Goal: Task Accomplishment & Management: Complete application form

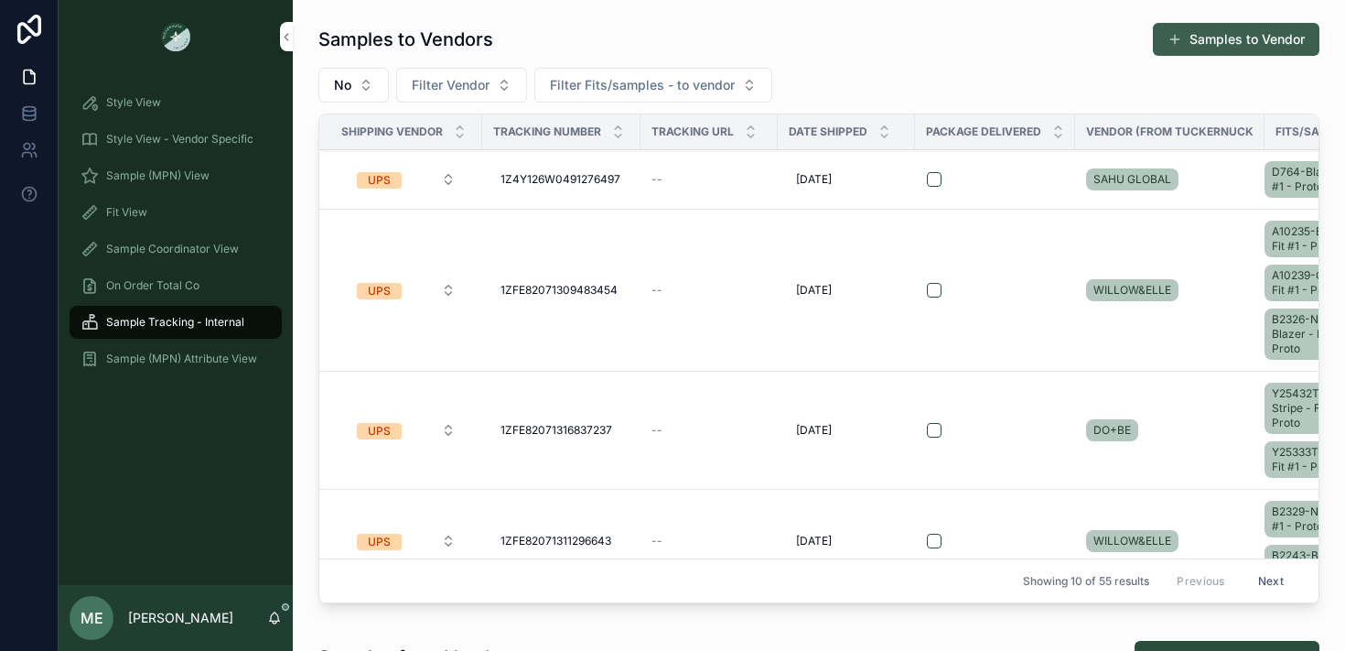
click at [1243, 45] on button "Samples to Vendor" at bounding box center [1236, 39] width 167 height 33
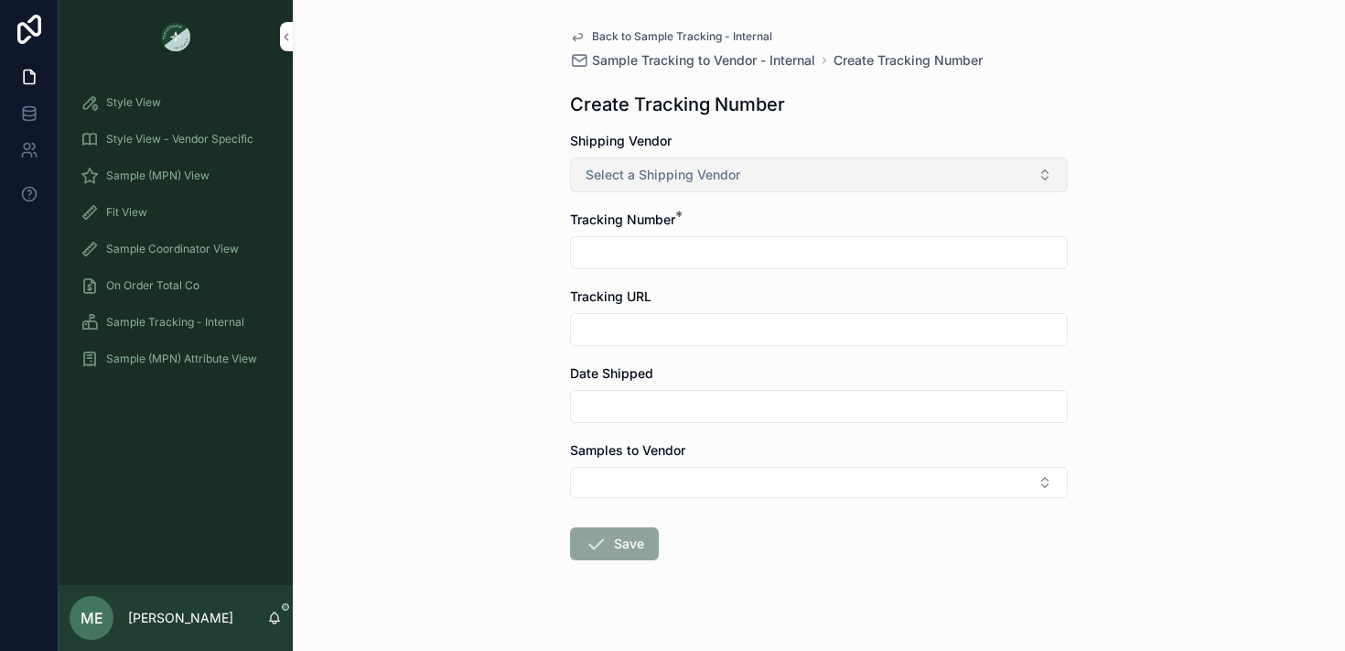
click at [855, 176] on button "Select a Shipping Vendor" at bounding box center [819, 174] width 498 height 35
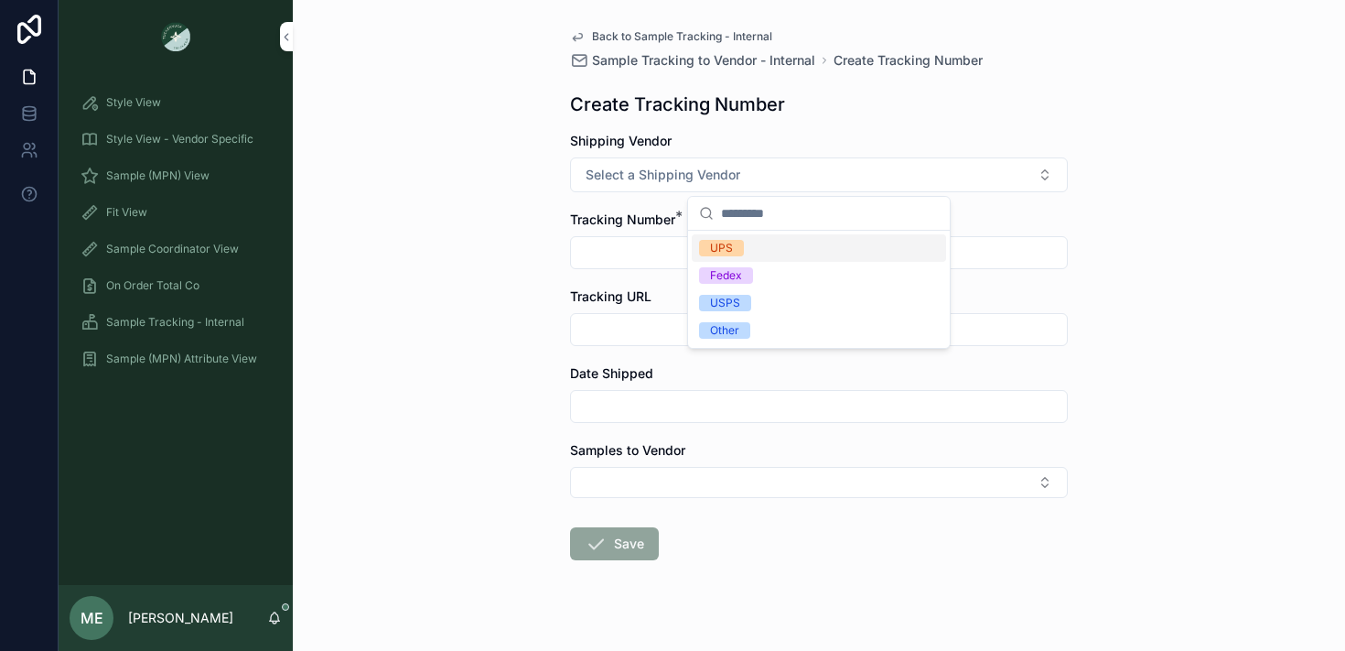
click at [781, 247] on div "UPS" at bounding box center [819, 247] width 254 height 27
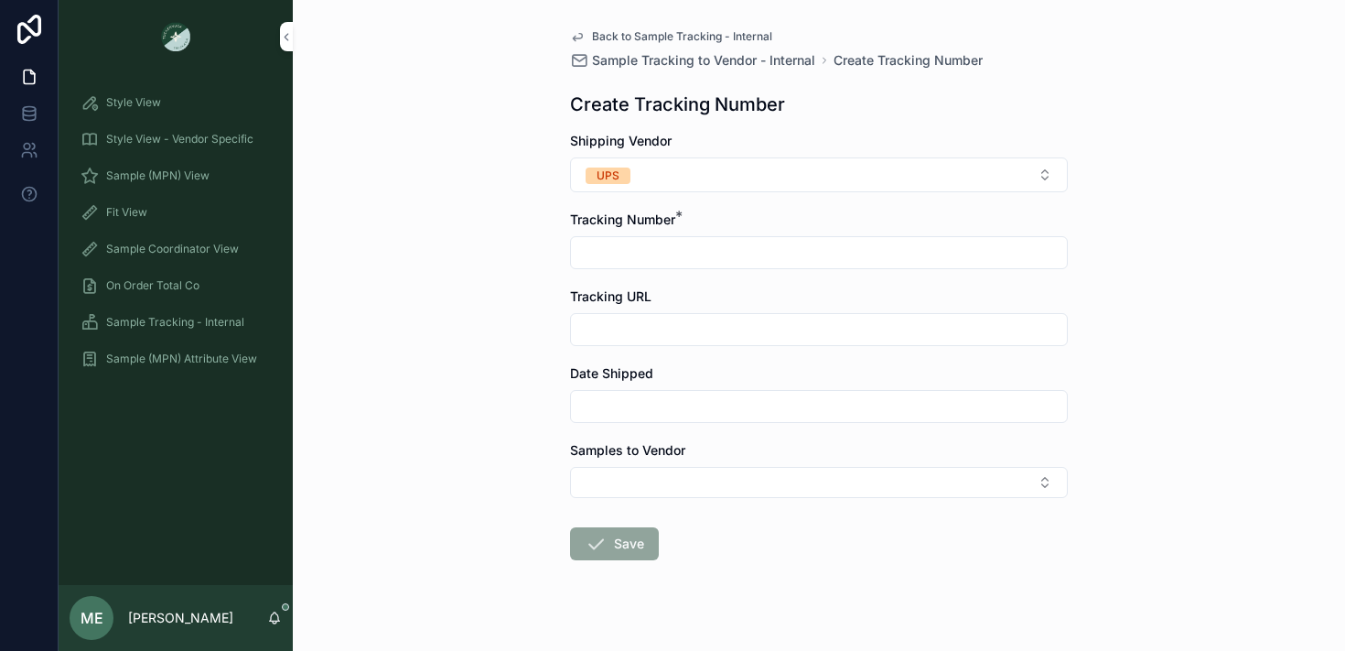
click at [678, 255] on input "scrollable content" at bounding box center [819, 253] width 496 height 26
type input "***"
click at [649, 318] on input "scrollable content" at bounding box center [819, 330] width 496 height 26
click at [680, 396] on input "scrollable content" at bounding box center [819, 406] width 496 height 26
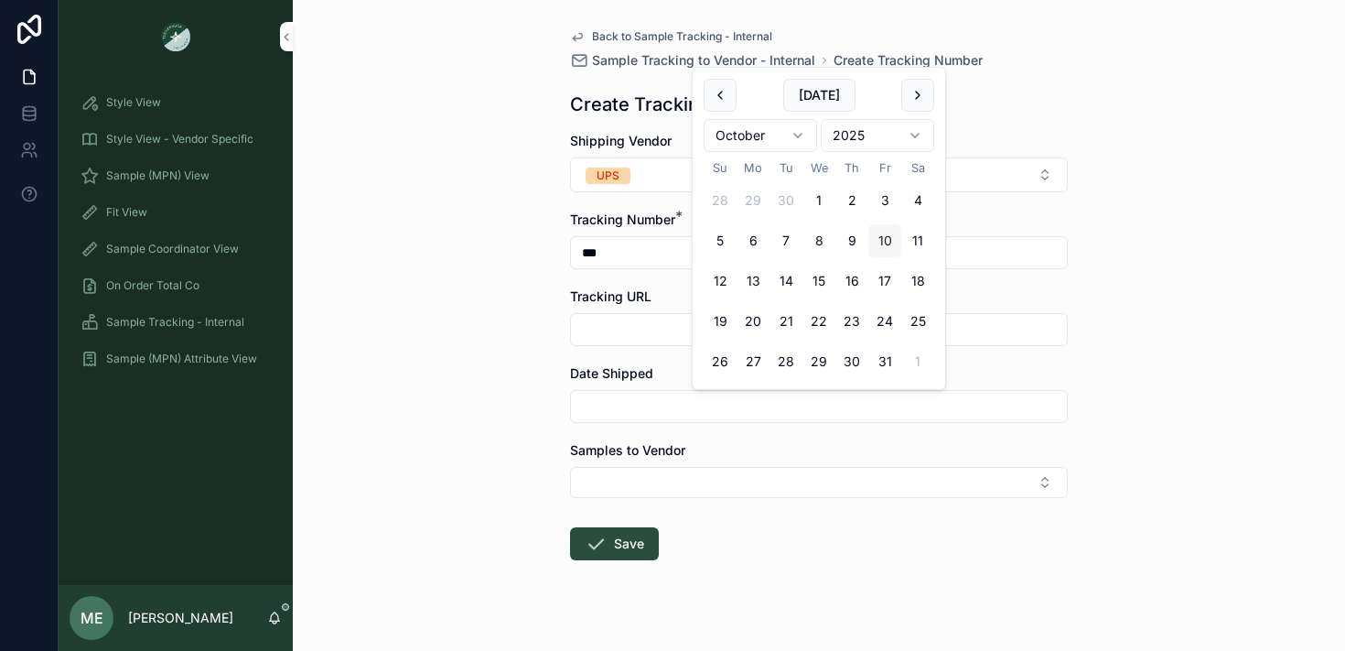
click at [888, 241] on button "10" at bounding box center [884, 240] width 33 height 33
type input "**********"
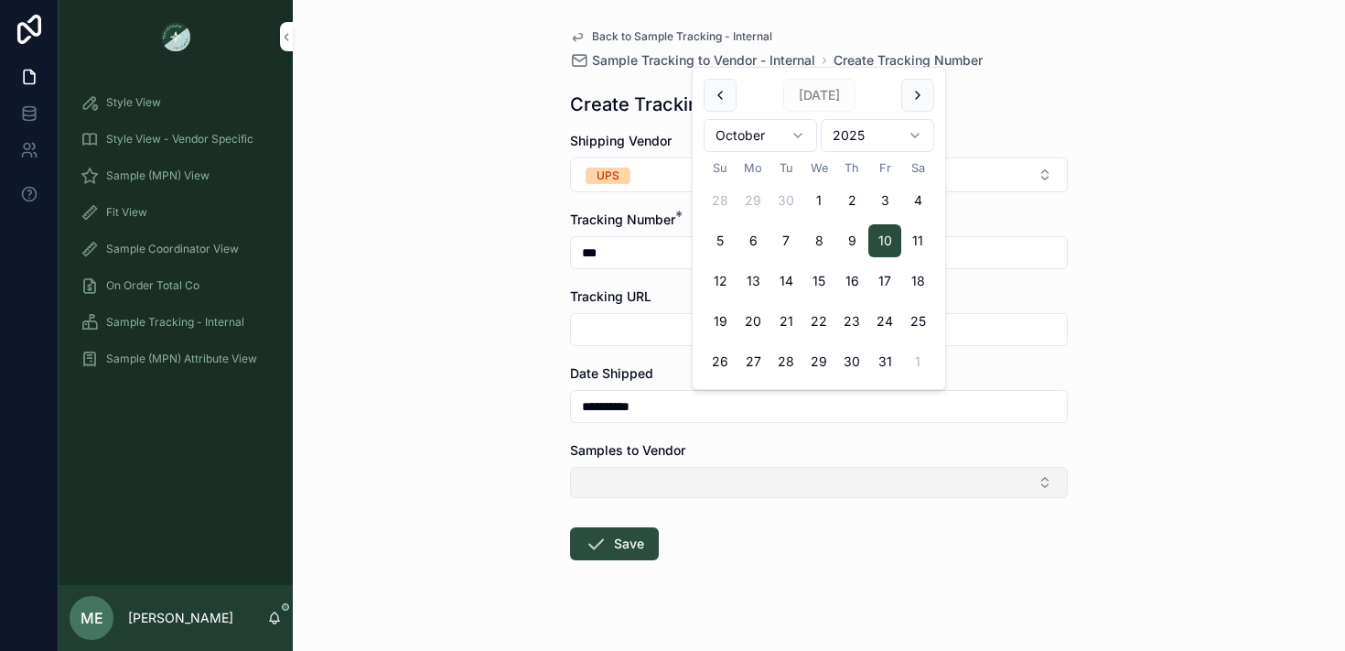
click at [709, 486] on button "Select Button" at bounding box center [819, 482] width 498 height 31
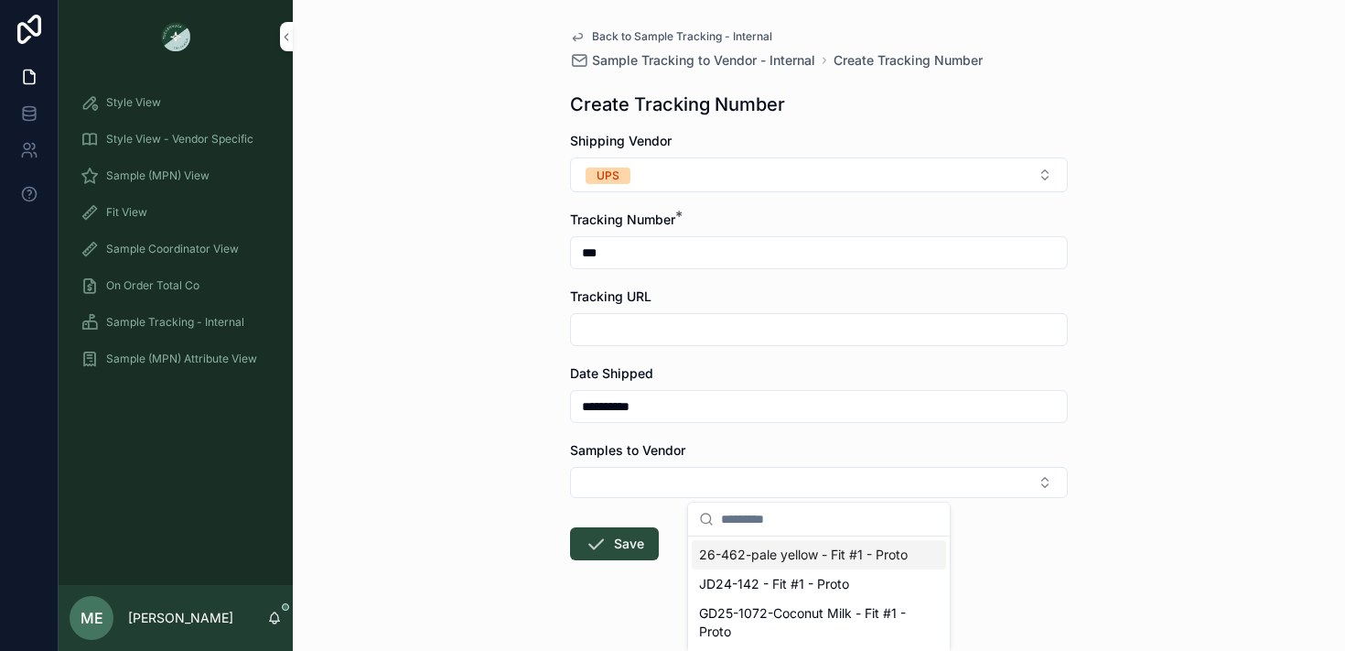
click at [461, 136] on div "**********" at bounding box center [819, 325] width 1052 height 651
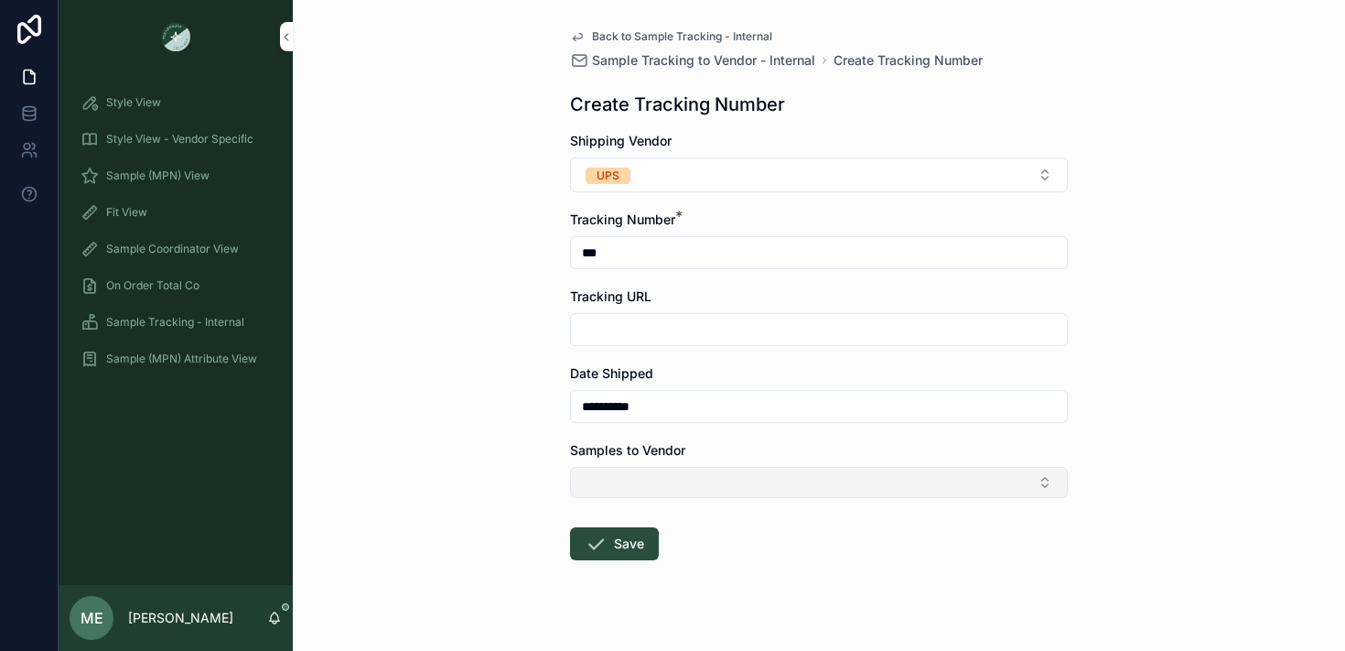
click at [646, 474] on button "Select Button" at bounding box center [819, 482] width 498 height 31
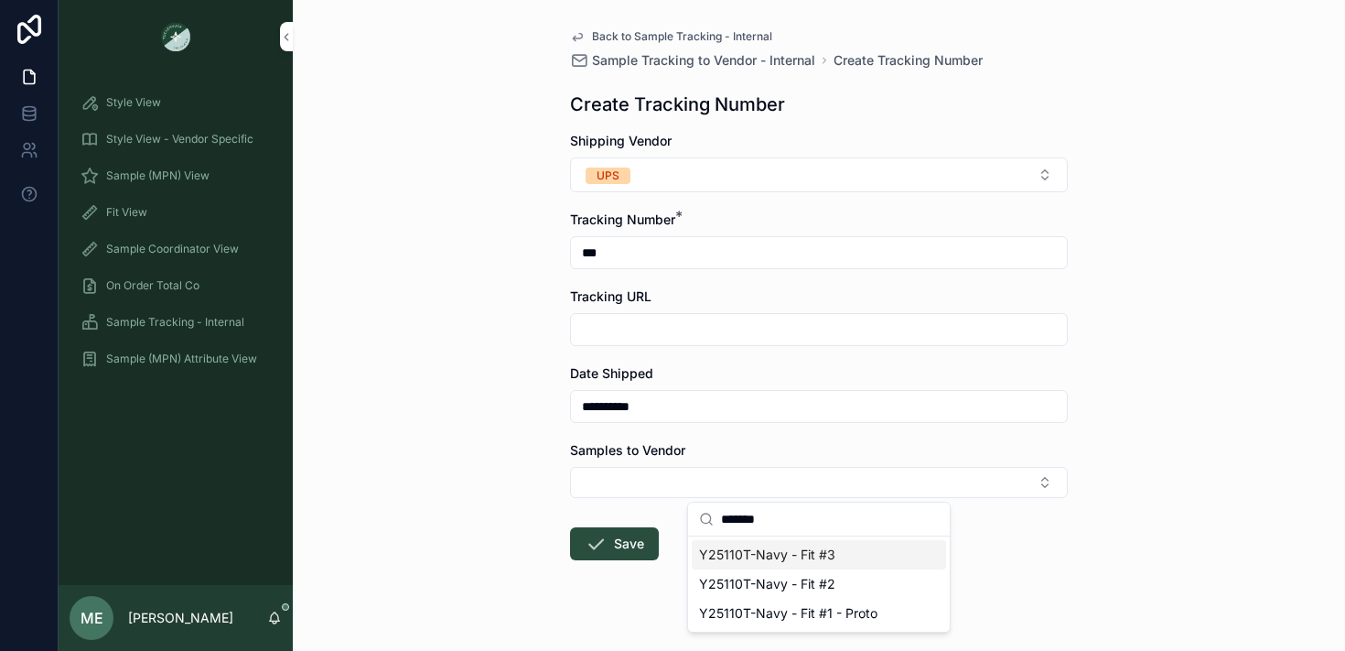
type input "*******"
click at [829, 558] on span "Y25110T-Navy - Fit #3" at bounding box center [767, 554] width 136 height 18
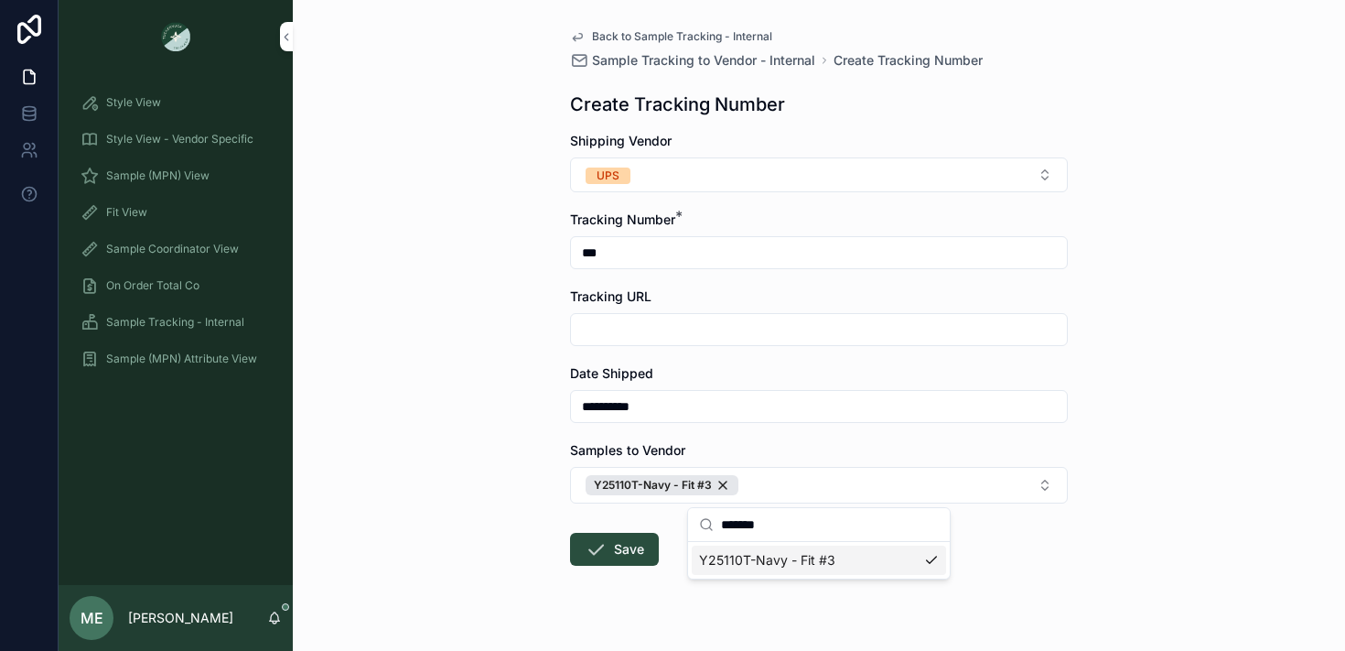
click at [1016, 568] on form "**********" at bounding box center [819, 407] width 498 height 551
drag, startPoint x: 636, startPoint y: 553, endPoint x: 758, endPoint y: 564, distance: 122.2
click at [759, 564] on form "**********" at bounding box center [819, 407] width 498 height 551
click at [640, 554] on button "Save" at bounding box center [614, 549] width 89 height 33
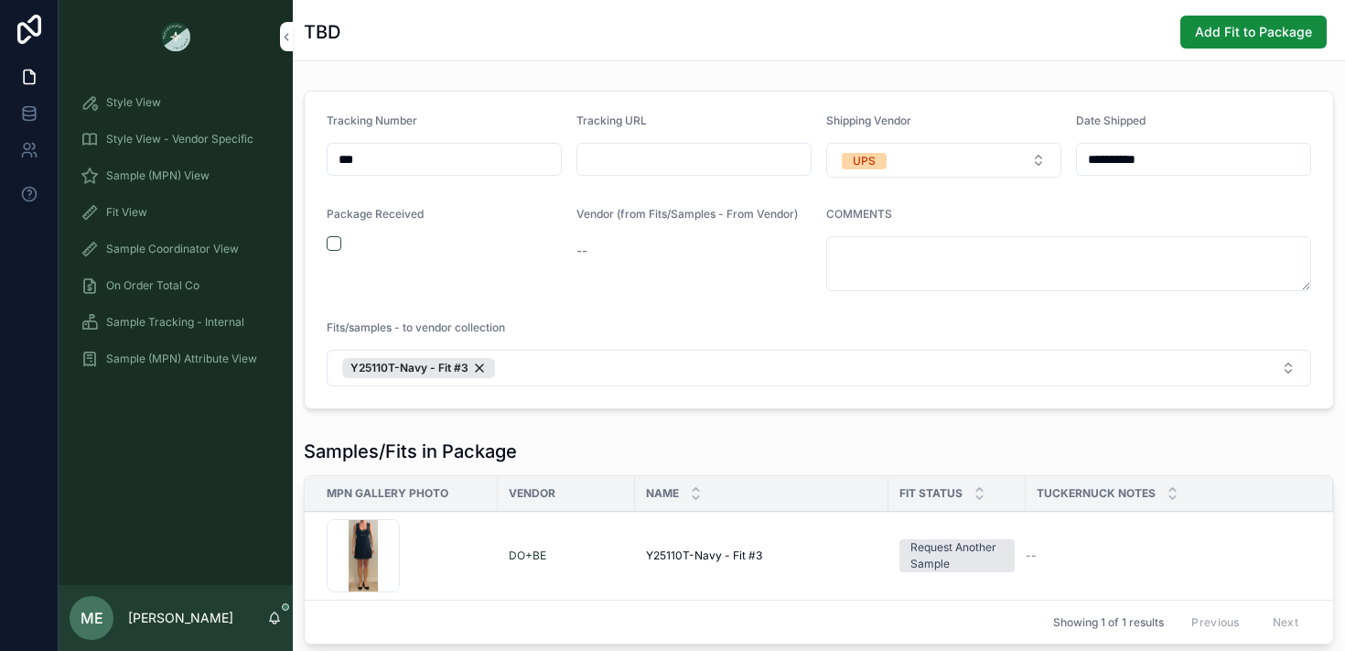
click at [169, 324] on span "Sample Tracking - Internal" at bounding box center [175, 322] width 138 height 15
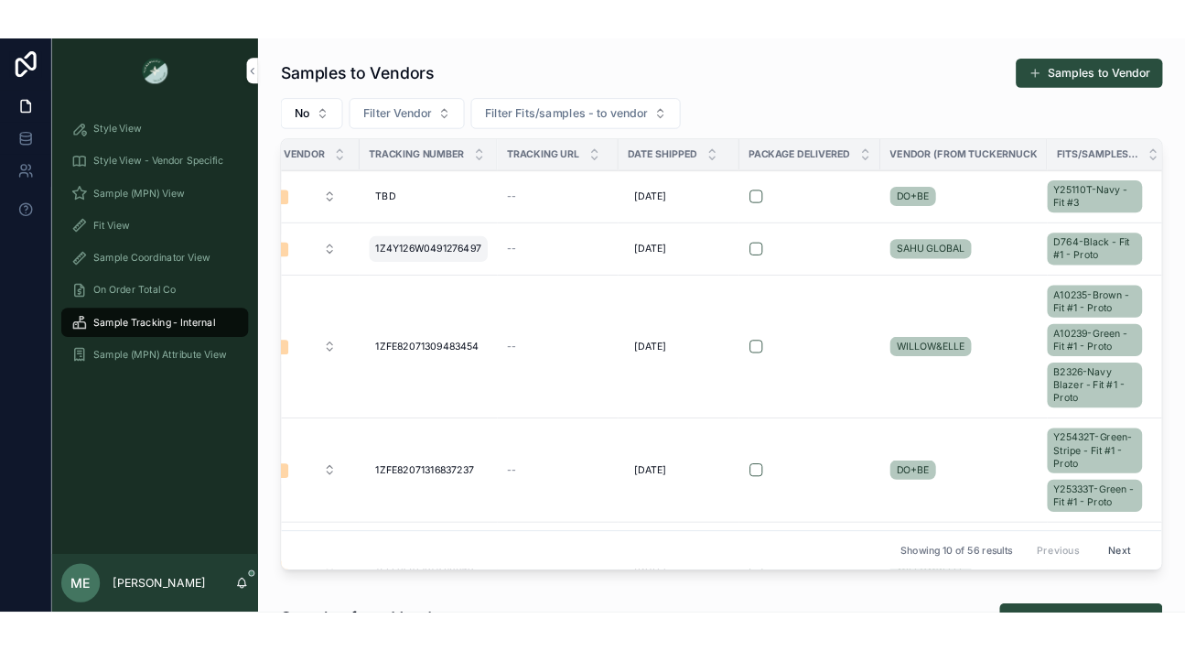
scroll to position [0, 81]
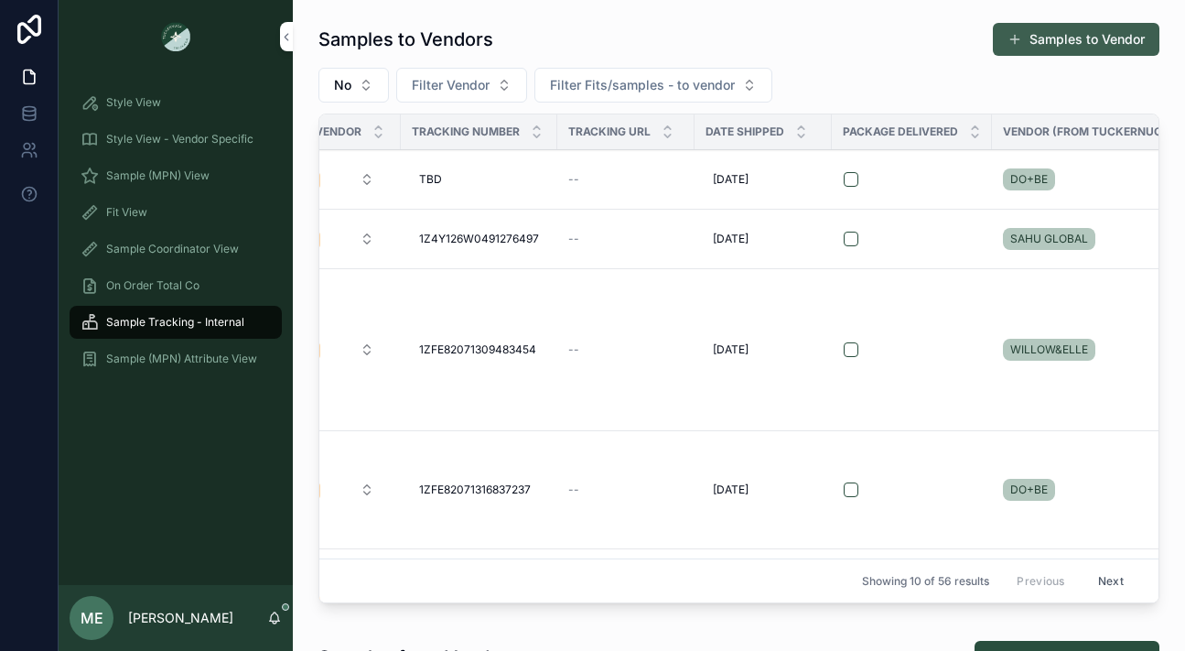
click at [1025, 38] on button "Samples to Vendor" at bounding box center [1076, 39] width 167 height 33
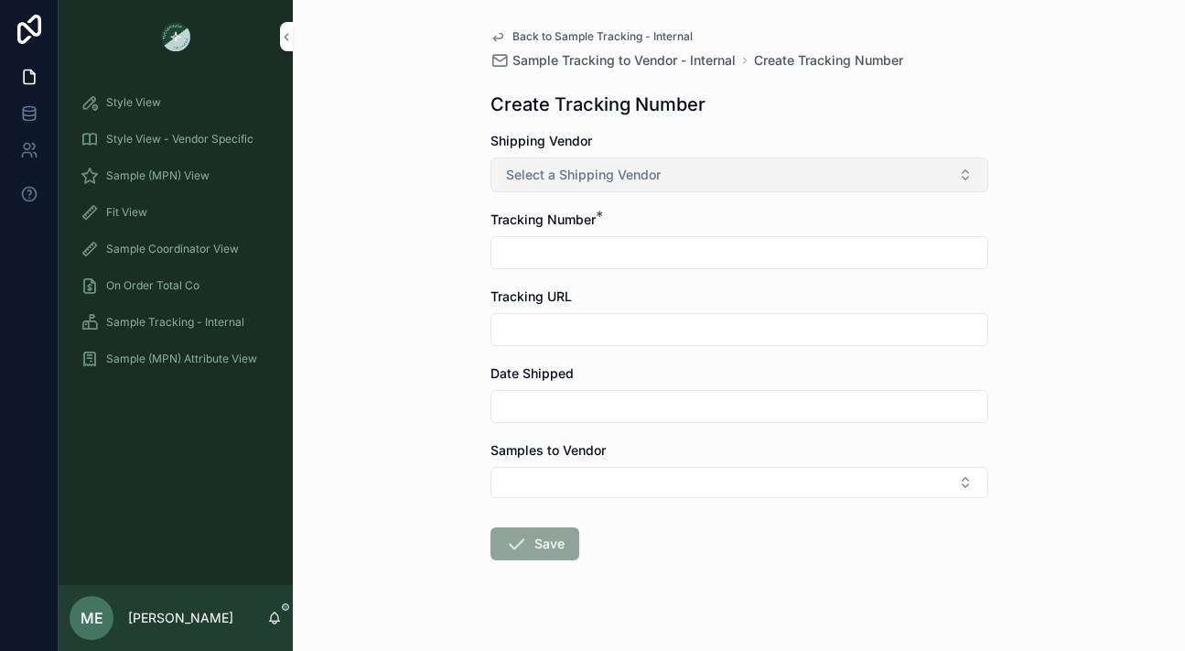
click at [763, 172] on button "Select a Shipping Vendor" at bounding box center [739, 174] width 498 height 35
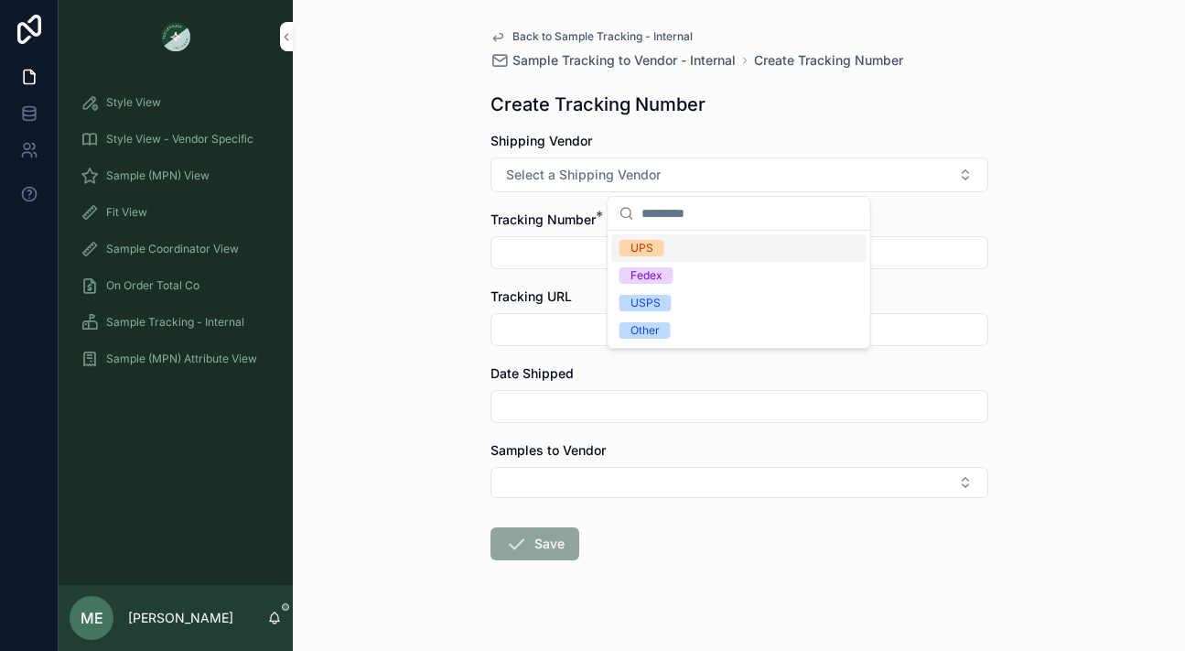
click at [715, 247] on div "UPS" at bounding box center [739, 247] width 254 height 27
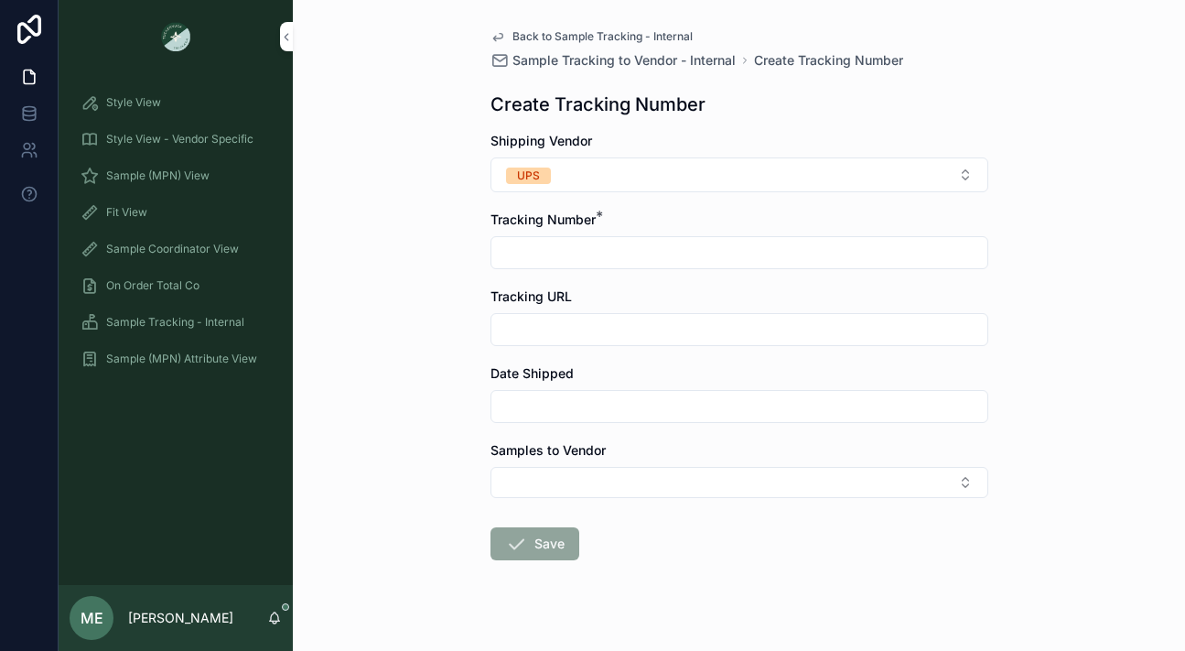
click at [673, 257] on input "scrollable content" at bounding box center [739, 253] width 496 height 26
type input "***"
click at [609, 414] on input "scrollable content" at bounding box center [739, 406] width 496 height 26
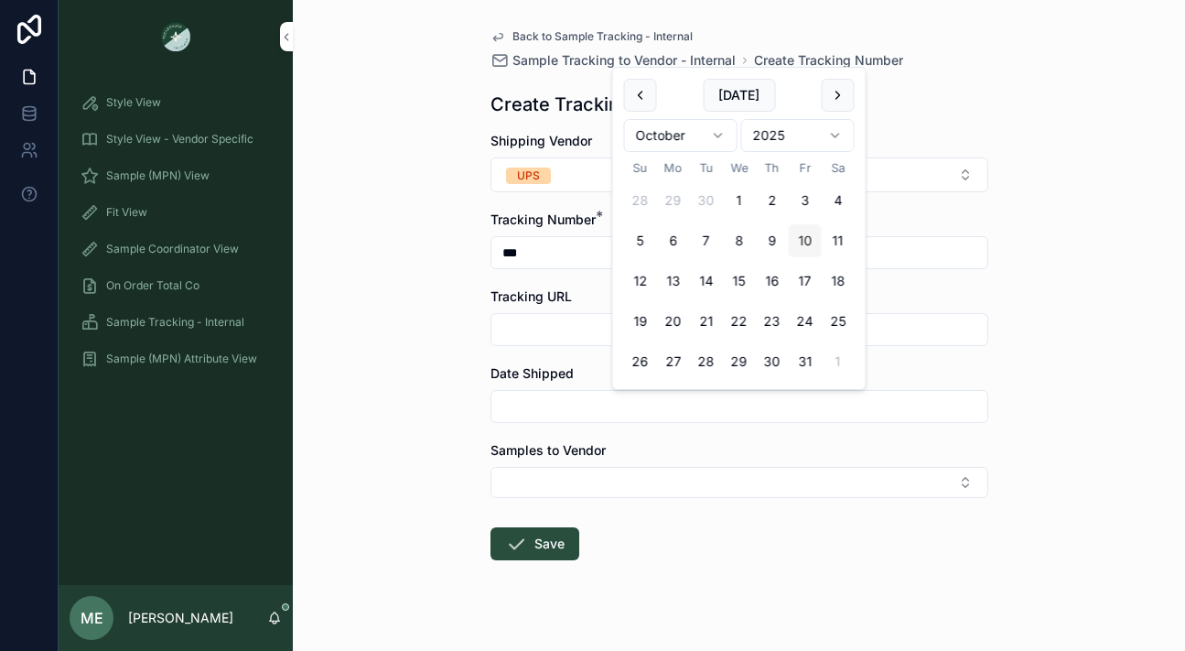
click at [806, 238] on button "10" at bounding box center [805, 240] width 33 height 33
type input "**********"
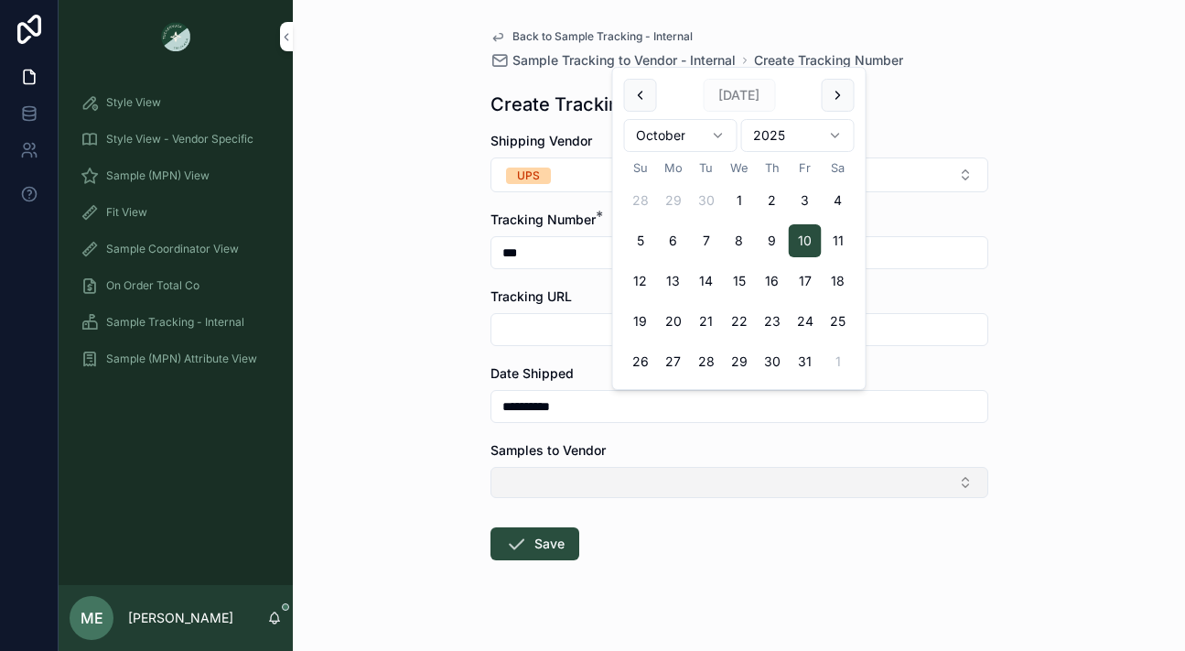
click at [670, 478] on button "Select Button" at bounding box center [739, 482] width 498 height 31
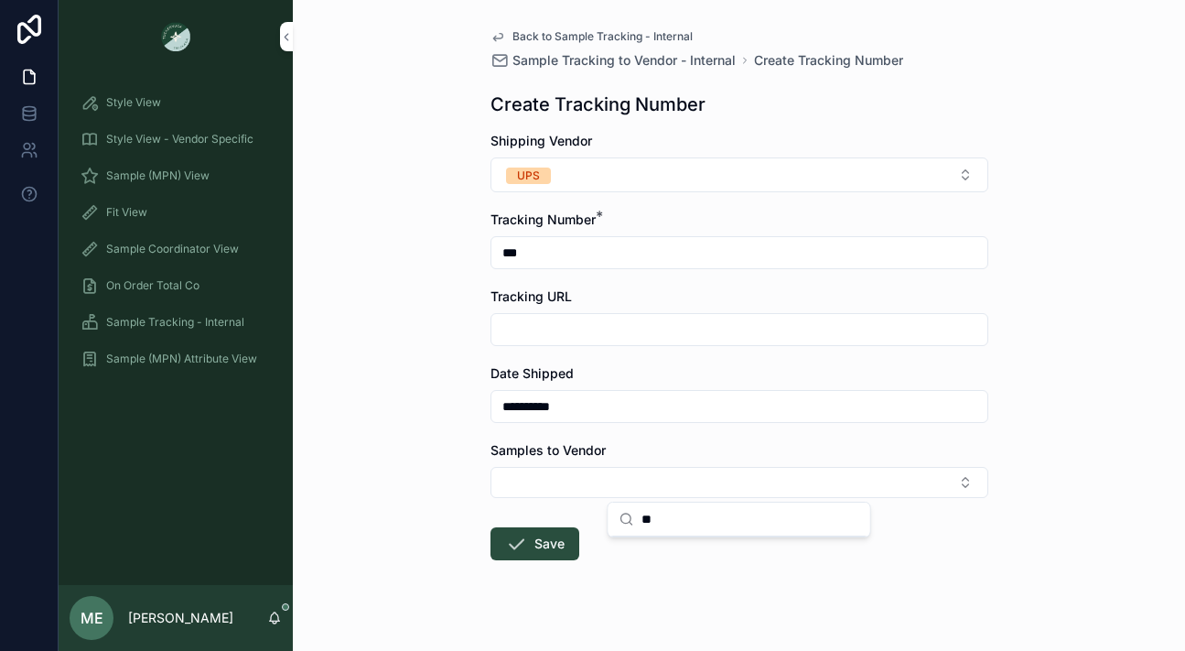
type input "*"
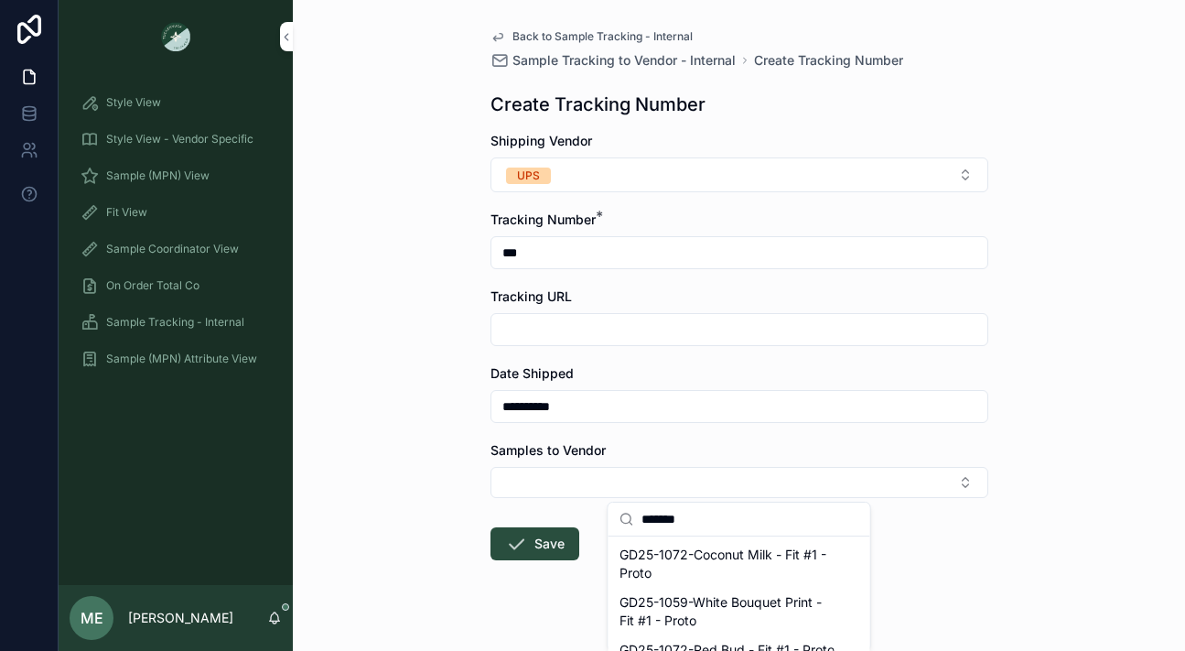
scroll to position [27, 0]
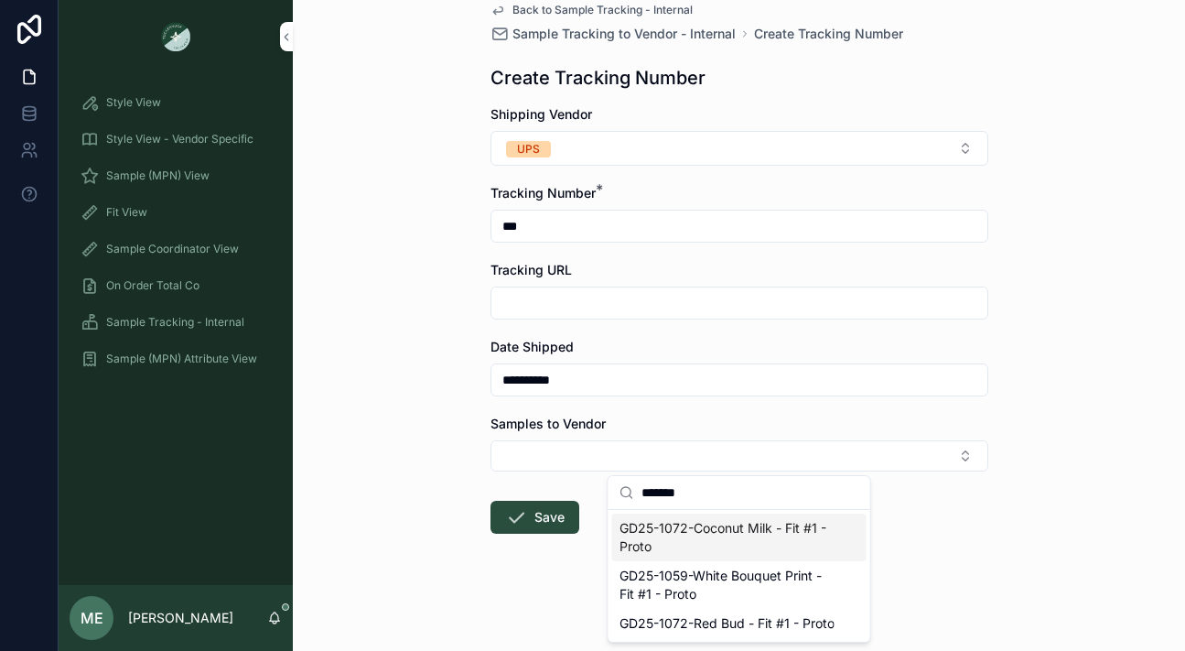
type input "*******"
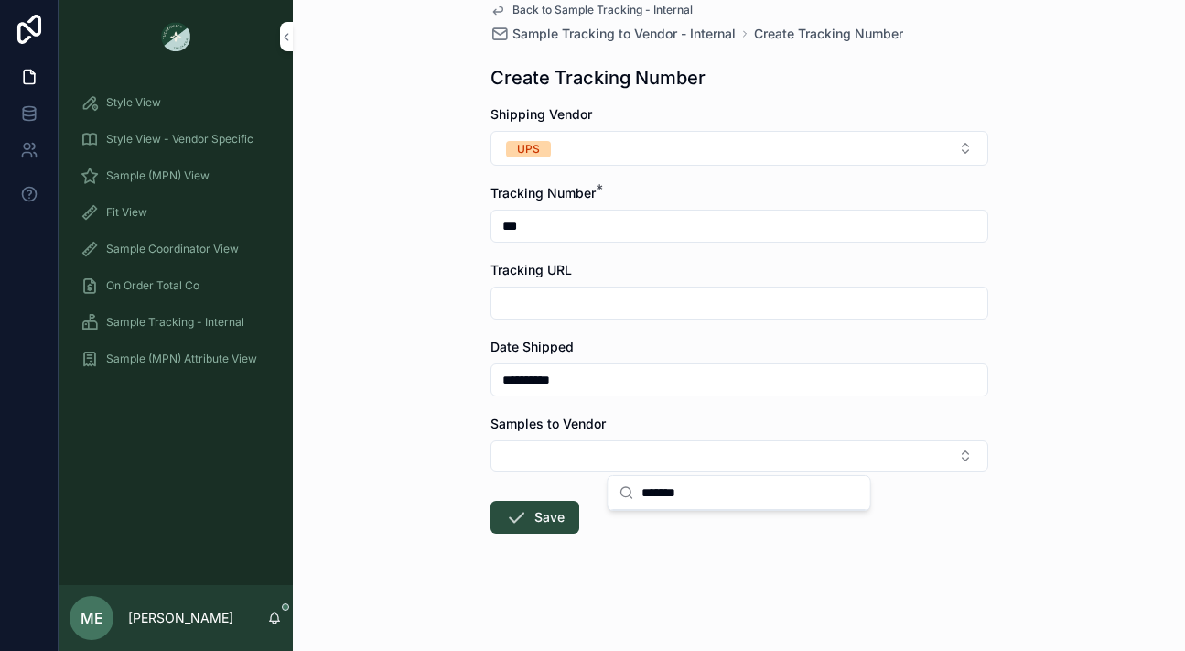
click at [966, 558] on form "**********" at bounding box center [739, 377] width 498 height 545
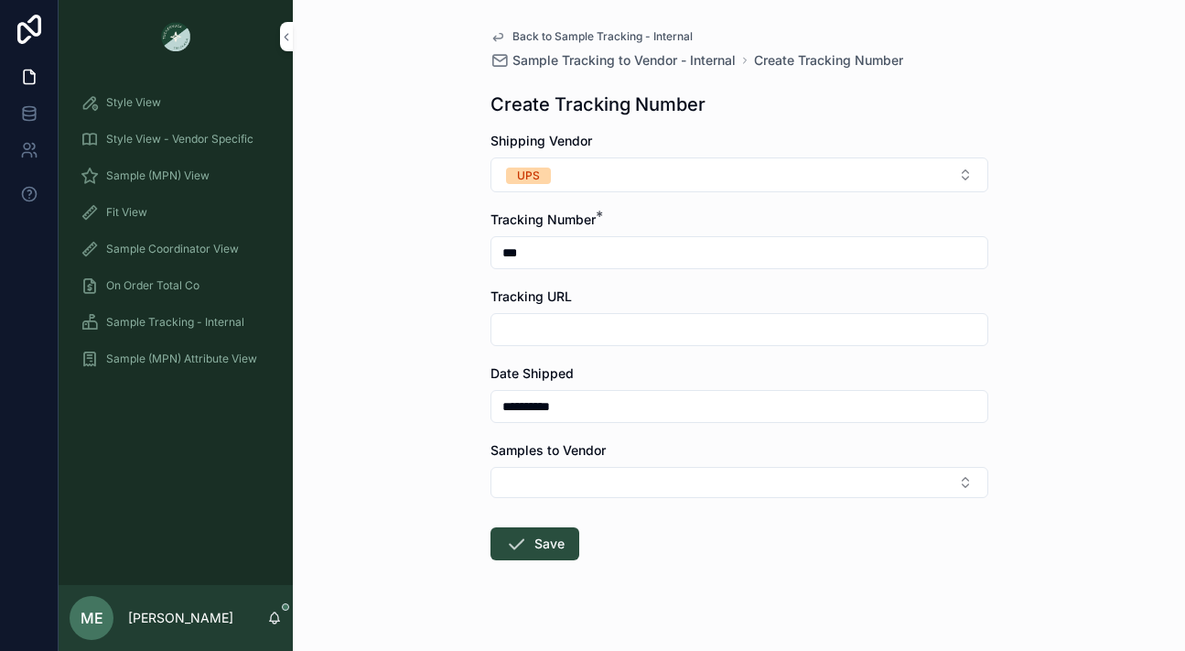
scroll to position [1, 0]
click at [834, 490] on button "Select Button" at bounding box center [739, 481] width 498 height 31
type input "********"
click at [1092, 523] on div "**********" at bounding box center [739, 324] width 892 height 651
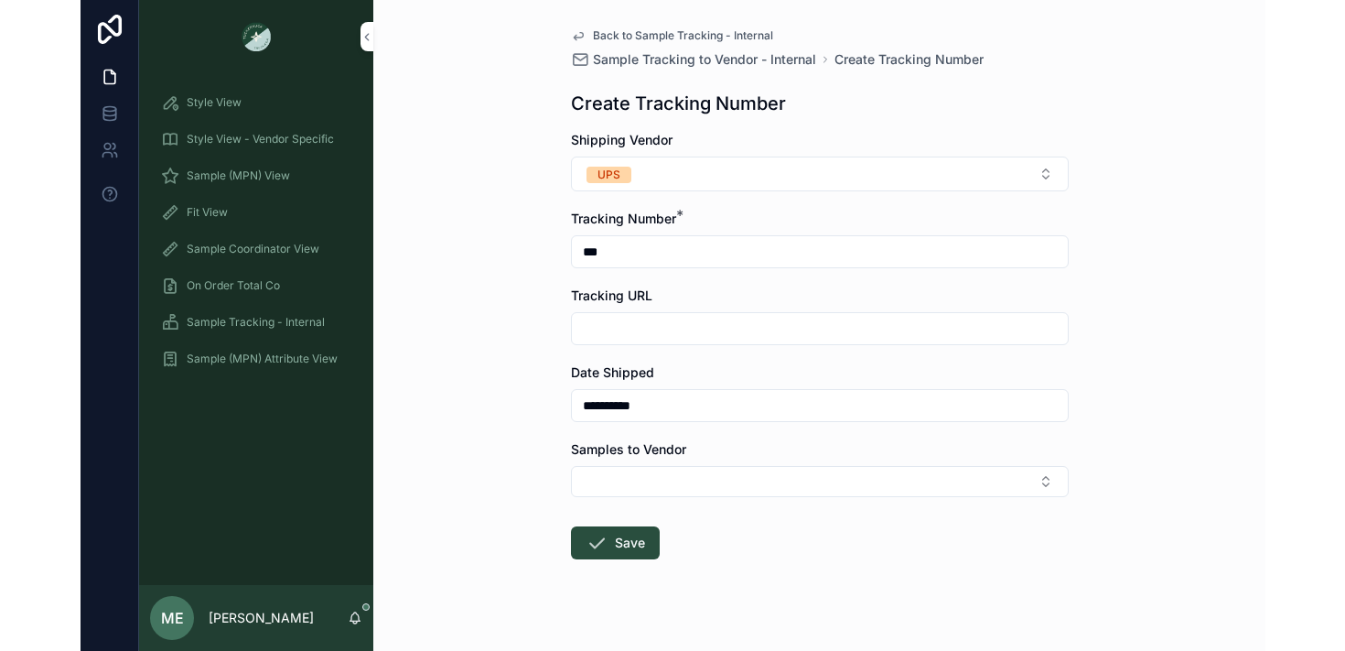
scroll to position [0, 0]
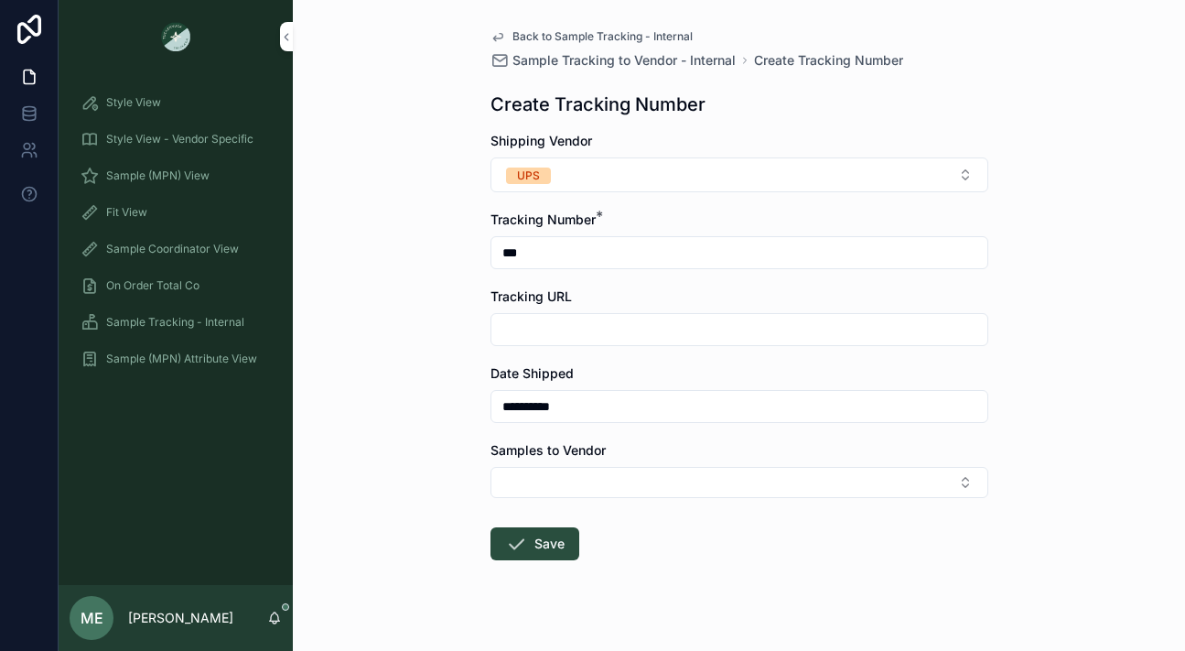
click at [175, 323] on span "Sample Tracking - Internal" at bounding box center [175, 322] width 138 height 15
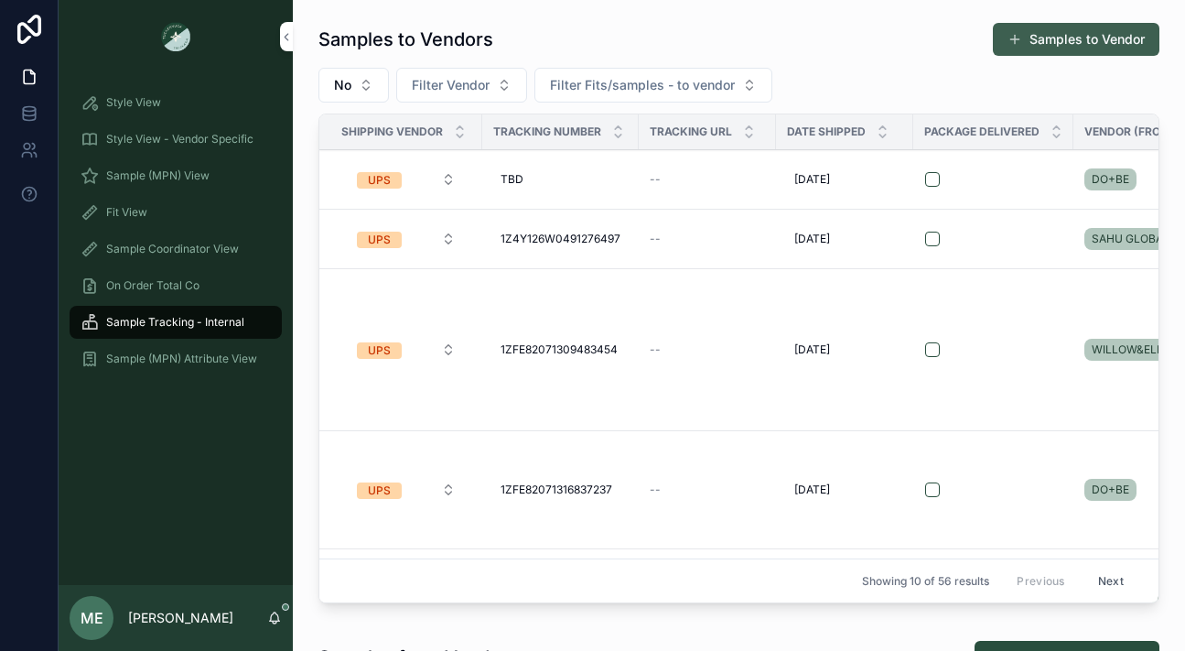
click at [1107, 42] on button "Samples to Vendor" at bounding box center [1076, 39] width 167 height 33
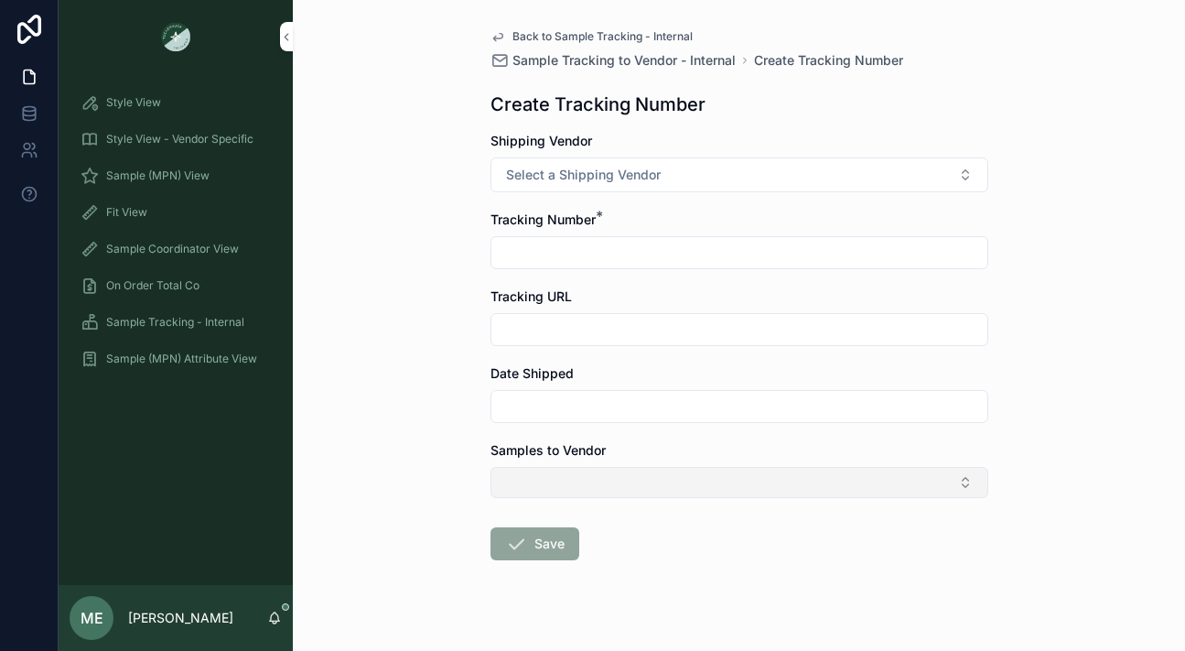
click at [678, 478] on button "Select Button" at bounding box center [739, 482] width 498 height 31
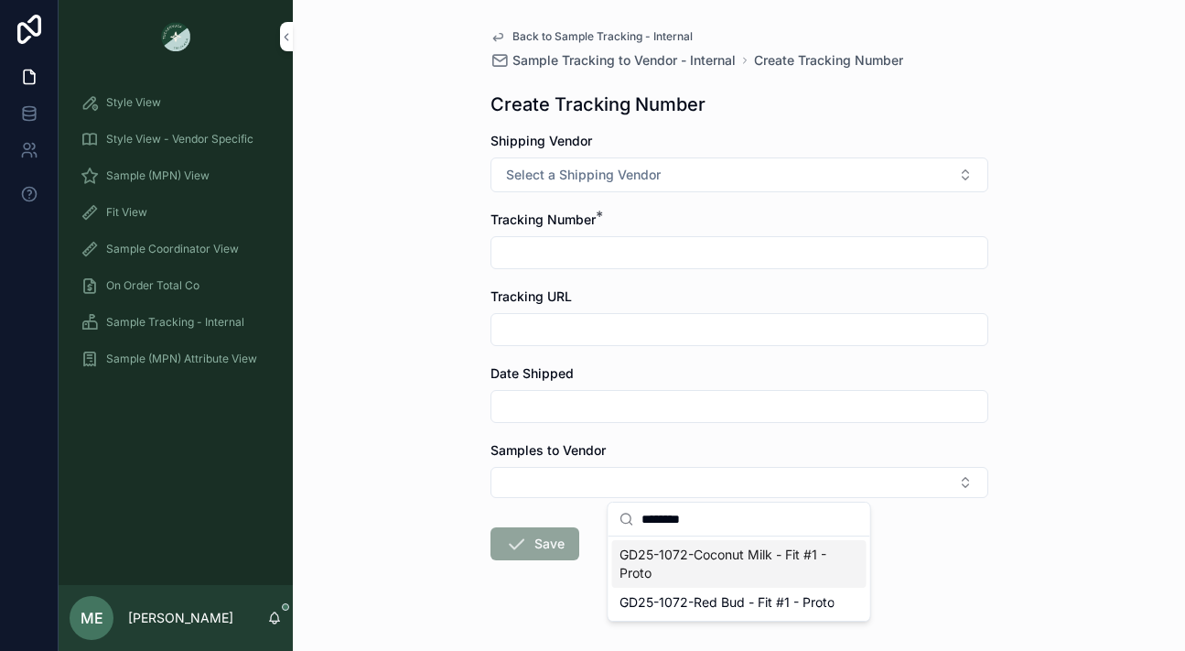
type input "********"
click at [726, 565] on span "GD25-1072-Coconut Milk - Fit #1 - Proto" at bounding box center [728, 563] width 218 height 37
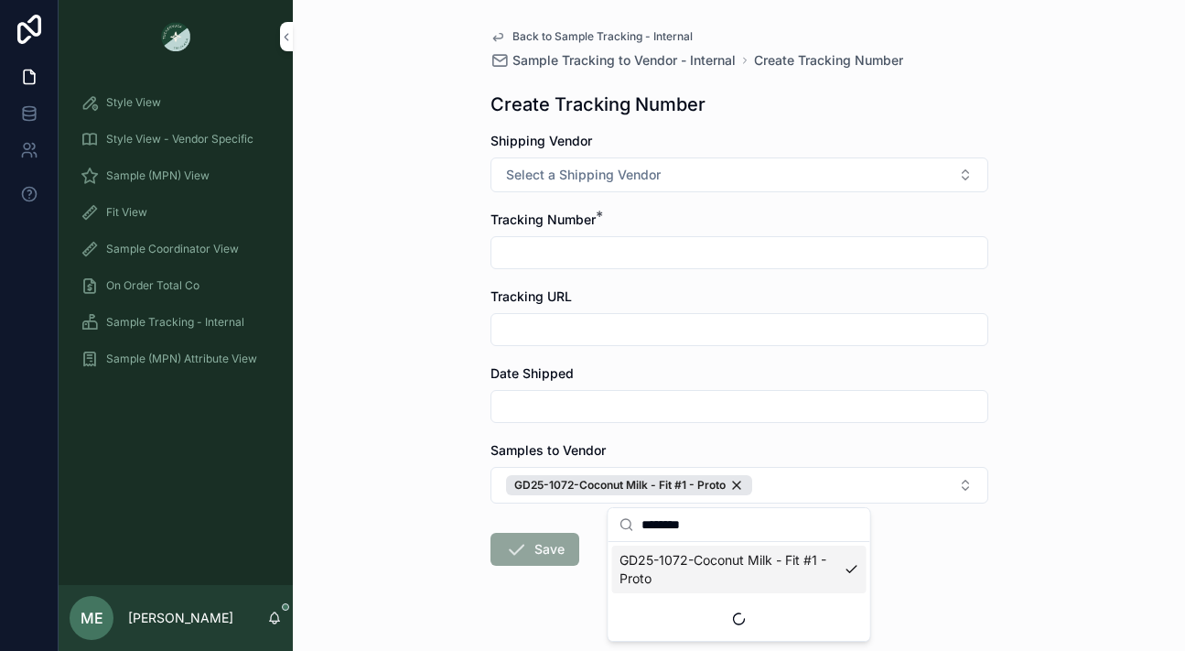
click at [1017, 582] on div "Back to Sample Tracking - Internal Sample Tracking to Vendor - Internal Create …" at bounding box center [739, 325] width 892 height 651
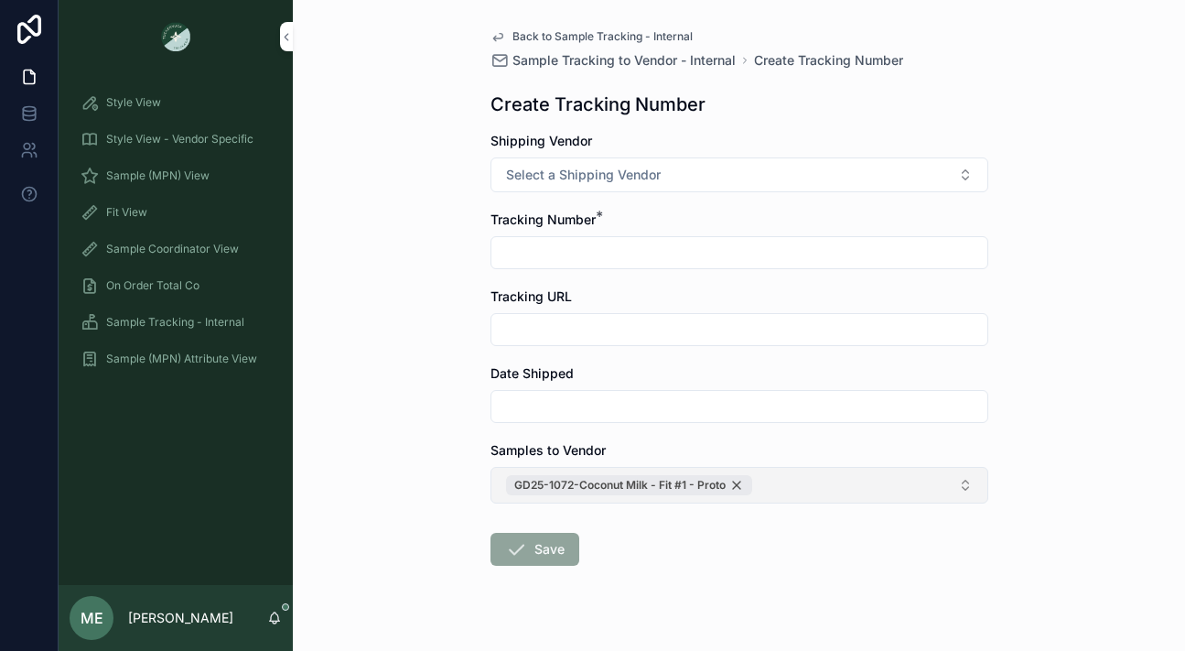
click at [740, 485] on div "GD25-1072-Coconut Milk - Fit #1 - Proto" at bounding box center [629, 485] width 246 height 20
click at [724, 486] on button "Select Button" at bounding box center [739, 482] width 498 height 31
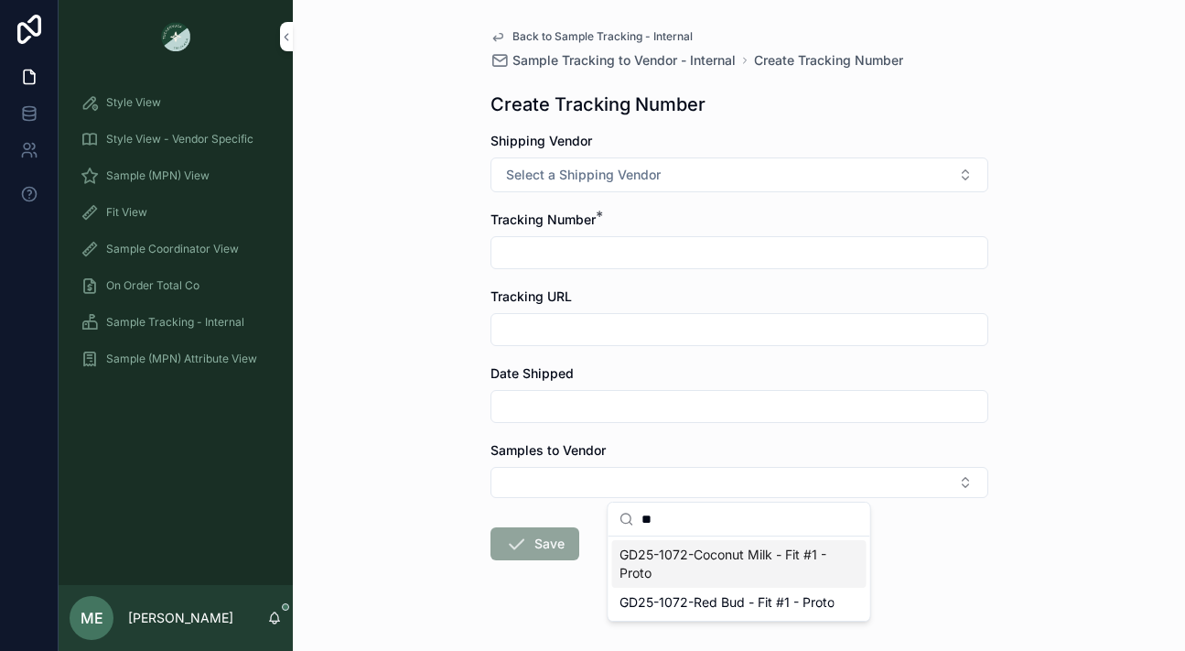
type input "*"
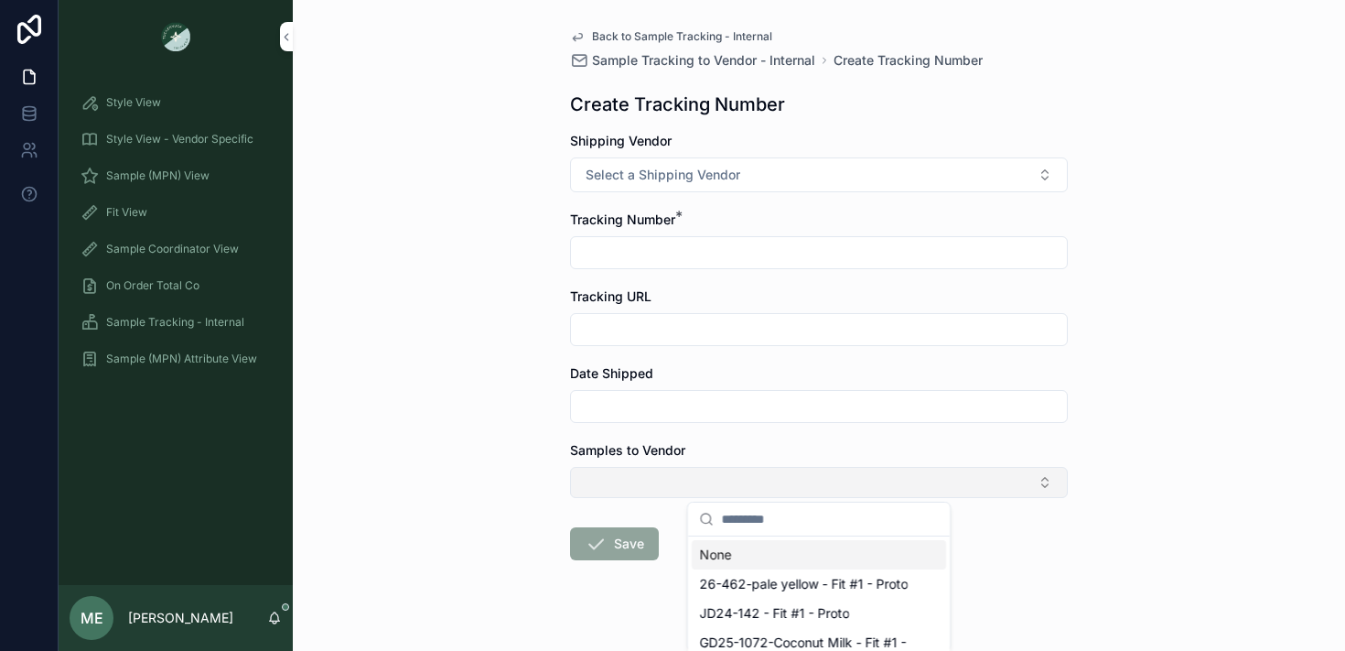
click at [633, 485] on button "Select Button" at bounding box center [819, 482] width 498 height 31
click at [697, 483] on button "Select Button" at bounding box center [819, 482] width 498 height 31
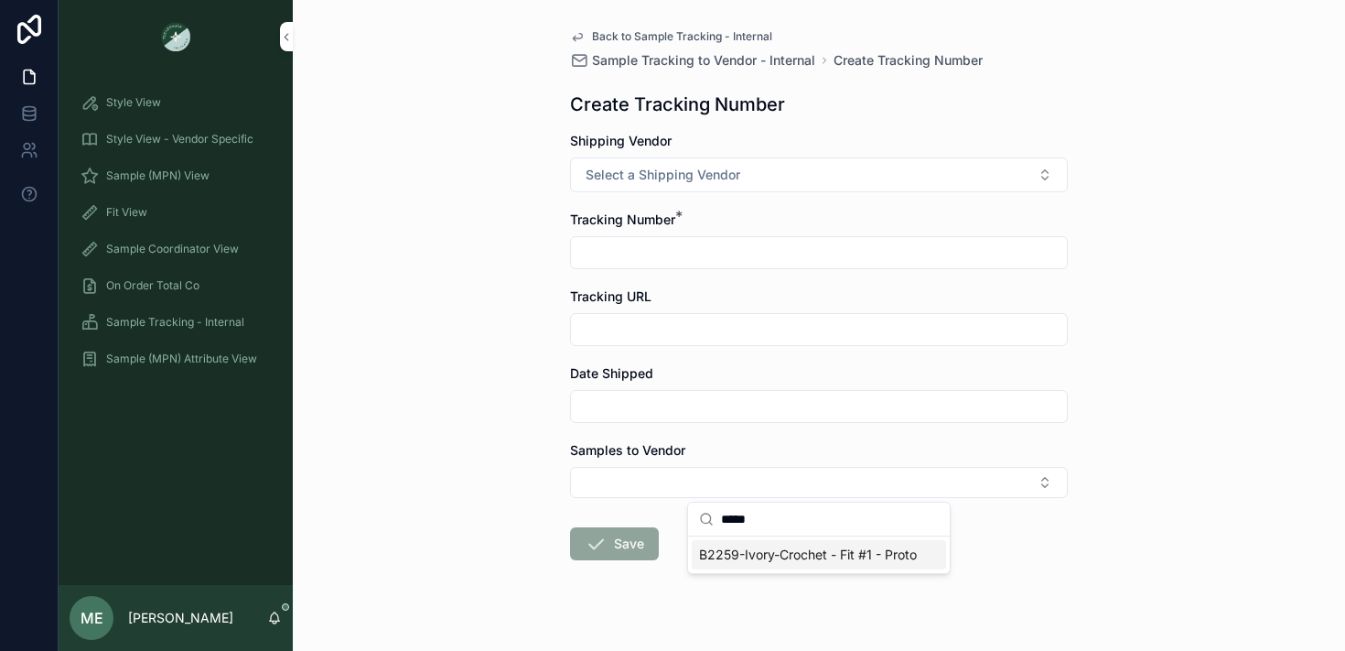
click at [879, 564] on span "B2259-Ivory-Crochet - Fit #1 - Proto" at bounding box center [808, 554] width 218 height 18
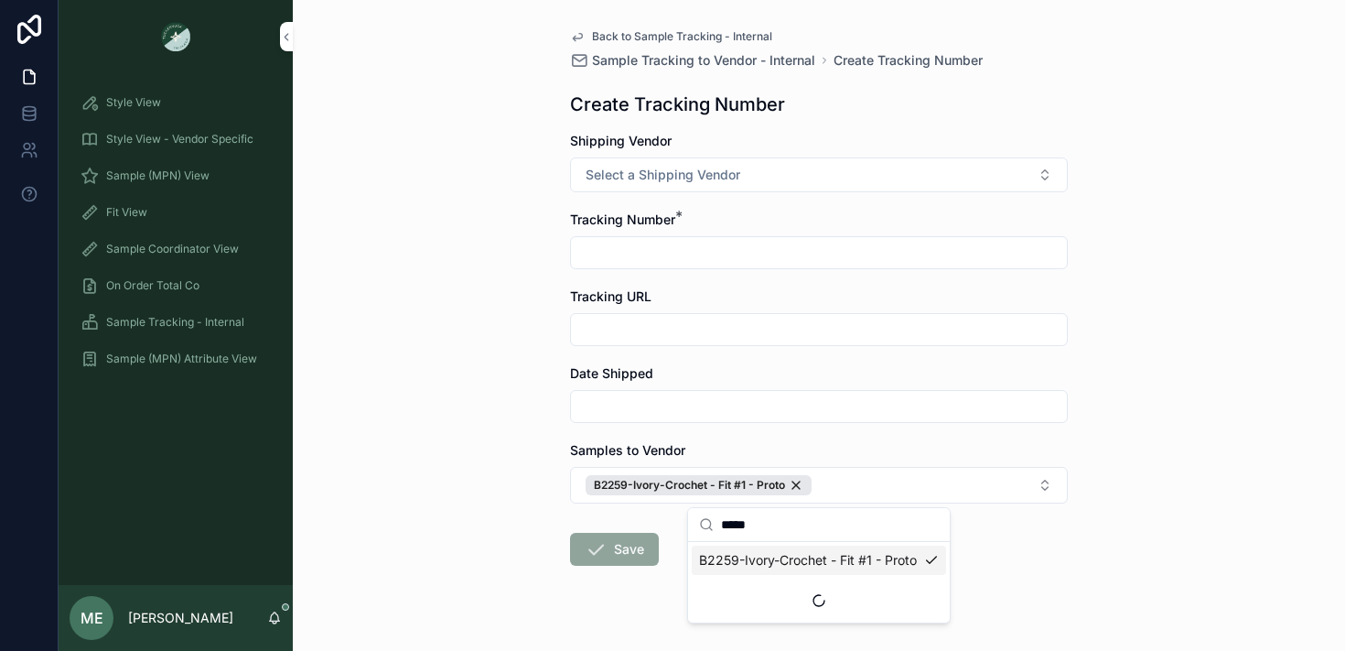
click at [828, 532] on input "*****" at bounding box center [830, 524] width 218 height 33
click at [849, 561] on span "B2361-Cameo Blue - Fit #1 - Proto" at bounding box center [801, 560] width 205 height 18
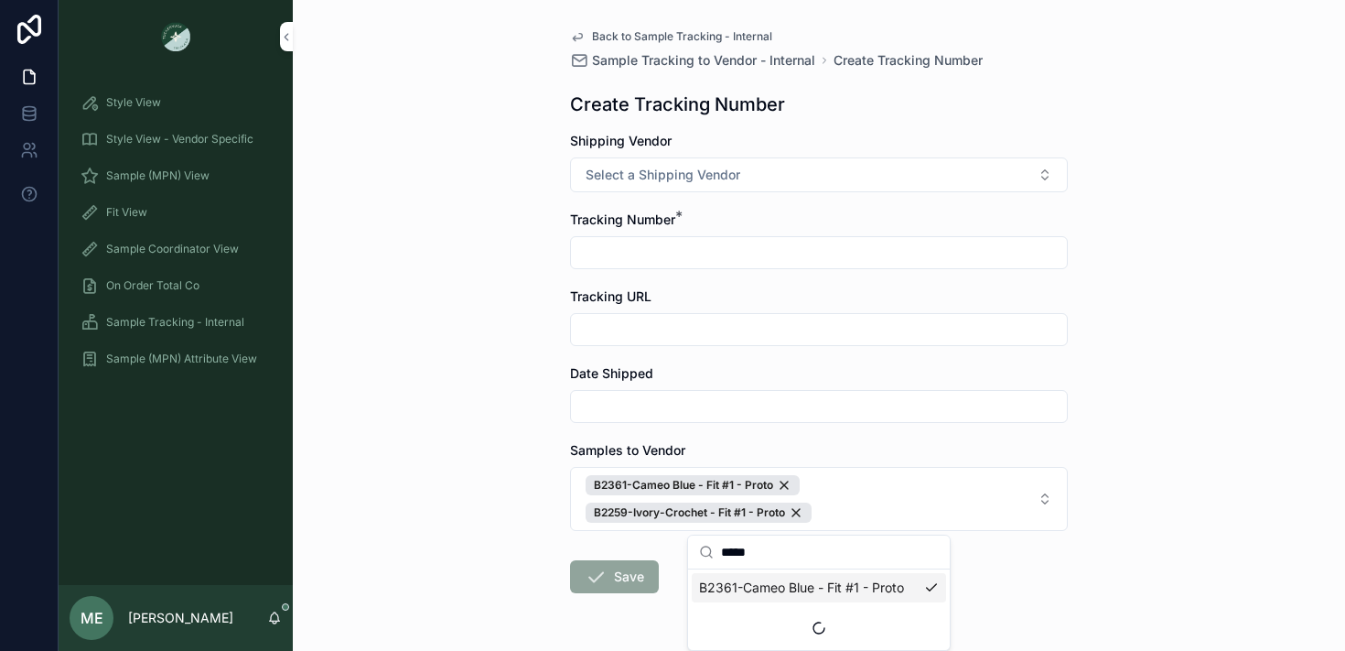
click at [849, 561] on input "*****" at bounding box center [830, 551] width 218 height 33
type input "*"
type input "******"
click at [881, 602] on span "A10218-BLACK/Ivory Gingham - LARGE SCALE - Fit #1 - Proto" at bounding box center [808, 596] width 218 height 37
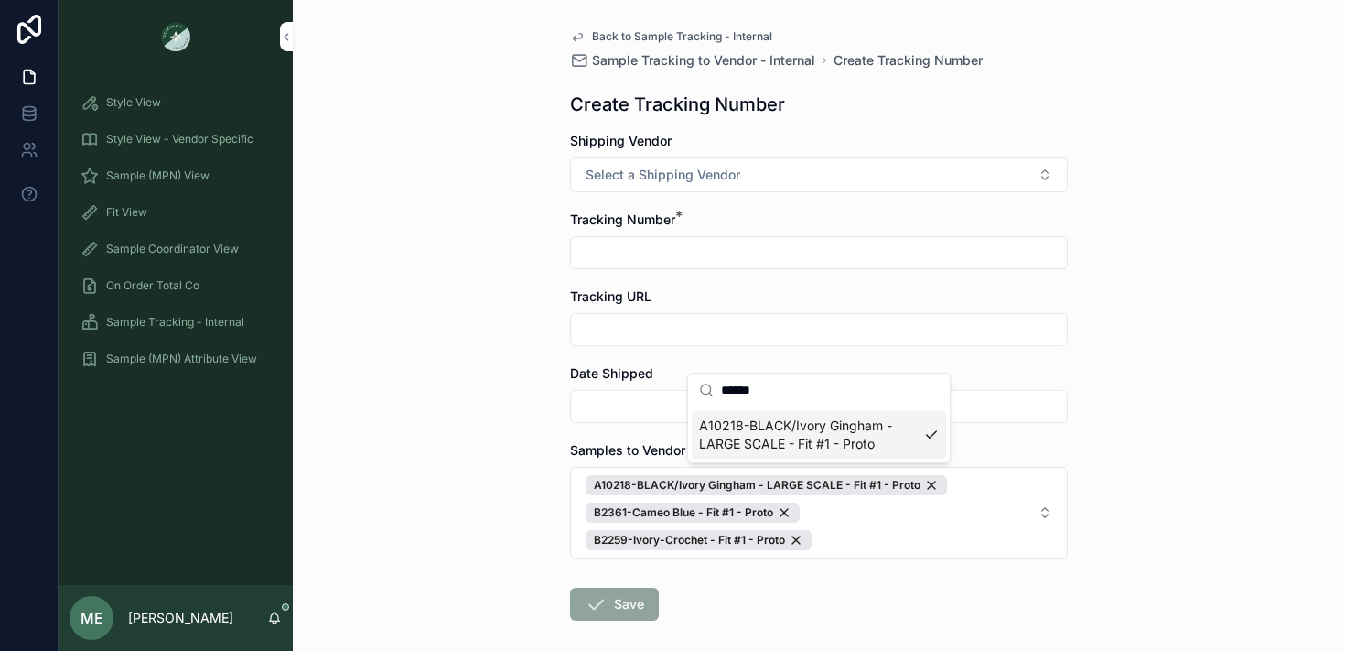
click at [955, 606] on form "Shipping Vendor Select a Shipping Vendor Tracking Number * Tracking URL Date Sh…" at bounding box center [819, 435] width 498 height 606
click at [231, 329] on div "Sample Tracking - Internal" at bounding box center [176, 321] width 190 height 29
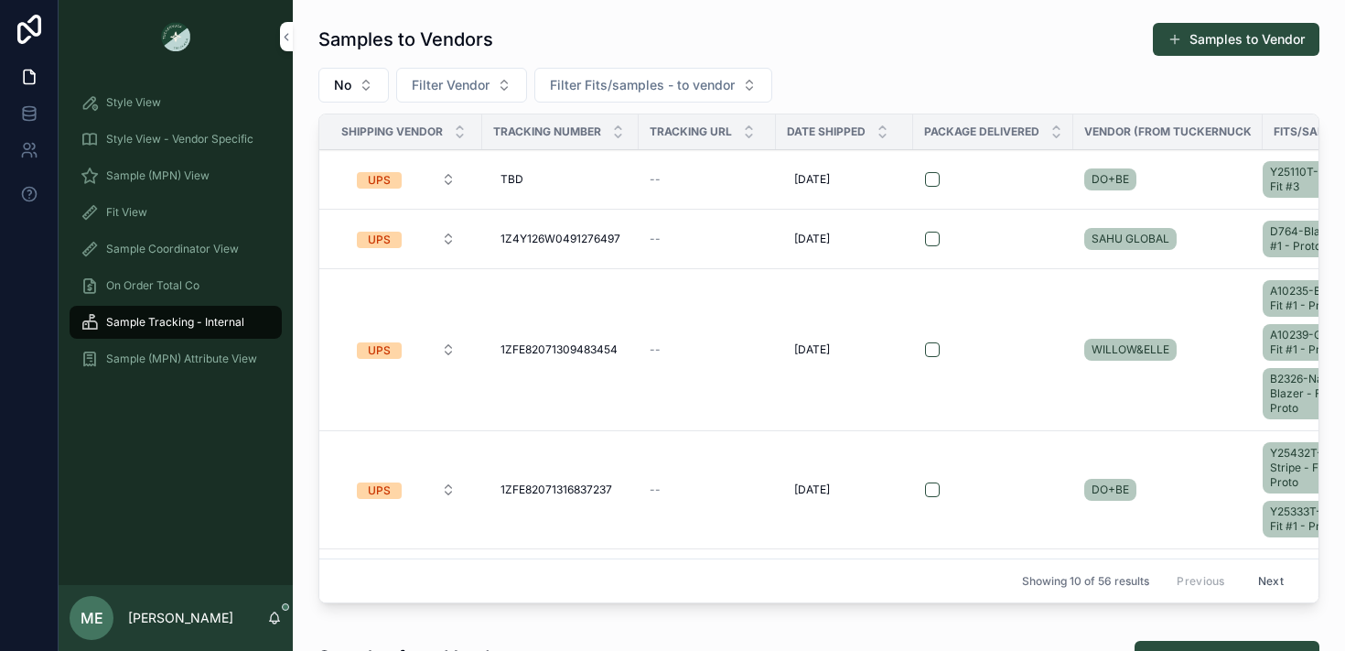
click at [1243, 180] on div "DO+BE" at bounding box center [1167, 179] width 167 height 29
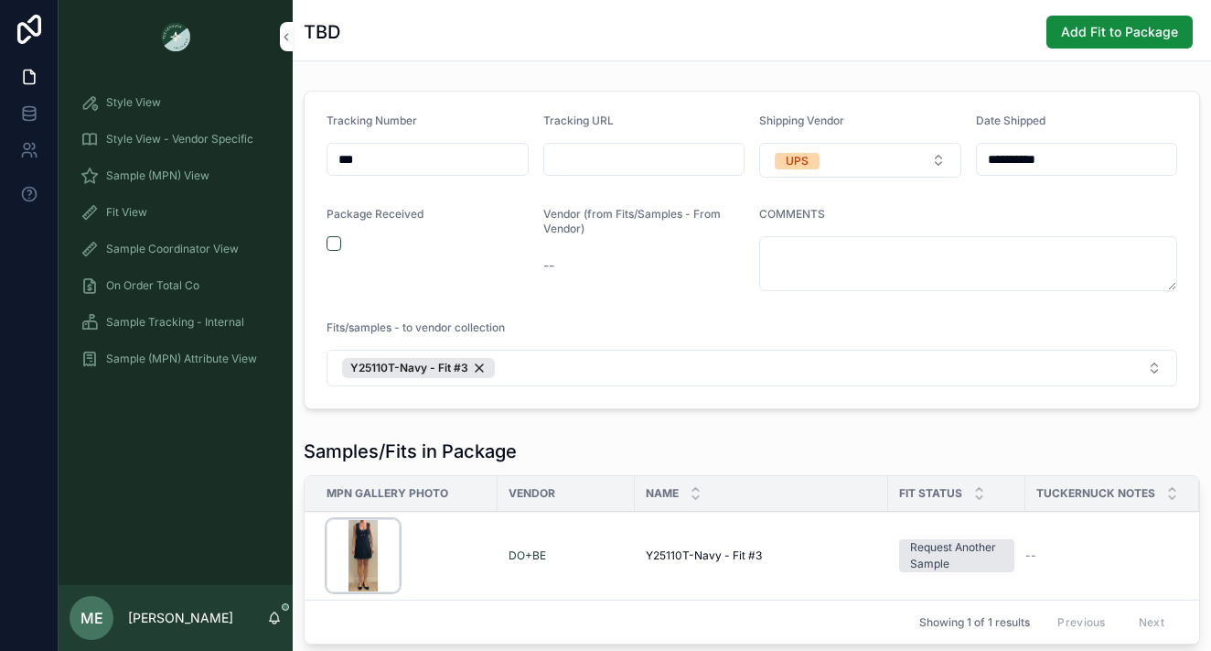
click at [0, 0] on icon "scrollable content" at bounding box center [0, 0] width 0 height 0
click at [196, 318] on span "Sample Tracking - Internal" at bounding box center [175, 322] width 138 height 15
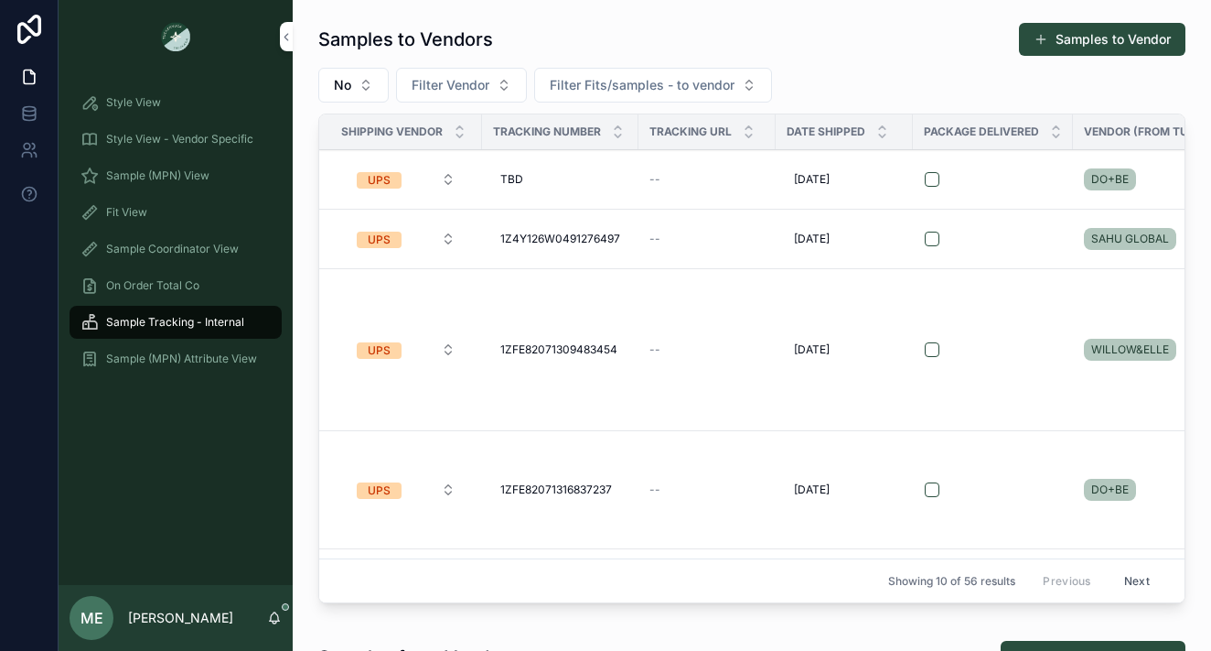
click at [618, 201] on td "[PERSON_NAME]" at bounding box center [560, 179] width 156 height 59
click at [1030, 182] on div "scrollable content" at bounding box center [993, 179] width 136 height 15
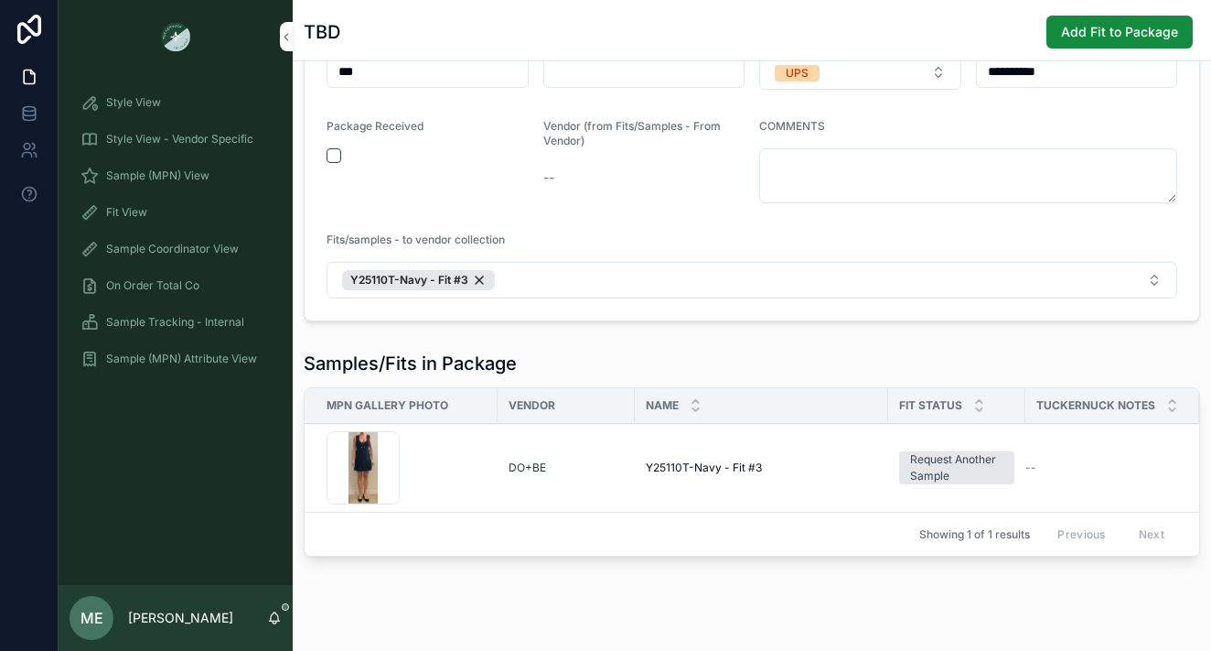
scroll to position [95, 0]
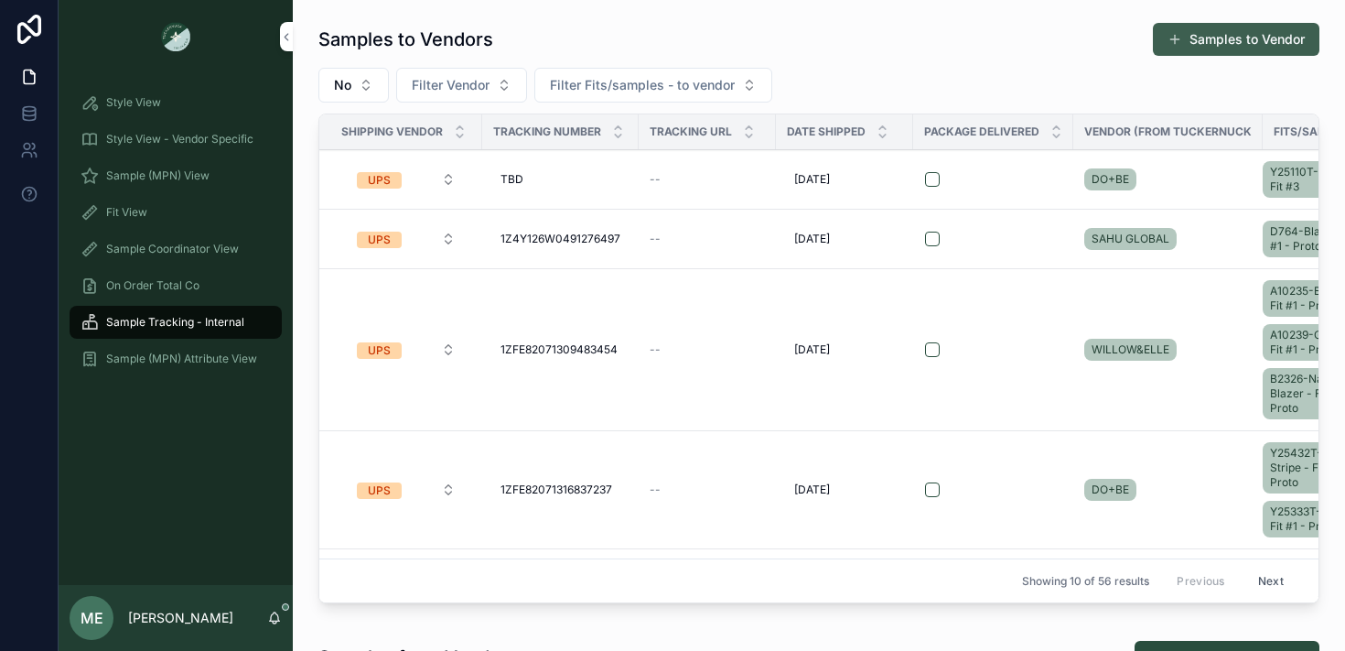
click at [1252, 27] on button "Samples to Vendor" at bounding box center [1236, 39] width 167 height 33
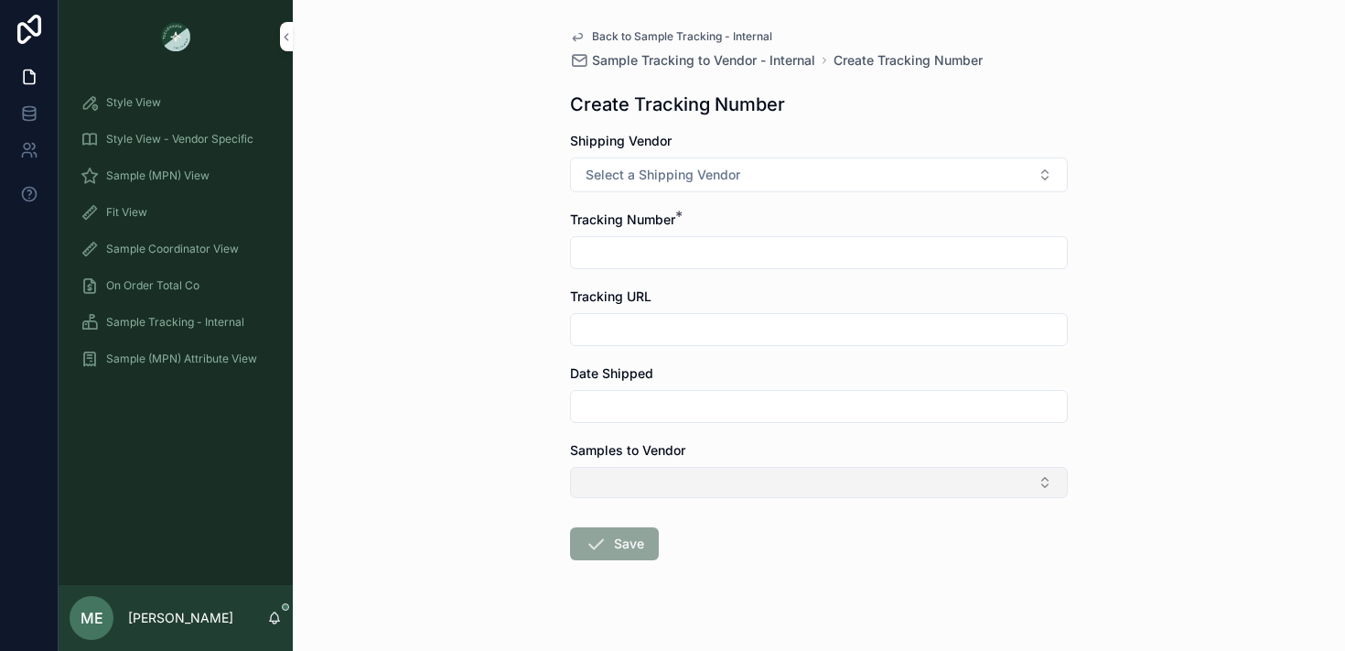
click at [904, 489] on button "Select Button" at bounding box center [819, 482] width 498 height 31
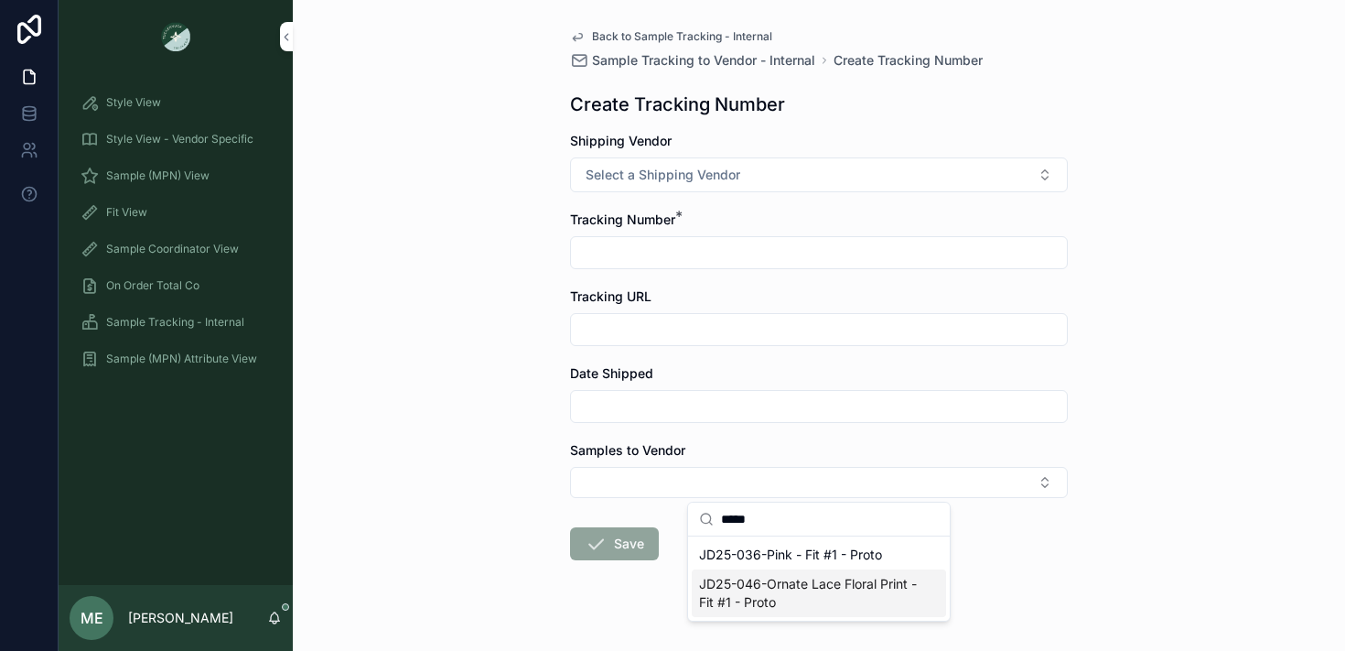
type input "*****"
click at [876, 586] on span "JD25-046-Ornate Lace Floral Print - Fit #1 - Proto" at bounding box center [808, 593] width 218 height 37
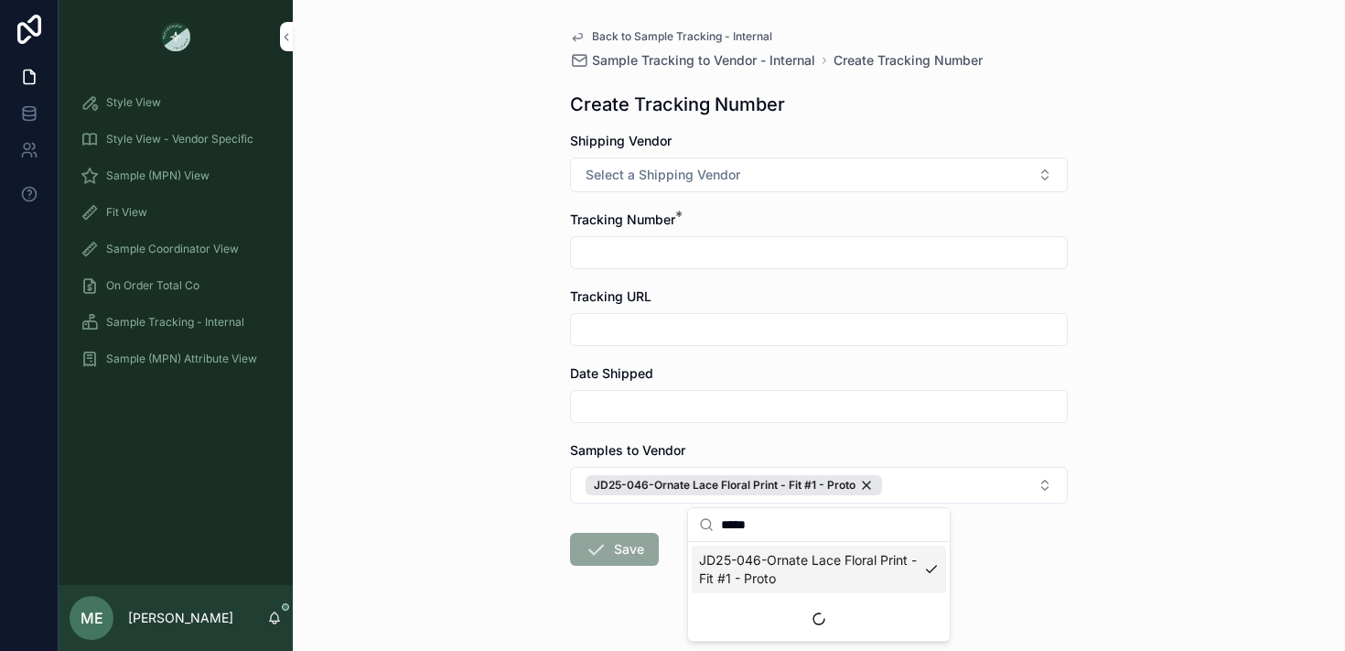
click at [993, 567] on form "Shipping Vendor Select a Shipping Vendor Tracking Number * Tracking URL Date Sh…" at bounding box center [819, 407] width 498 height 551
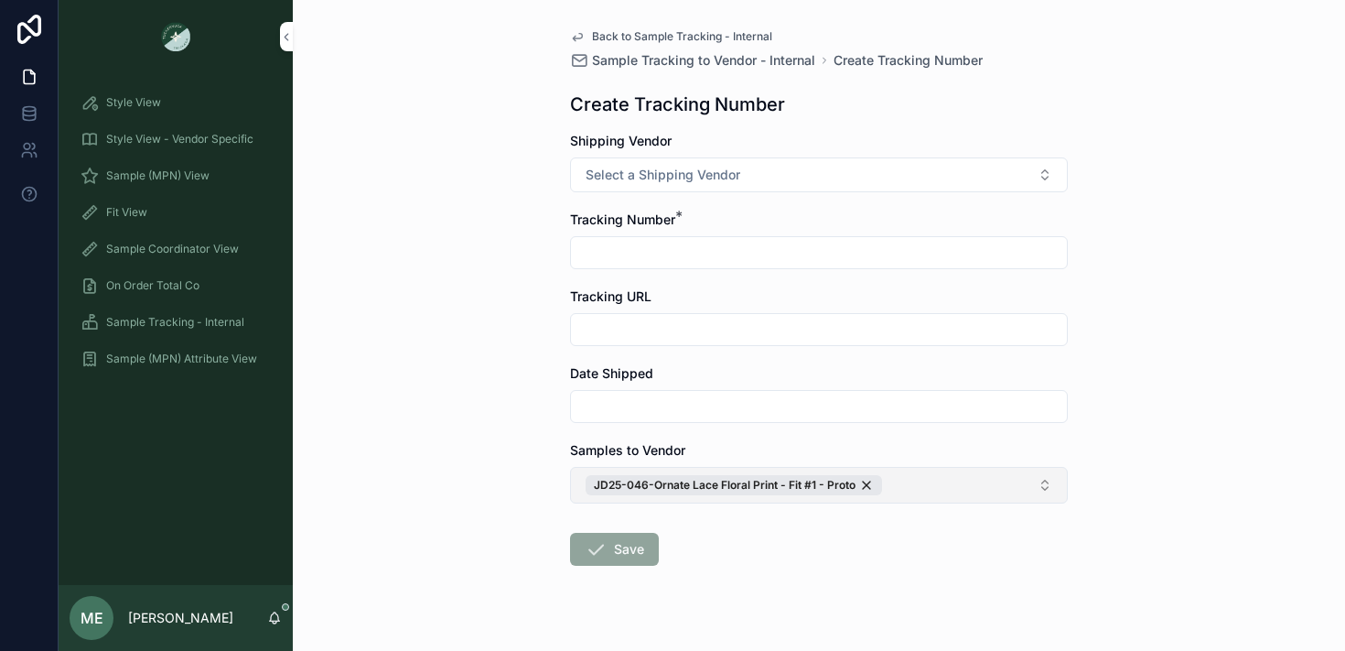
click at [941, 496] on button "JD25-046-Ornate Lace Floral Print - Fit #1 - Proto" at bounding box center [819, 485] width 498 height 37
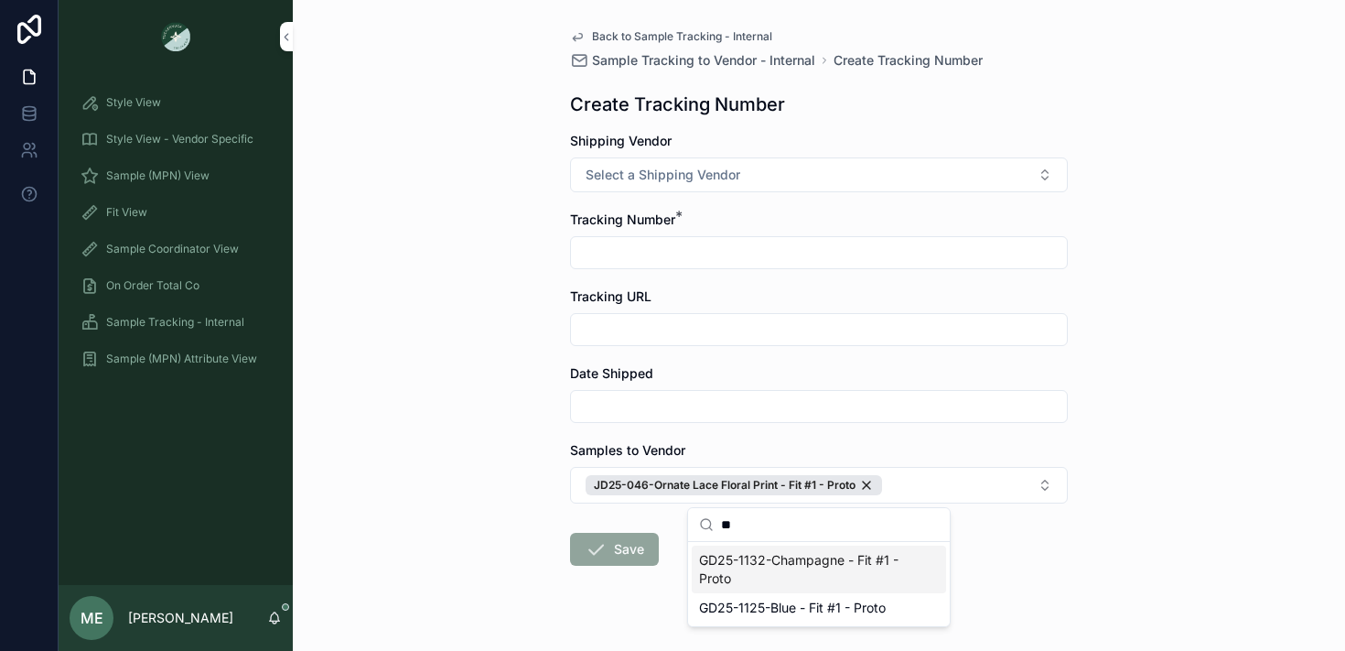
type input "*"
click at [775, 574] on span "GD25-1072-Coconut Milk - Fit #1 - Proto" at bounding box center [808, 569] width 218 height 37
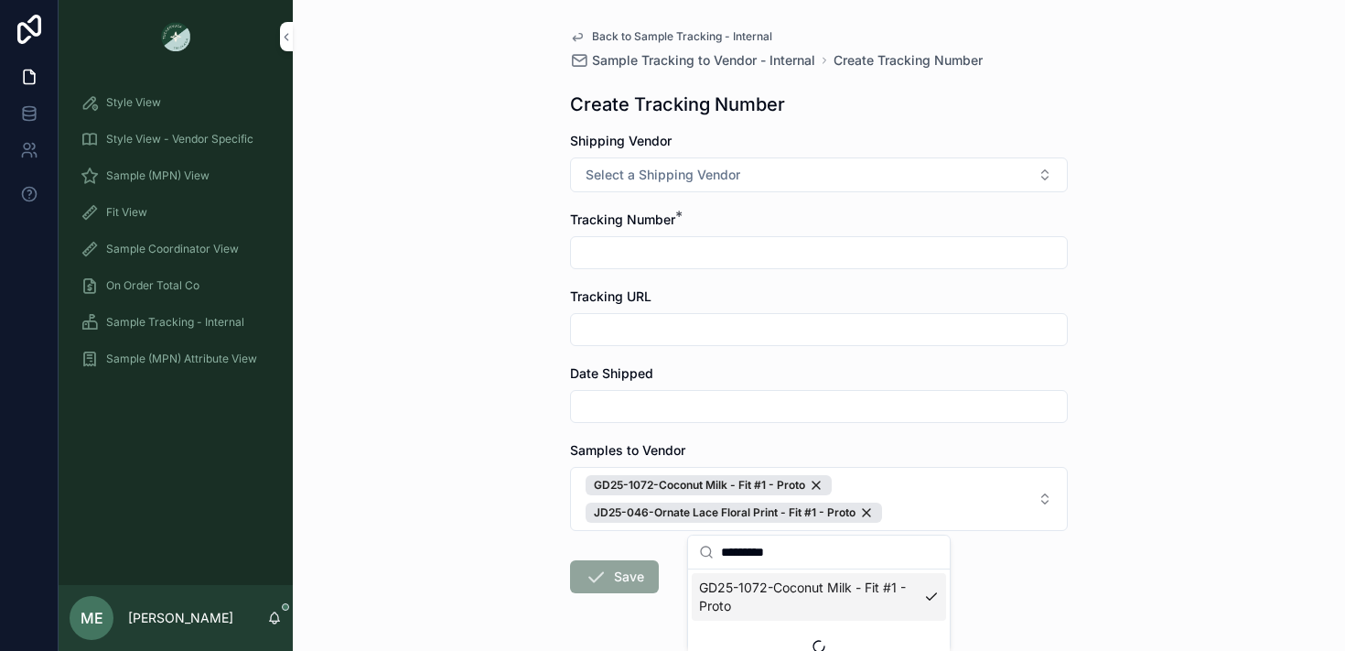
click at [823, 551] on input "*********" at bounding box center [830, 551] width 218 height 33
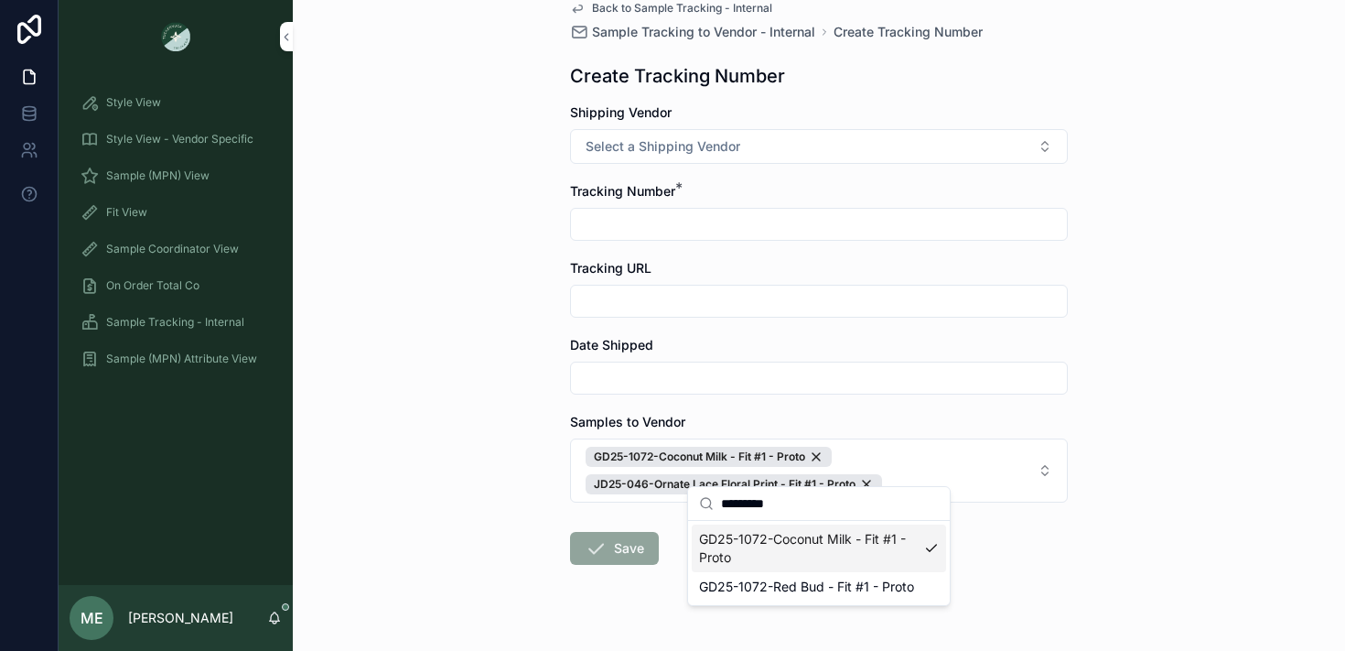
scroll to position [59, 0]
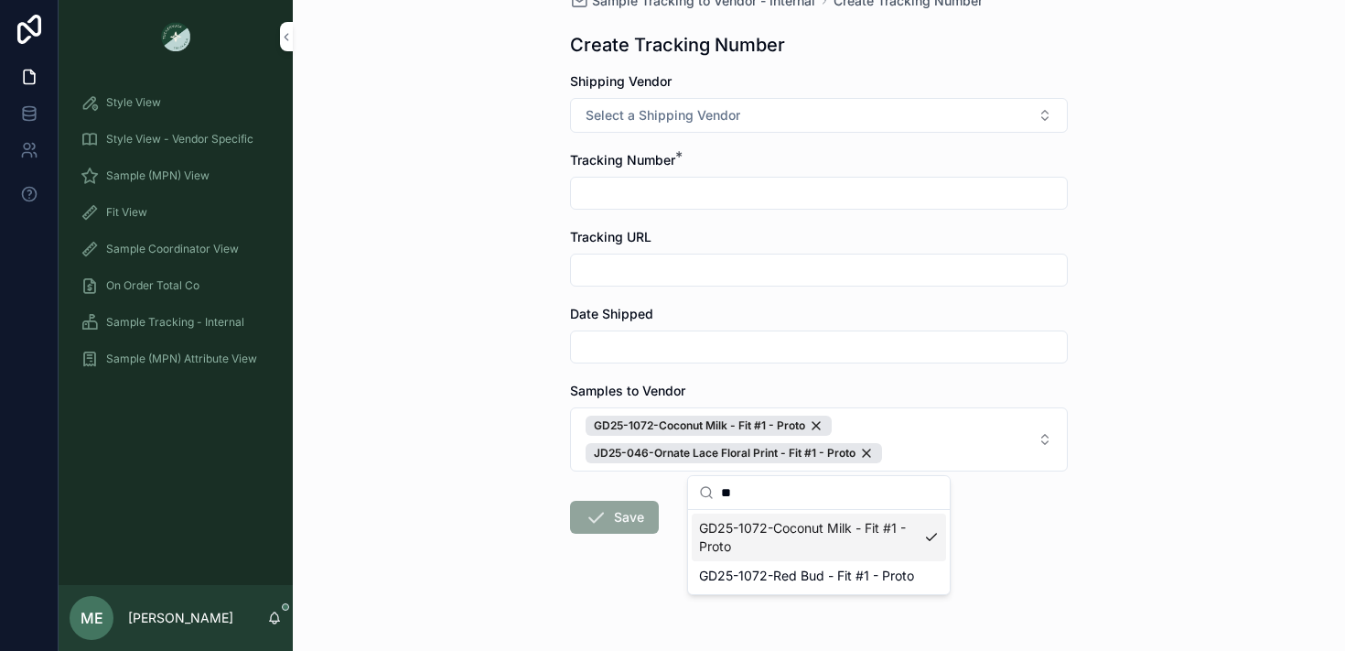
type input "*"
click at [824, 529] on span "JD24-142 - Fit #1 - Proto" at bounding box center [774, 528] width 150 height 18
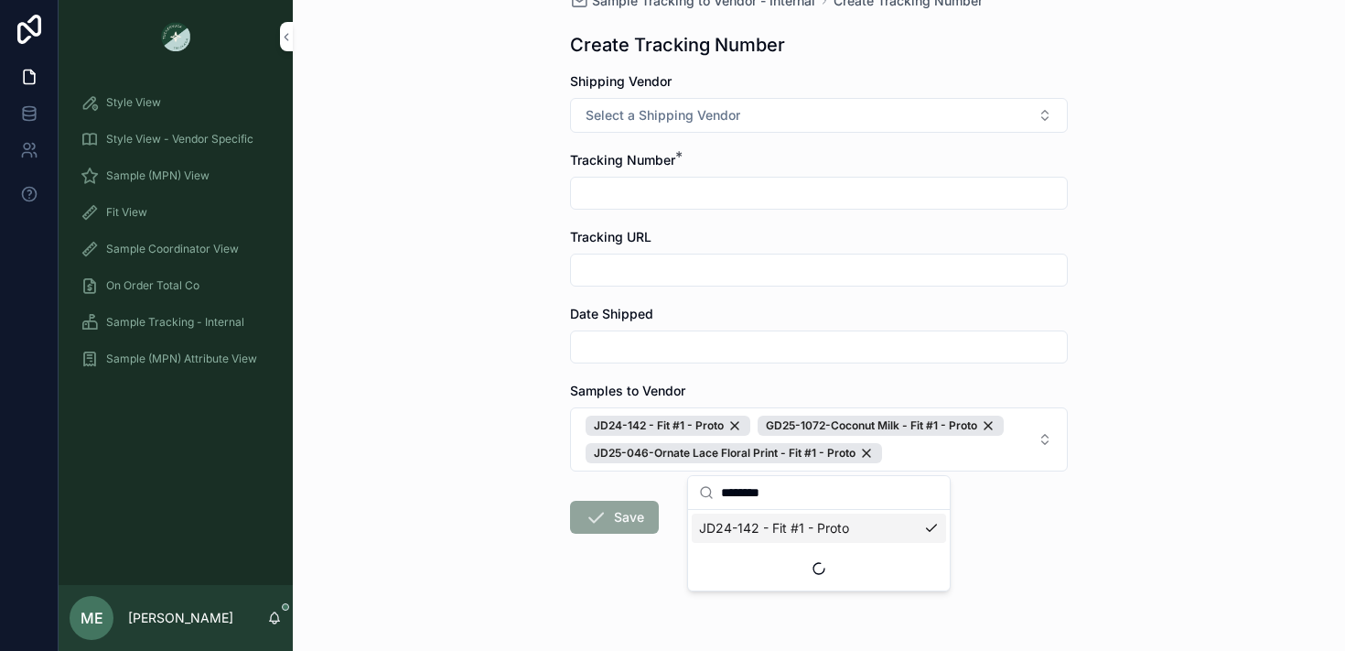
click at [815, 492] on input "********" at bounding box center [830, 492] width 218 height 33
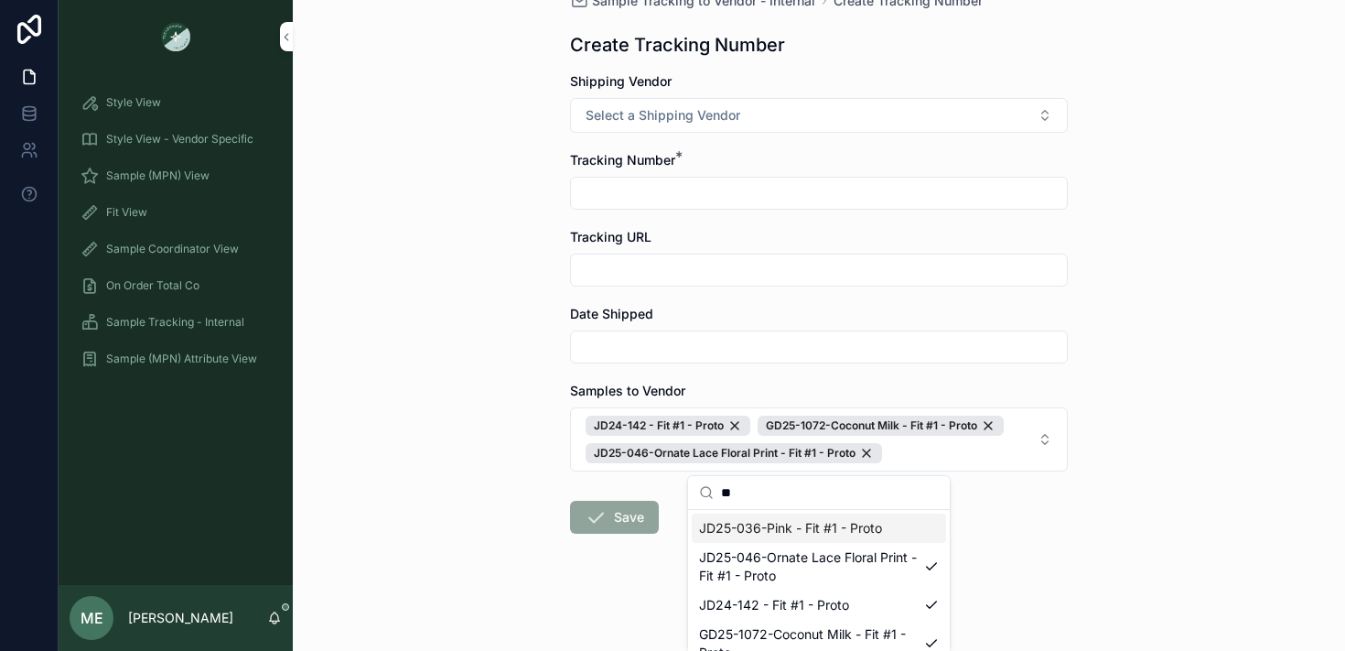
type input "*"
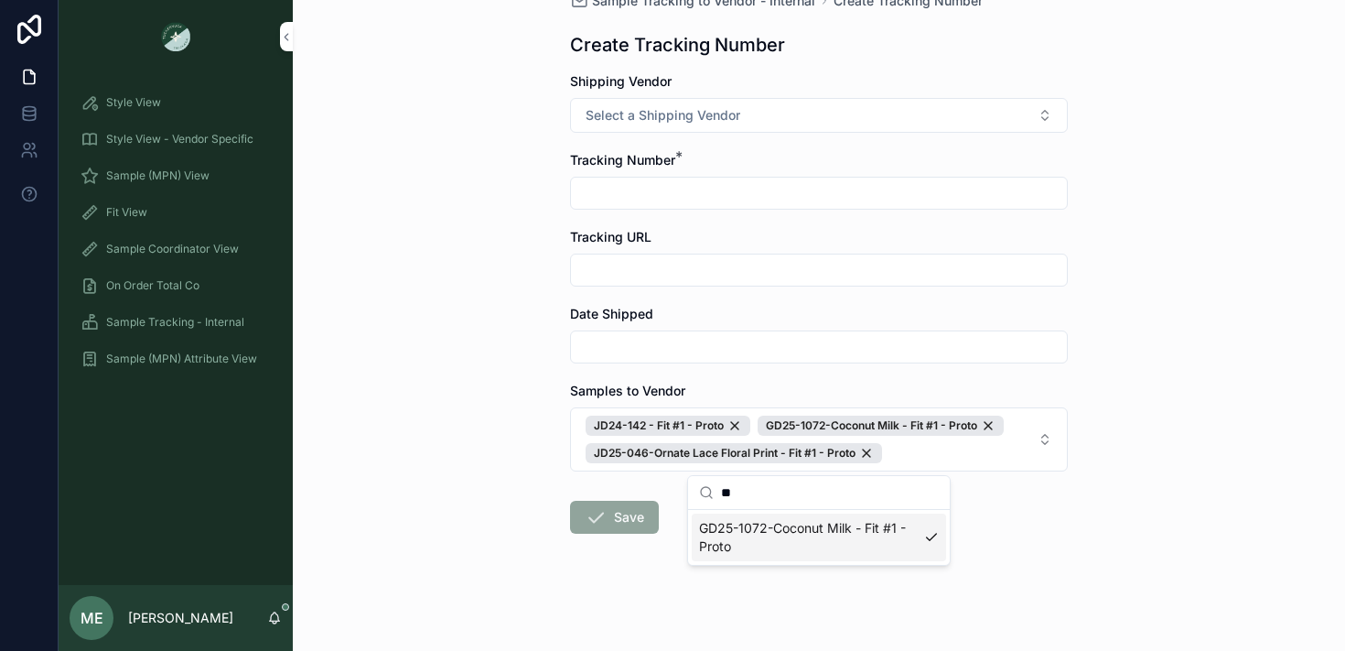
type input "*"
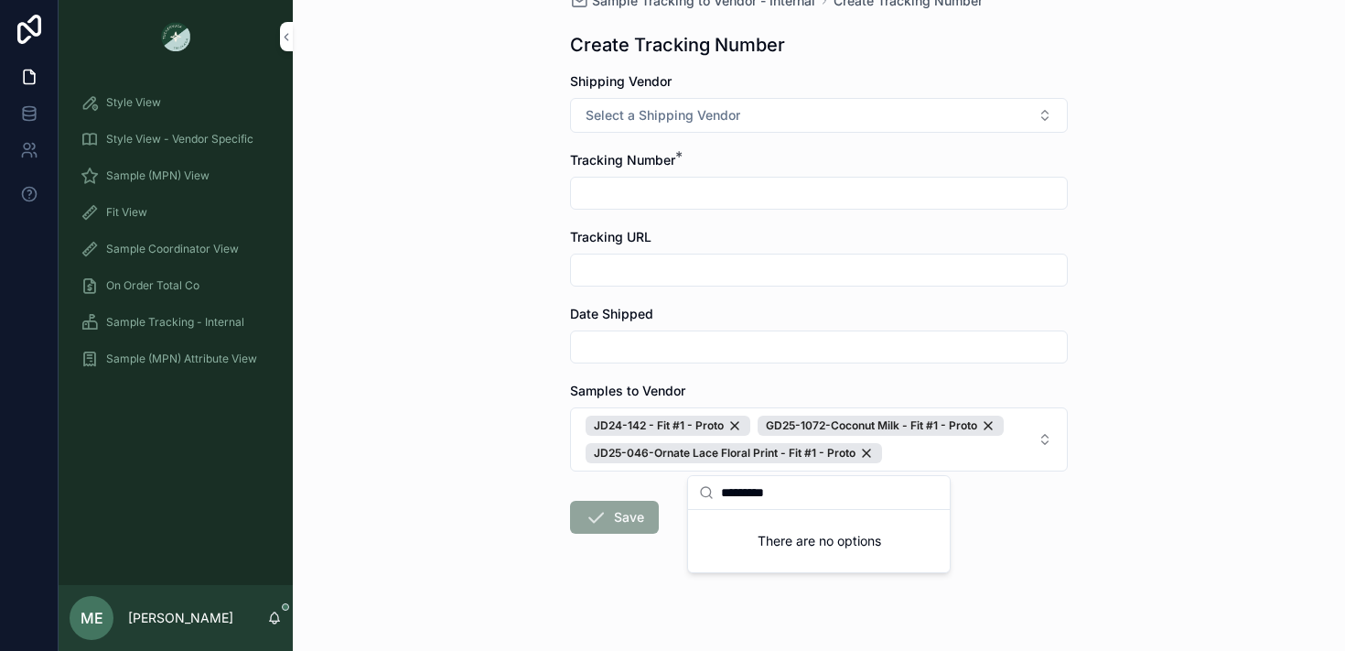
type input "*********"
click at [432, 552] on div "Back to Sample Tracking - Internal Sample Tracking to Vendor - Internal Create …" at bounding box center [819, 266] width 1052 height 651
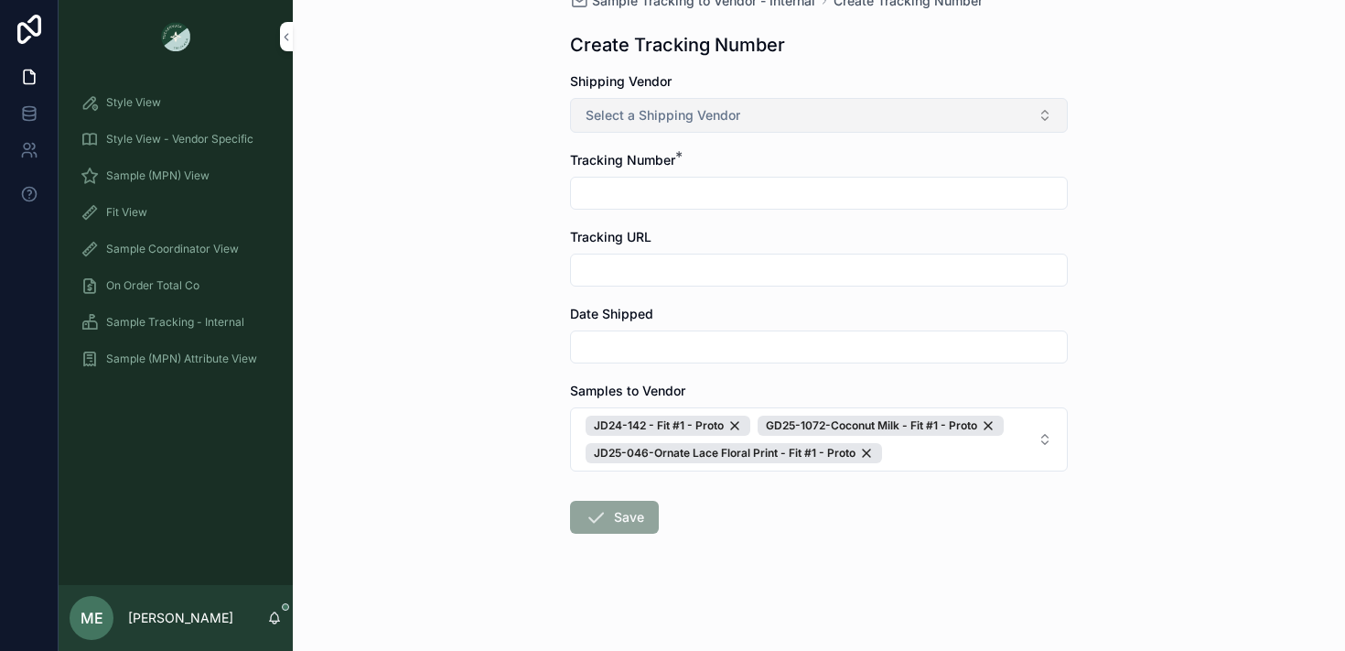
click at [733, 124] on span "Select a Shipping Vendor" at bounding box center [663, 115] width 155 height 18
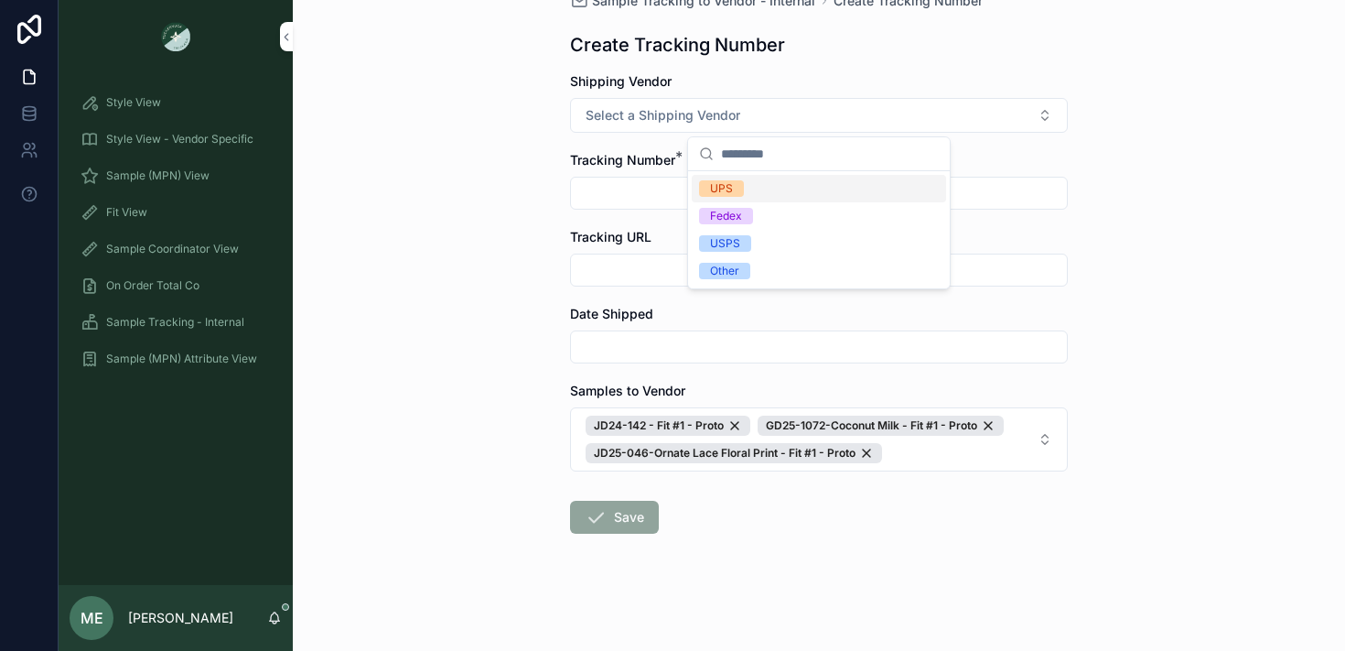
click at [718, 183] on div "UPS" at bounding box center [721, 188] width 23 height 16
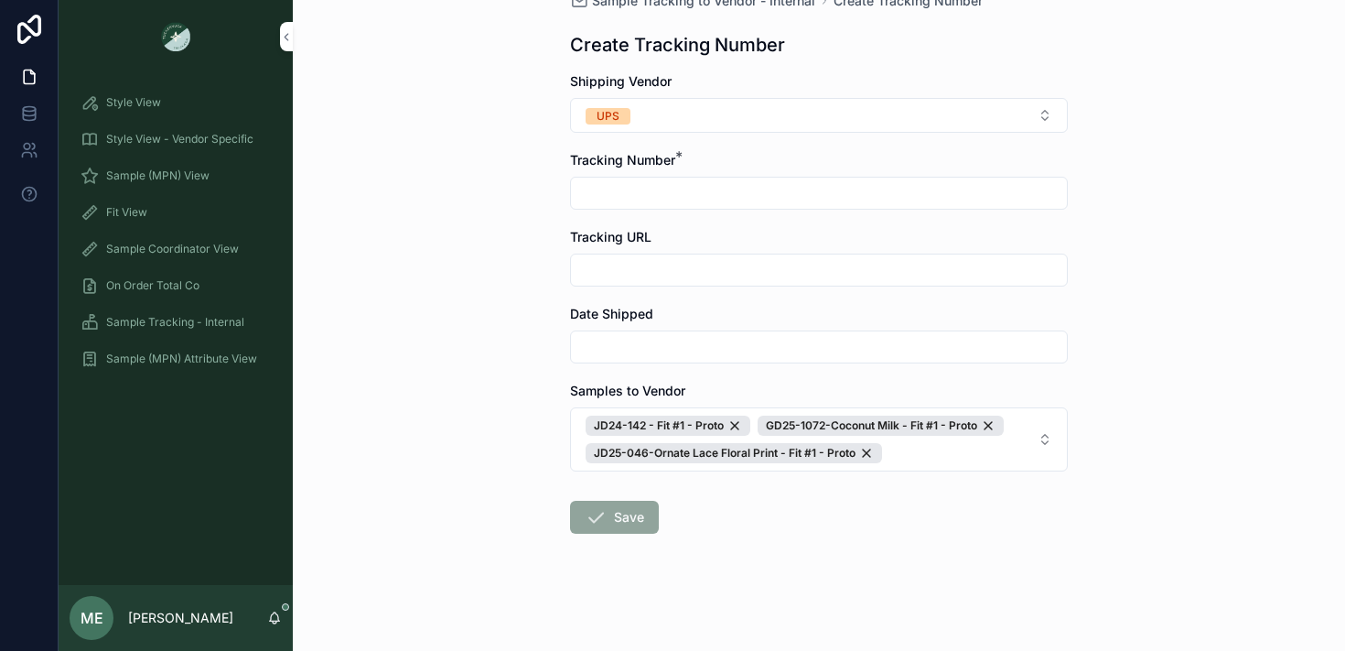
click at [686, 188] on input "scrollable content" at bounding box center [819, 193] width 496 height 26
type input "***"
click at [627, 347] on input "scrollable content" at bounding box center [819, 347] width 496 height 26
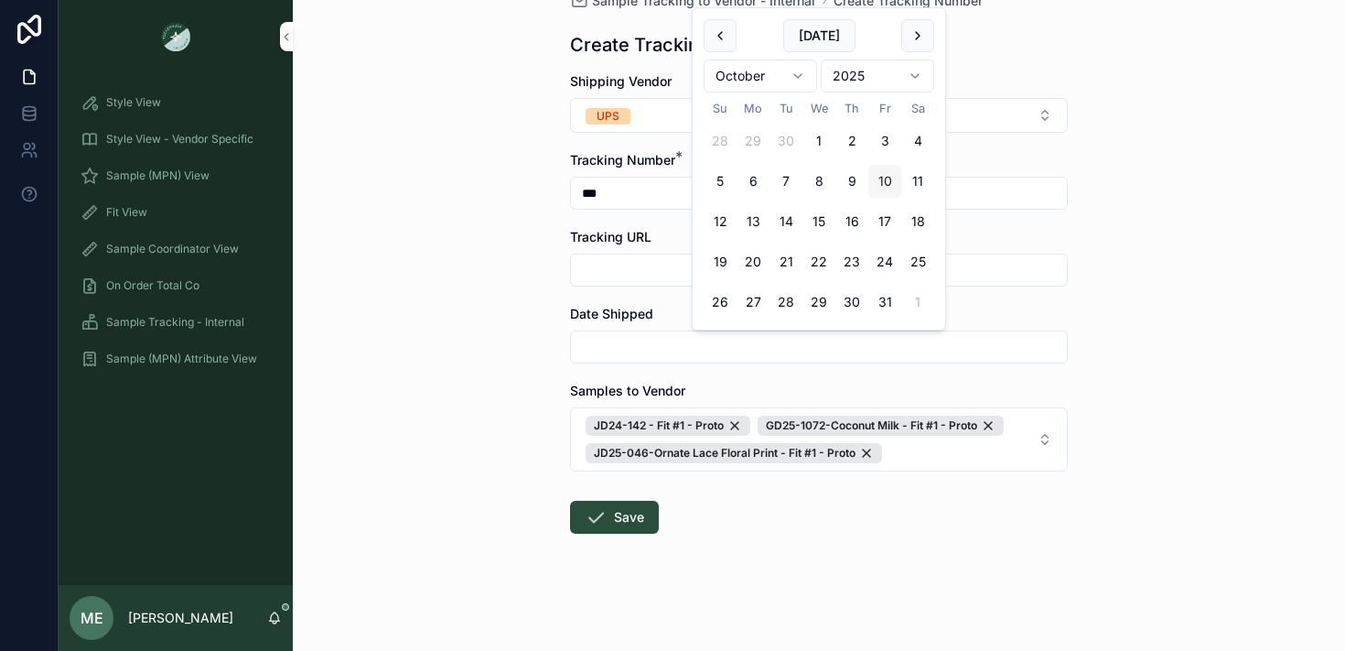
click at [890, 182] on button "10" at bounding box center [884, 181] width 33 height 33
type input "**********"
click at [393, 444] on div "**********" at bounding box center [819, 266] width 1052 height 651
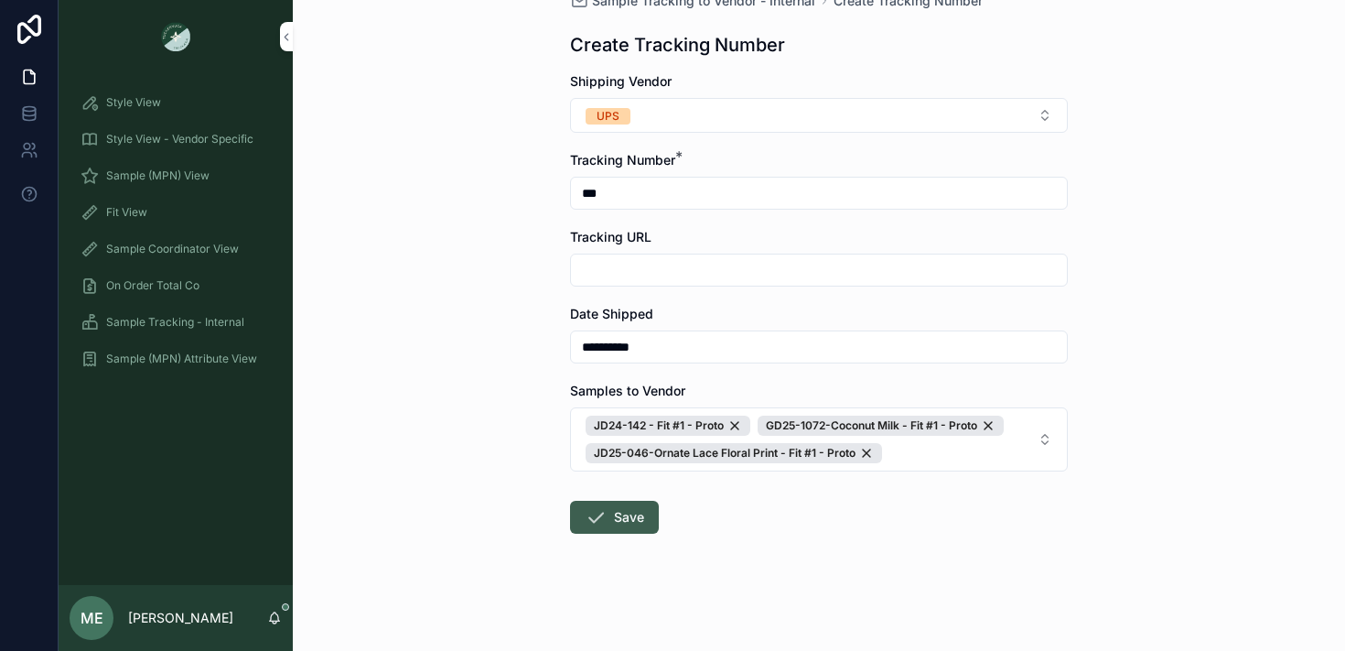
click at [641, 512] on button "Save" at bounding box center [614, 516] width 89 height 33
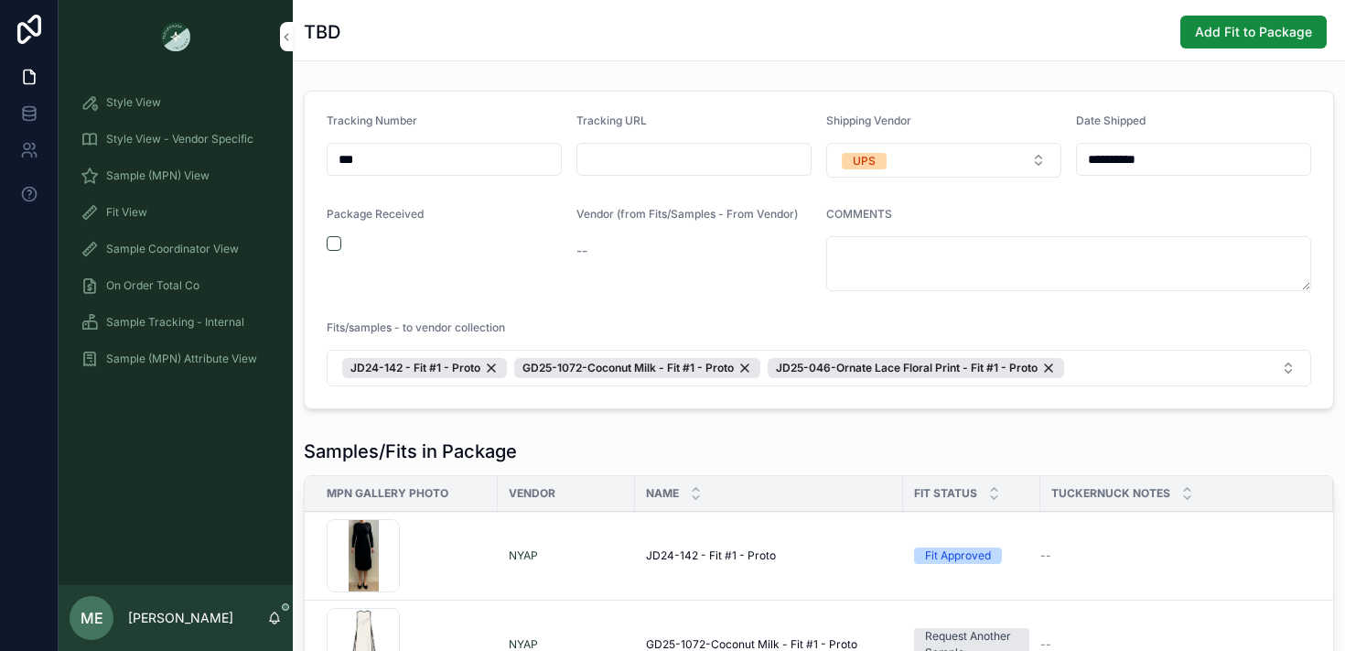
scroll to position [303, 0]
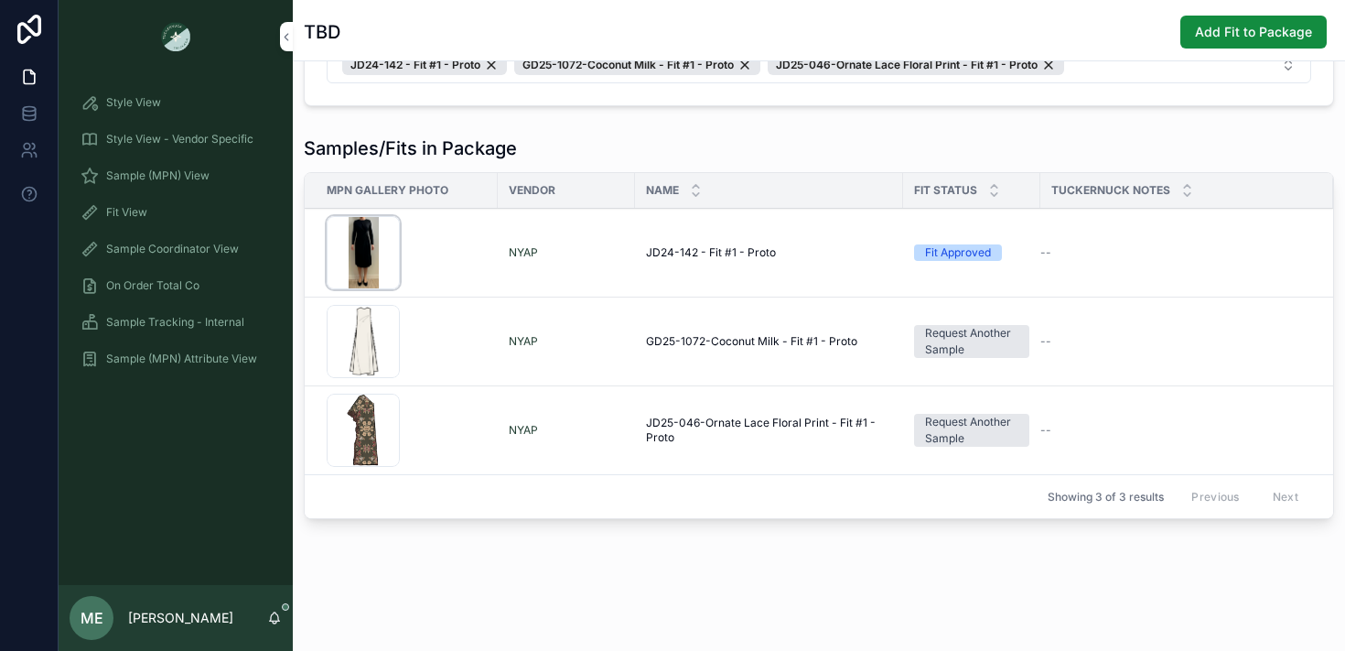
click at [362, 251] on div "Screenshot-2025-10-09-at-10.55.22-AM .png" at bounding box center [363, 252] width 73 height 73
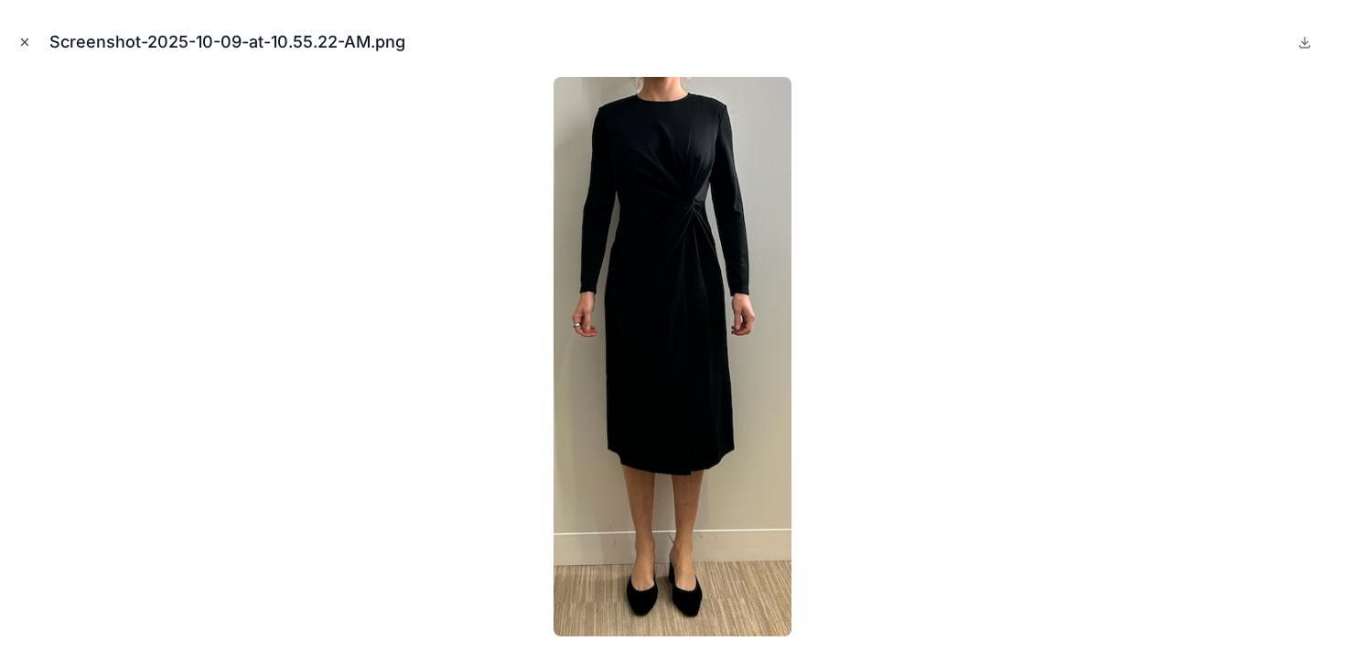
click at [24, 40] on icon "Close modal" at bounding box center [24, 42] width 13 height 13
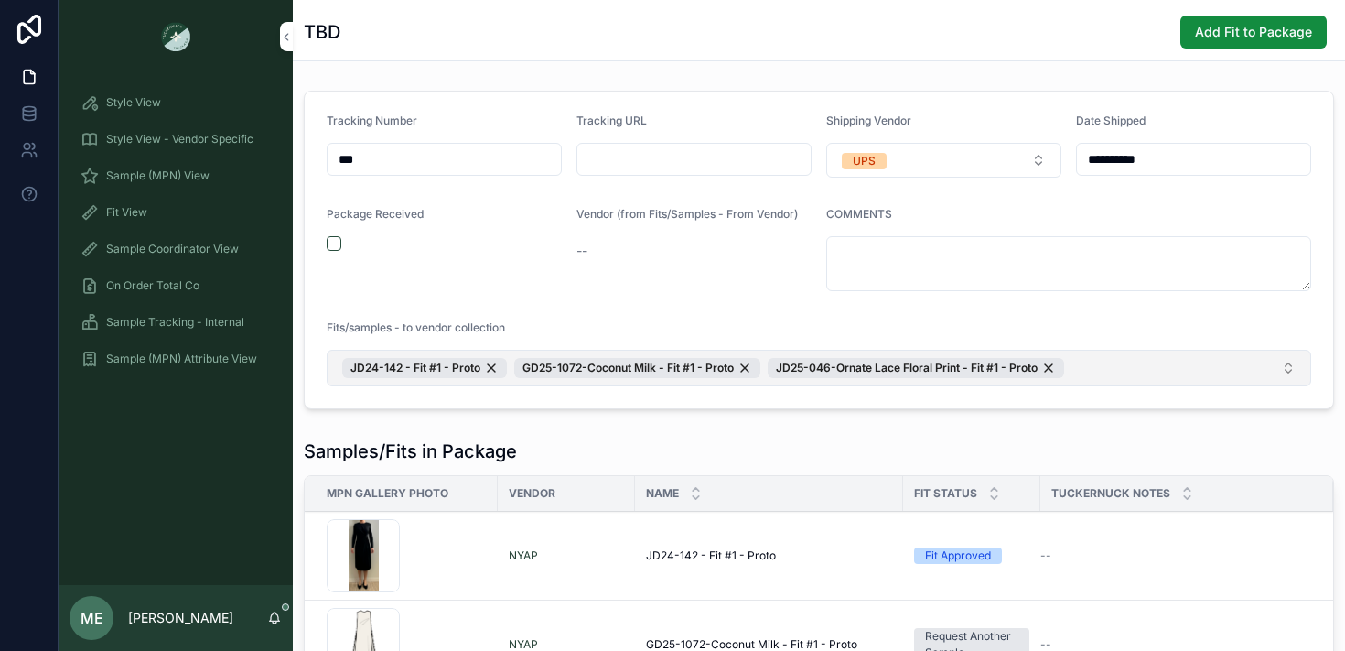
click at [1167, 373] on button "JD24-142 - Fit #1 - Proto GD25-1072-Coconut Milk - Fit #1 - Proto JD25-046-Orna…" at bounding box center [819, 368] width 985 height 37
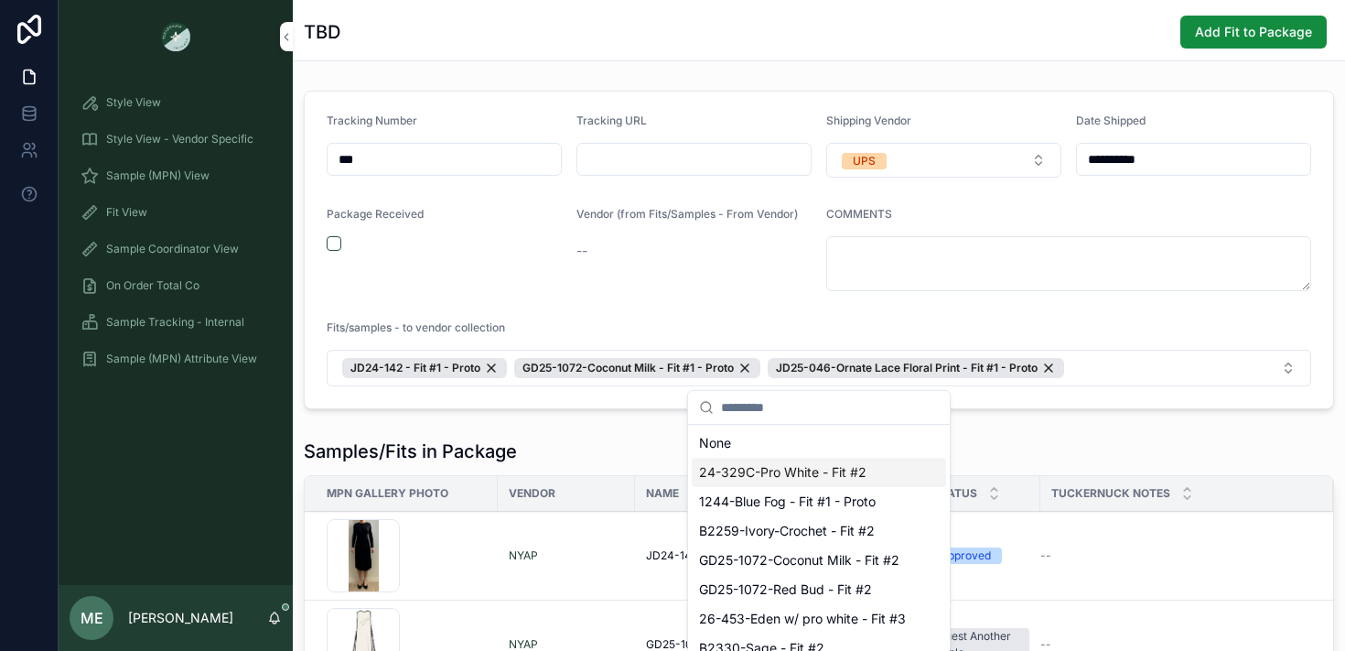
click at [886, 469] on div "24-329C-Pro White - Fit #2" at bounding box center [819, 471] width 254 height 29
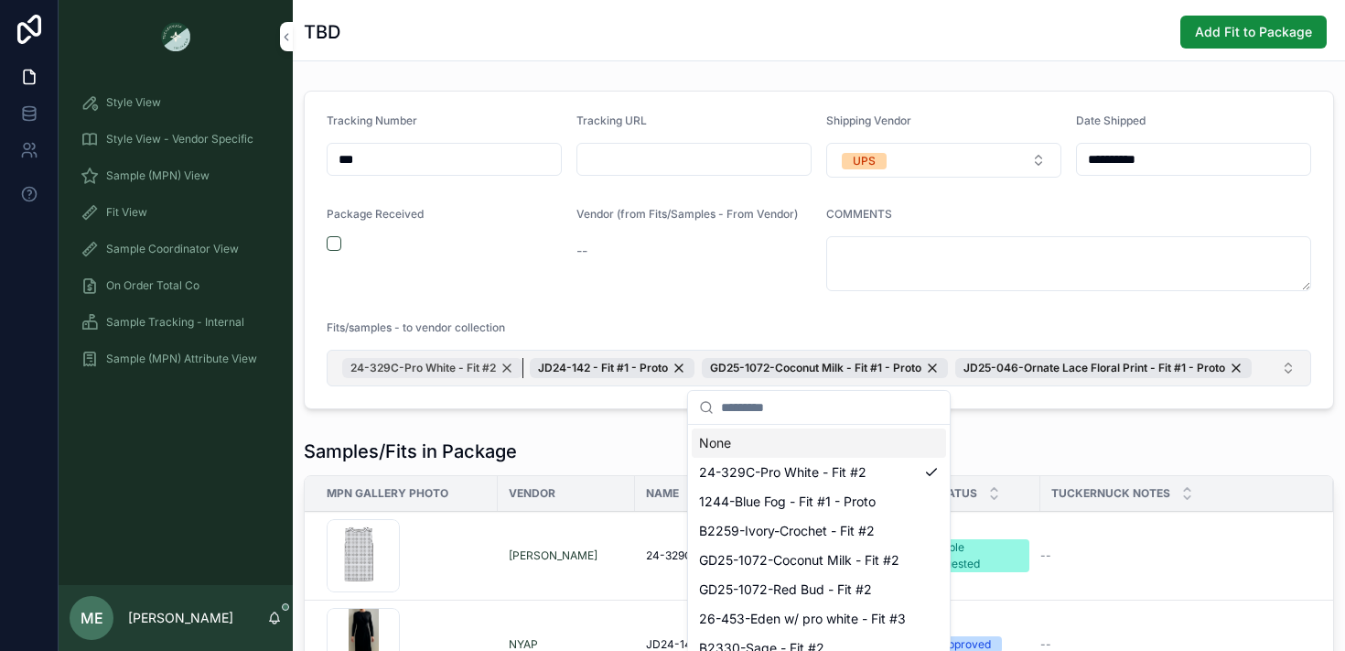
click at [505, 369] on div "24-329C-Pro White - Fit #2" at bounding box center [432, 368] width 180 height 20
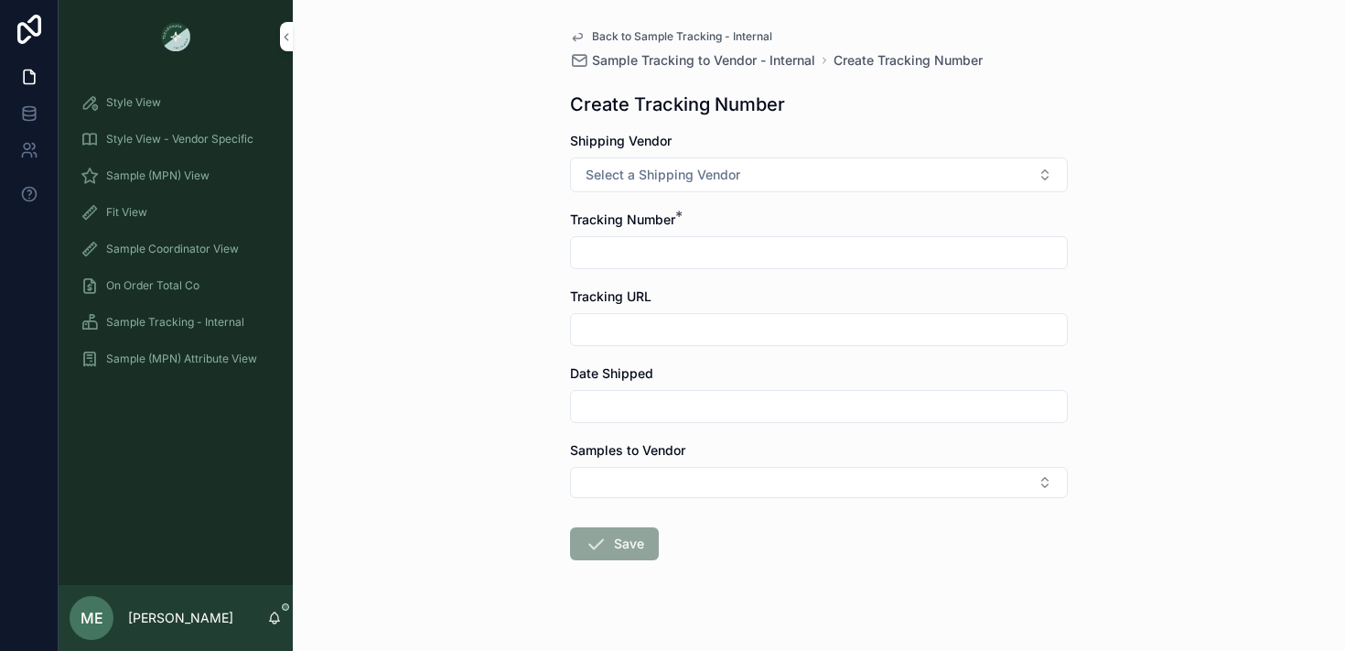
click at [225, 325] on span "Sample Tracking - Internal" at bounding box center [175, 322] width 138 height 15
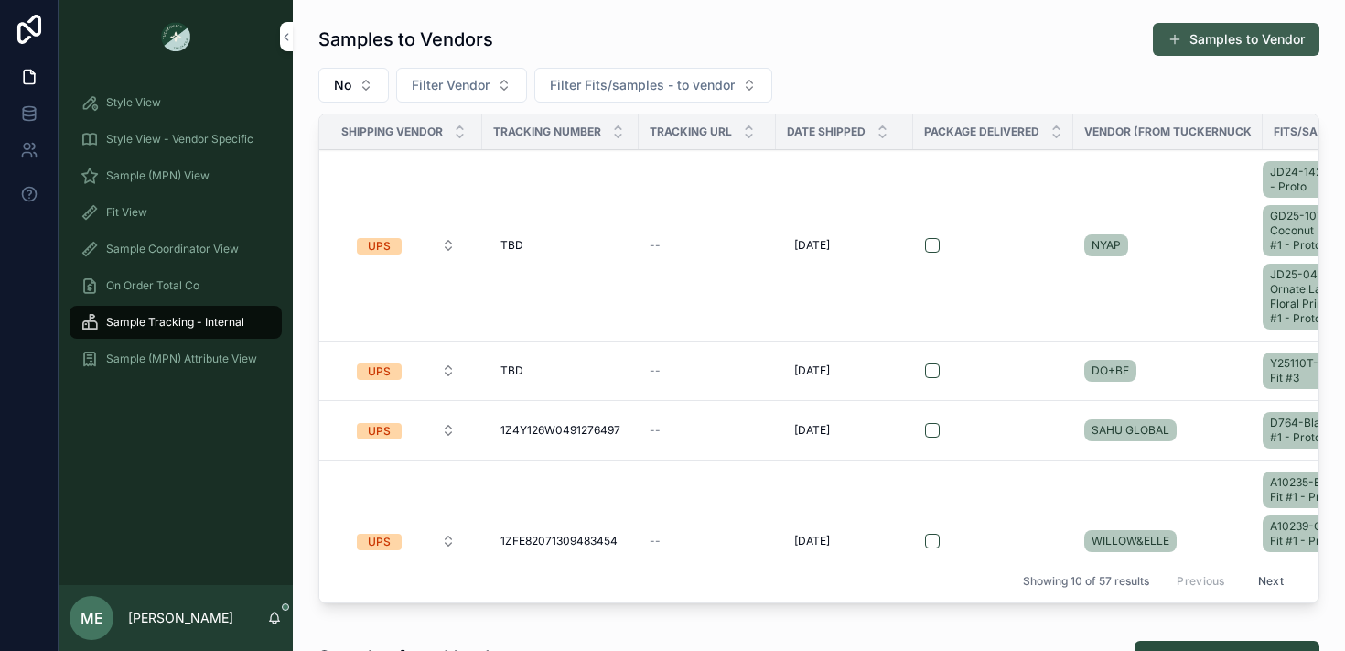
click at [1197, 39] on button "Samples to Vendor" at bounding box center [1236, 39] width 167 height 33
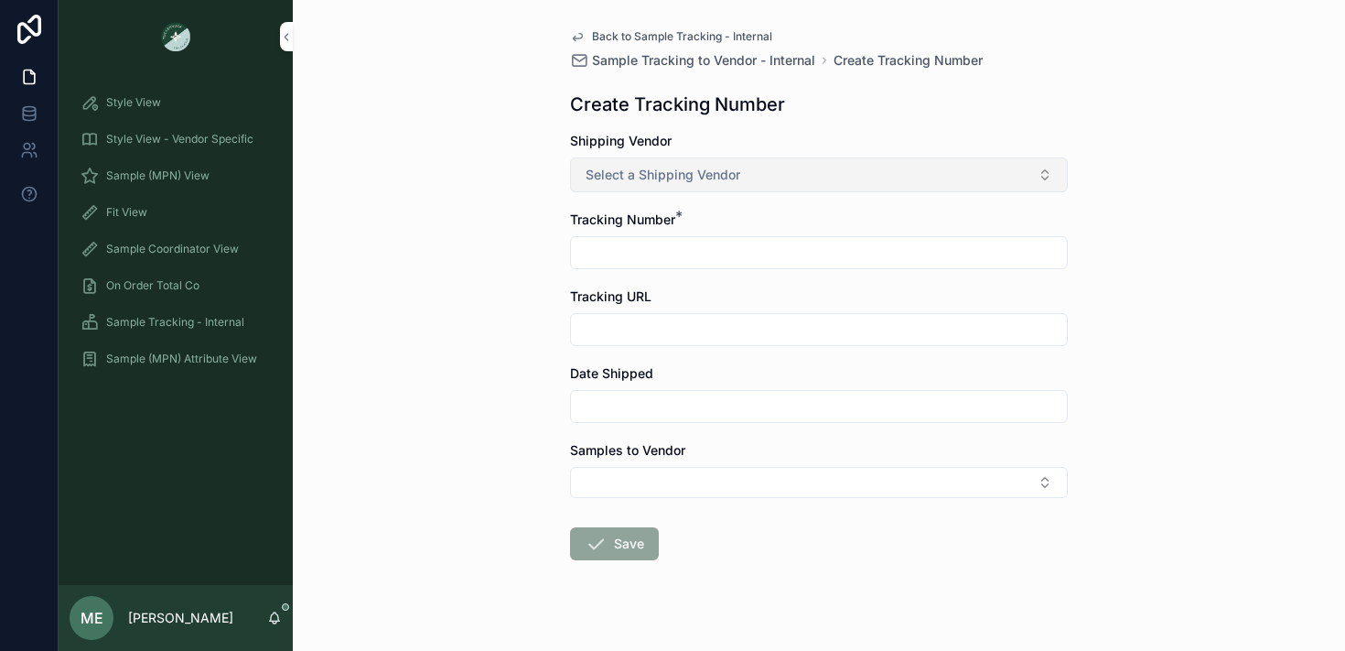
click at [924, 167] on button "Select a Shipping Vendor" at bounding box center [819, 174] width 498 height 35
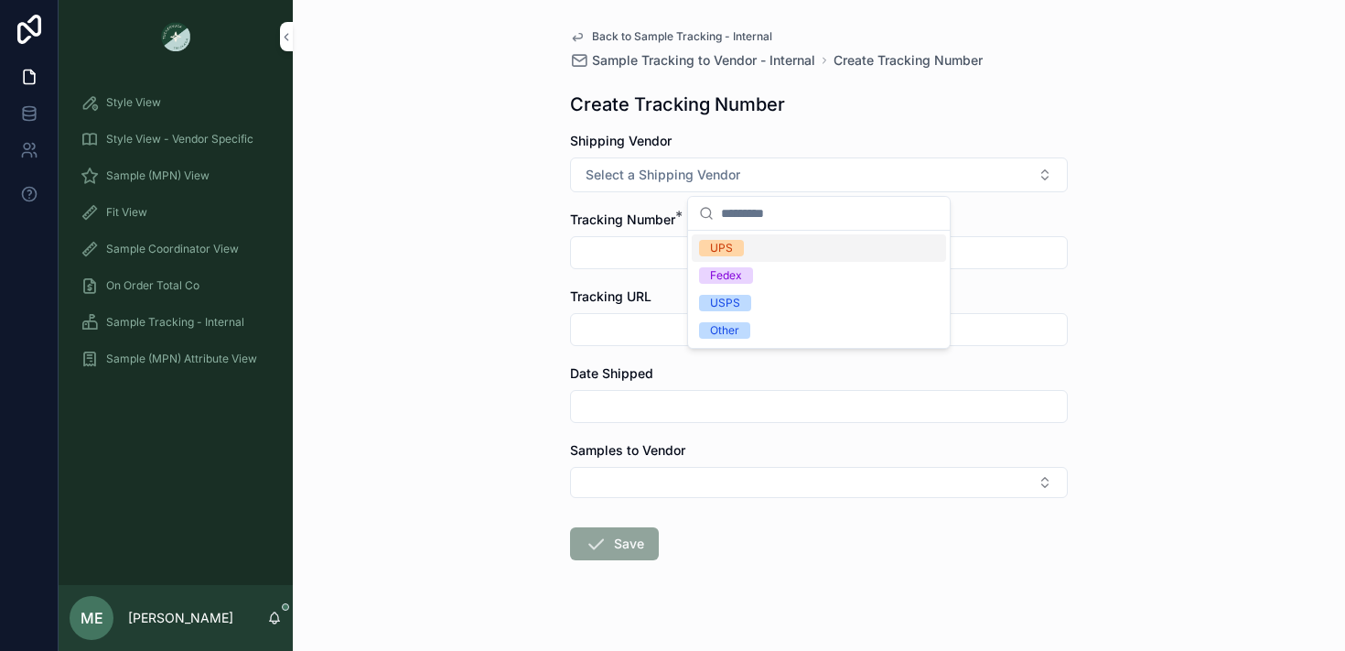
click at [808, 253] on div "UPS" at bounding box center [819, 247] width 254 height 27
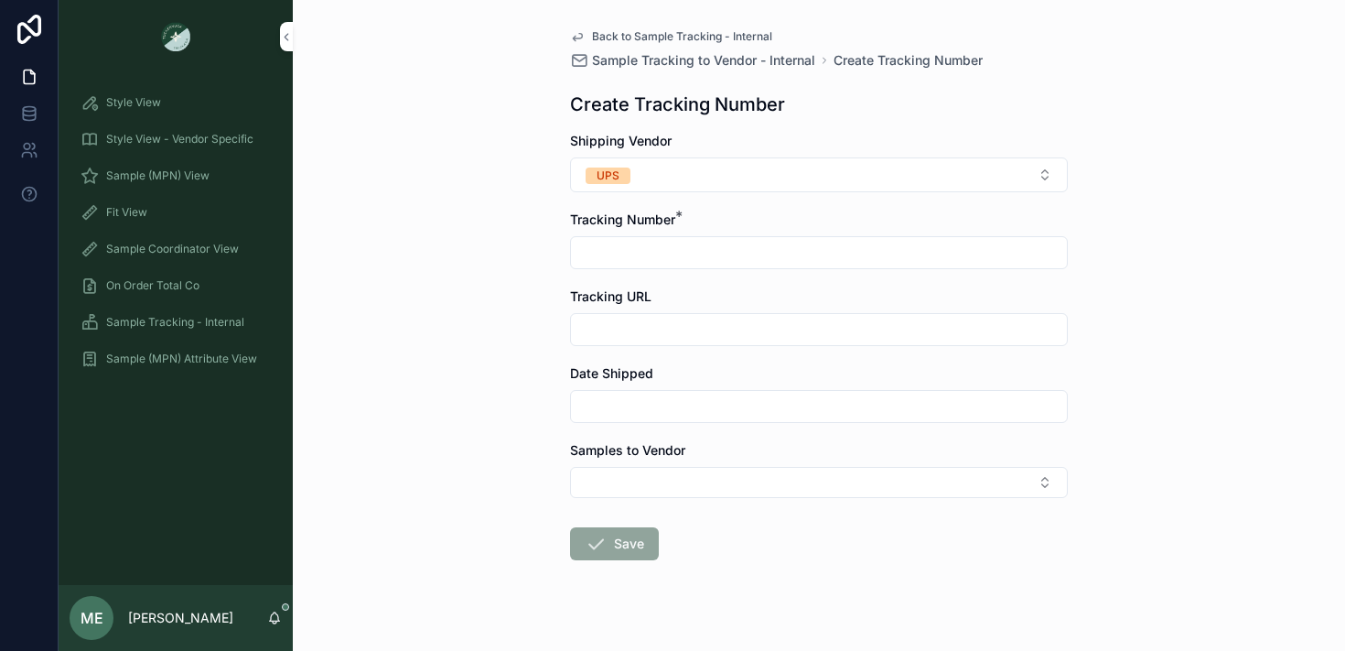
click at [752, 248] on input "scrollable content" at bounding box center [819, 253] width 496 height 26
type input "***"
click at [663, 429] on form "Shipping Vendor UPS Tracking Number * *** Tracking URL Date Shipped Samples to …" at bounding box center [819, 404] width 498 height 545
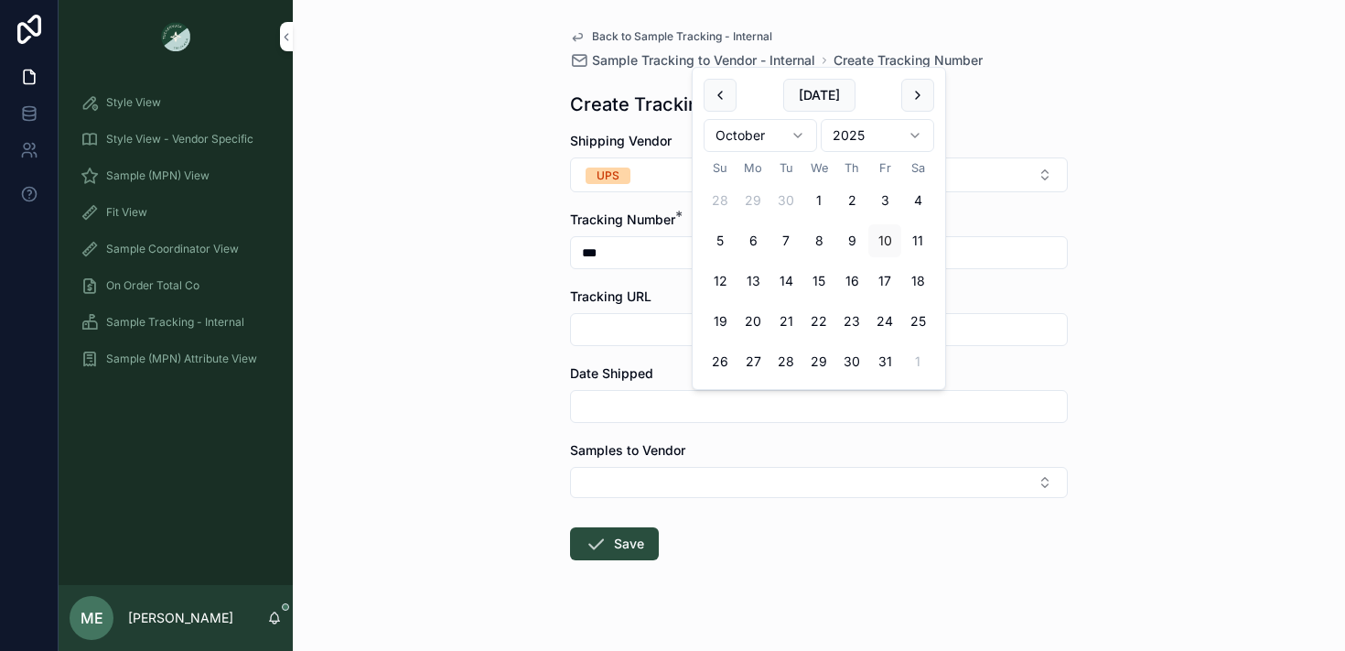
click at [663, 414] on input "scrollable content" at bounding box center [819, 406] width 496 height 26
click at [878, 249] on button "10" at bounding box center [884, 240] width 33 height 33
type input "**********"
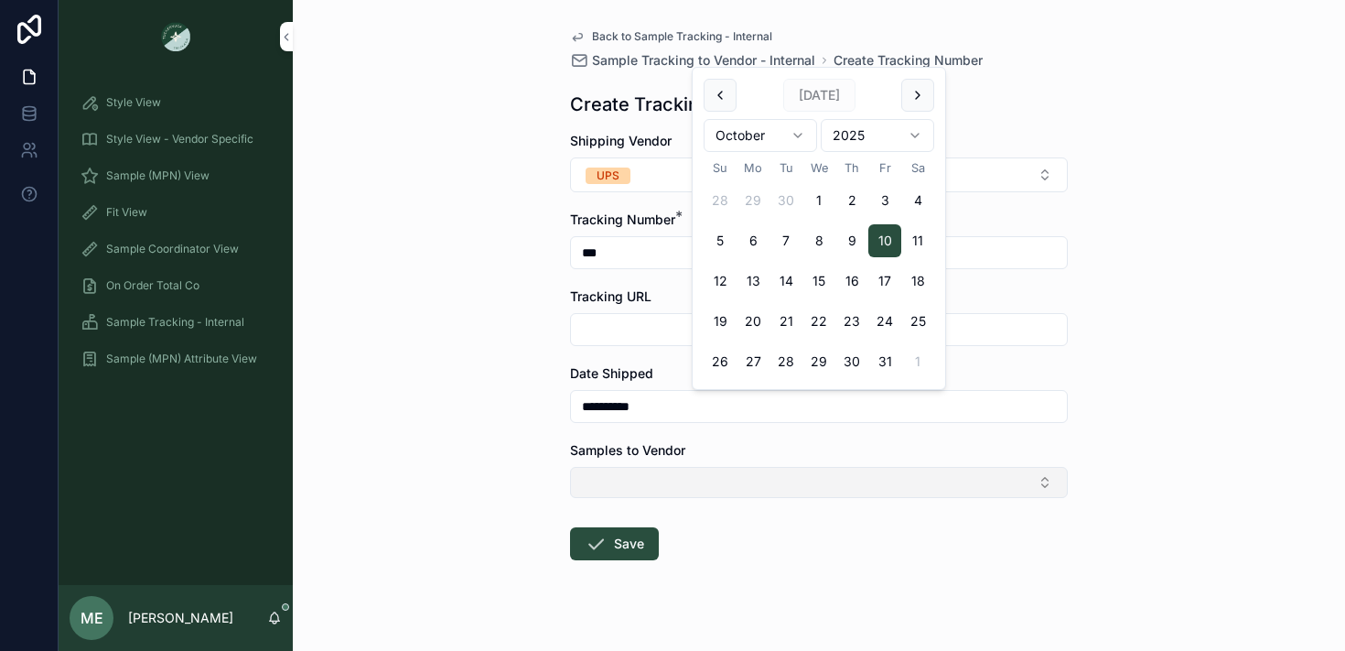
click at [690, 476] on button "Select Button" at bounding box center [819, 482] width 498 height 31
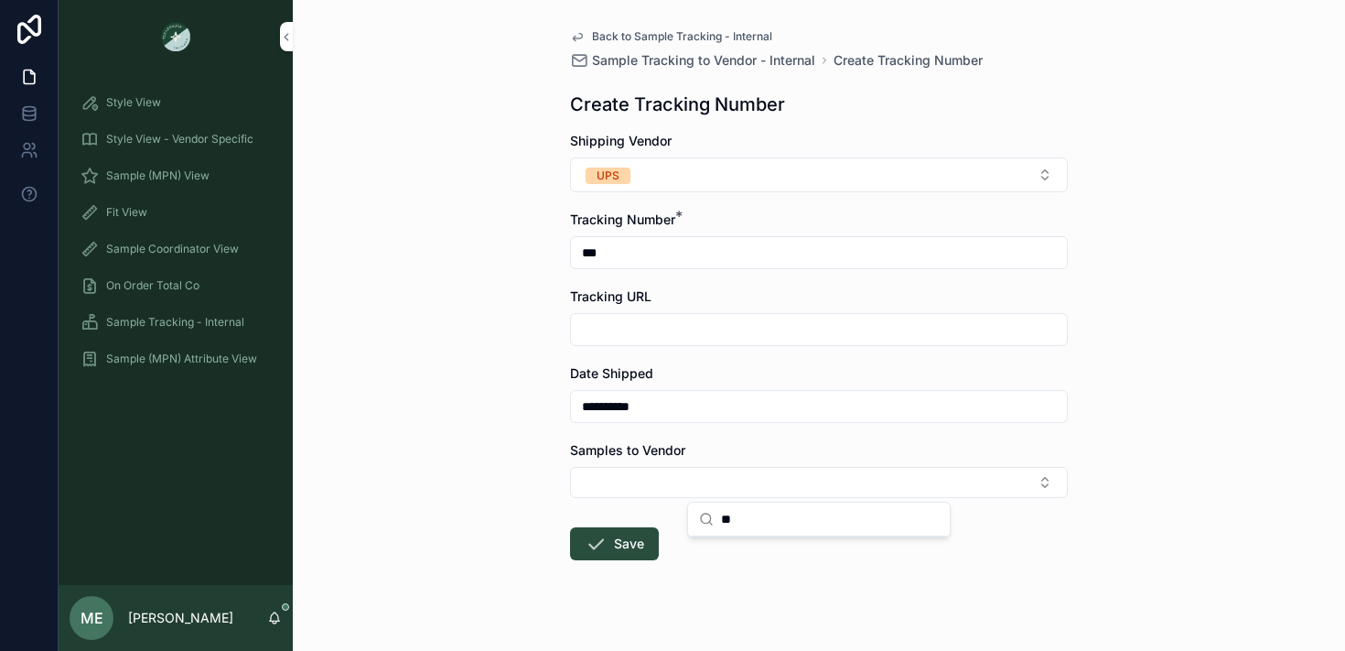
type input "*"
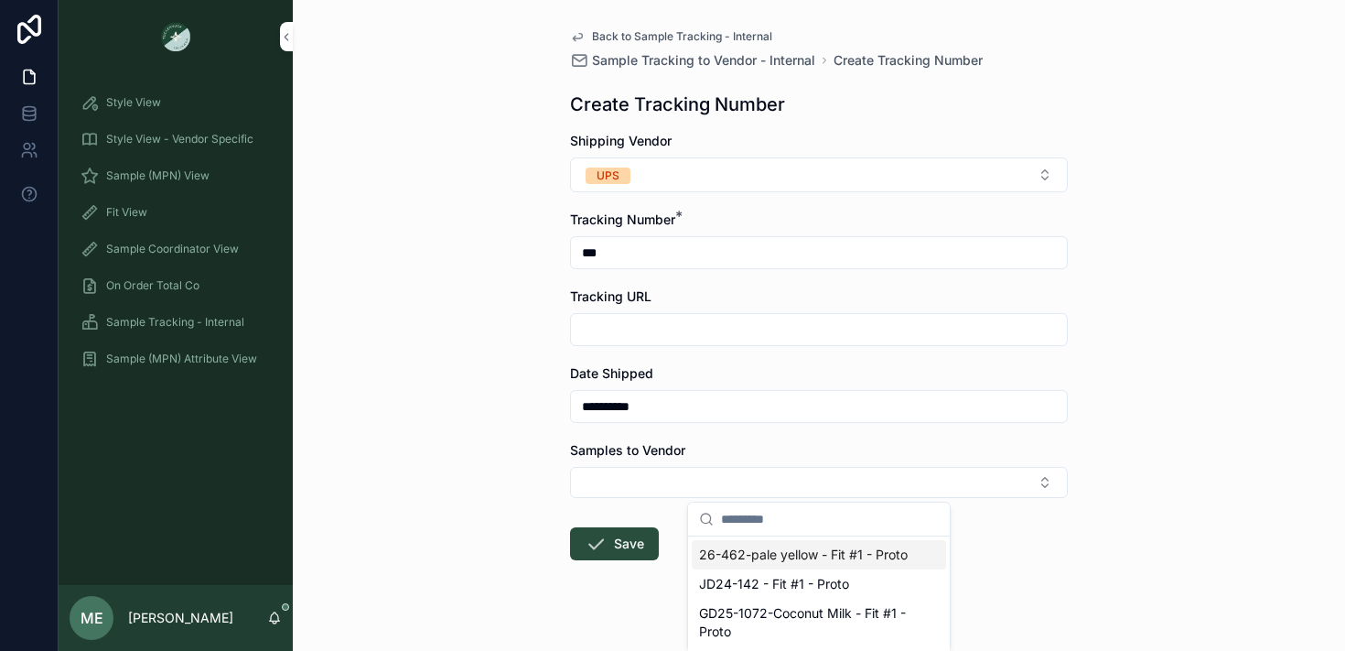
click at [507, 172] on div "**********" at bounding box center [819, 325] width 1052 height 651
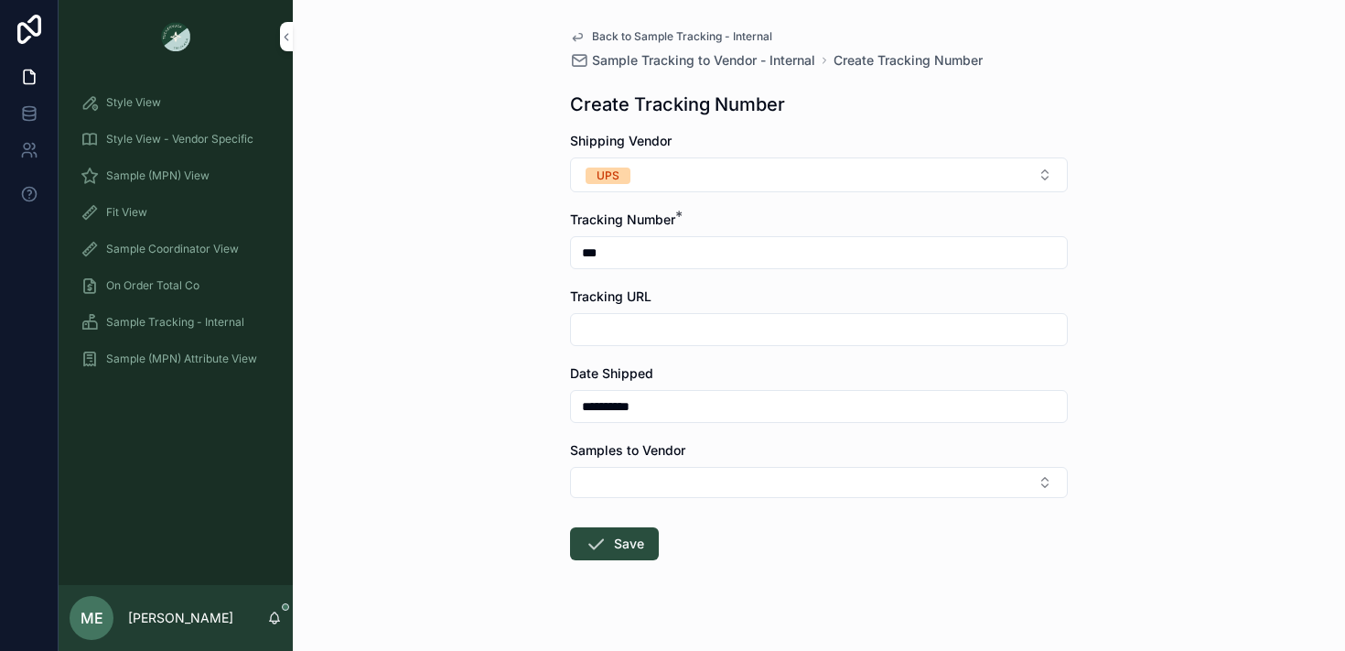
click at [202, 326] on span "Sample Tracking - Internal" at bounding box center [175, 322] width 138 height 15
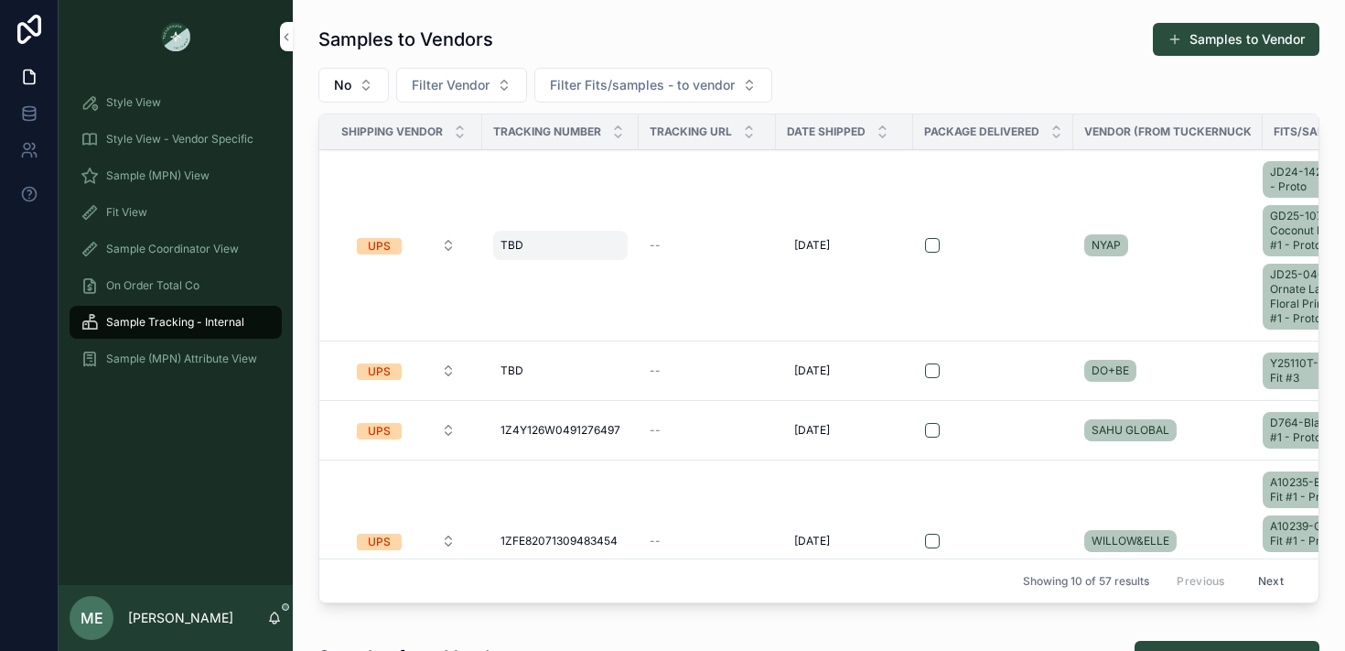
click at [620, 235] on div "[PERSON_NAME]" at bounding box center [560, 245] width 135 height 29
click at [655, 211] on td "--" at bounding box center [707, 245] width 137 height 191
click at [401, 244] on button "UPS" at bounding box center [406, 245] width 128 height 33
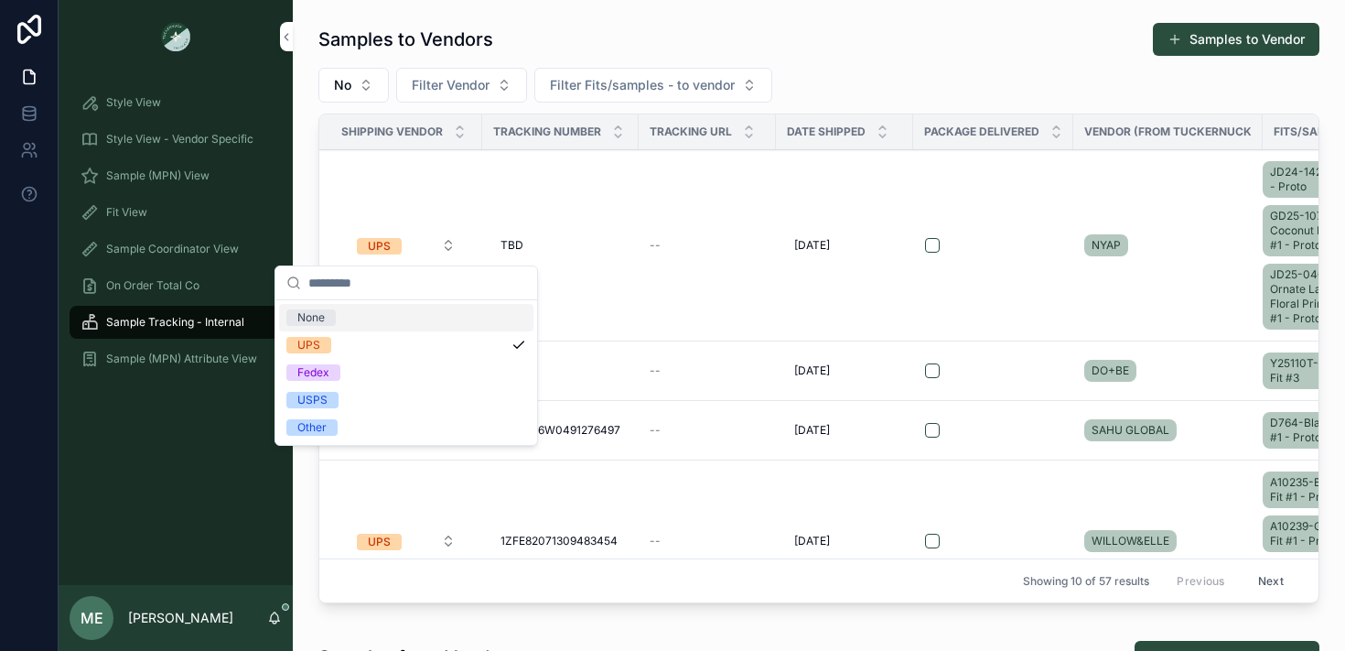
click at [608, 170] on td "[PERSON_NAME]" at bounding box center [560, 245] width 156 height 191
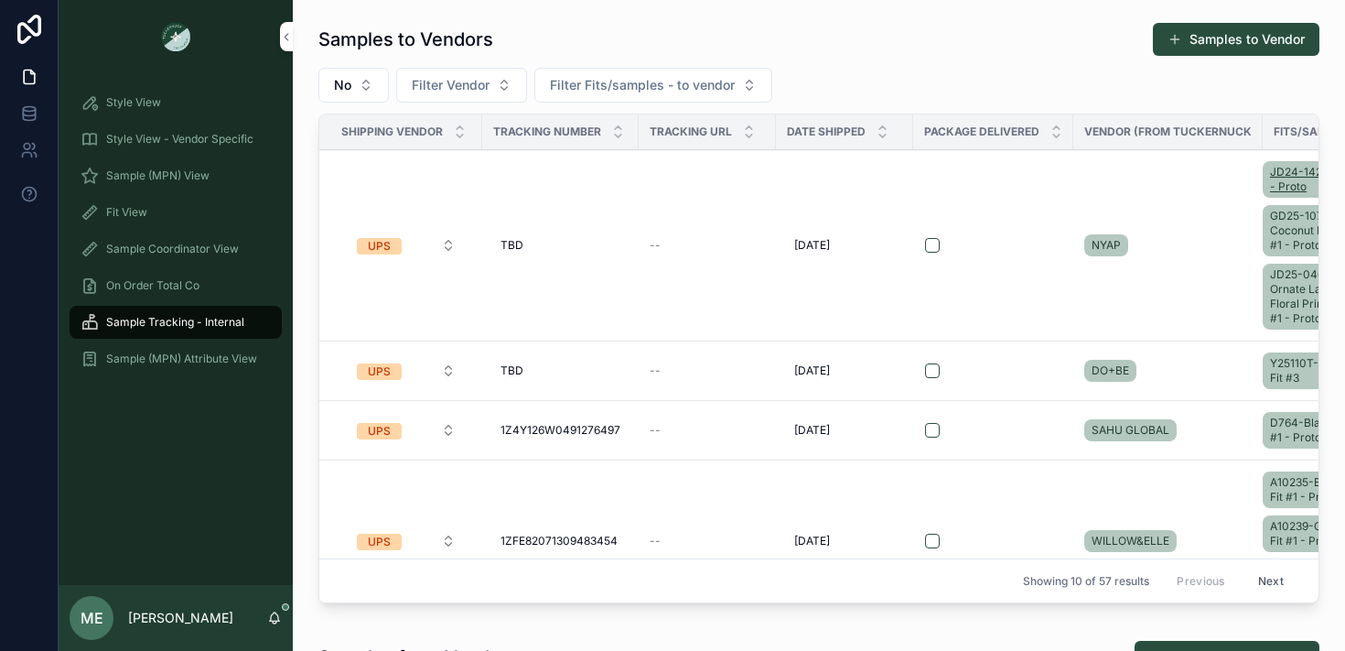
click at [1274, 178] on span "JD24-142 - Fit #1 - Proto" at bounding box center [1316, 179] width 93 height 29
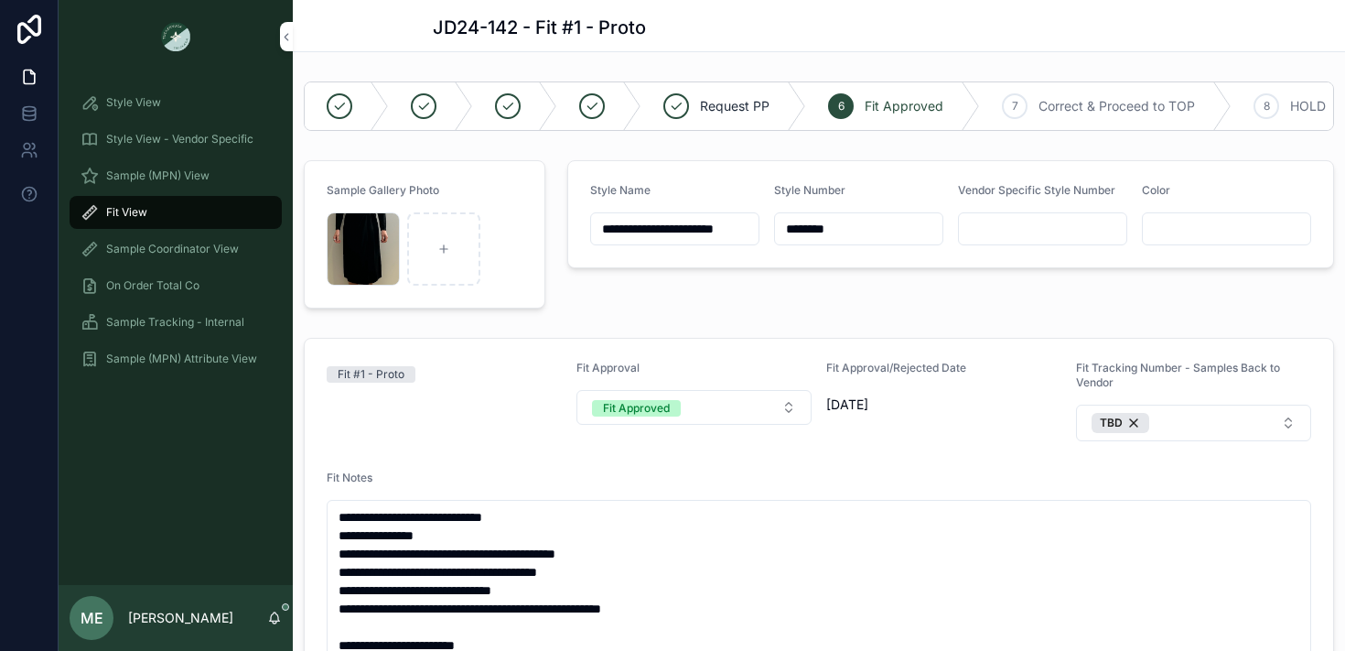
click at [199, 320] on span "Sample Tracking - Internal" at bounding box center [175, 322] width 138 height 15
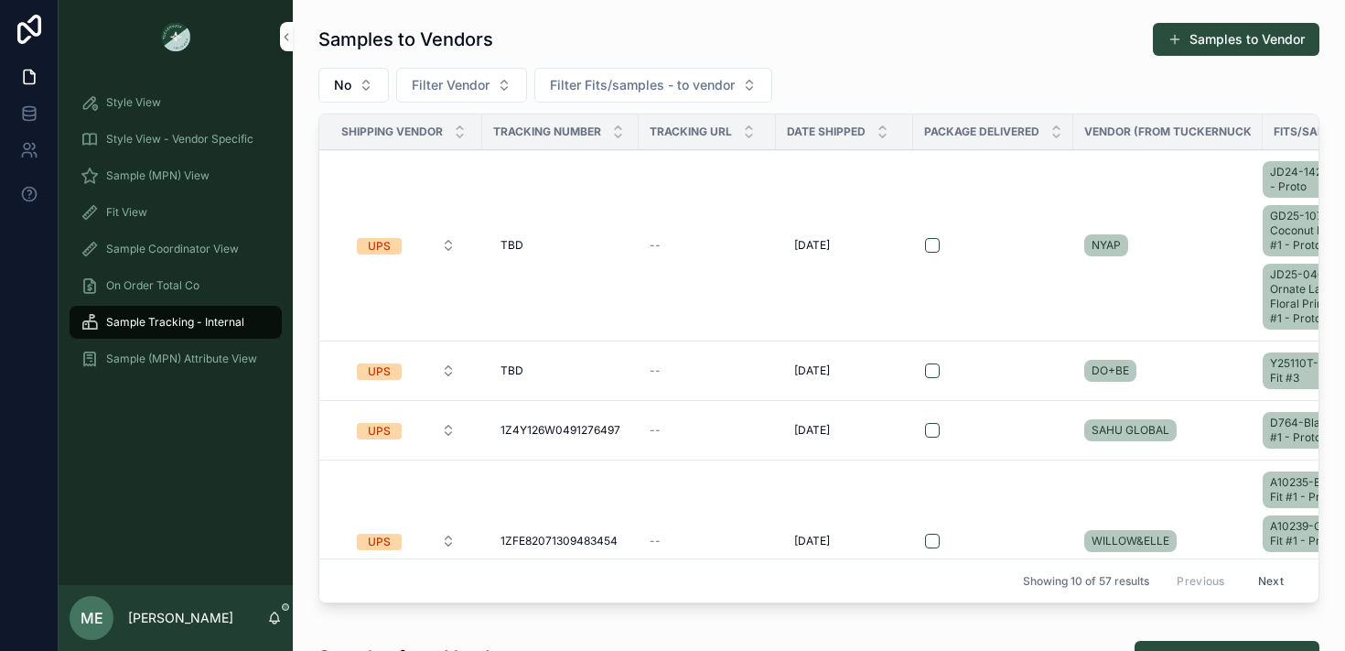
click at [1017, 192] on td "scrollable content" at bounding box center [993, 245] width 160 height 191
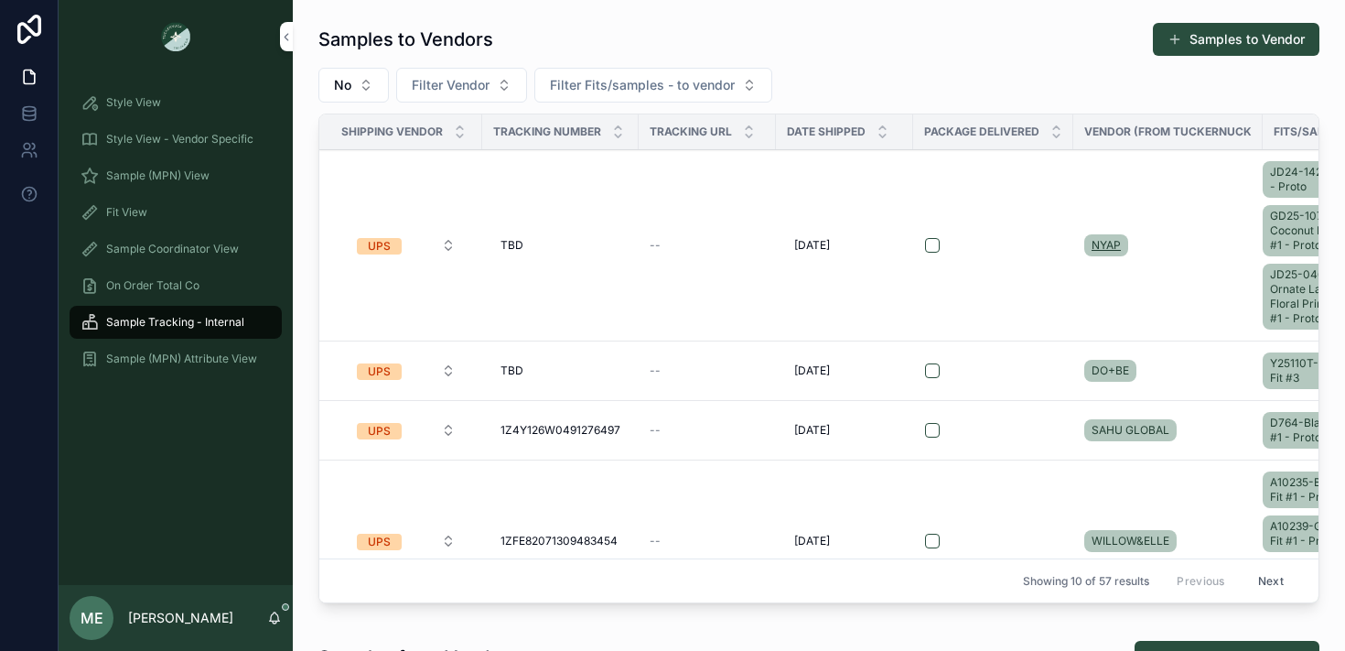
click at [1114, 239] on span "NYAP" at bounding box center [1106, 245] width 29 height 15
click at [1159, 245] on div "NYAP" at bounding box center [1167, 245] width 167 height 29
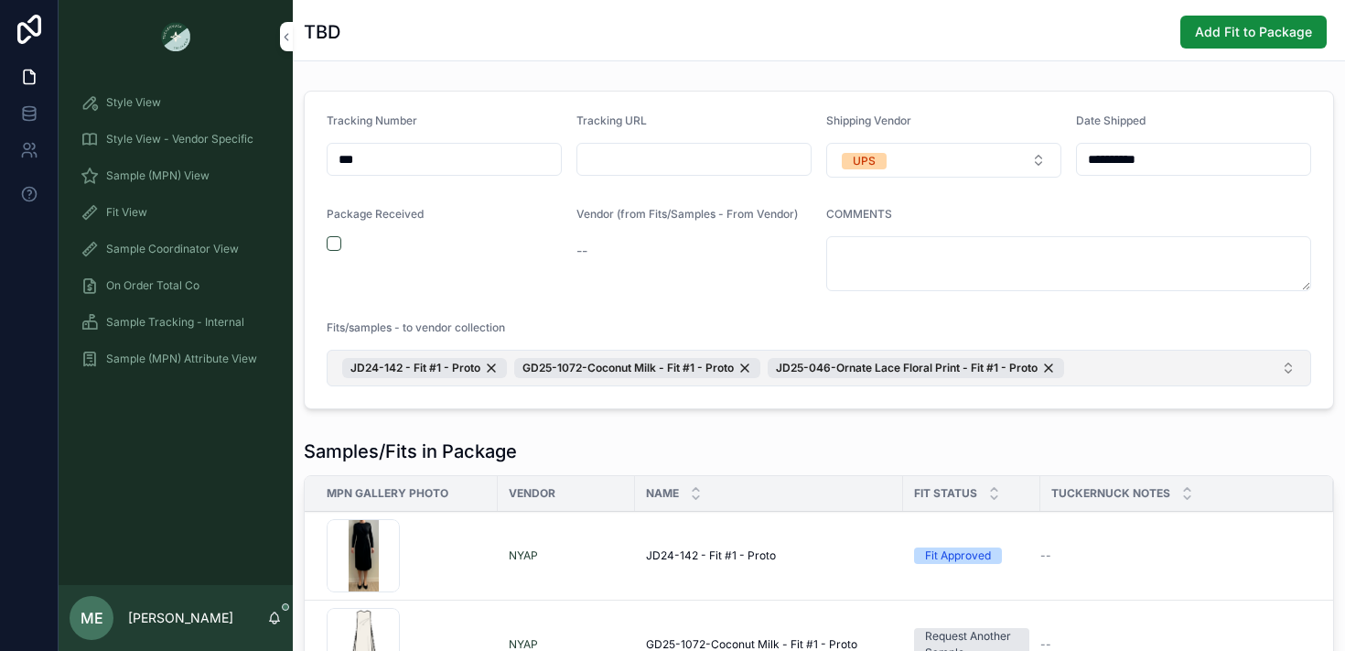
click at [1146, 365] on button "JD24-142 - Fit #1 - Proto GD25-1072-Coconut Milk - Fit #1 - Proto JD25-046-Orna…" at bounding box center [819, 368] width 985 height 37
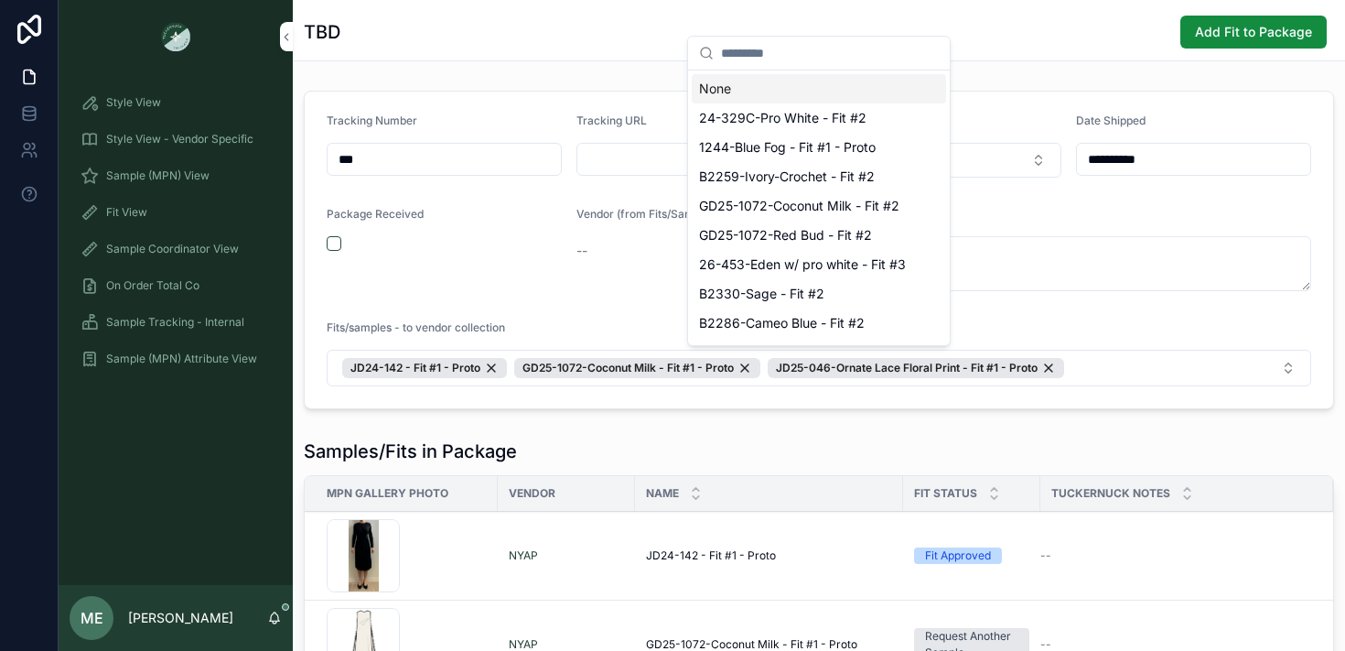
click at [985, 439] on div "Samples/Fits in Package" at bounding box center [819, 451] width 1030 height 26
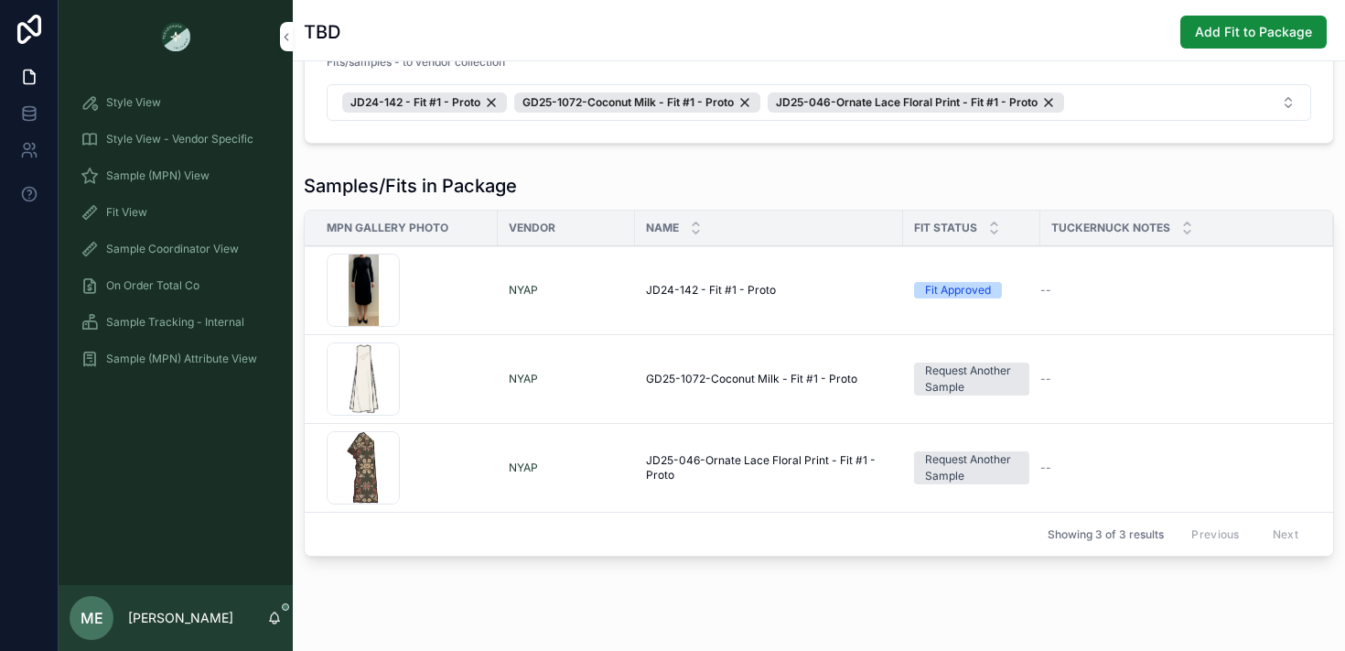
scroll to position [187, 0]
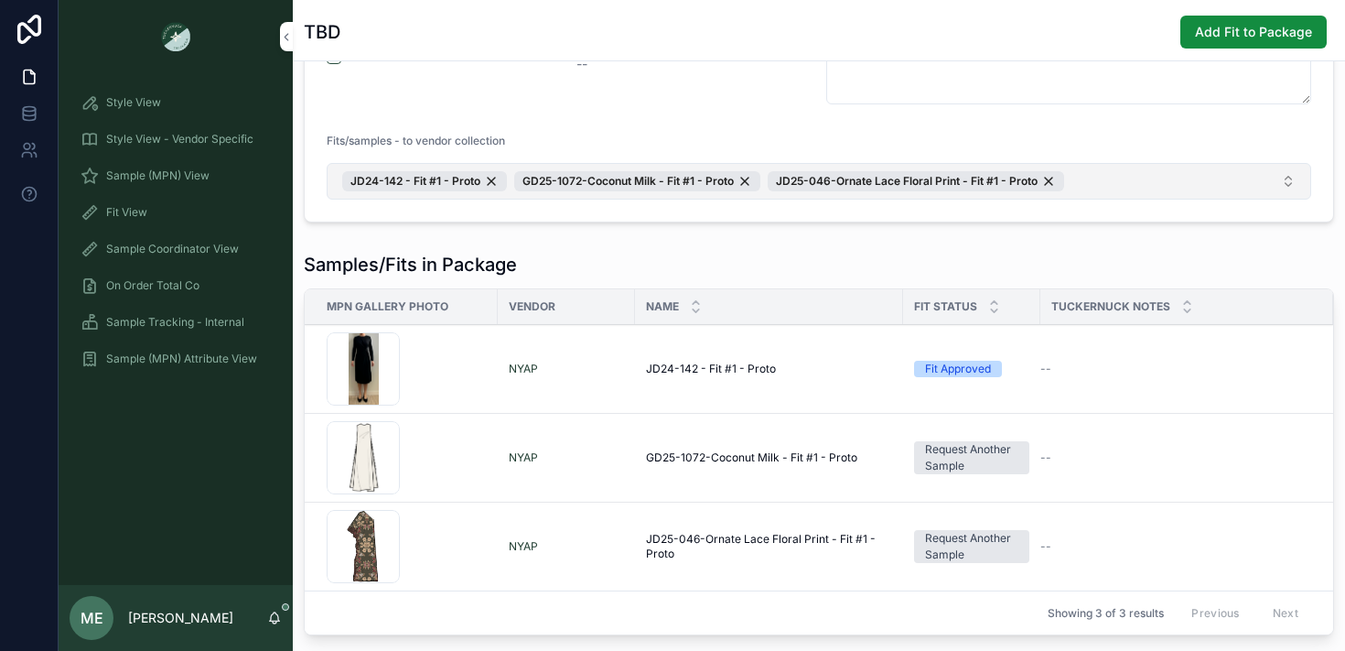
click at [1097, 178] on button "JD24-142 - Fit #1 - Proto GD25-1072-Coconut Milk - Fit #1 - Proto JD25-046-Orna…" at bounding box center [819, 181] width 985 height 37
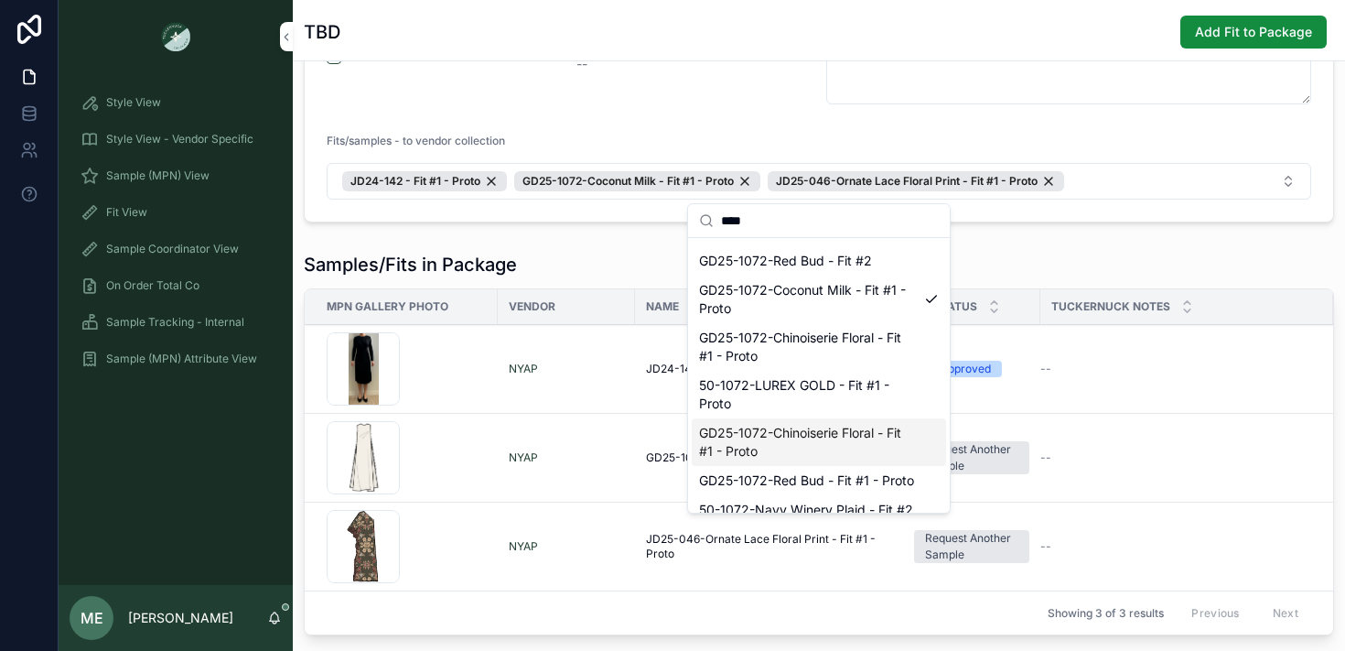
scroll to position [88, 0]
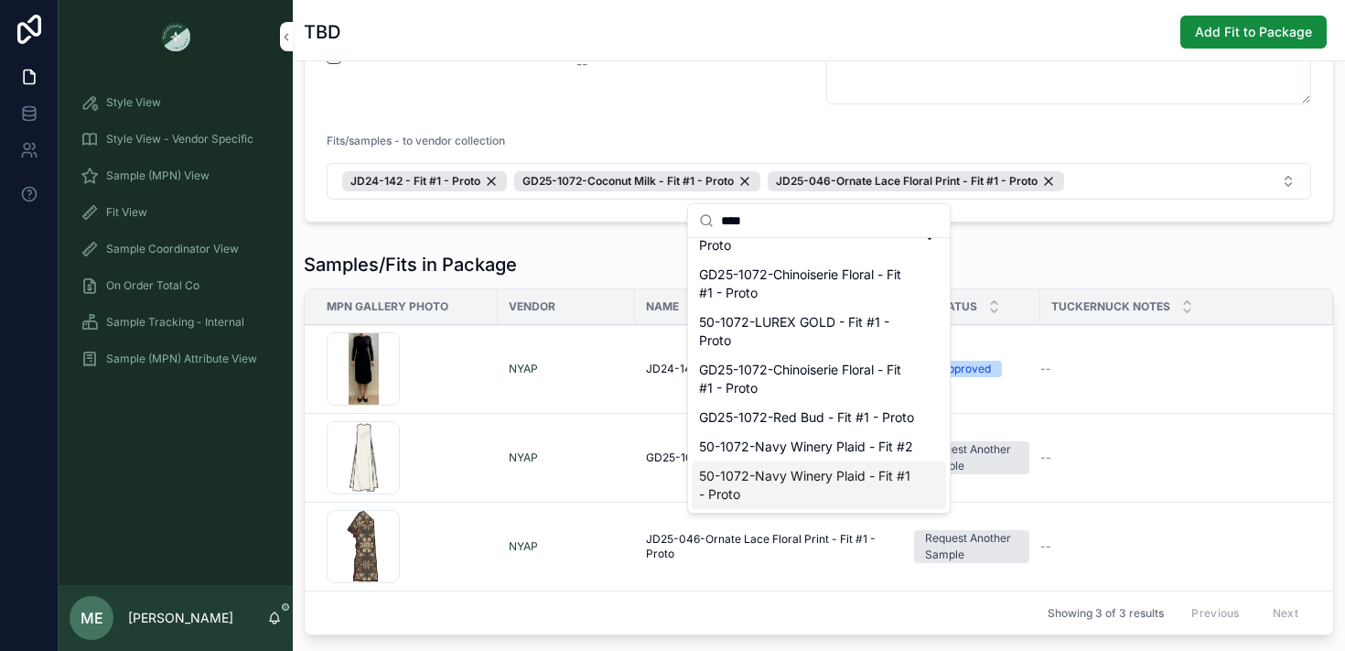
type input "****"
click at [856, 470] on span "50-1072-Navy Winery Plaid - Fit #1 - Proto" at bounding box center [808, 485] width 218 height 37
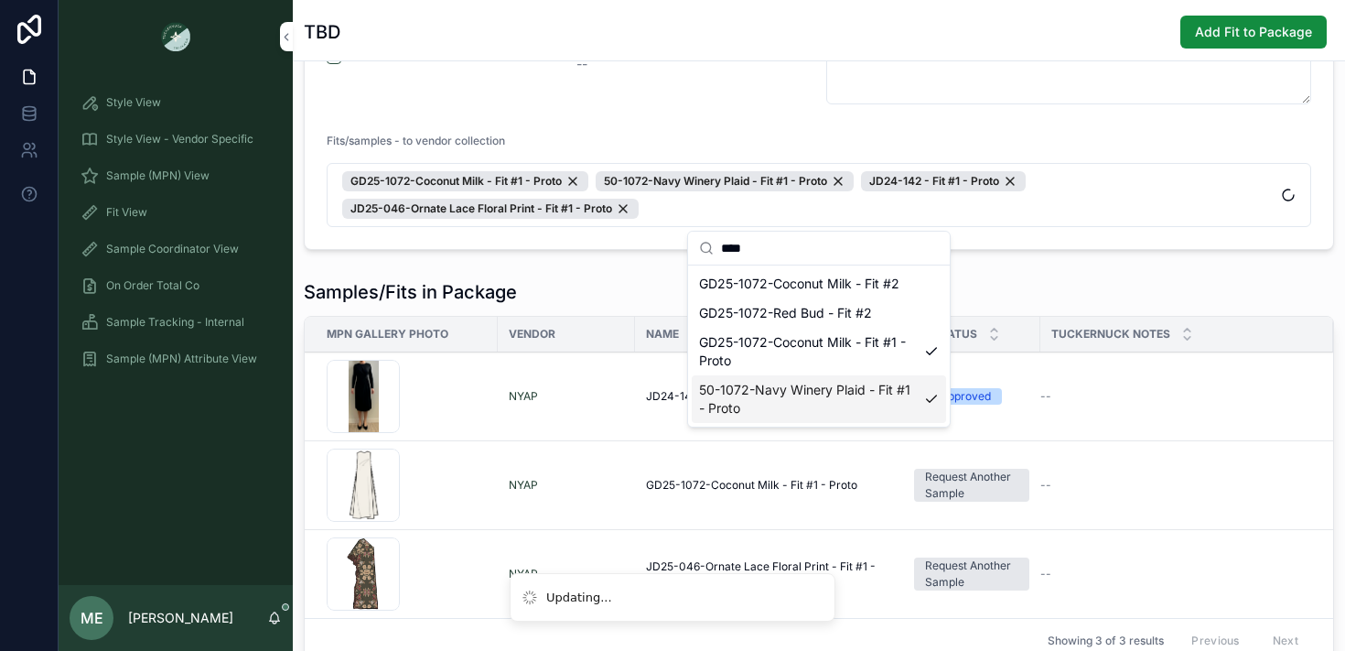
scroll to position [0, 0]
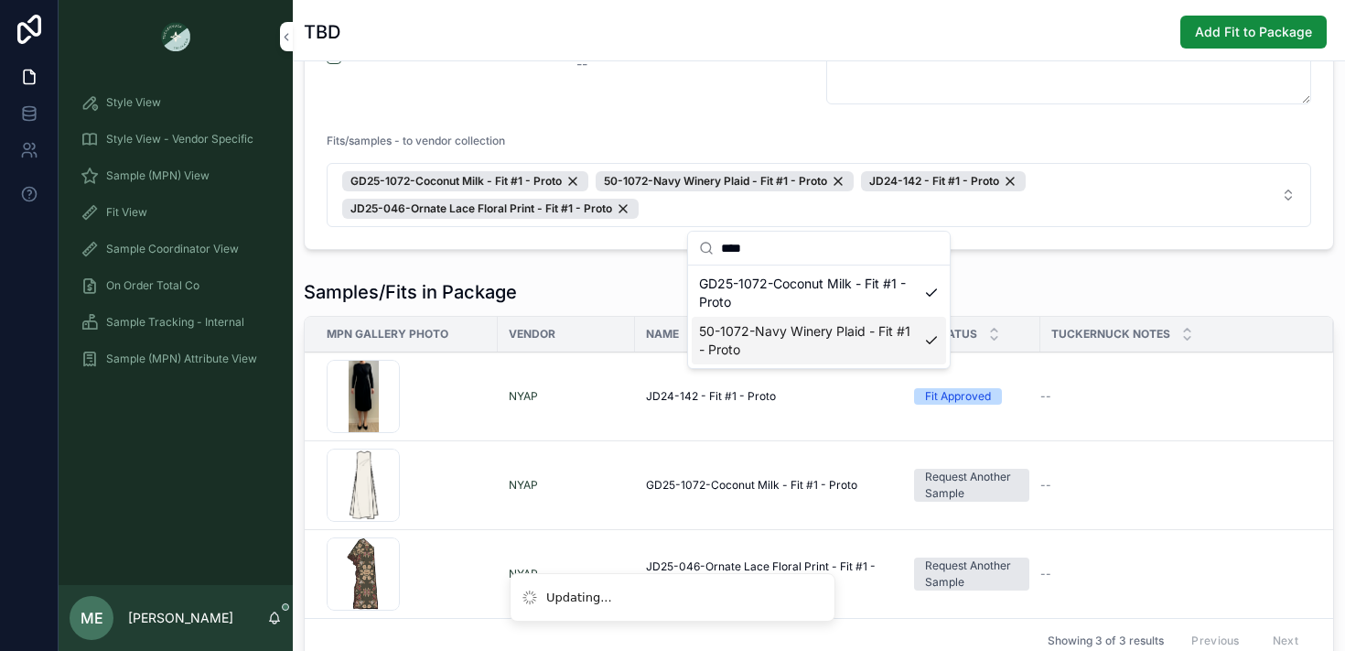
click at [575, 290] on div "Samples/Fits in Package" at bounding box center [819, 292] width 1030 height 26
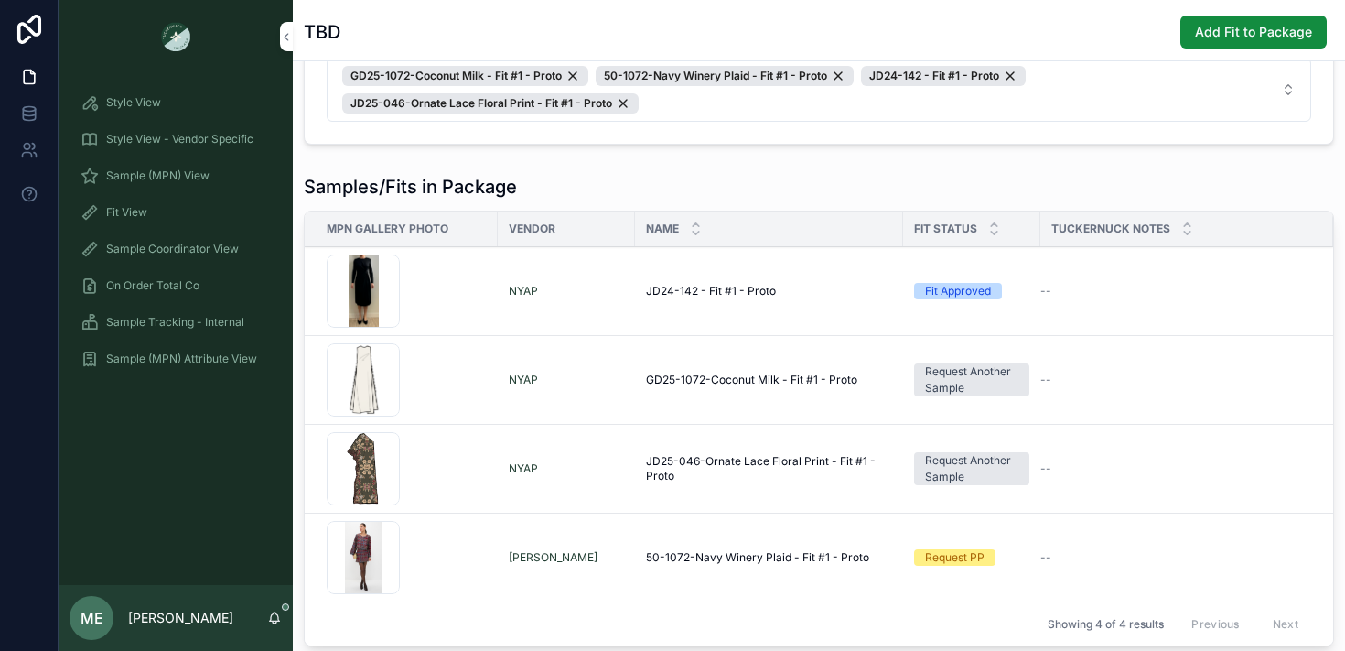
scroll to position [206, 0]
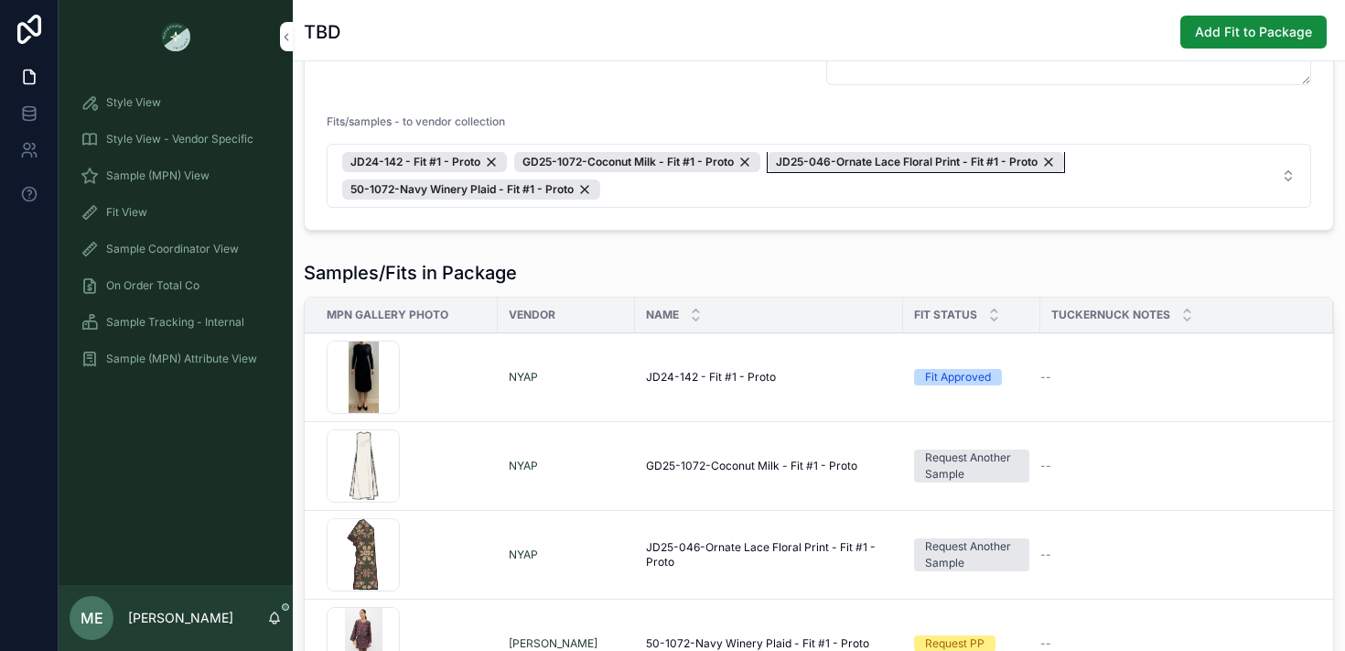
drag, startPoint x: 837, startPoint y: 164, endPoint x: 833, endPoint y: 216, distance: 52.4
click at [833, 216] on form "**********" at bounding box center [819, 58] width 1028 height 344
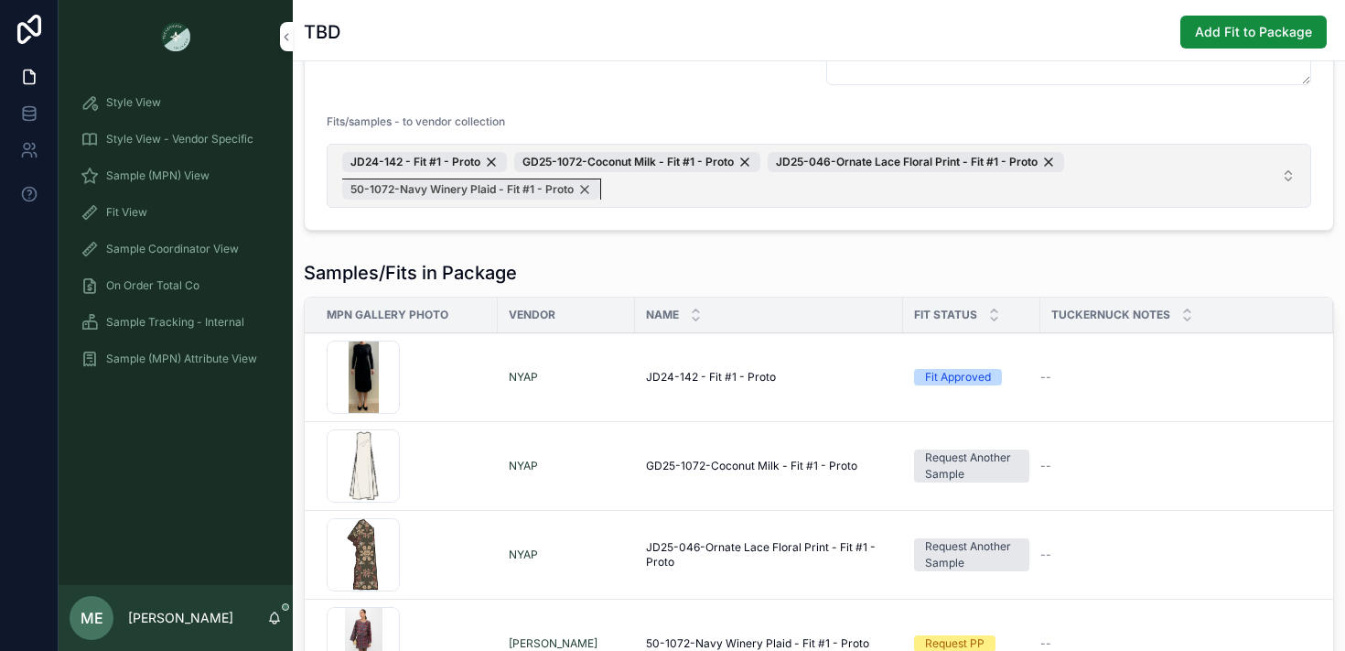
click at [582, 188] on div "50-1072-Navy Winery Plaid - Fit #1 - Proto" at bounding box center [471, 189] width 258 height 20
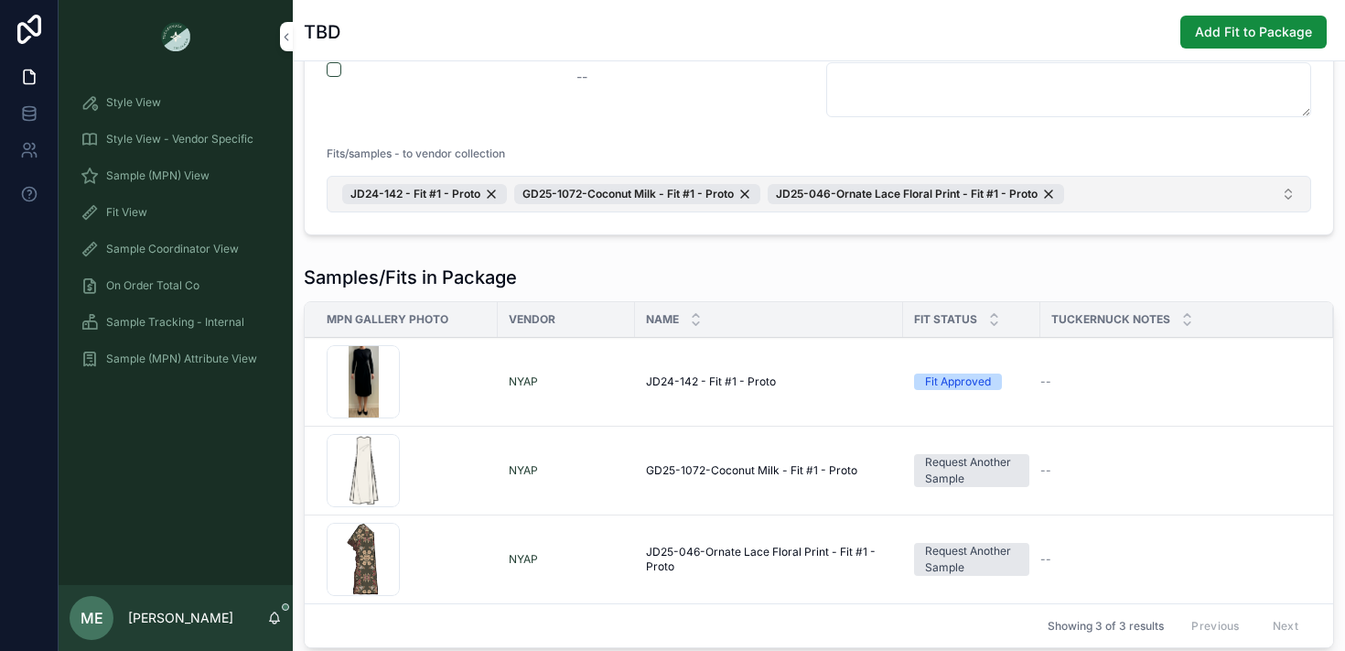
scroll to position [229, 0]
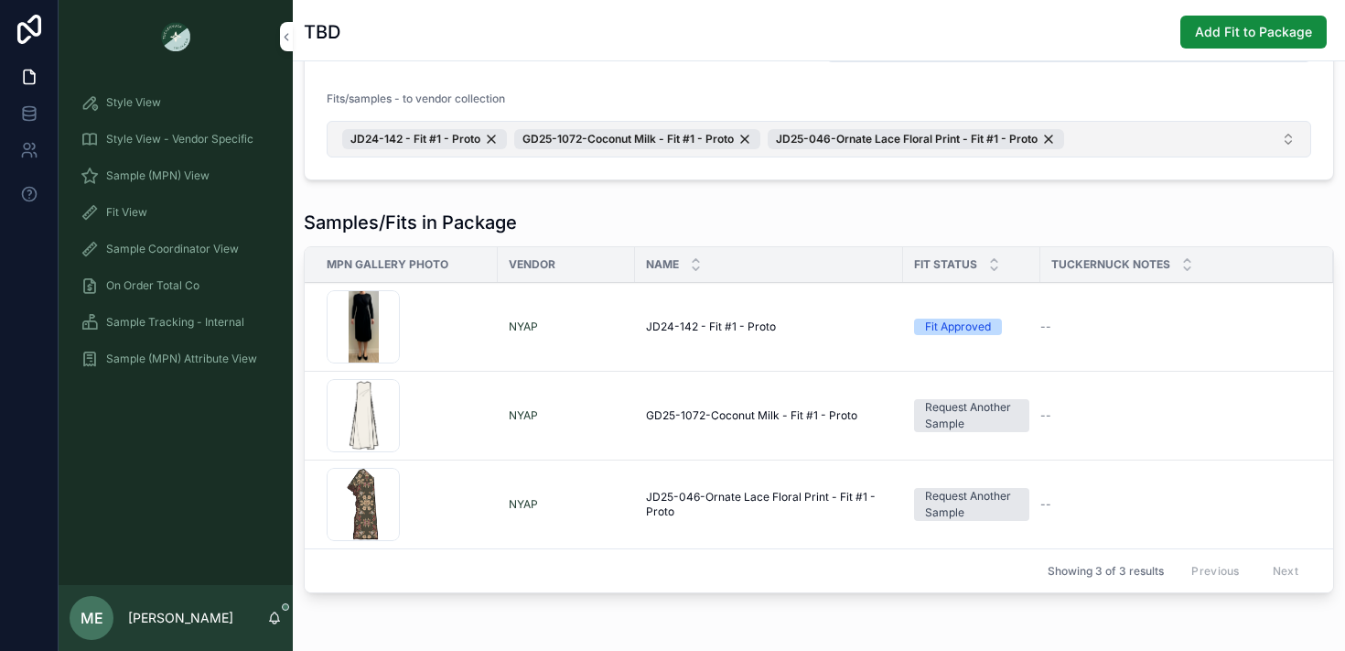
click at [144, 203] on div "Fit View" at bounding box center [176, 212] width 190 height 29
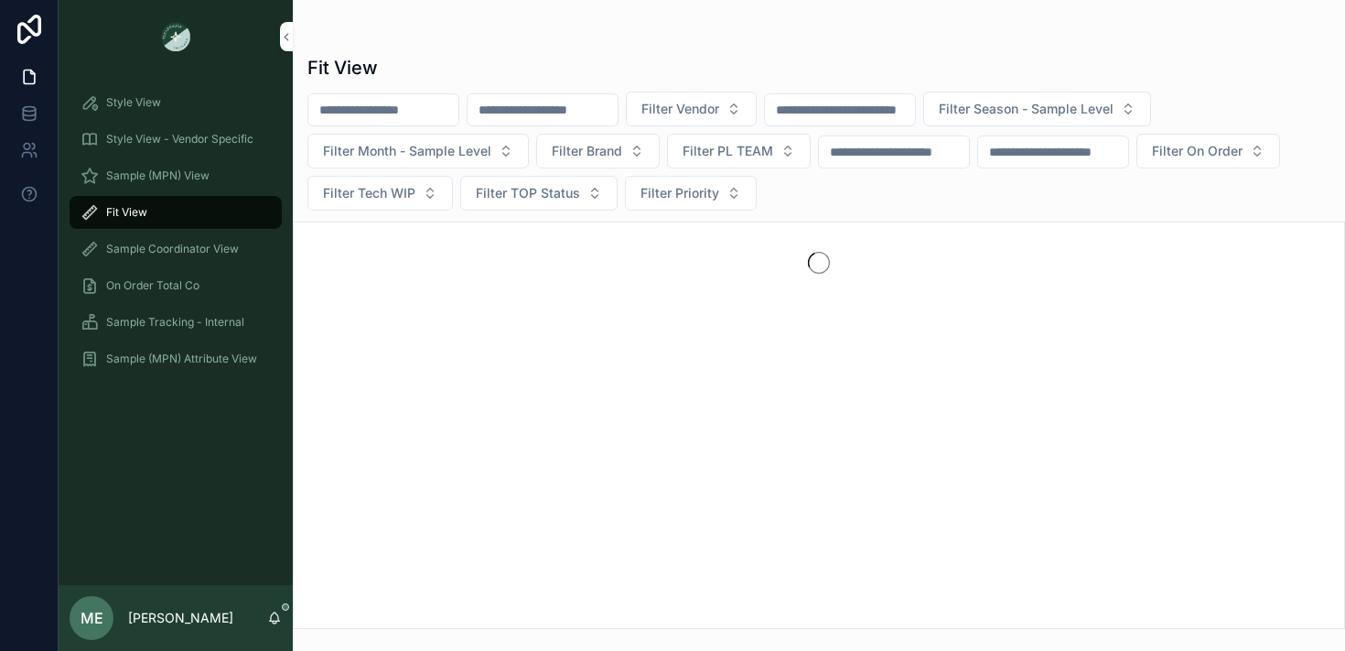
click at [619, 123] on div "scrollable content" at bounding box center [543, 109] width 152 height 33
click at [610, 115] on input "scrollable content" at bounding box center [543, 110] width 150 height 26
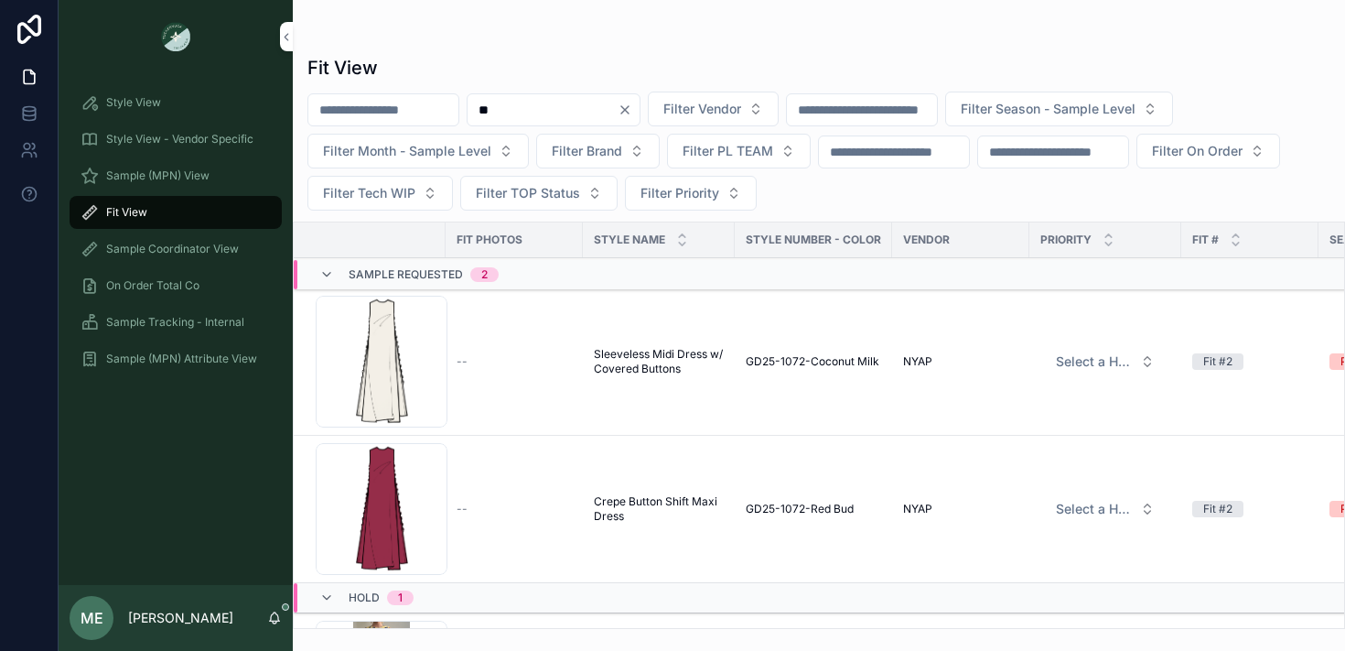
type input "*"
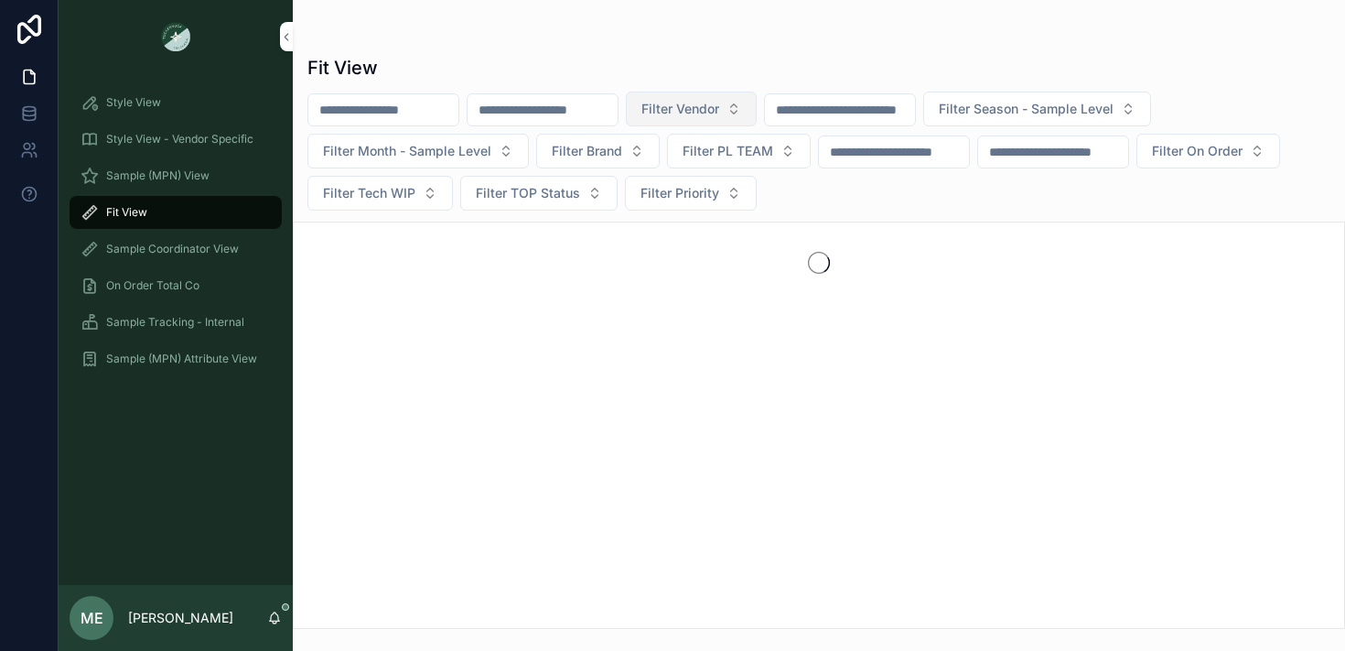
click at [737, 120] on button "Filter Vendor" at bounding box center [691, 108] width 131 height 35
type input "****"
click at [737, 178] on div "NYAP" at bounding box center [726, 182] width 254 height 29
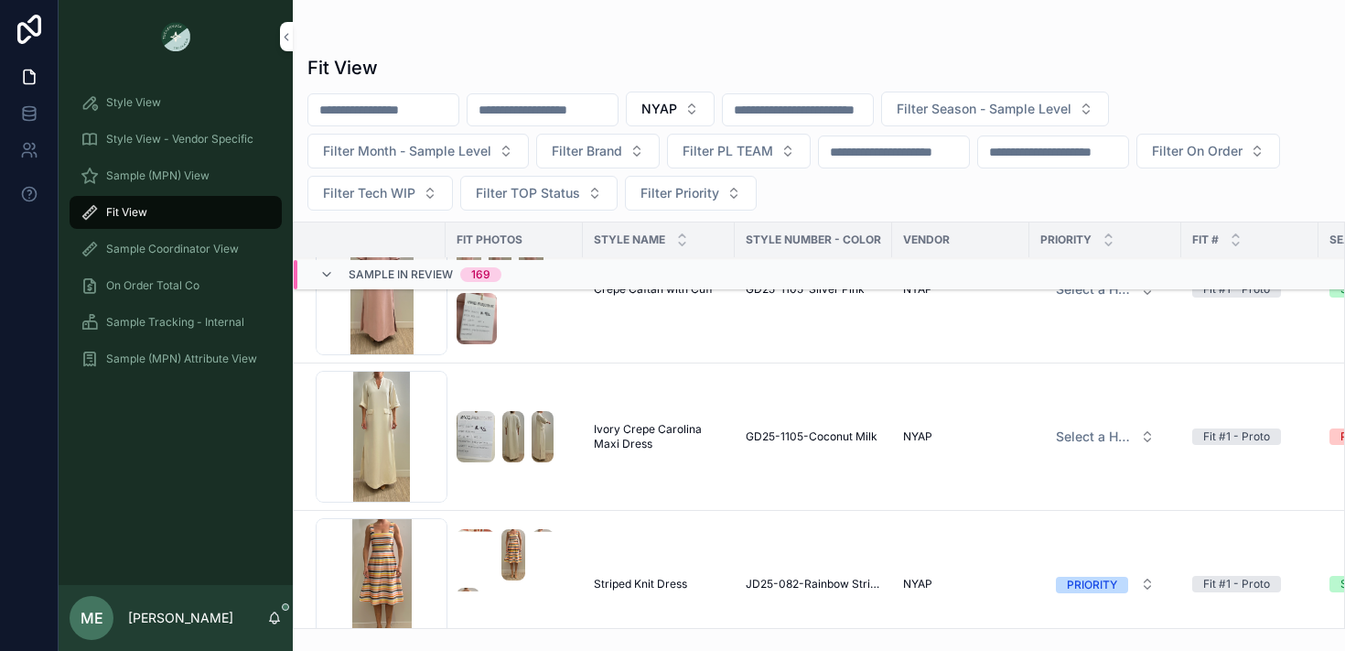
scroll to position [15651, 0]
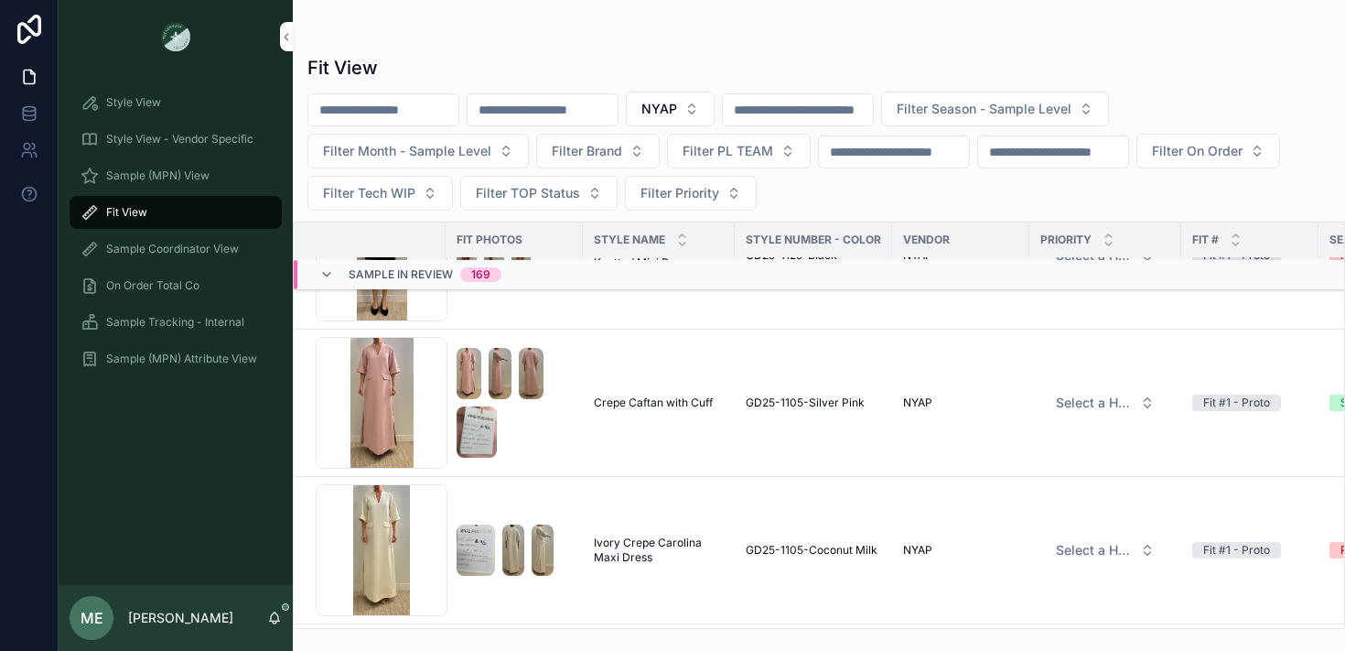
click at [753, 546] on span "GD25-1105-Coconut Milk" at bounding box center [812, 550] width 132 height 15
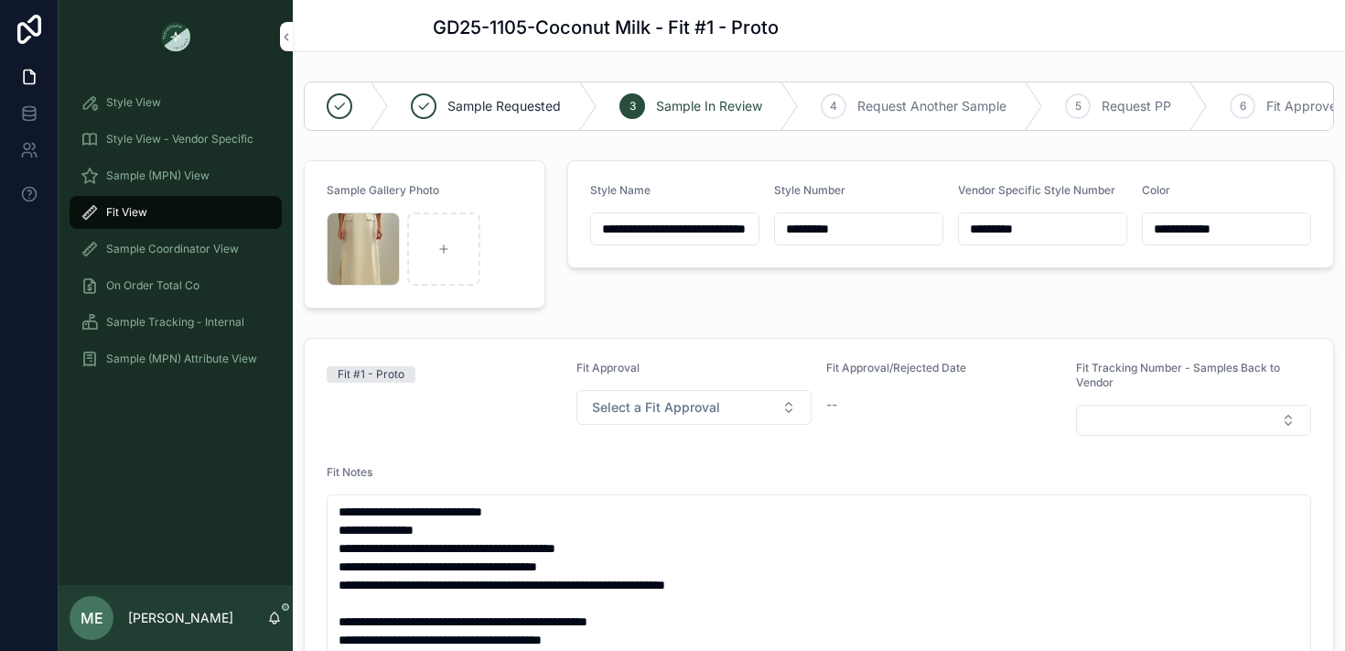
click at [813, 228] on input "*********" at bounding box center [858, 229] width 167 height 26
click at [180, 321] on span "Sample Tracking - Internal" at bounding box center [175, 322] width 138 height 15
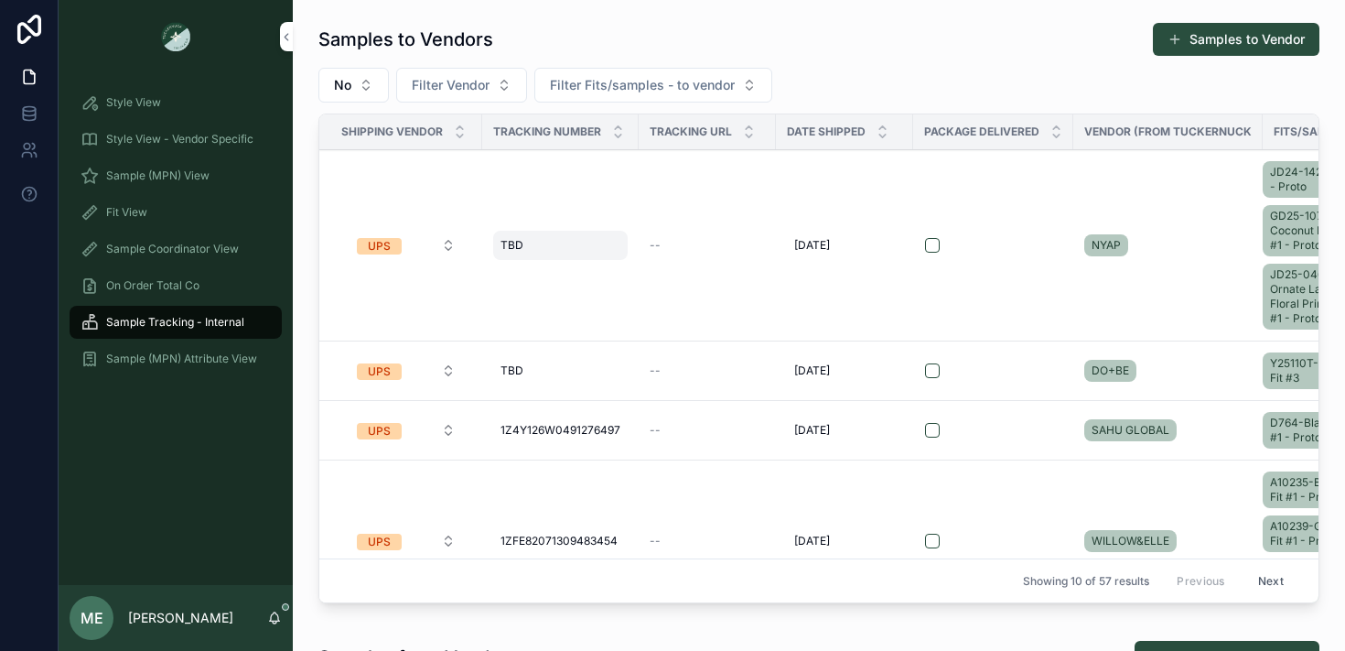
click at [517, 247] on span "TBD" at bounding box center [511, 245] width 23 height 15
click at [700, 210] on td "--" at bounding box center [707, 245] width 137 height 191
click at [649, 242] on td "--" at bounding box center [707, 245] width 137 height 191
click at [652, 243] on span "--" at bounding box center [655, 245] width 11 height 15
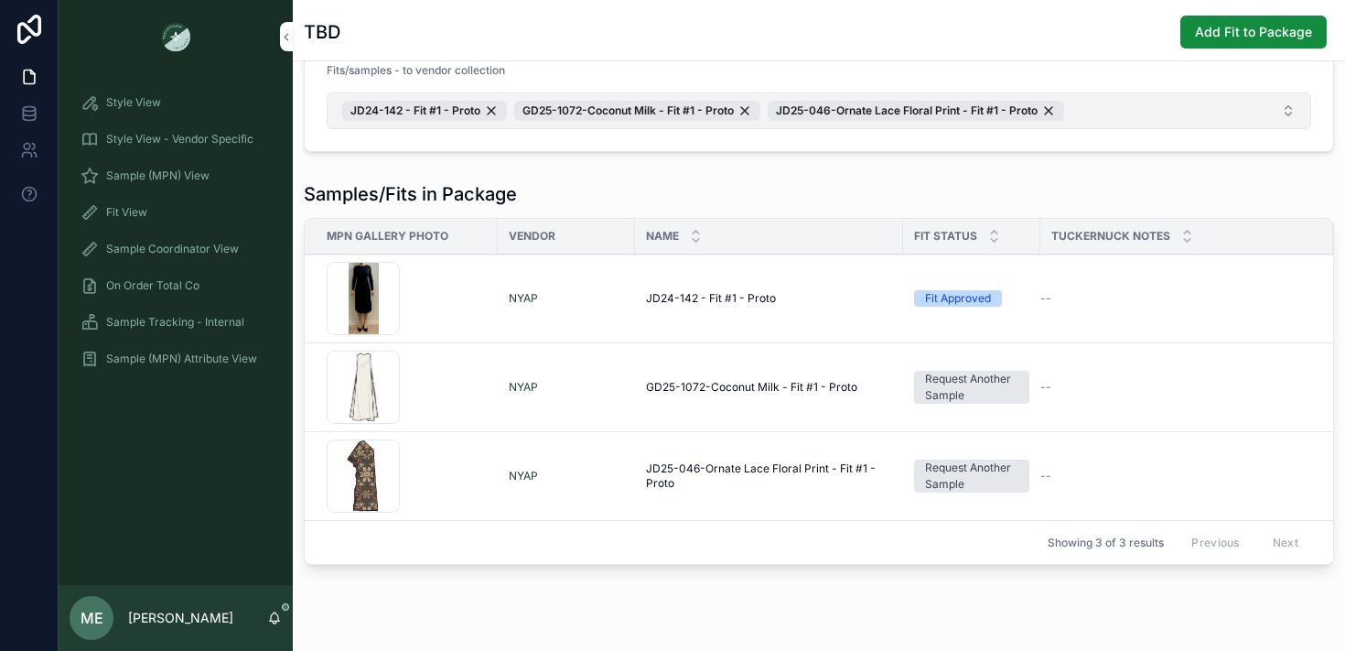
scroll to position [242, 0]
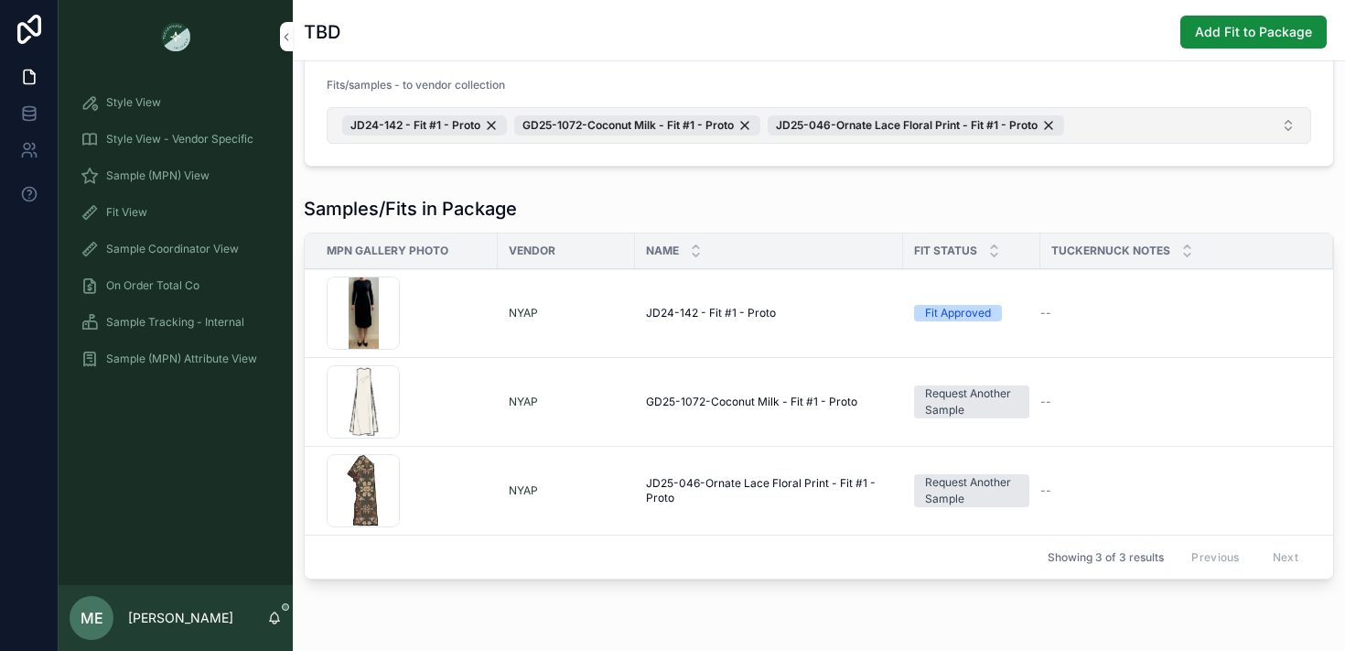
click at [1133, 136] on button "JD24-142 - Fit #1 - Proto GD25-1072-Coconut Milk - Fit #1 - Proto JD25-046-Orna…" at bounding box center [819, 125] width 985 height 37
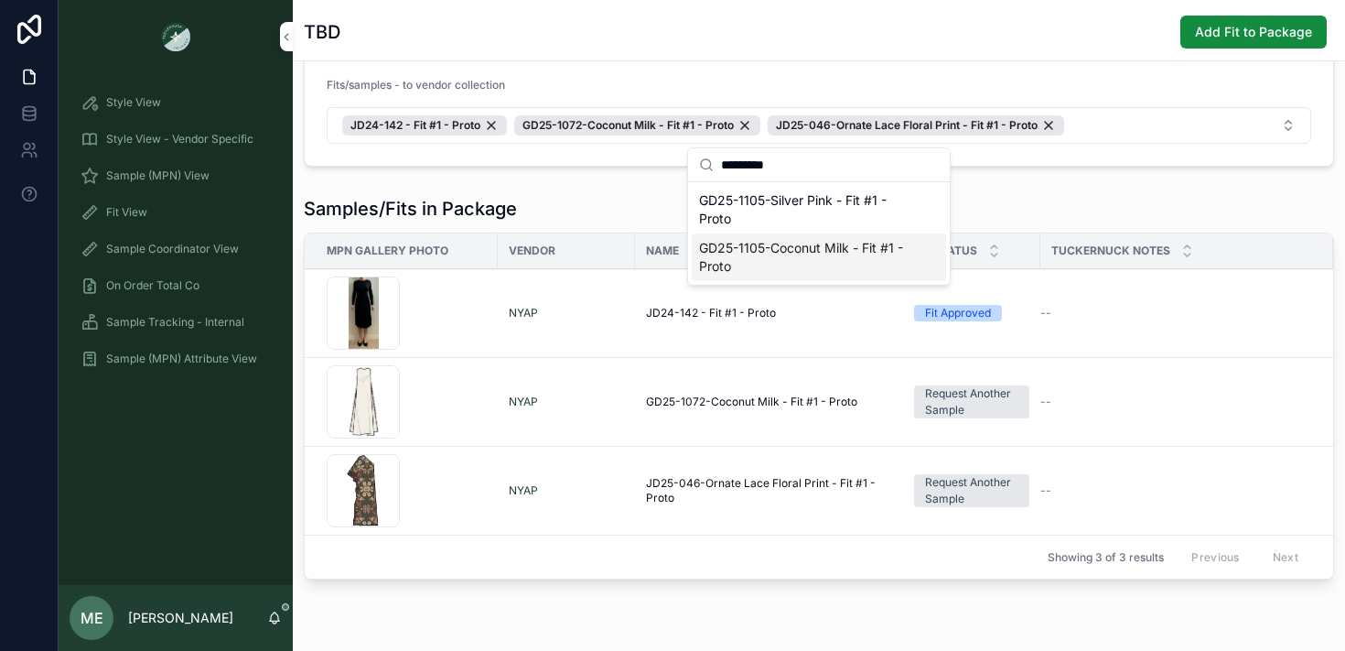
click at [815, 251] on span "GD25-1105-Coconut Milk - Fit #1 - Proto" at bounding box center [808, 257] width 218 height 37
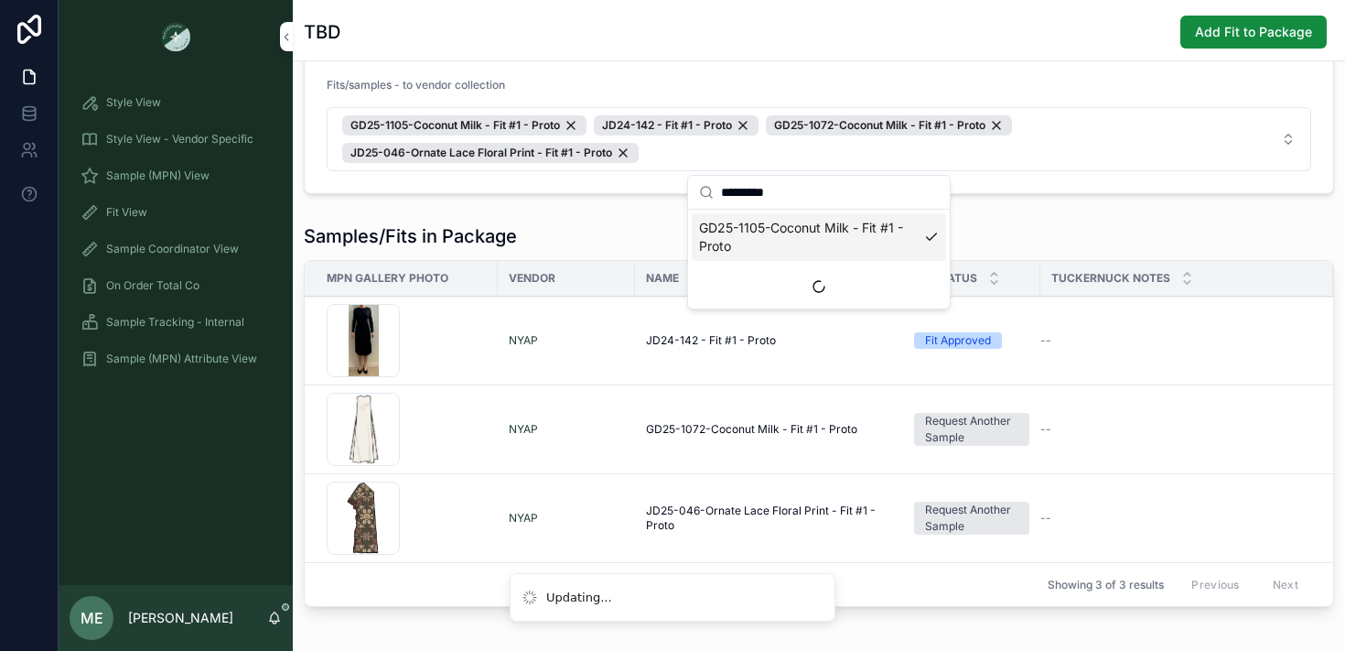
scroll to position [266, 0]
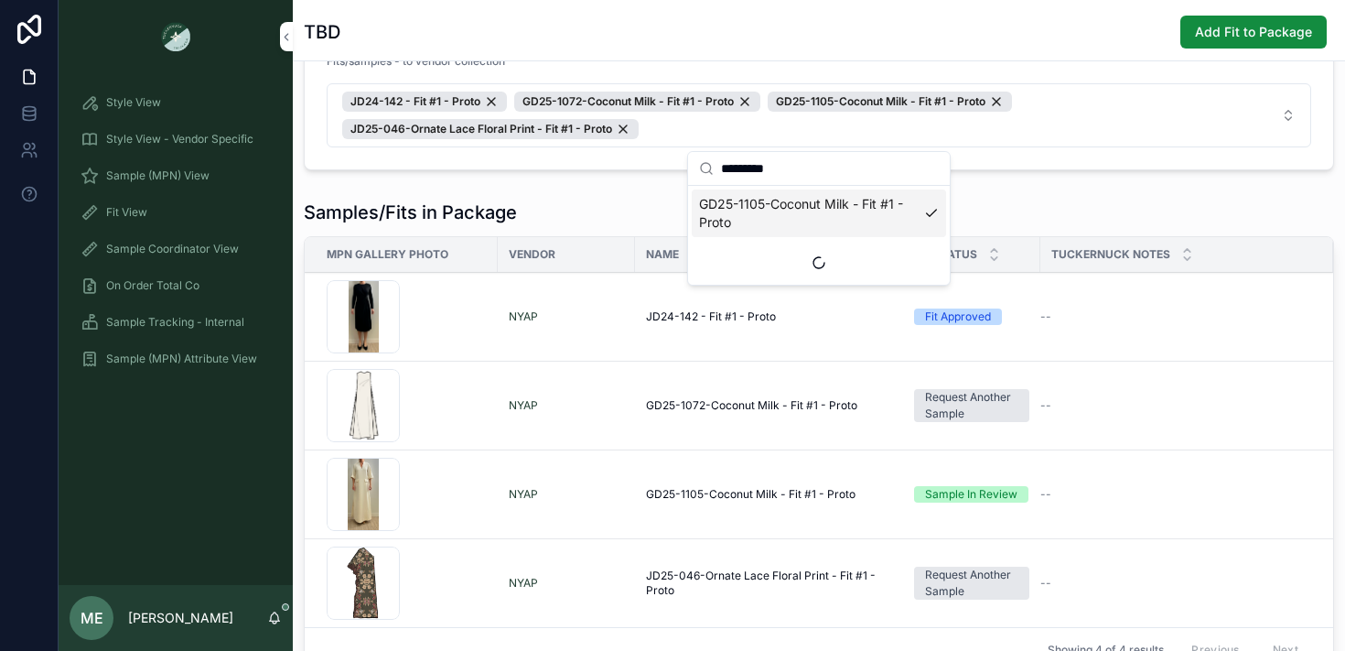
click at [829, 176] on input "*********" at bounding box center [830, 168] width 218 height 33
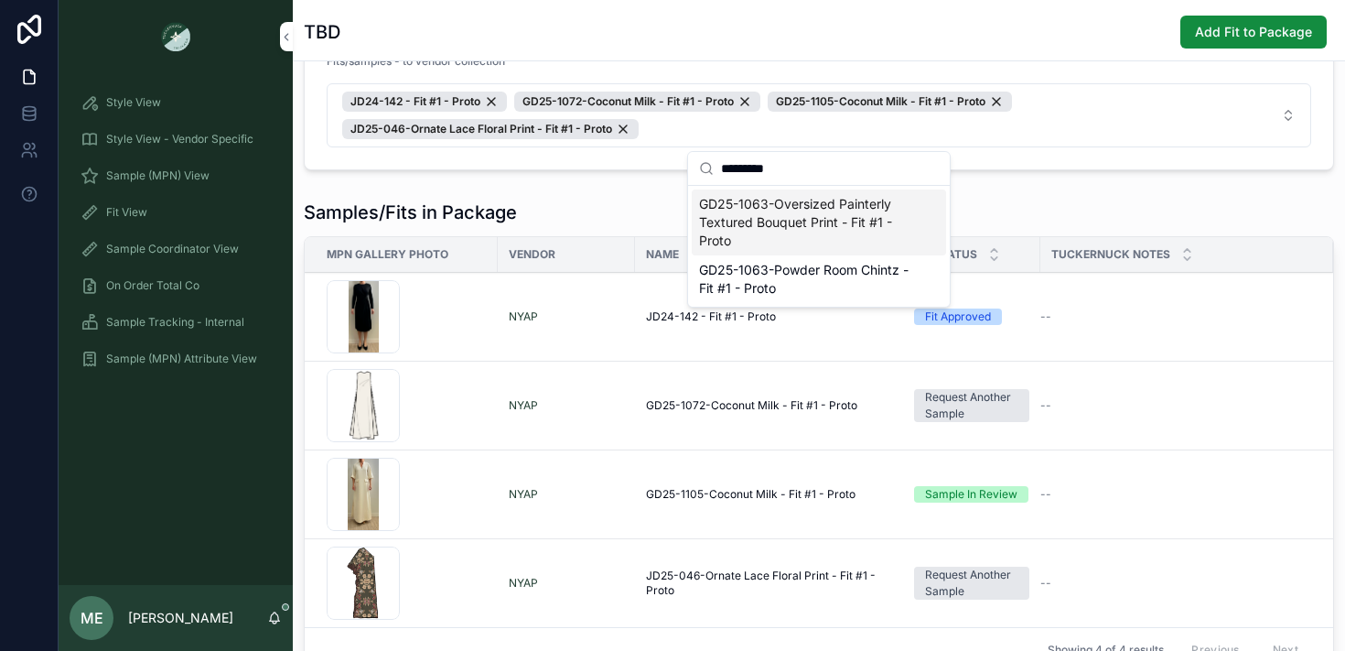
type input "*********"
click at [877, 215] on span "GD25-1063-Oversized Painterly Textured Bouquet Print - Fit #1 - Proto" at bounding box center [808, 222] width 218 height 55
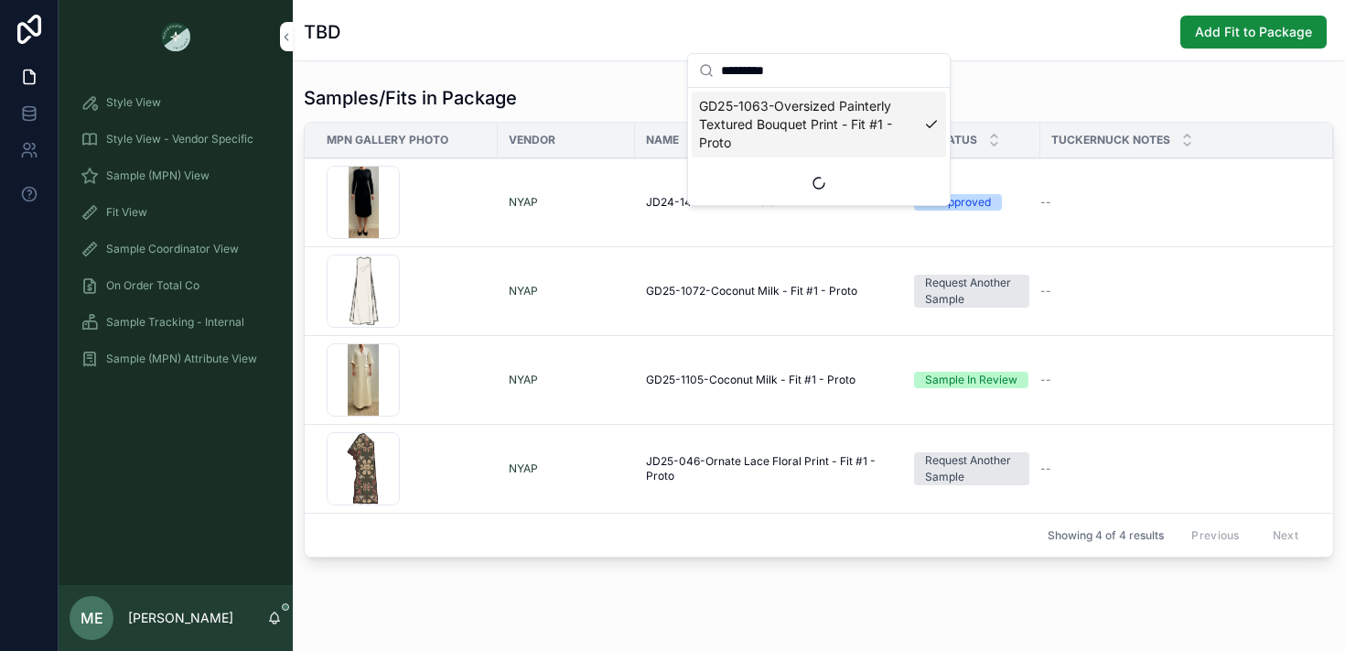
scroll to position [364, 0]
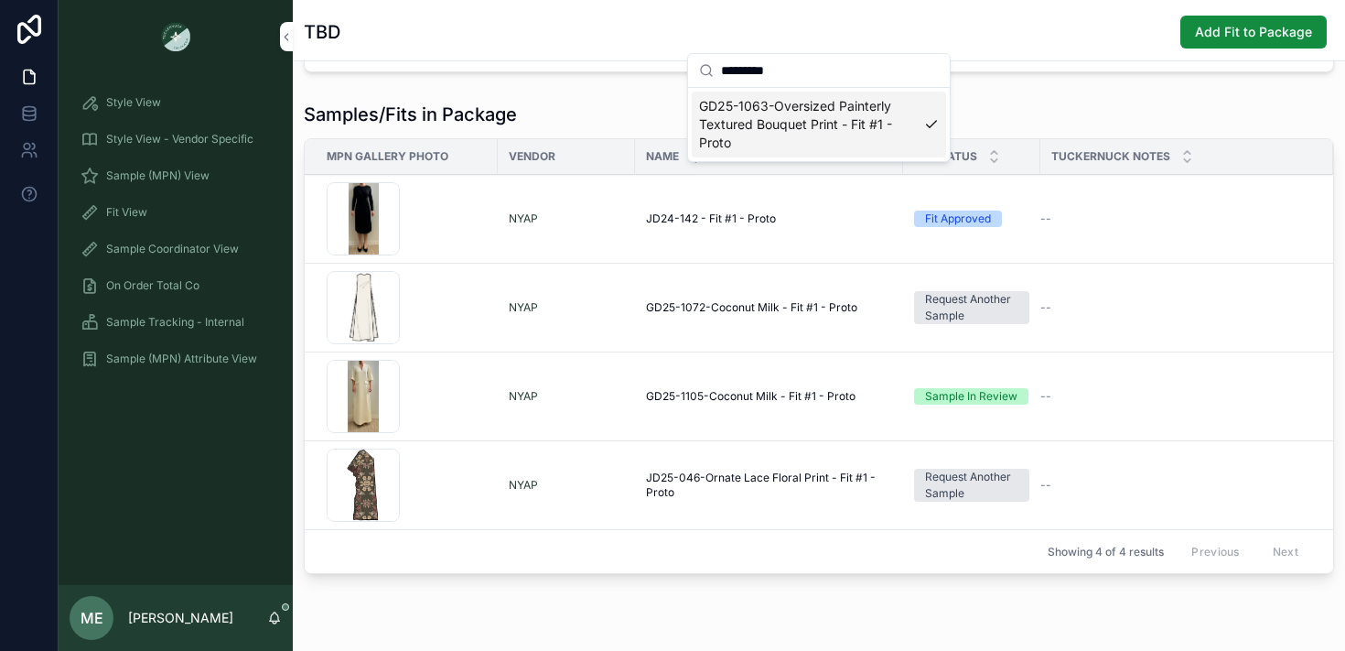
click at [1049, 99] on div "Samples/Fits in Package MPN Gallery Photo Vendor Name Fit Status Tuckernuck Not…" at bounding box center [819, 341] width 1052 height 494
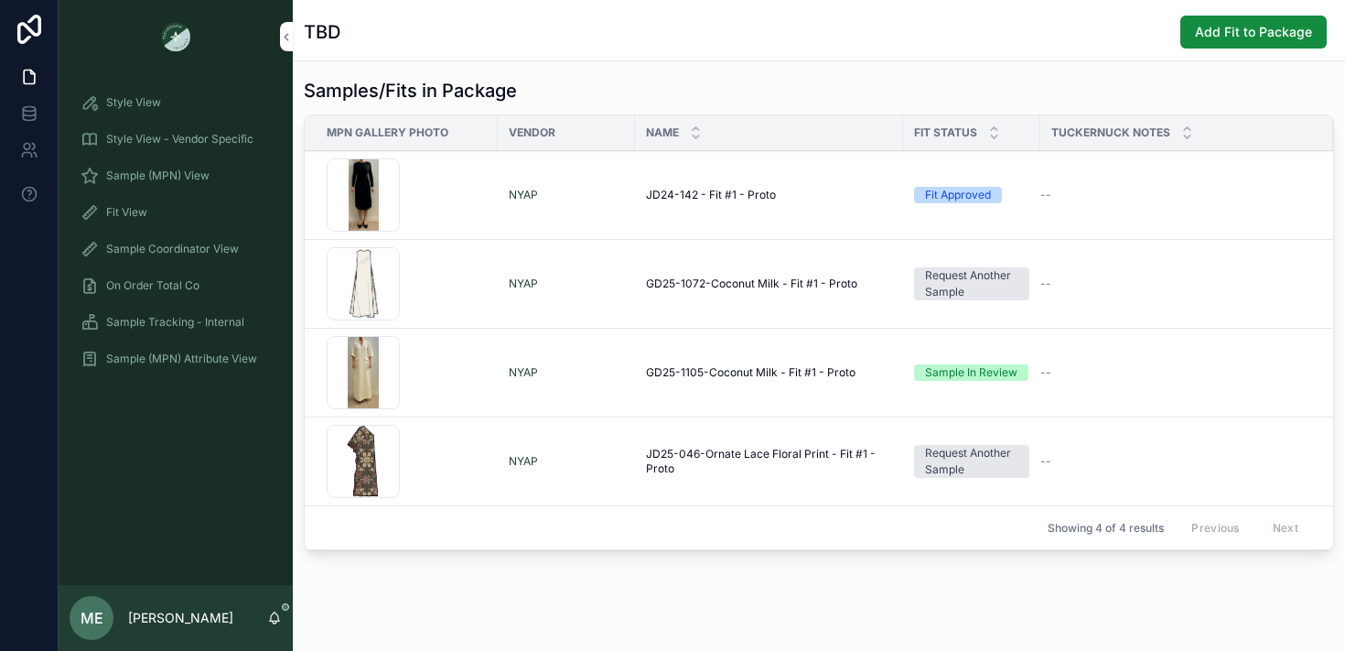
scroll to position [419, 0]
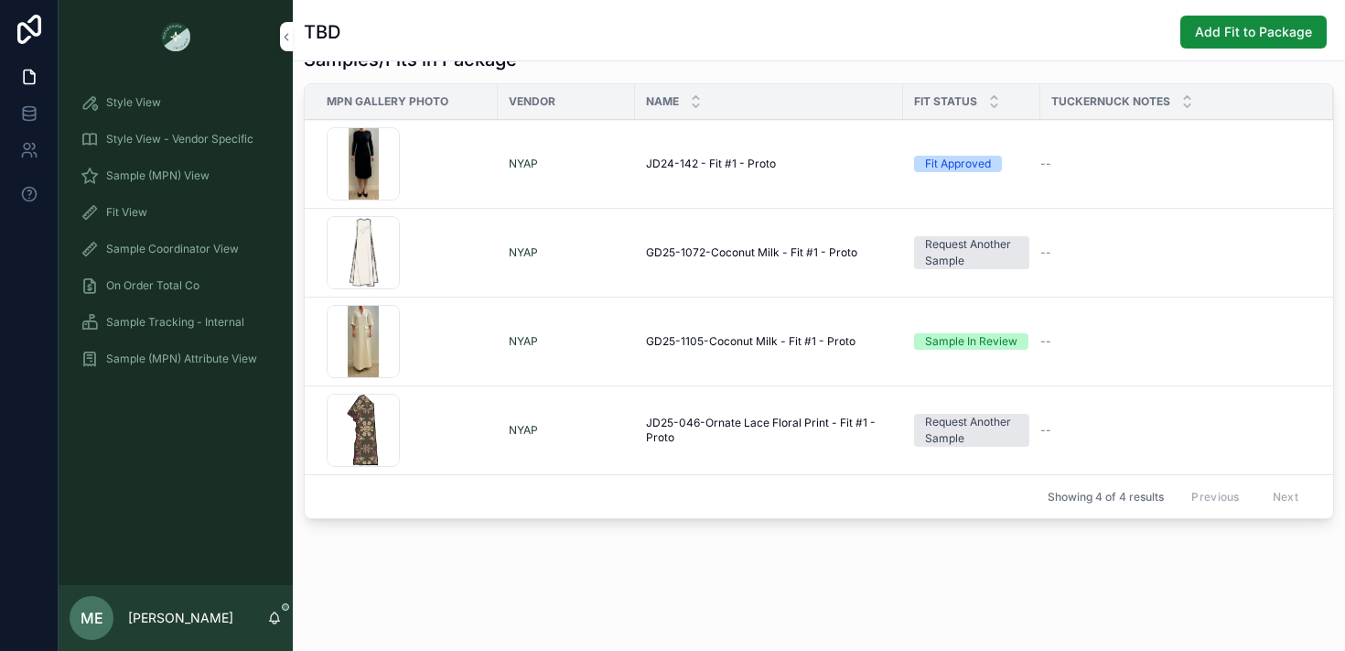
click at [619, 501] on div "Showing 4 of 4 results Previous Next" at bounding box center [819, 496] width 1028 height 44
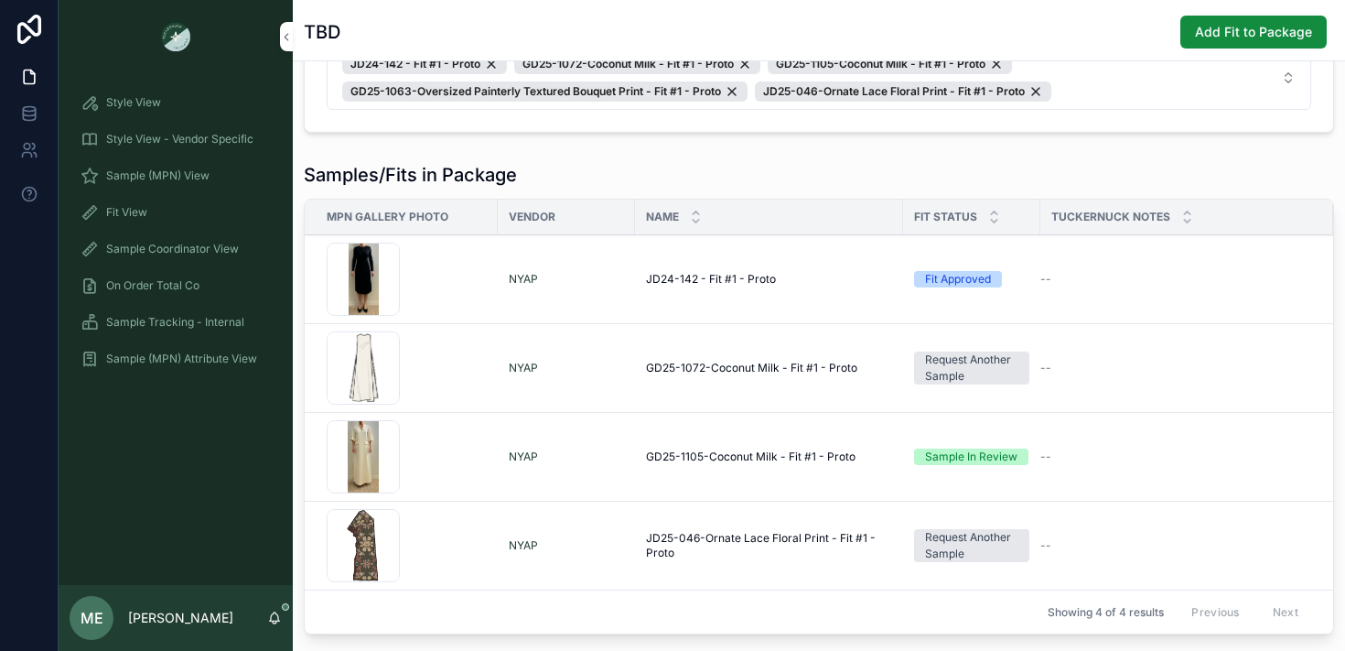
scroll to position [294, 0]
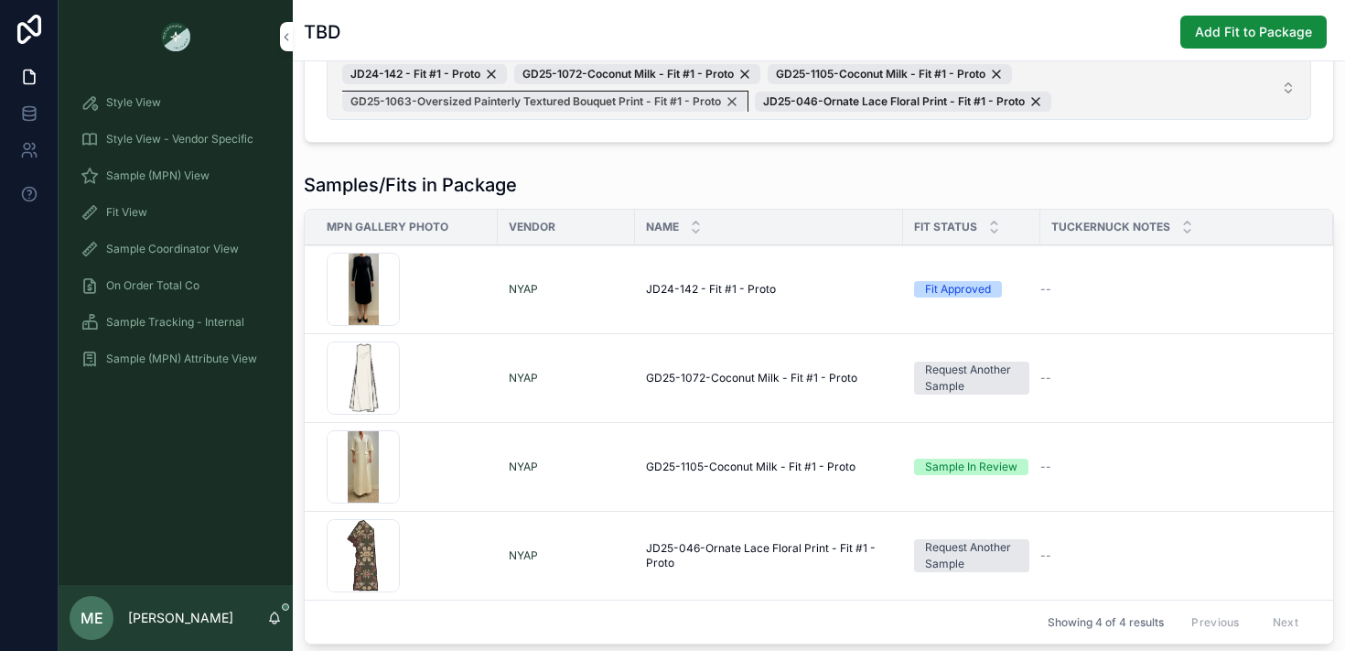
click at [735, 100] on div "GD25-1063-Oversized Painterly Textured Bouquet Print - Fit #1 - Proto" at bounding box center [544, 101] width 405 height 20
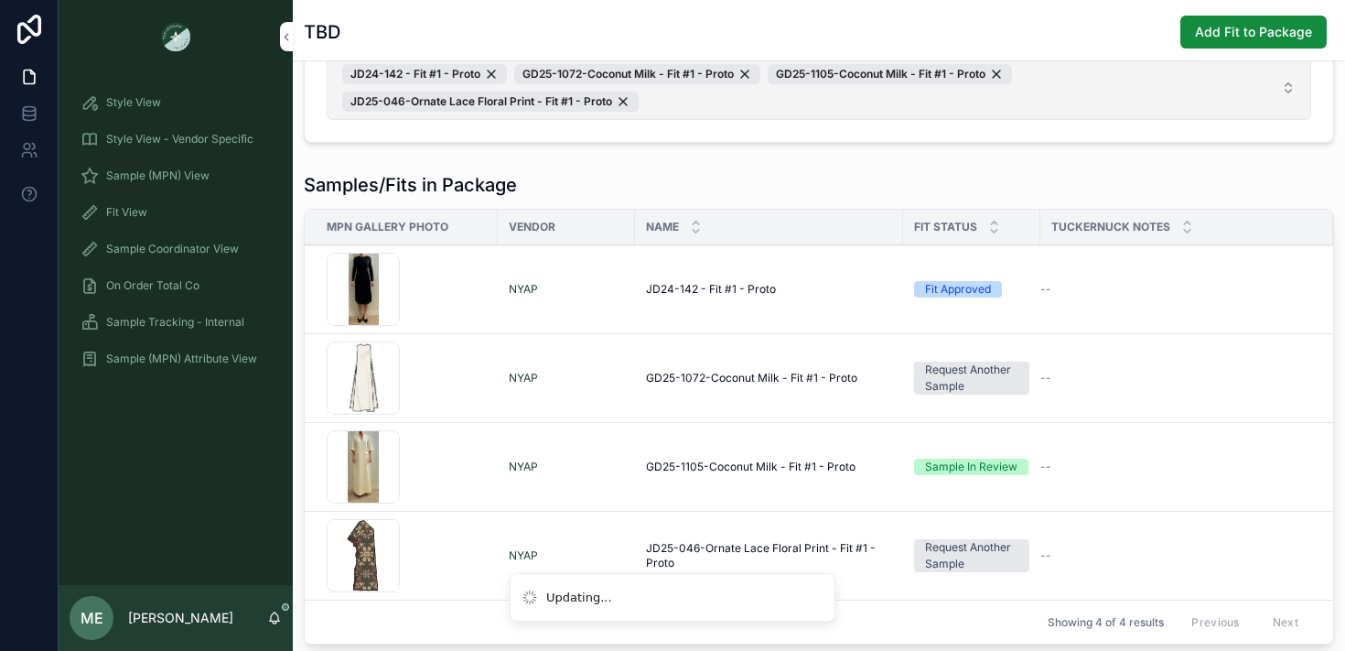
click at [900, 112] on button "JD24-142 - Fit #1 - Proto GD25-1072-Coconut Milk - Fit #1 - Proto GD25-1105-Coc…" at bounding box center [819, 88] width 985 height 64
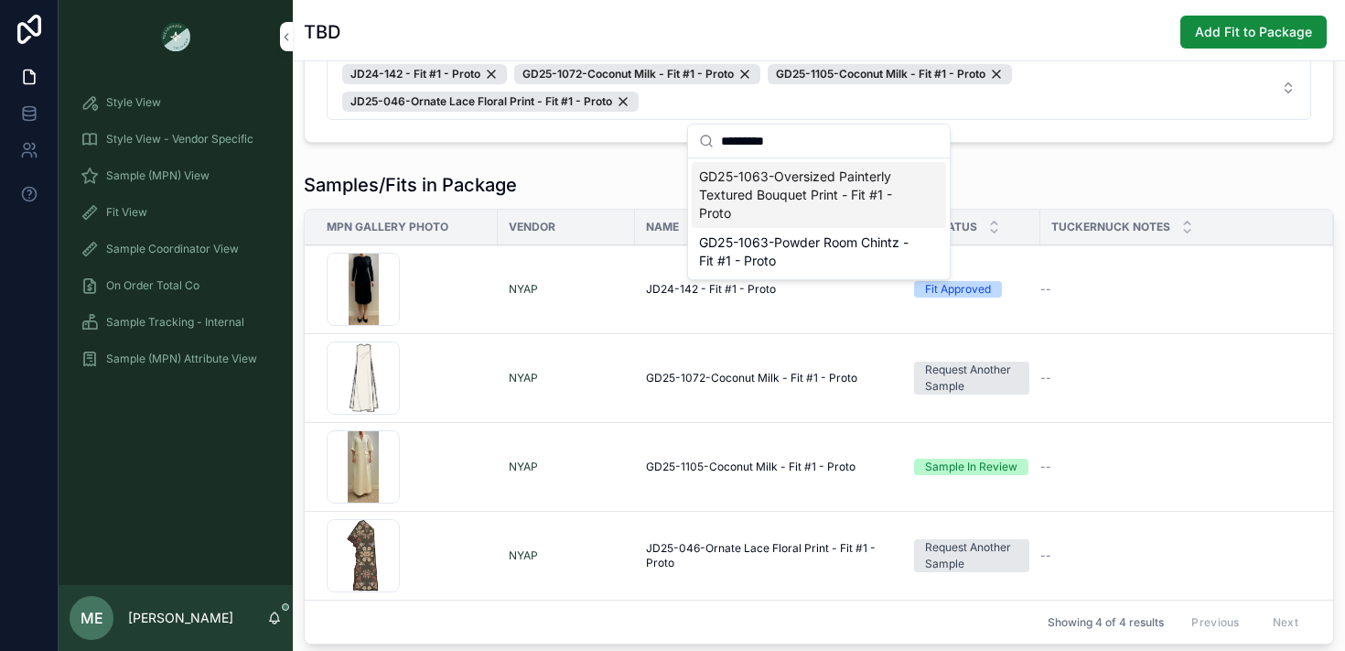
type input "*********"
click at [867, 199] on span "GD25-1063-Oversized Painterly Textured Bouquet Print - Fit #1 - Proto" at bounding box center [808, 194] width 218 height 55
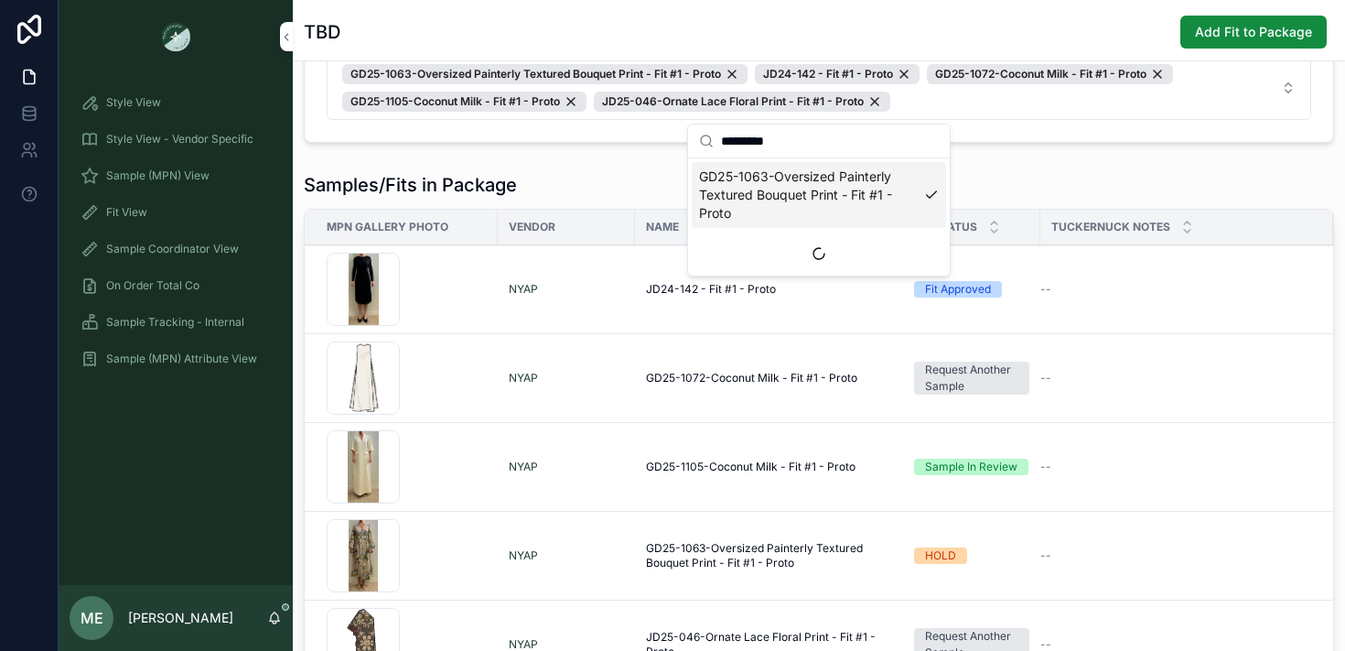
click at [634, 188] on div "Samples/Fits in Package" at bounding box center [819, 185] width 1030 height 26
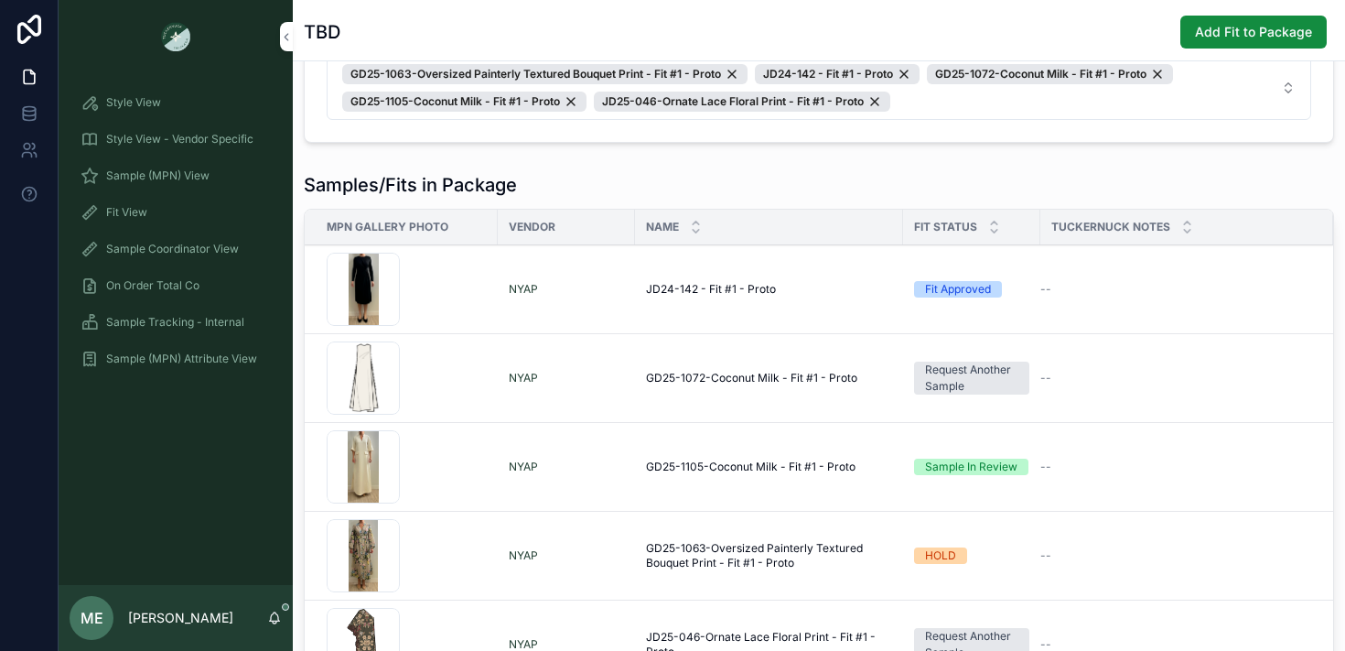
scroll to position [34, 0]
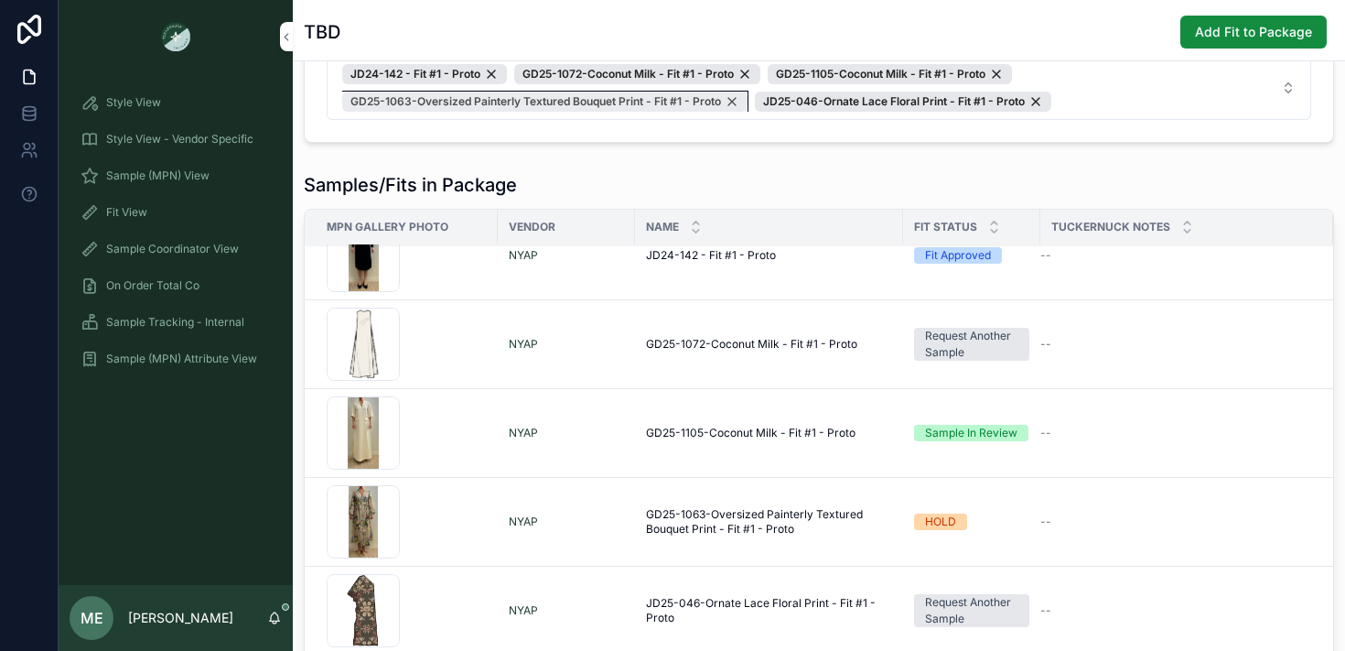
click at [739, 100] on div "GD25-1063-Oversized Painterly Textured Bouquet Print - Fit #1 - Proto" at bounding box center [544, 101] width 405 height 20
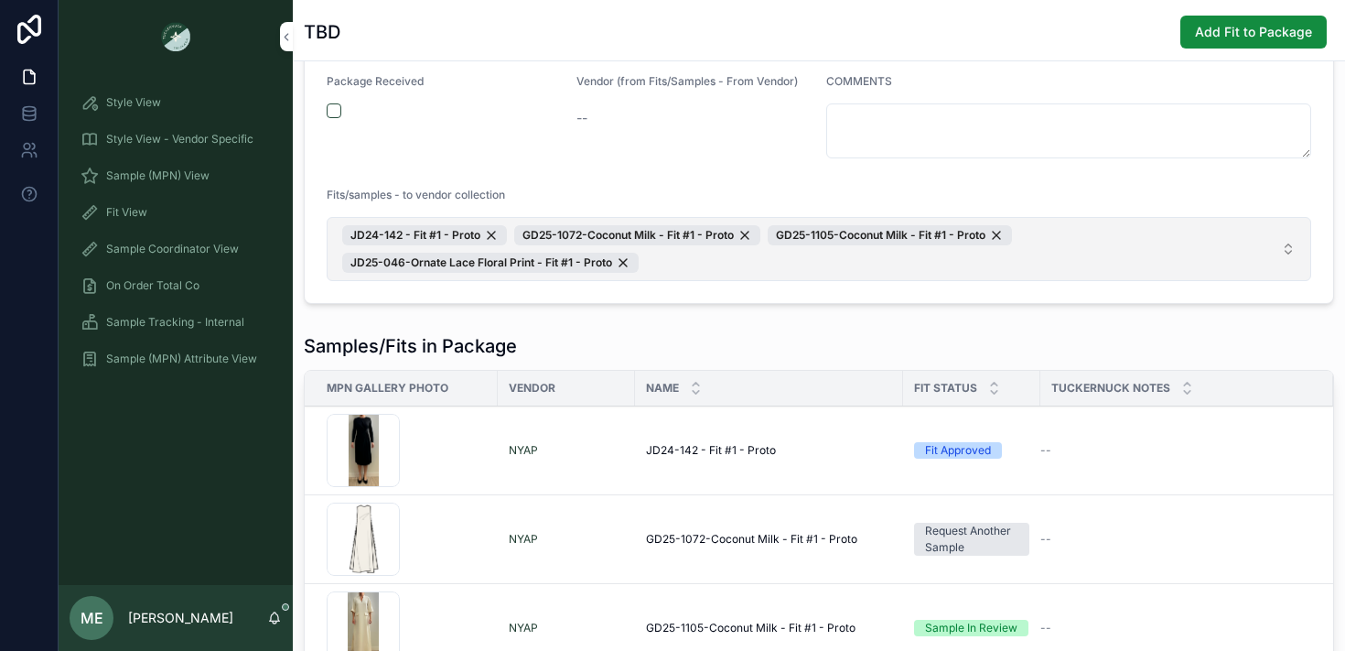
scroll to position [29, 0]
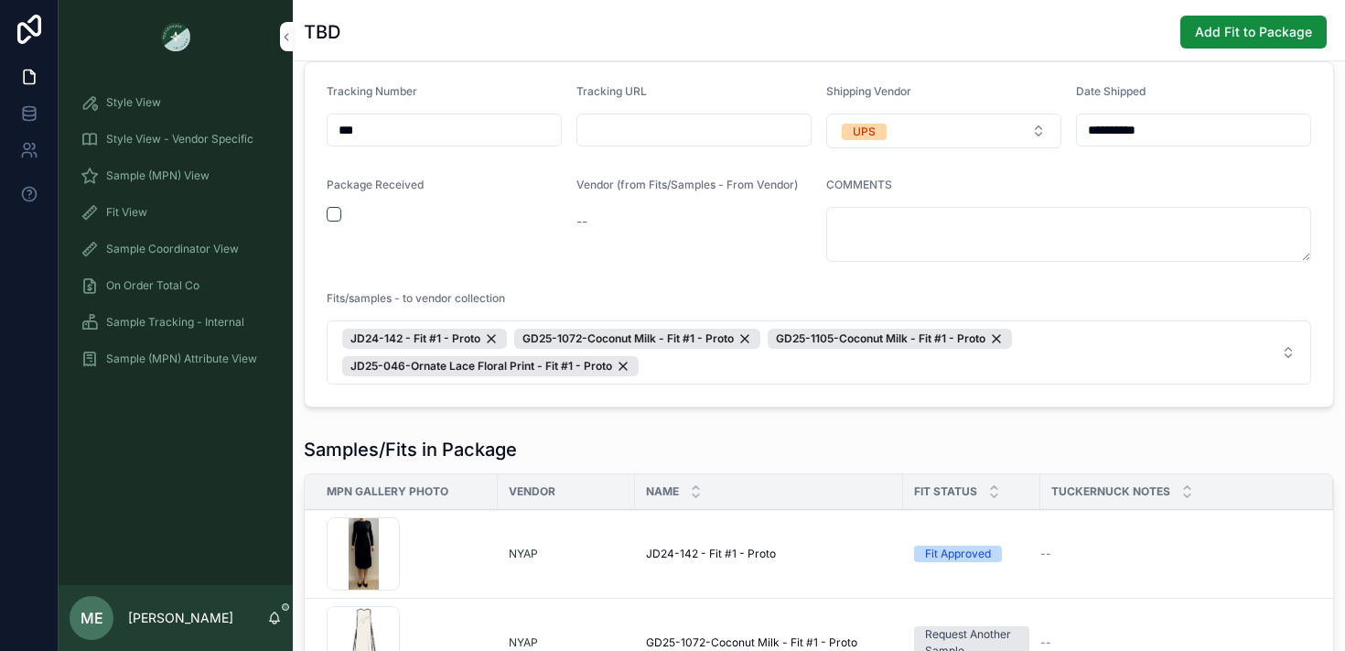
click at [148, 245] on span "Sample Coordinator View" at bounding box center [172, 249] width 133 height 15
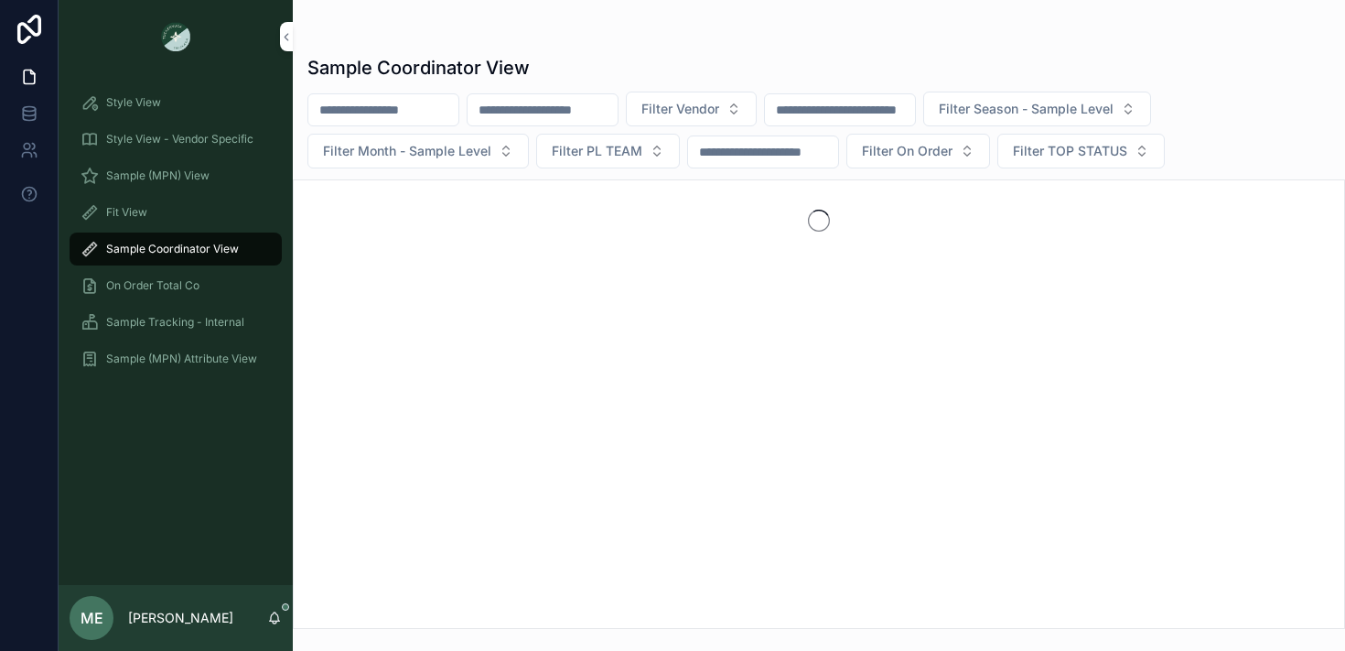
click at [168, 209] on div "Fit View" at bounding box center [176, 212] width 190 height 29
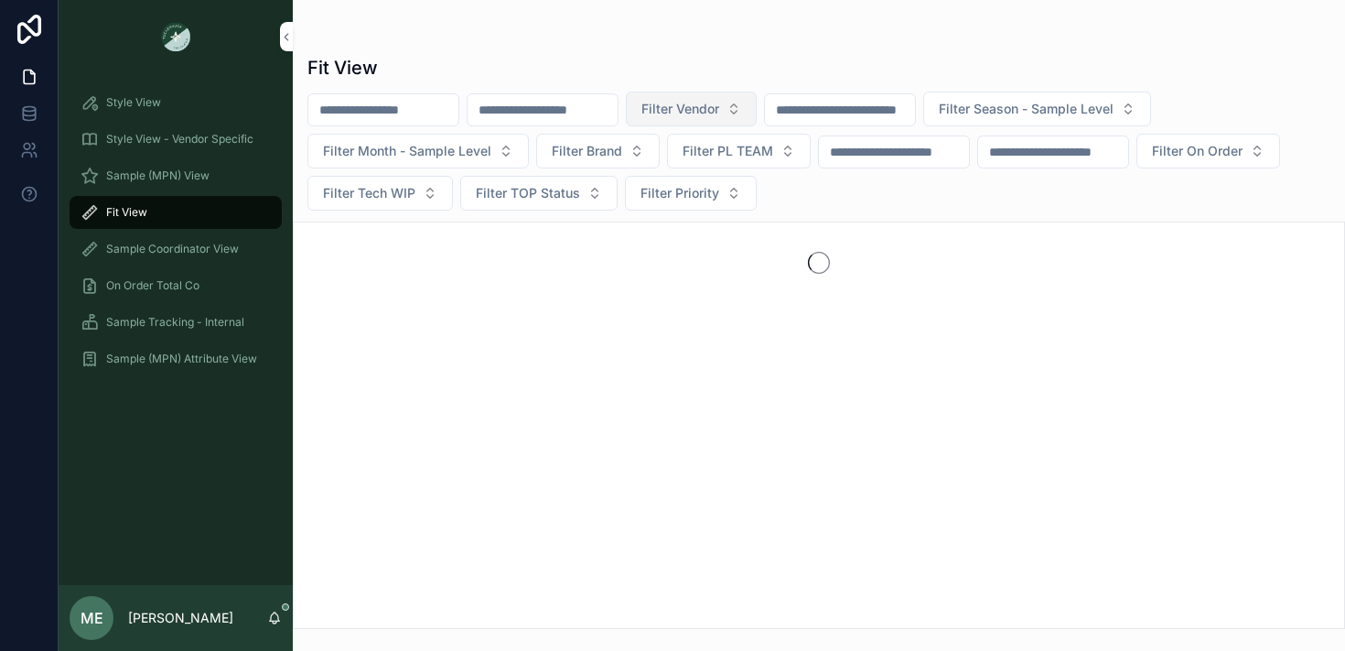
click at [719, 113] on span "Filter Vendor" at bounding box center [680, 109] width 78 height 18
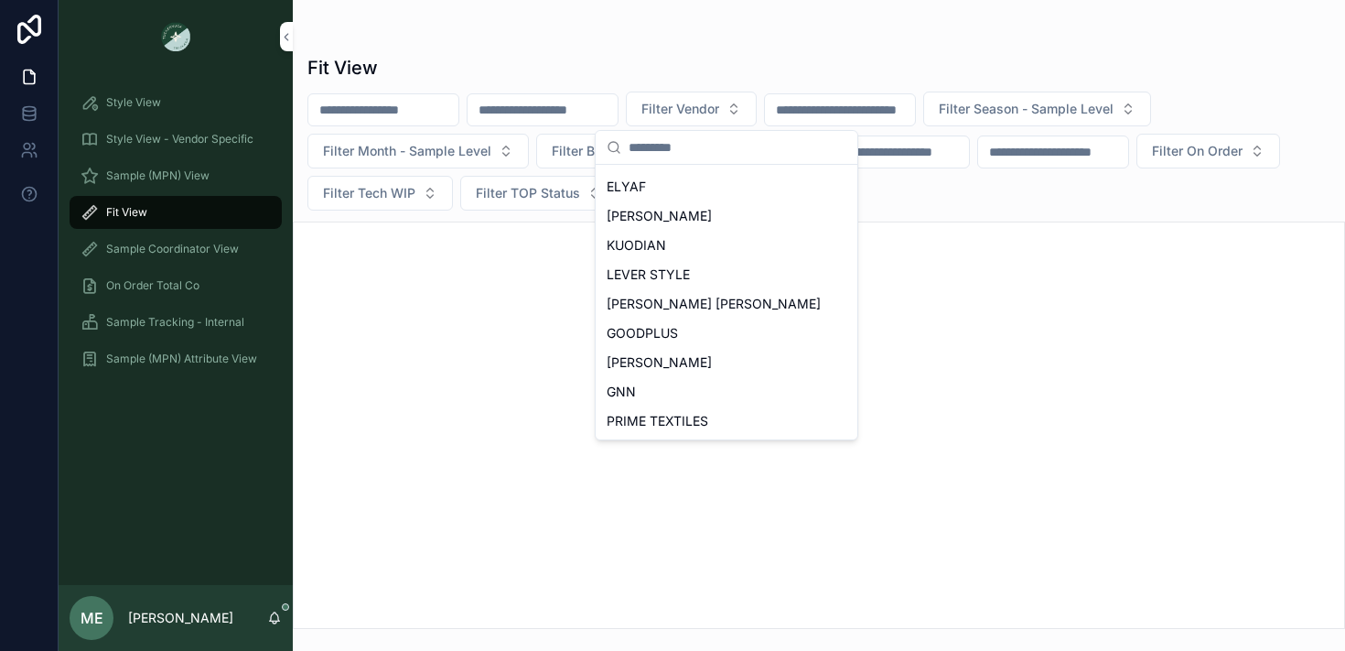
scroll to position [816, 0]
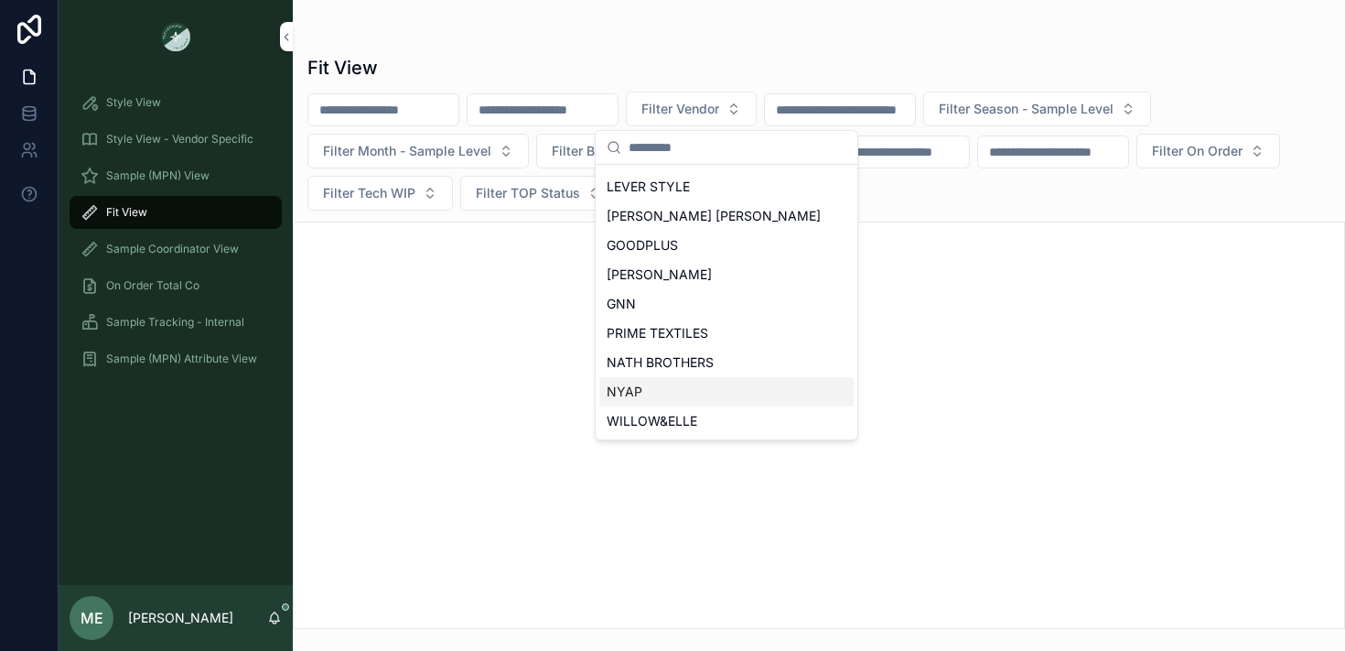
click at [673, 391] on div "NYAP" at bounding box center [726, 391] width 254 height 29
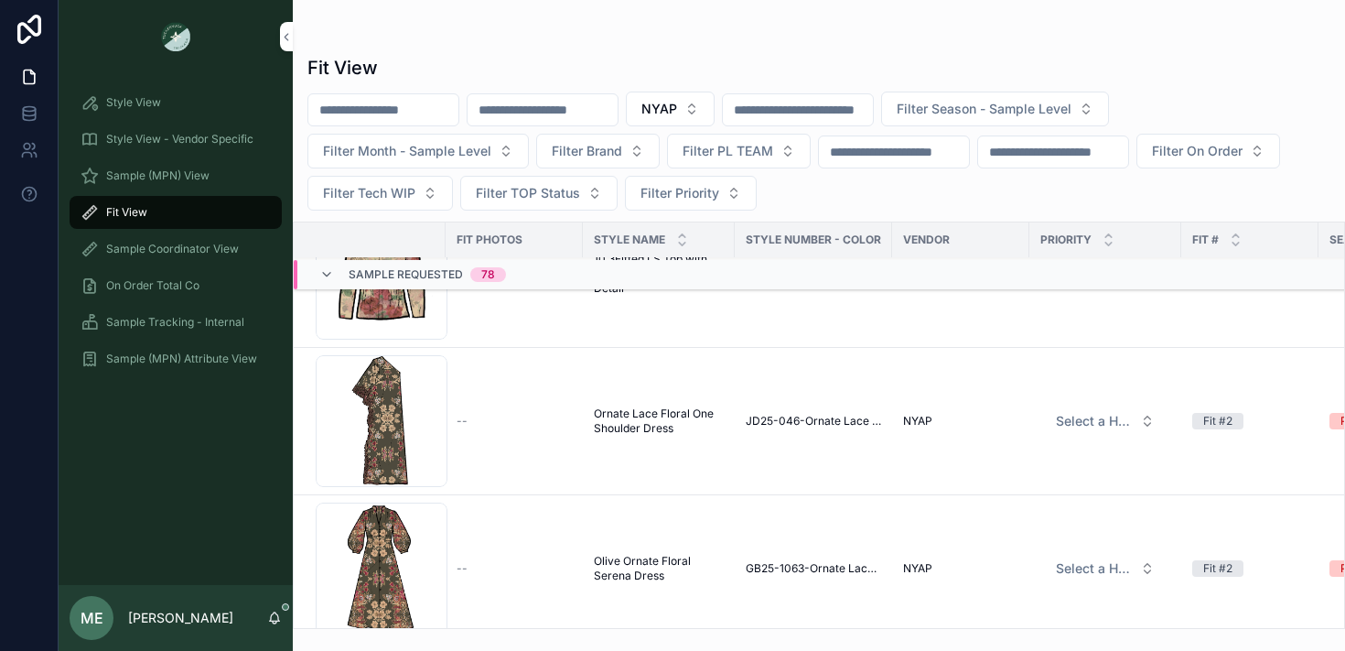
scroll to position [463, 0]
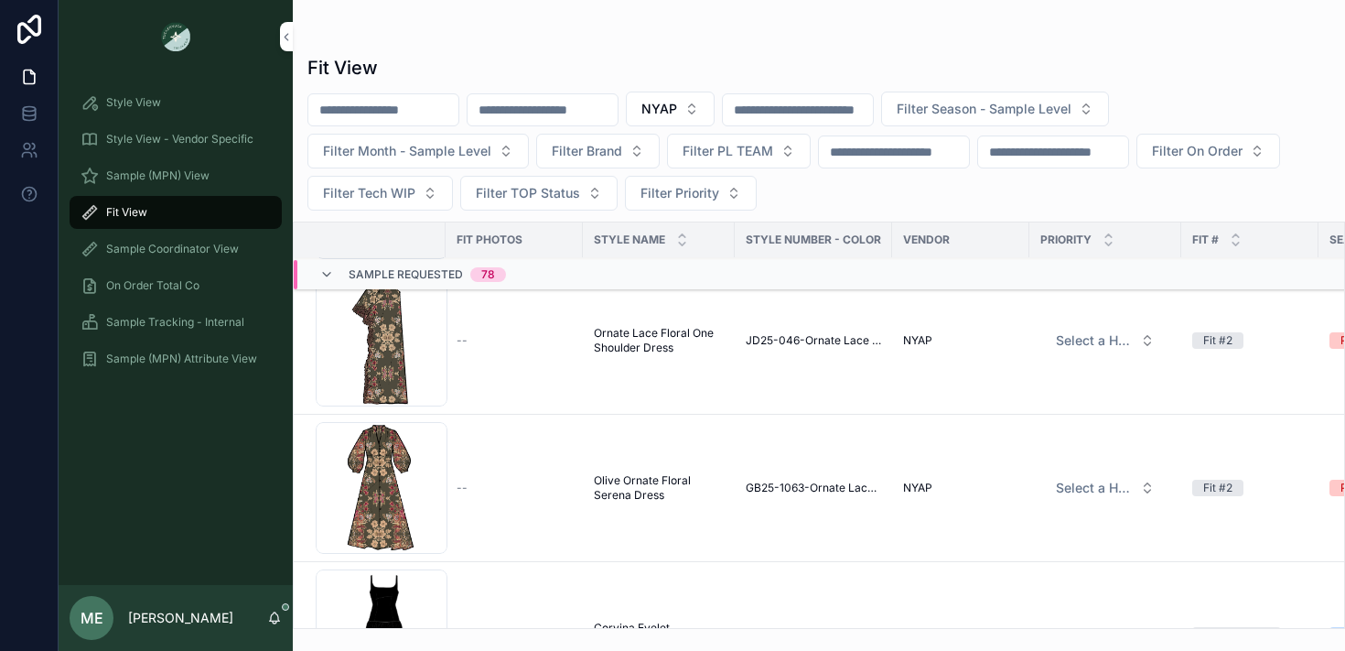
click at [797, 485] on span "GB25-1063-Ornate Lace Floral Print" at bounding box center [813, 487] width 135 height 15
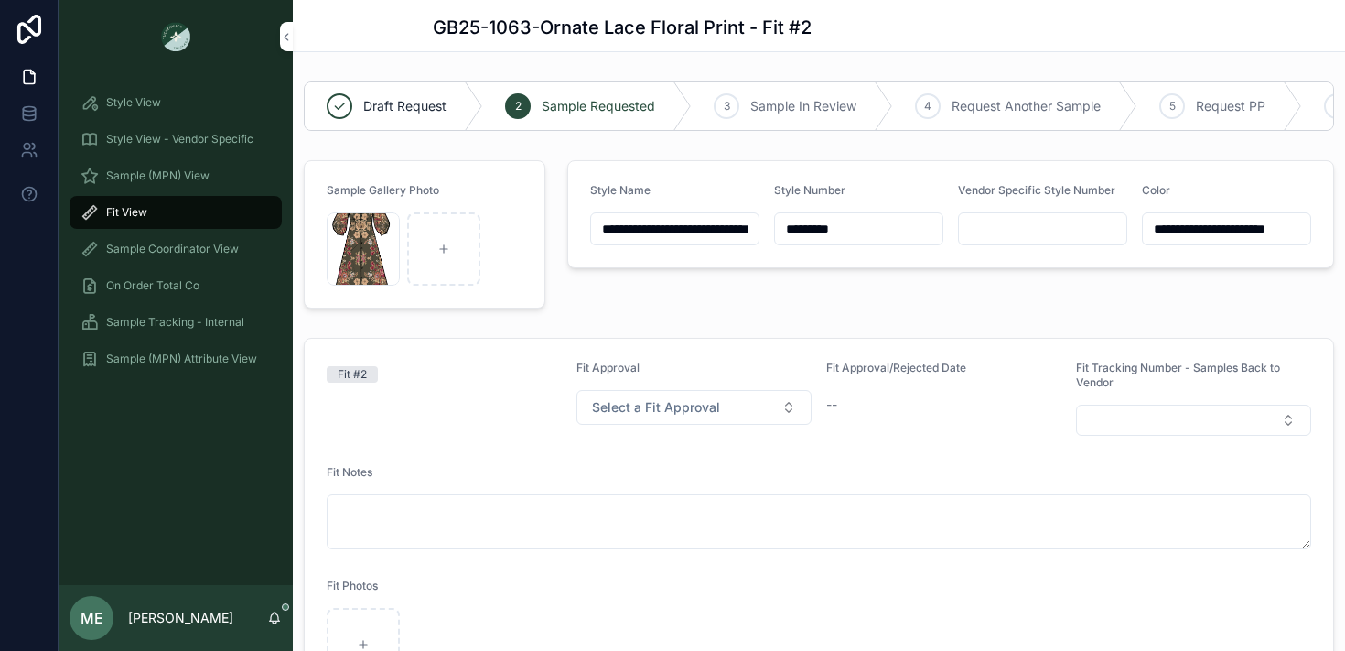
click at [820, 228] on input "*********" at bounding box center [858, 229] width 167 height 26
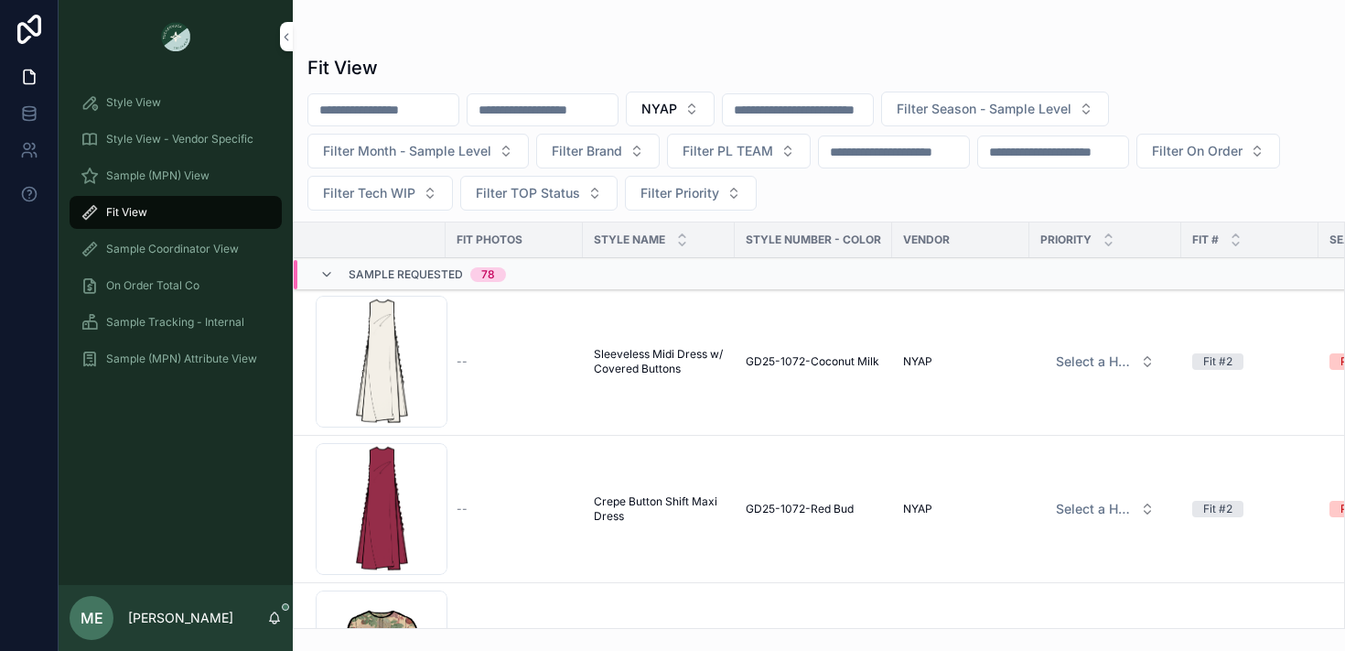
click at [177, 312] on div "Sample Tracking - Internal" at bounding box center [176, 321] width 190 height 29
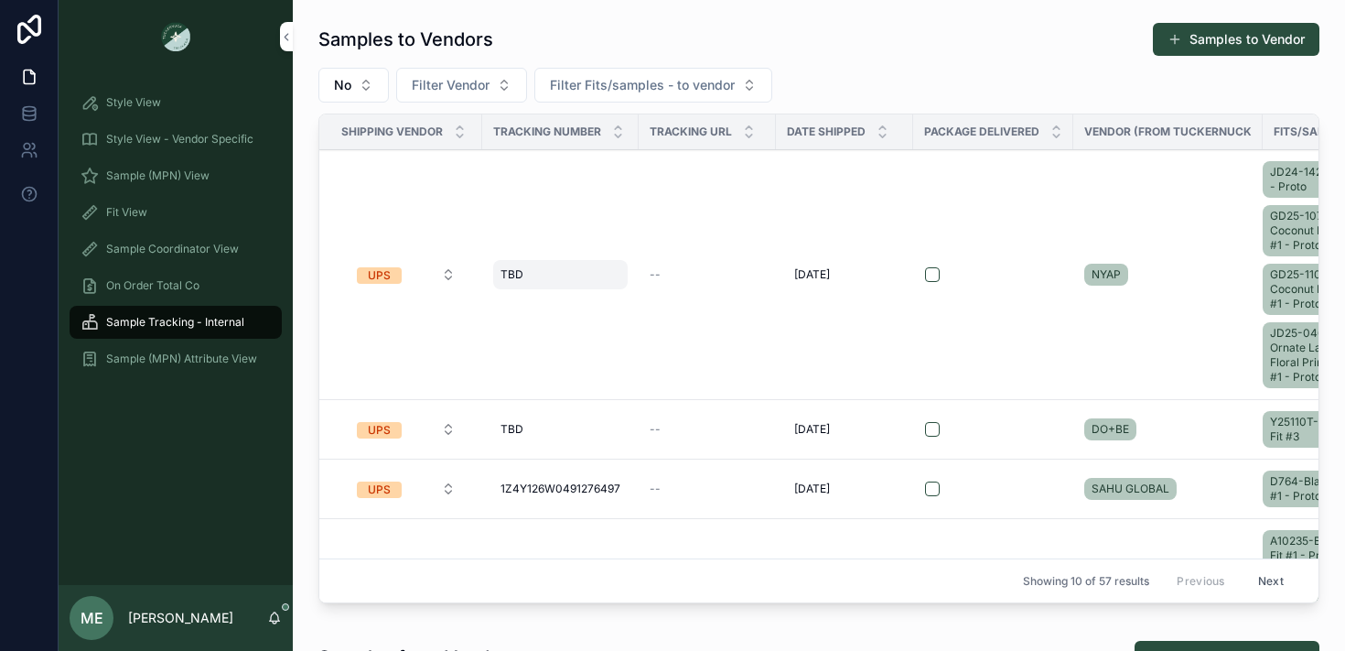
click at [526, 268] on div "[PERSON_NAME]" at bounding box center [560, 274] width 135 height 29
click at [784, 298] on td "[DATE] [DATE]" at bounding box center [844, 275] width 137 height 250
click at [659, 274] on span "--" at bounding box center [655, 274] width 11 height 15
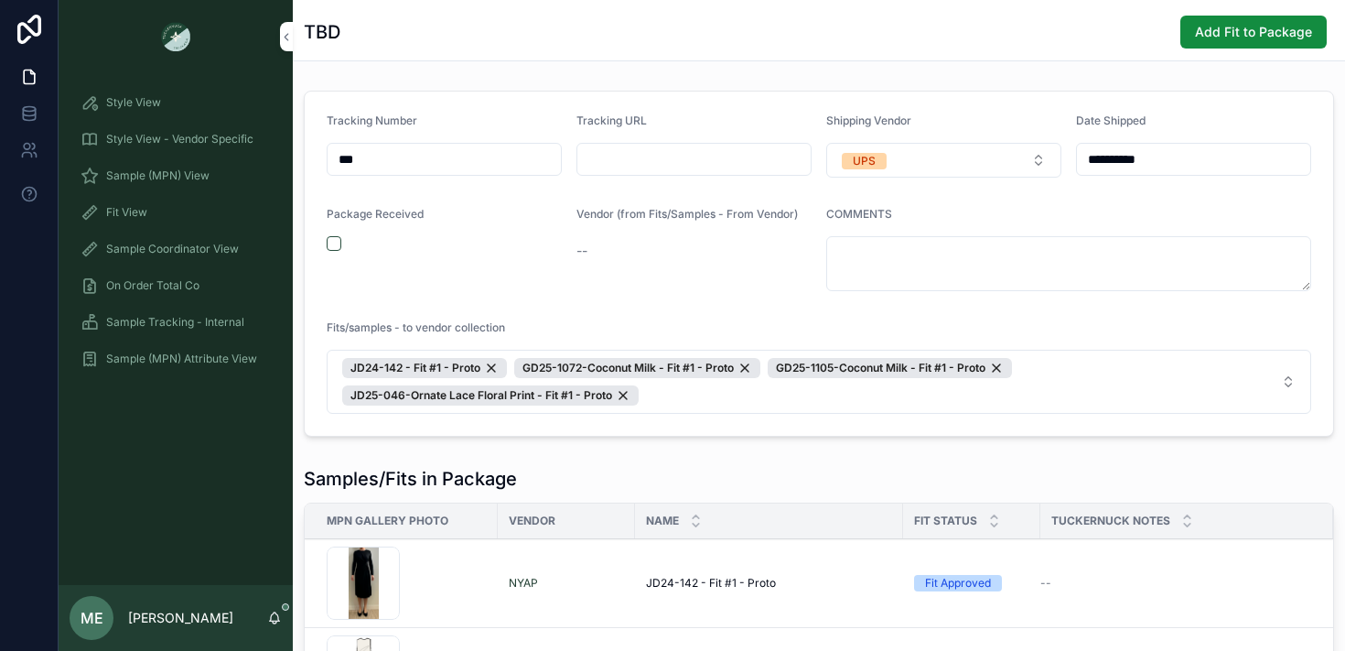
scroll to position [145, 0]
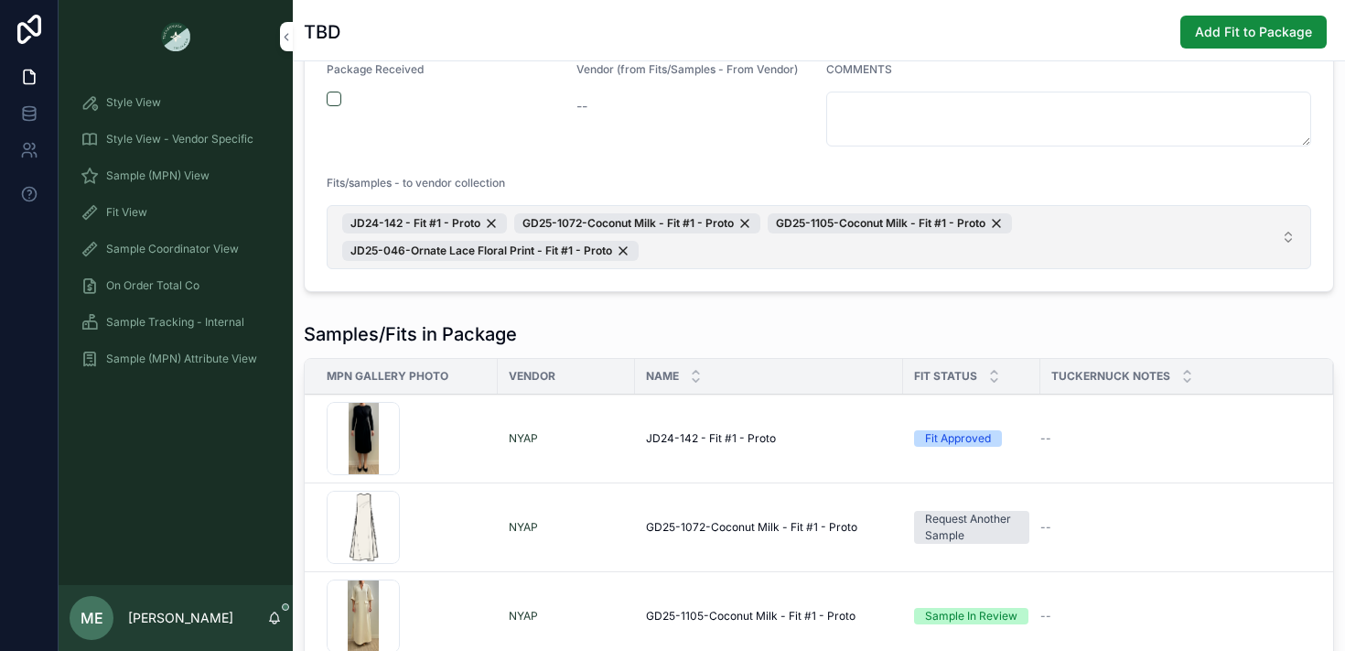
click at [933, 258] on span "JD24-142 - Fit #1 - Proto GD25-1072-Coconut Milk - Fit #1 - Proto GD25-1105-Coc…" at bounding box center [807, 237] width 931 height 48
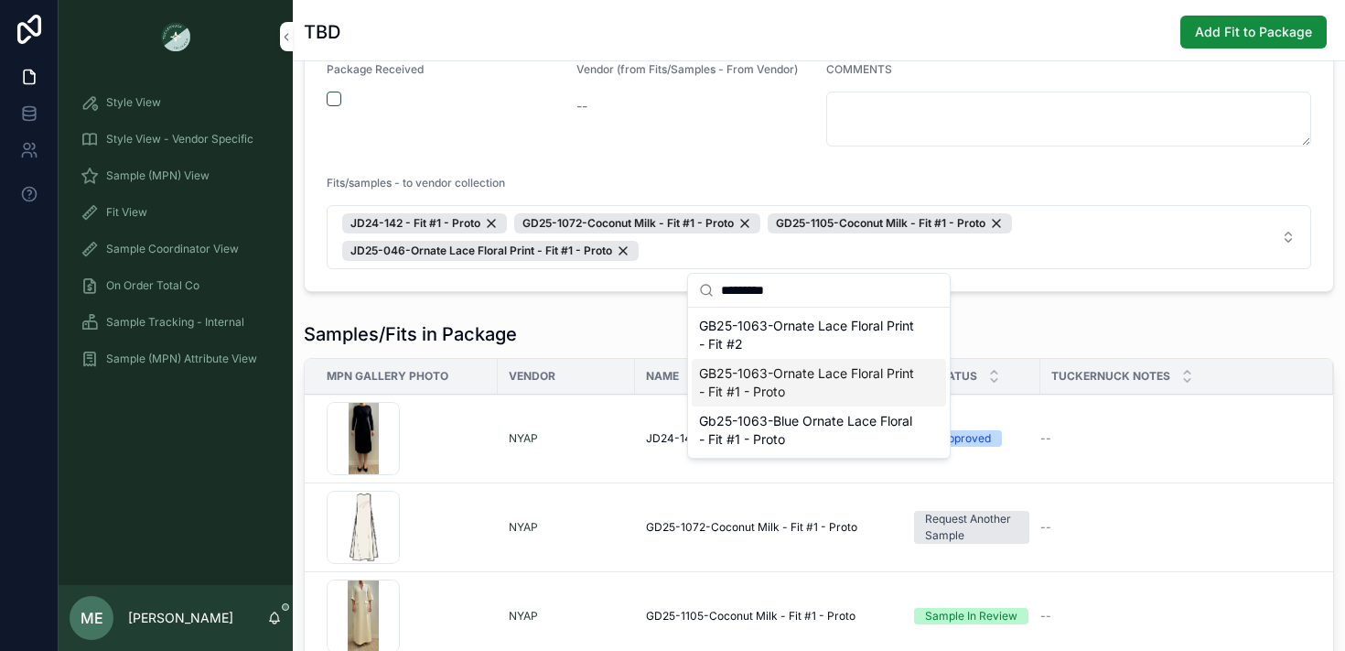
type input "*********"
click at [865, 389] on span "GB25-1063-Ornate Lace Floral Print - Fit #1 - Proto" at bounding box center [808, 382] width 218 height 37
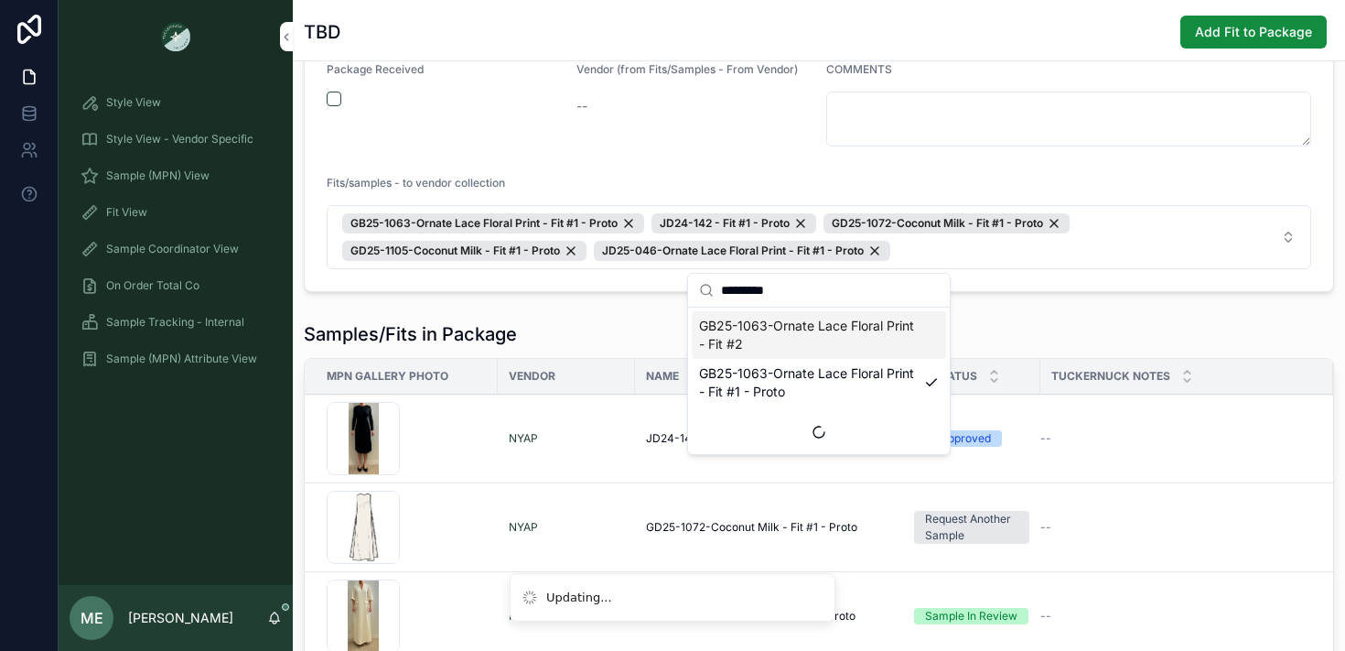
click at [1084, 342] on div "Samples/Fits in Package" at bounding box center [819, 334] width 1030 height 26
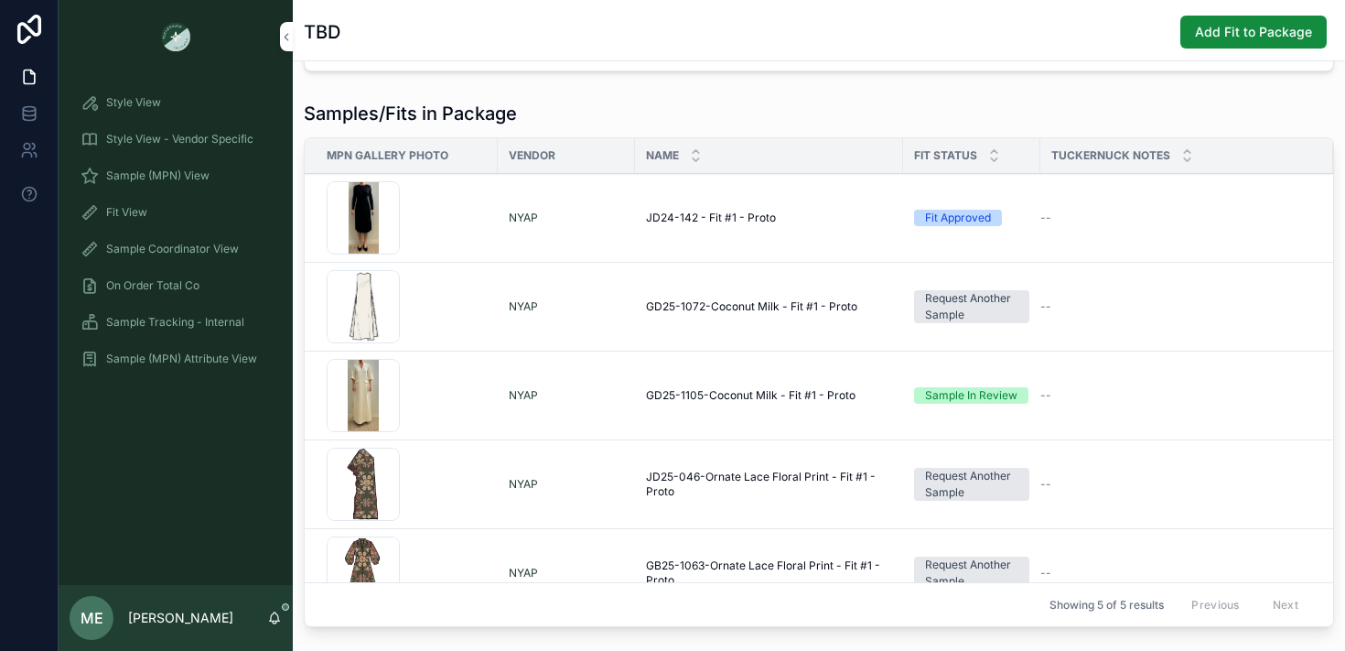
scroll to position [1, 0]
click at [145, 242] on span "Sample Coordinator View" at bounding box center [172, 249] width 133 height 15
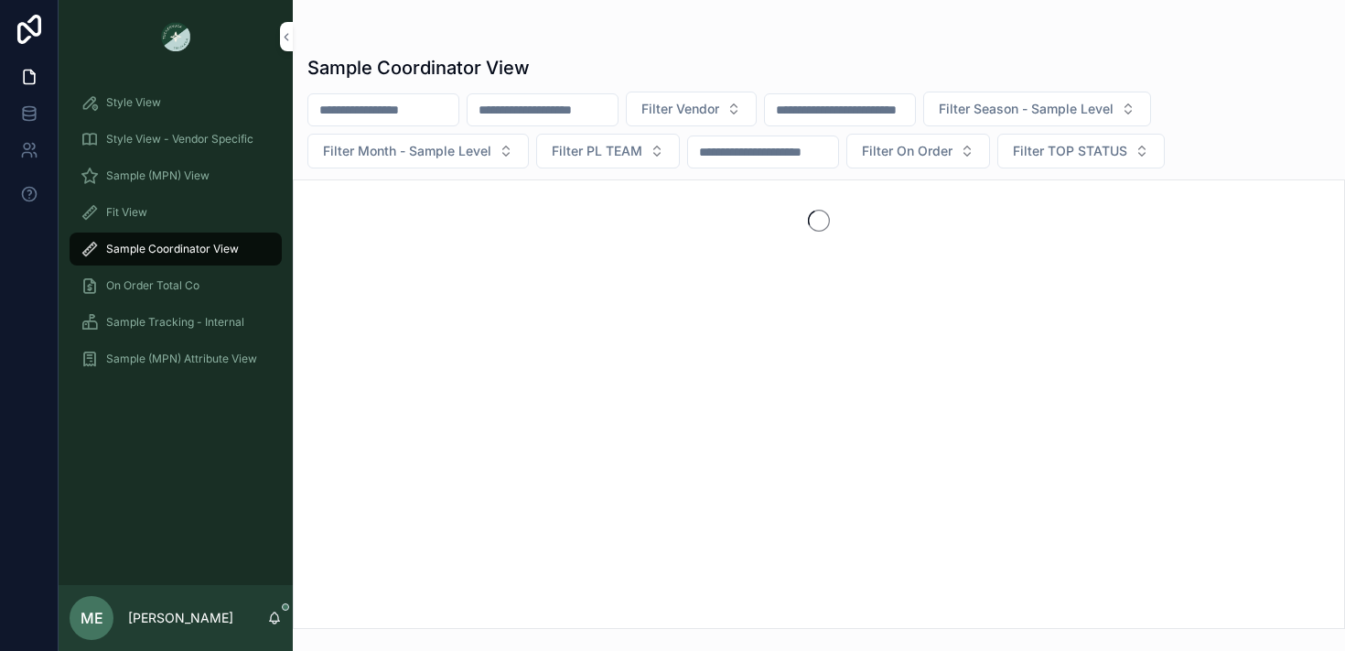
click at [135, 220] on div "Fit View" at bounding box center [176, 212] width 190 height 29
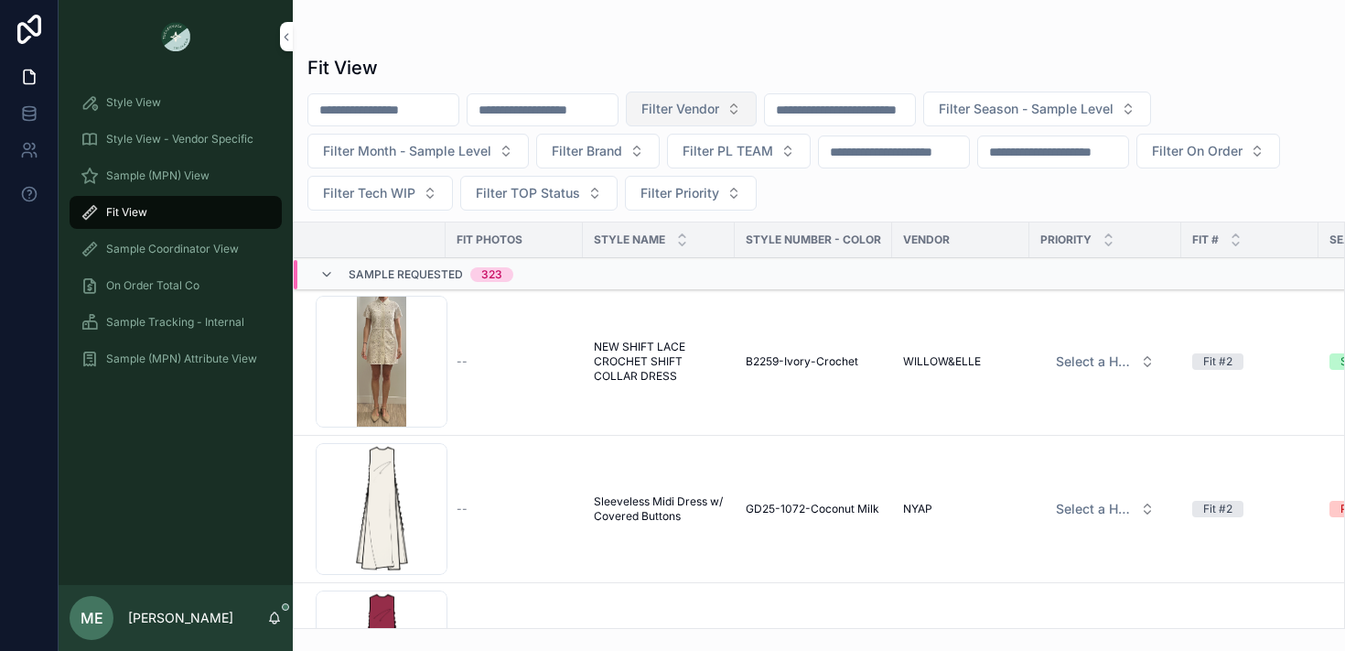
click at [740, 98] on button "Filter Vendor" at bounding box center [691, 108] width 131 height 35
type input "****"
click at [745, 177] on div "NYAP" at bounding box center [726, 182] width 254 height 29
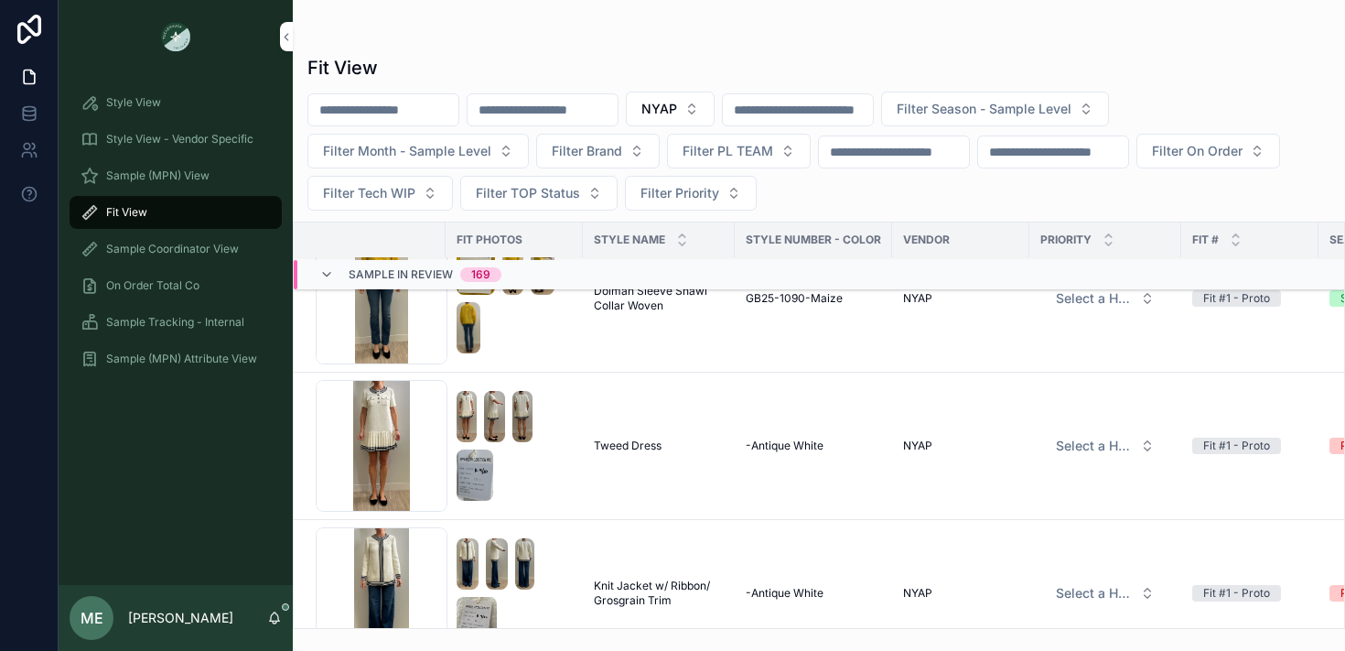
scroll to position [29620, 0]
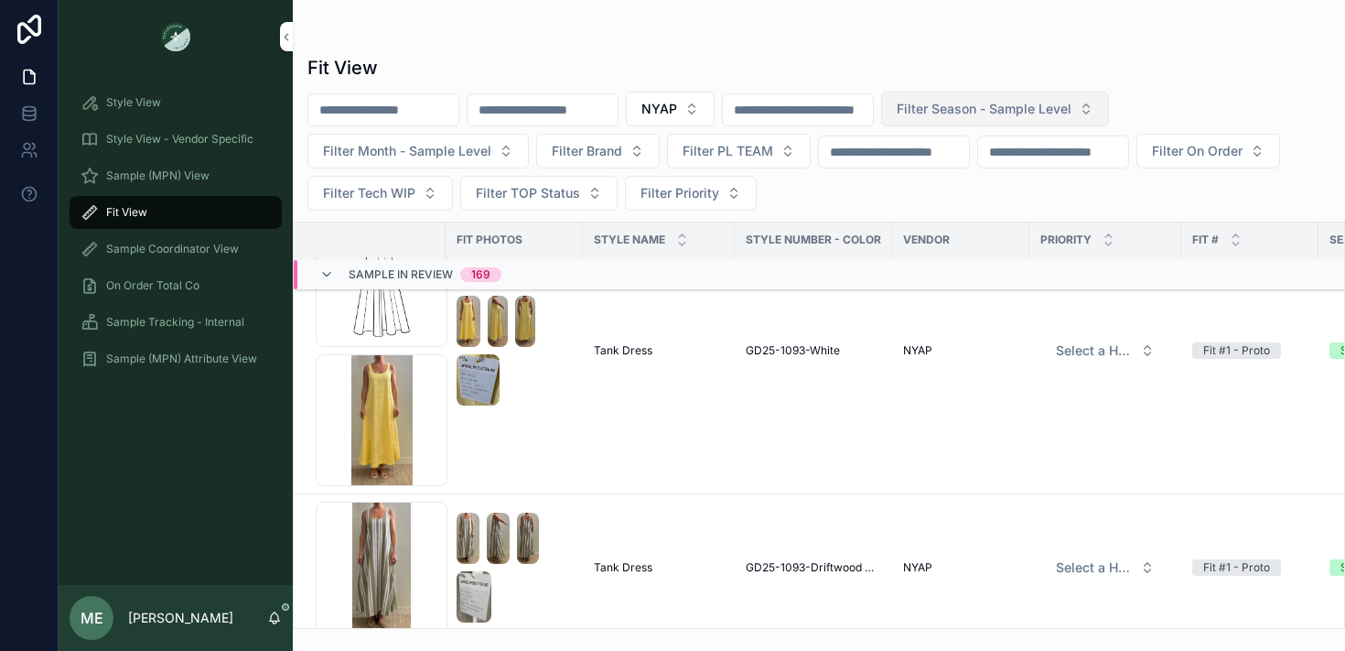
click at [1028, 108] on span "Filter Season - Sample Level" at bounding box center [984, 109] width 175 height 18
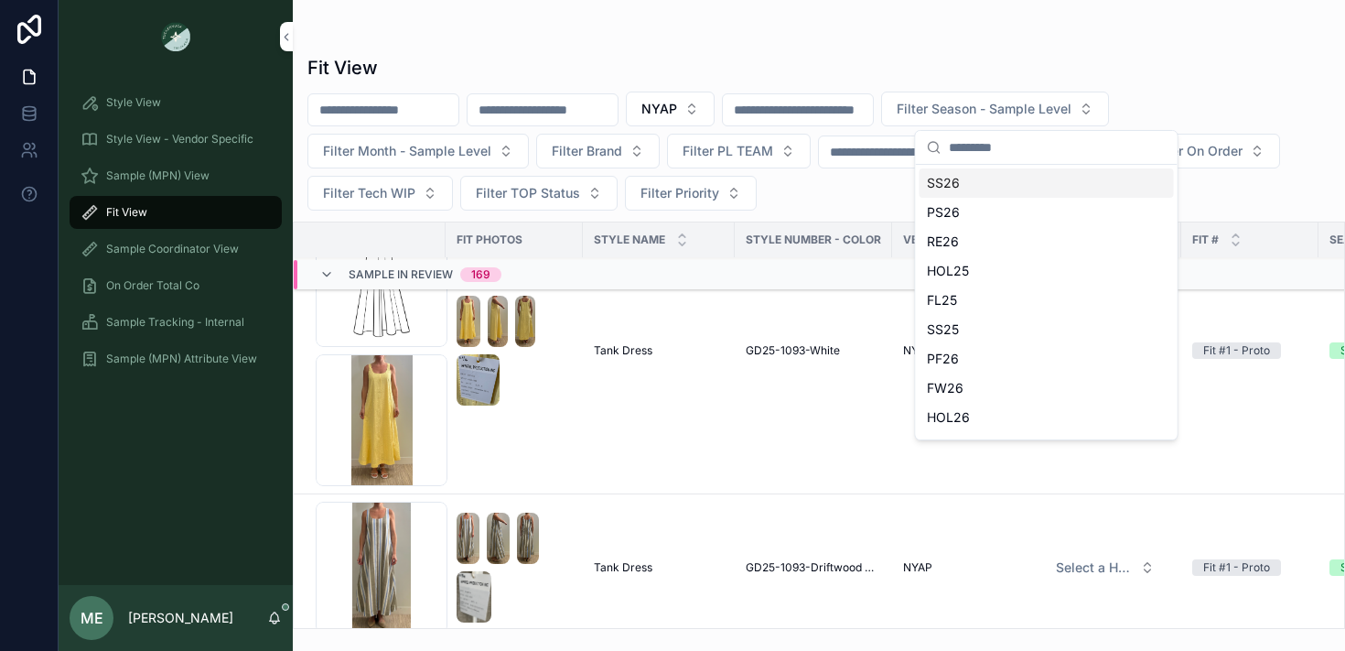
click at [967, 190] on div "SS26" at bounding box center [1047, 182] width 254 height 29
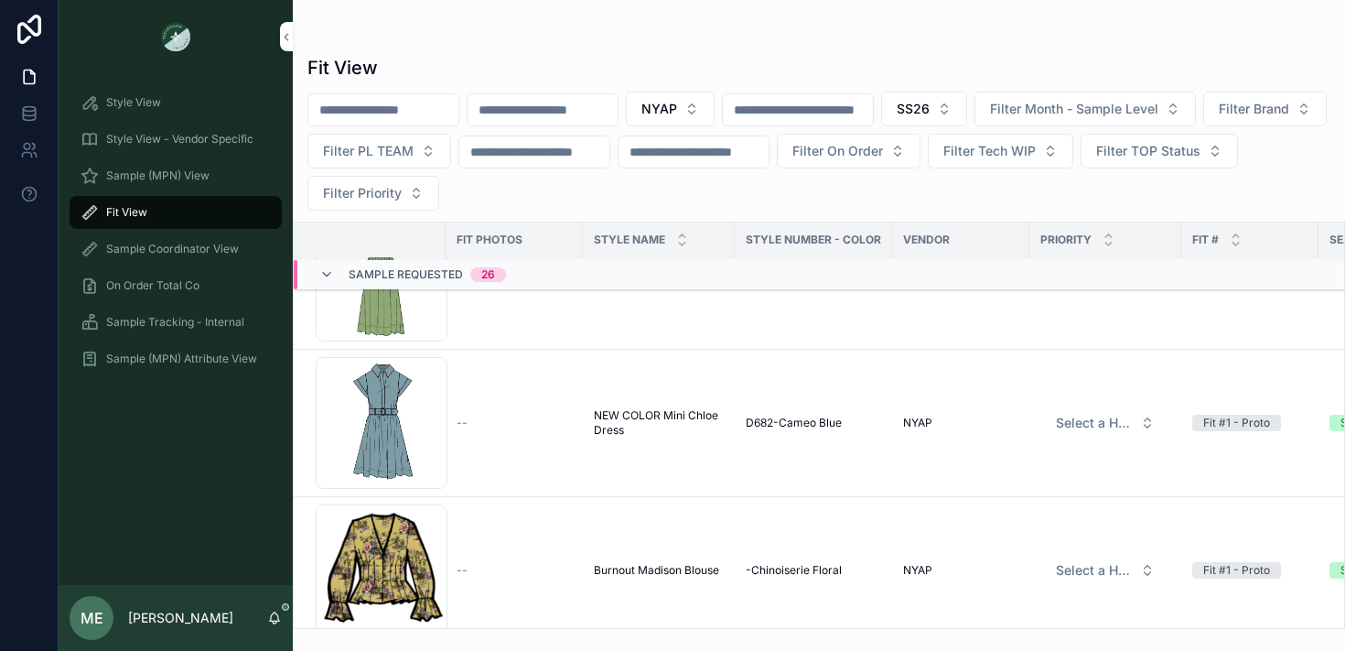
scroll to position [672, 0]
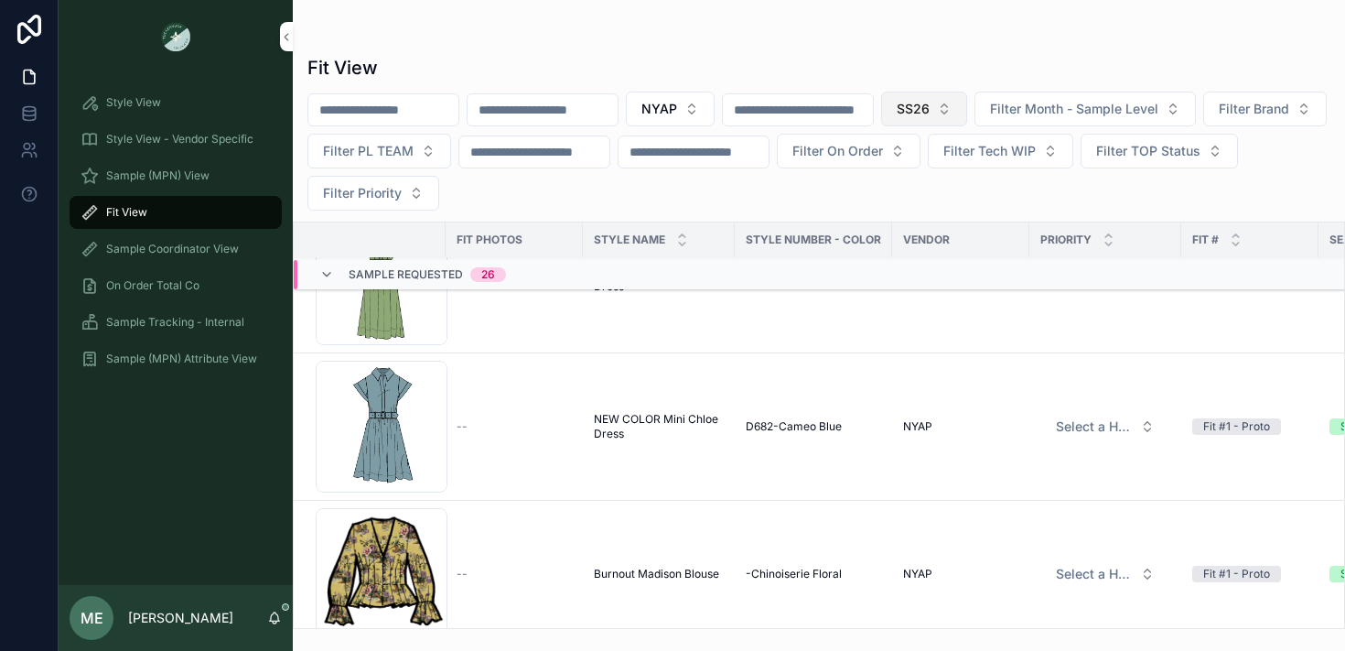
click at [967, 120] on button "SS26" at bounding box center [924, 108] width 86 height 35
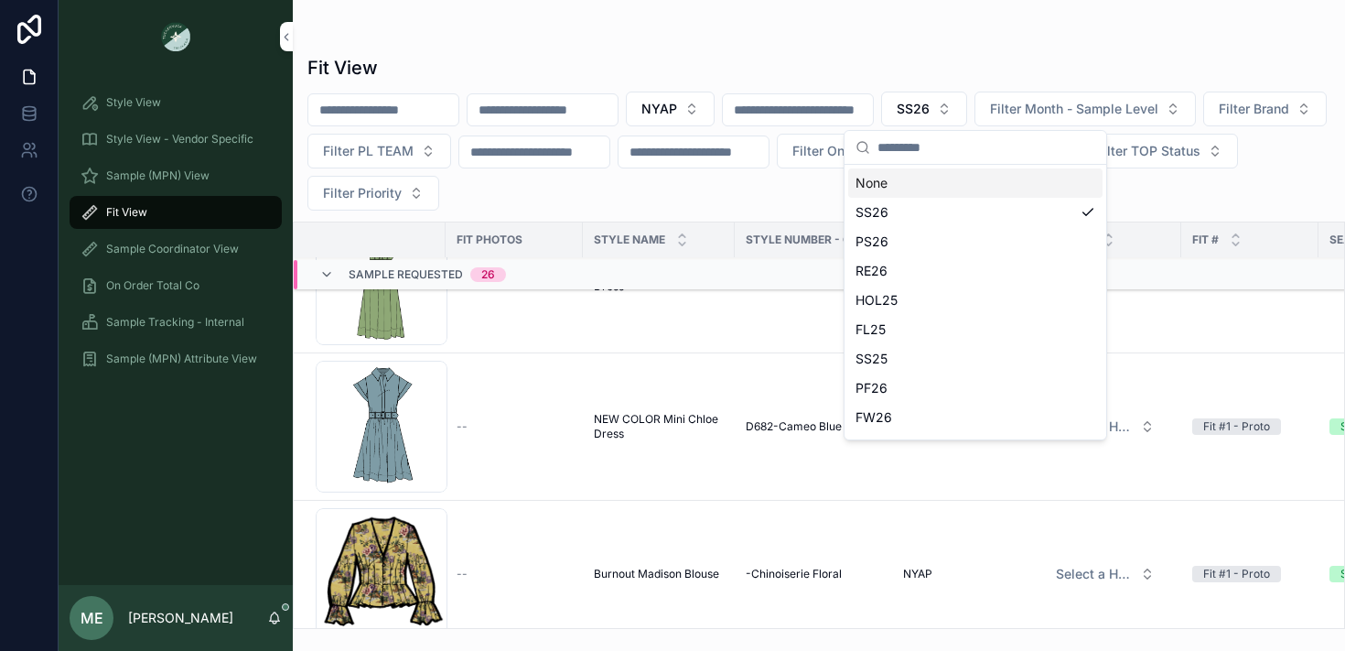
click at [134, 307] on div "Sample Tracking - Internal" at bounding box center [176, 321] width 190 height 29
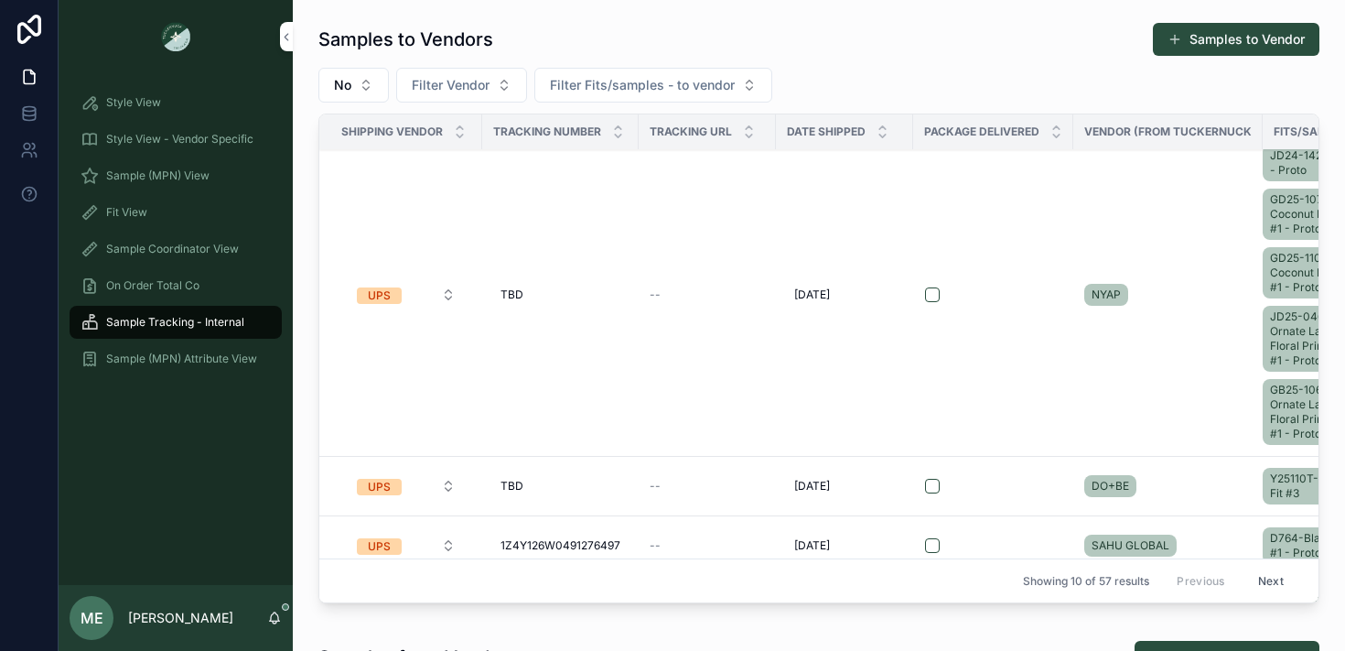
scroll to position [16, 0]
click at [666, 481] on div "--" at bounding box center [707, 486] width 115 height 15
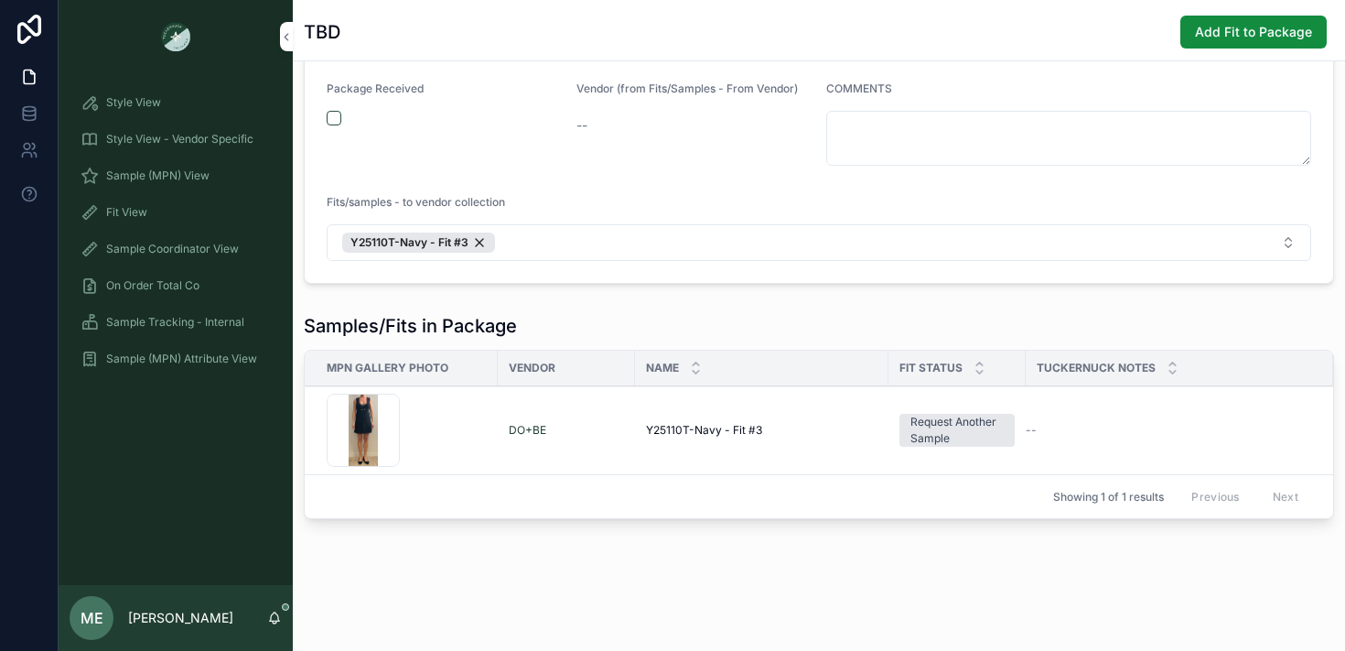
scroll to position [124, 0]
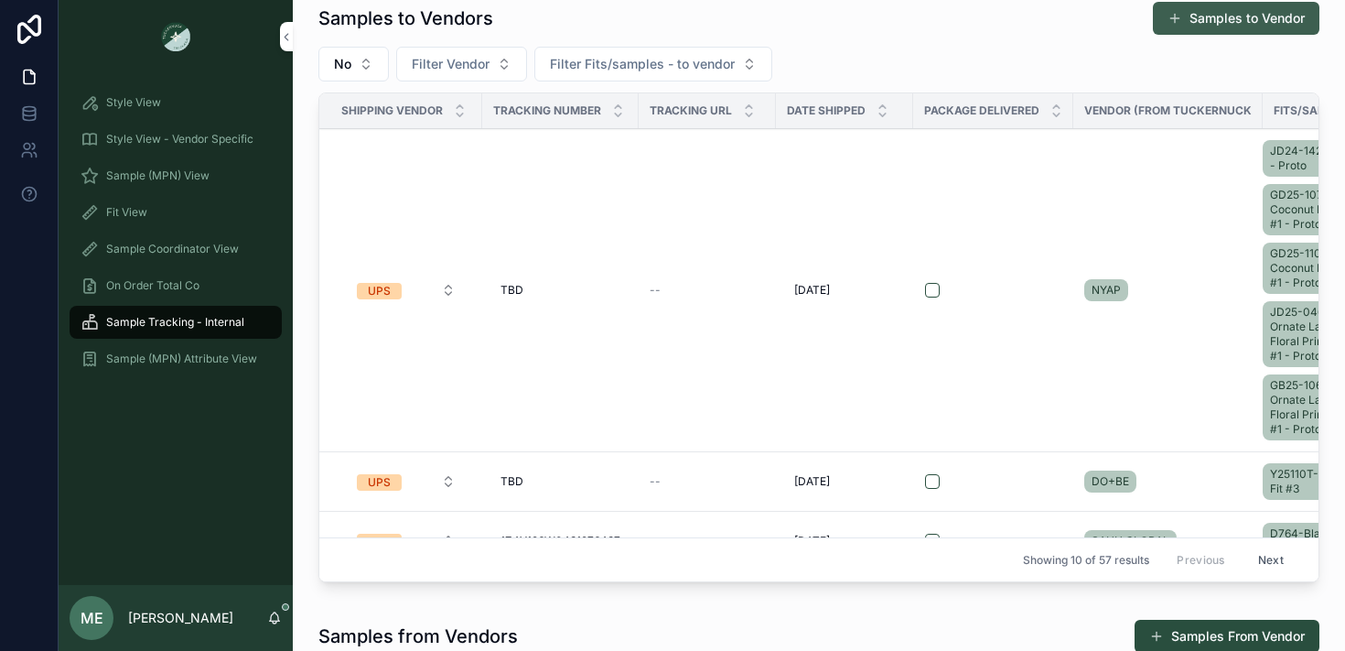
click at [1194, 30] on button "Samples to Vendor" at bounding box center [1236, 18] width 167 height 33
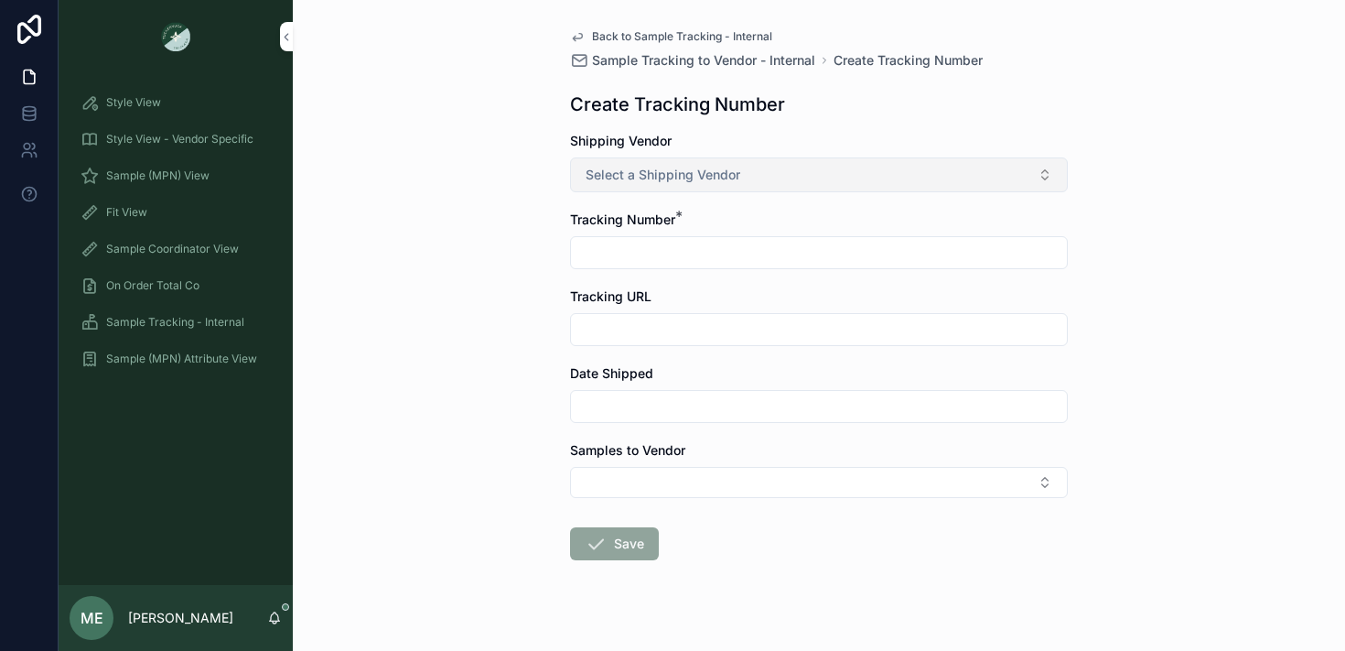
click at [658, 178] on span "Select a Shipping Vendor" at bounding box center [663, 175] width 155 height 18
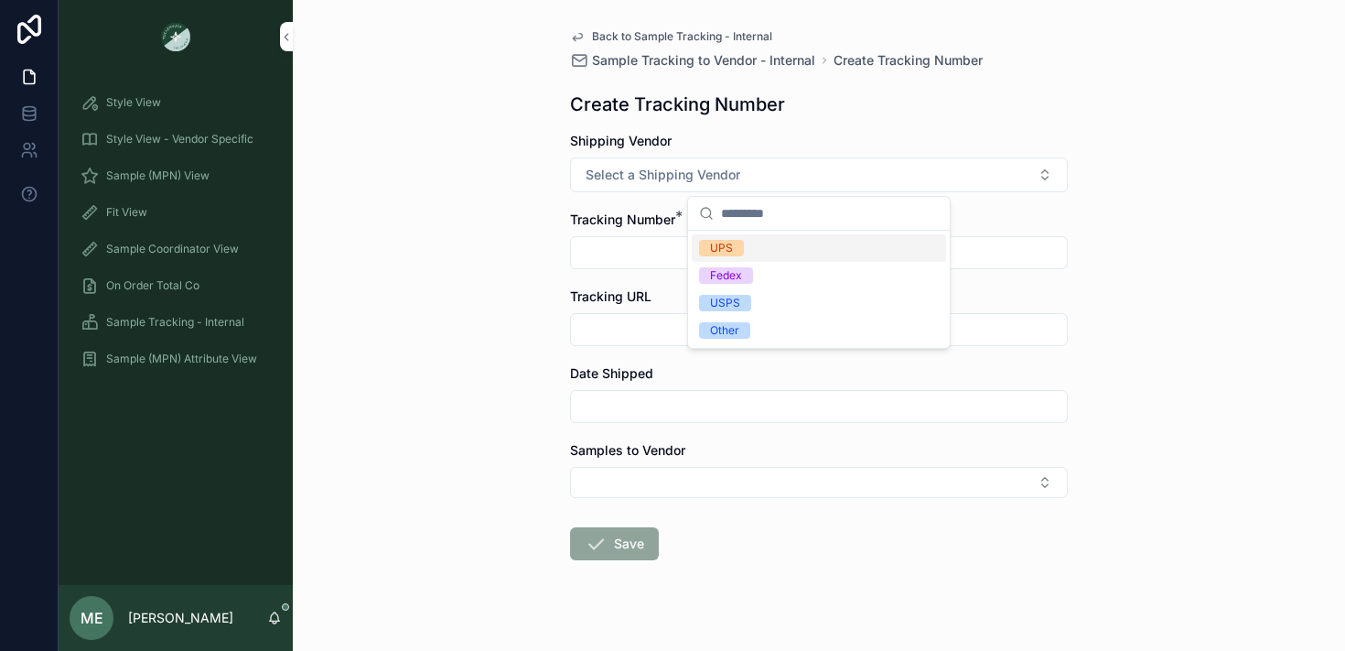
click at [712, 244] on div "UPS" at bounding box center [721, 248] width 23 height 16
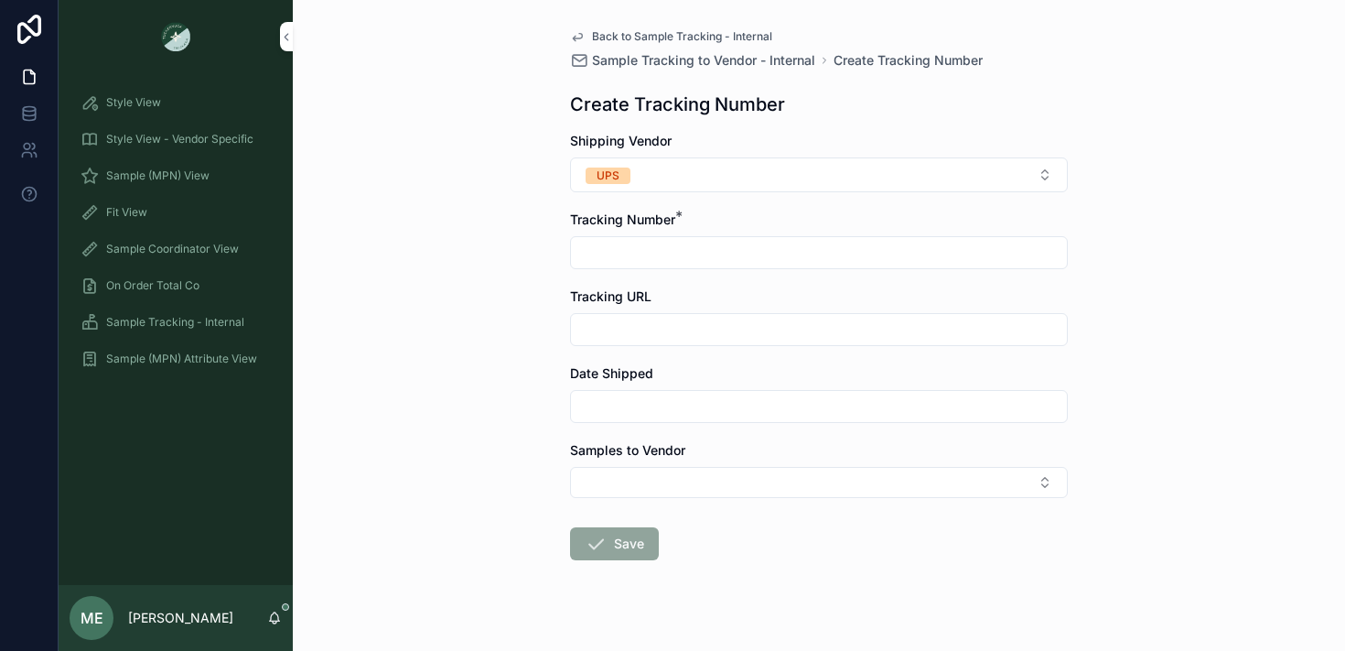
click at [639, 263] on input "scrollable content" at bounding box center [819, 253] width 496 height 26
type input "********"
click at [652, 409] on input "scrollable content" at bounding box center [819, 406] width 496 height 26
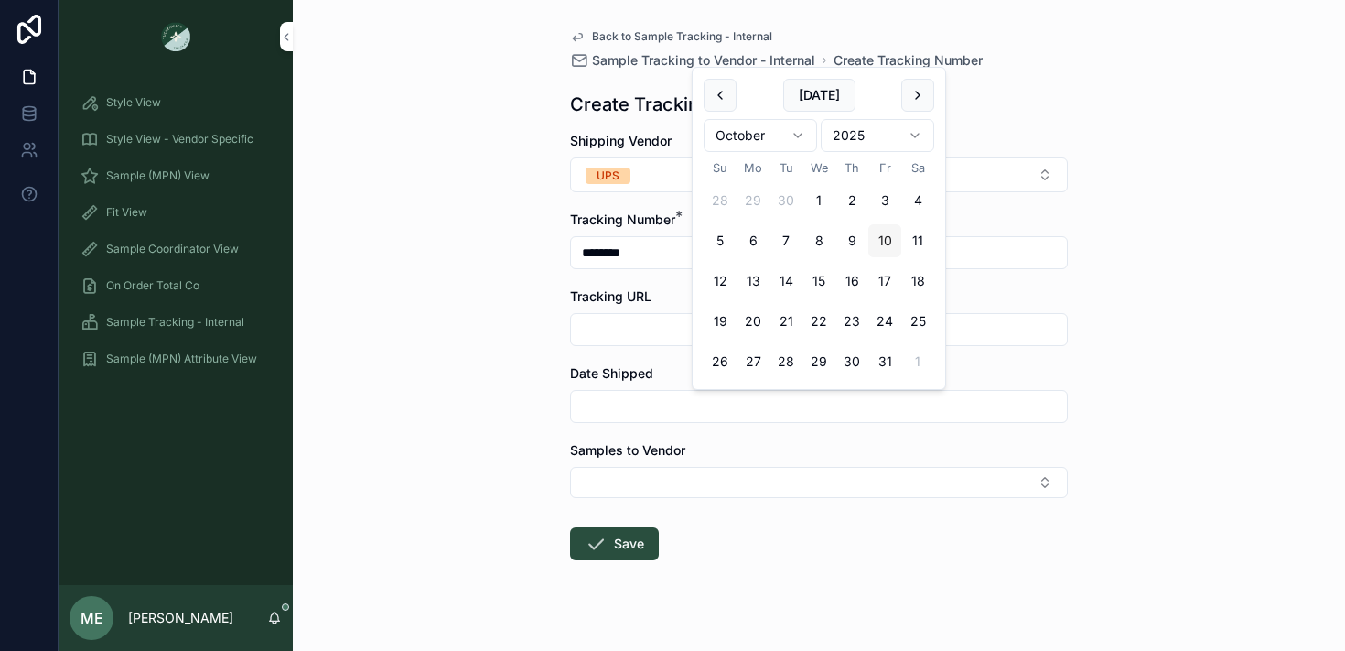
click at [880, 246] on button "10" at bounding box center [884, 240] width 33 height 33
type input "**********"
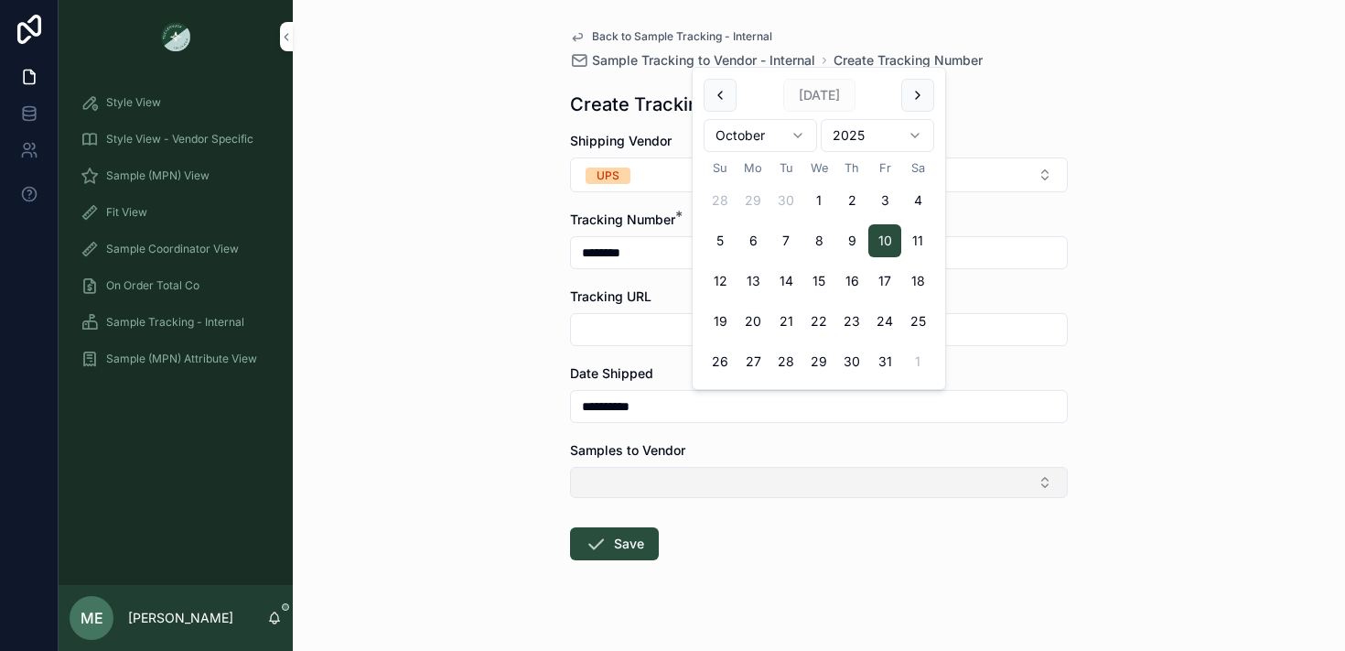
click at [628, 476] on button "Select Button" at bounding box center [819, 482] width 498 height 31
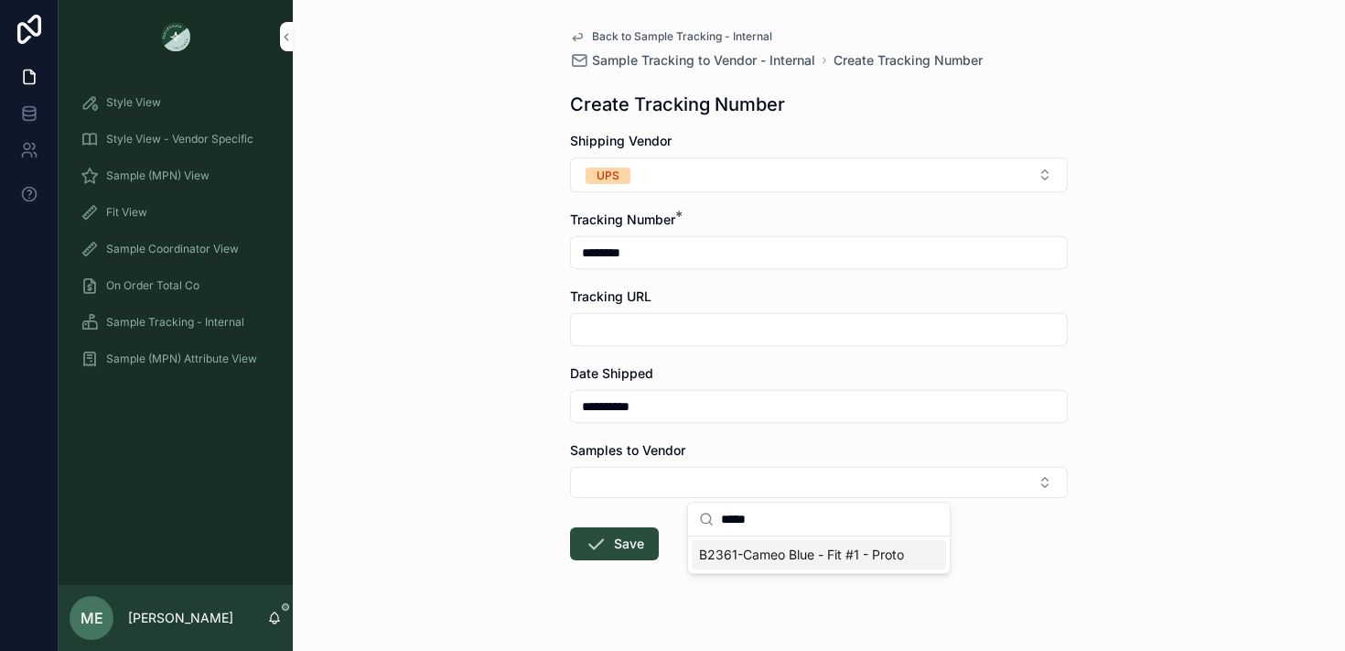
type input "*****"
click at [724, 551] on span "B2361-Cameo Blue - Fit #1 - Proto" at bounding box center [801, 554] width 205 height 18
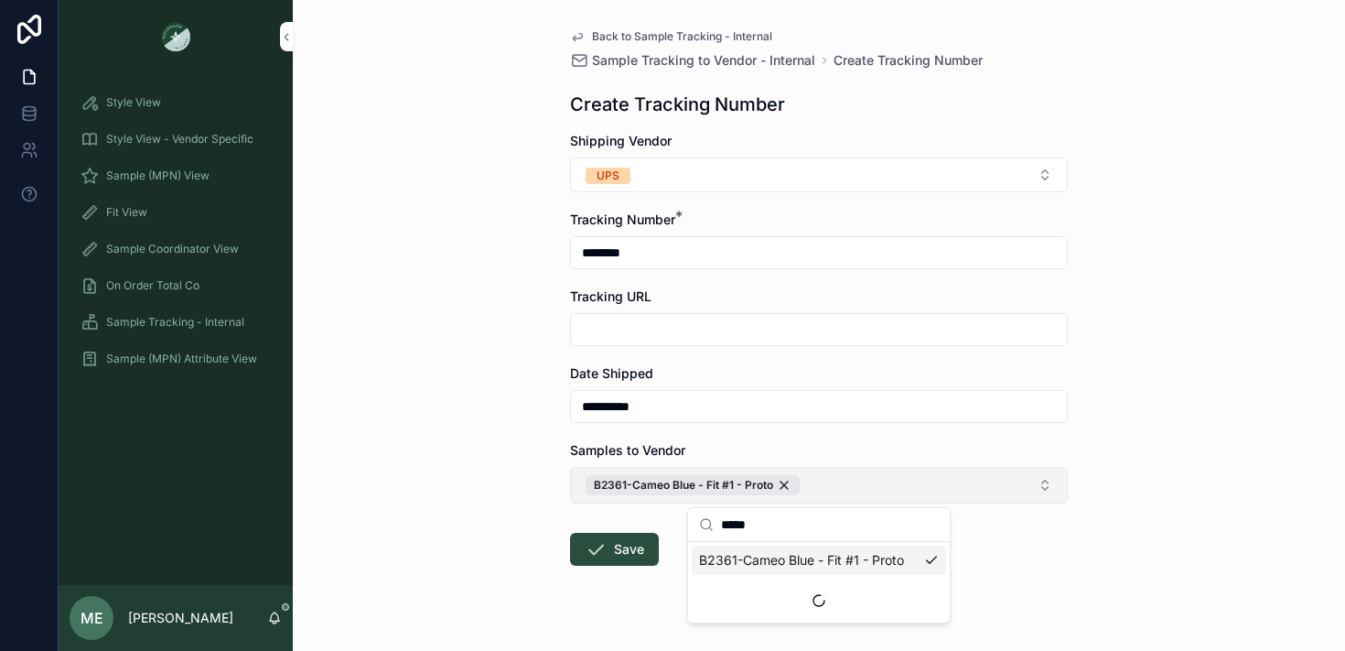
click at [844, 484] on button "B2361-Cameo Blue - Fit #1 - Proto" at bounding box center [819, 485] width 498 height 37
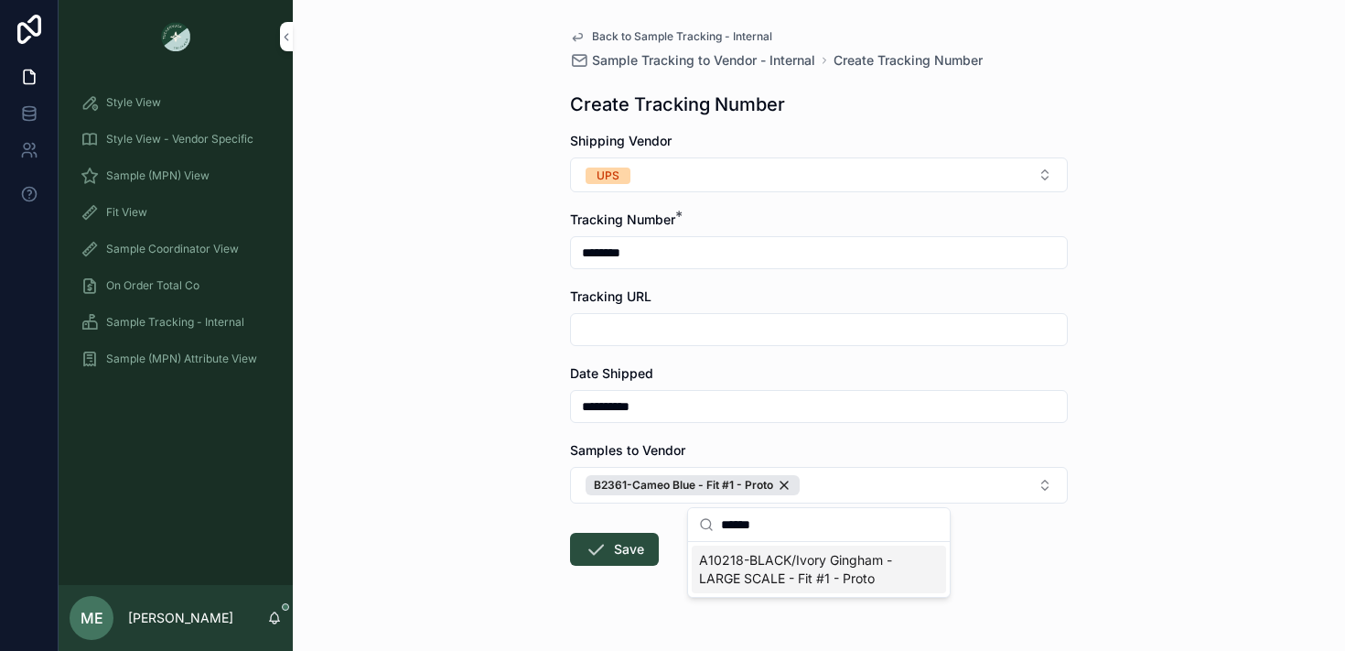
type input "******"
click at [823, 570] on span "A10218-BLACK/Ivory Gingham - LARGE SCALE - Fit #1 - Proto" at bounding box center [808, 569] width 218 height 37
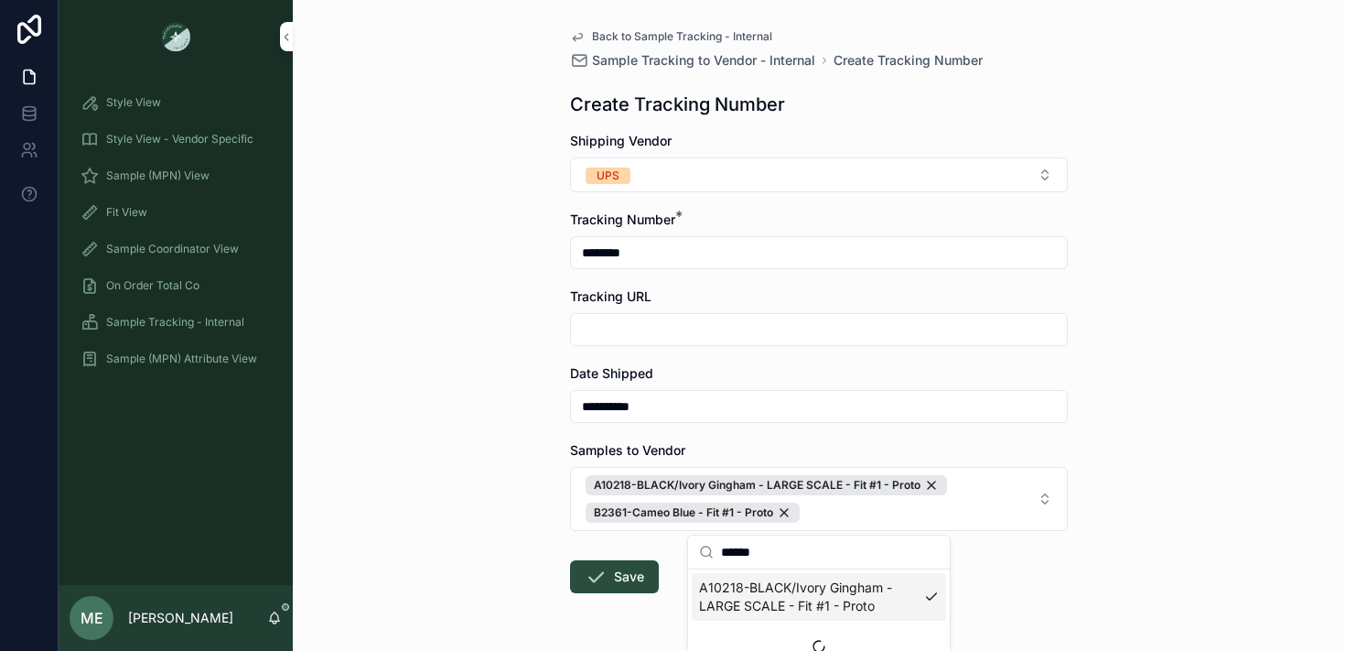
click at [547, 503] on div "**********" at bounding box center [819, 325] width 1052 height 651
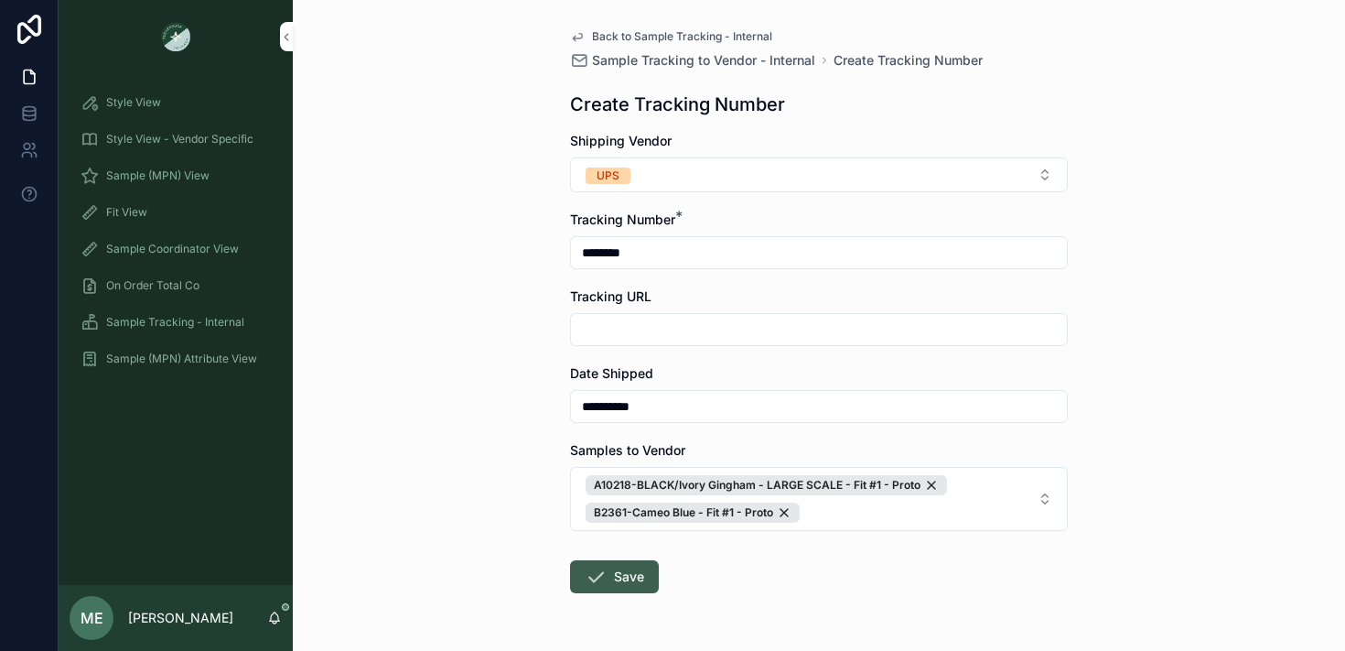
click at [619, 573] on button "Save" at bounding box center [614, 576] width 89 height 33
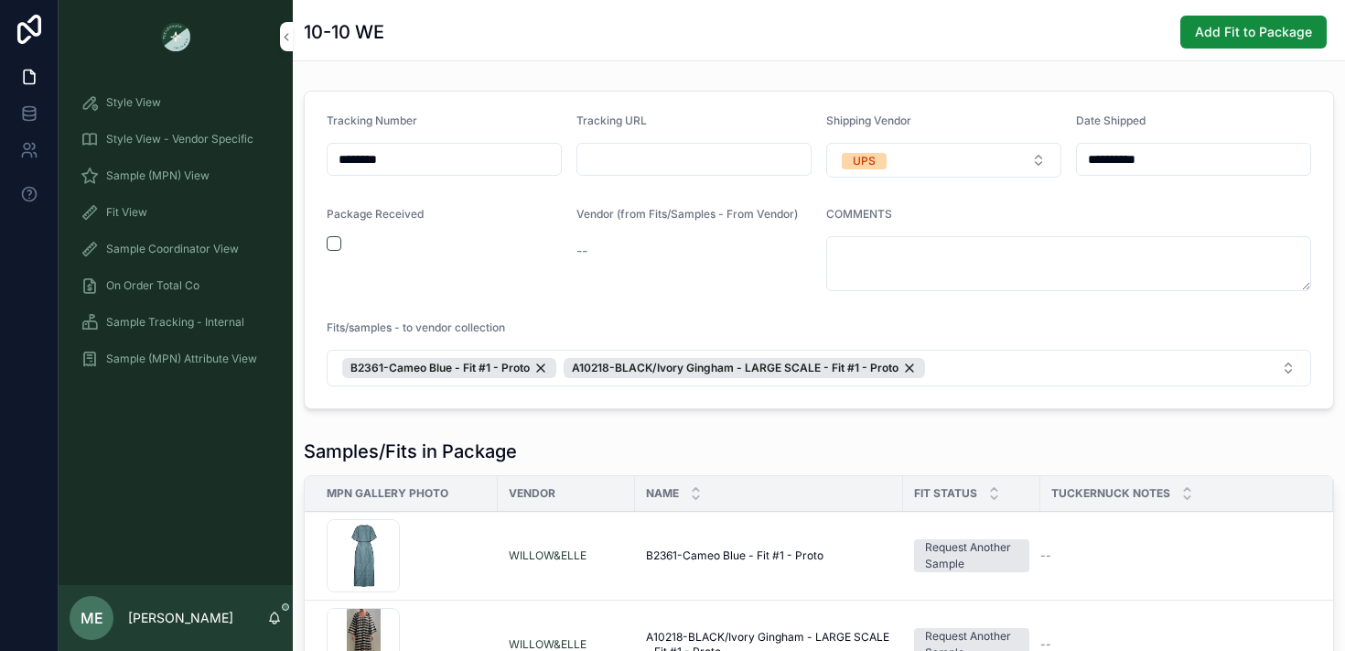
click at [141, 211] on span "Fit View" at bounding box center [126, 212] width 41 height 15
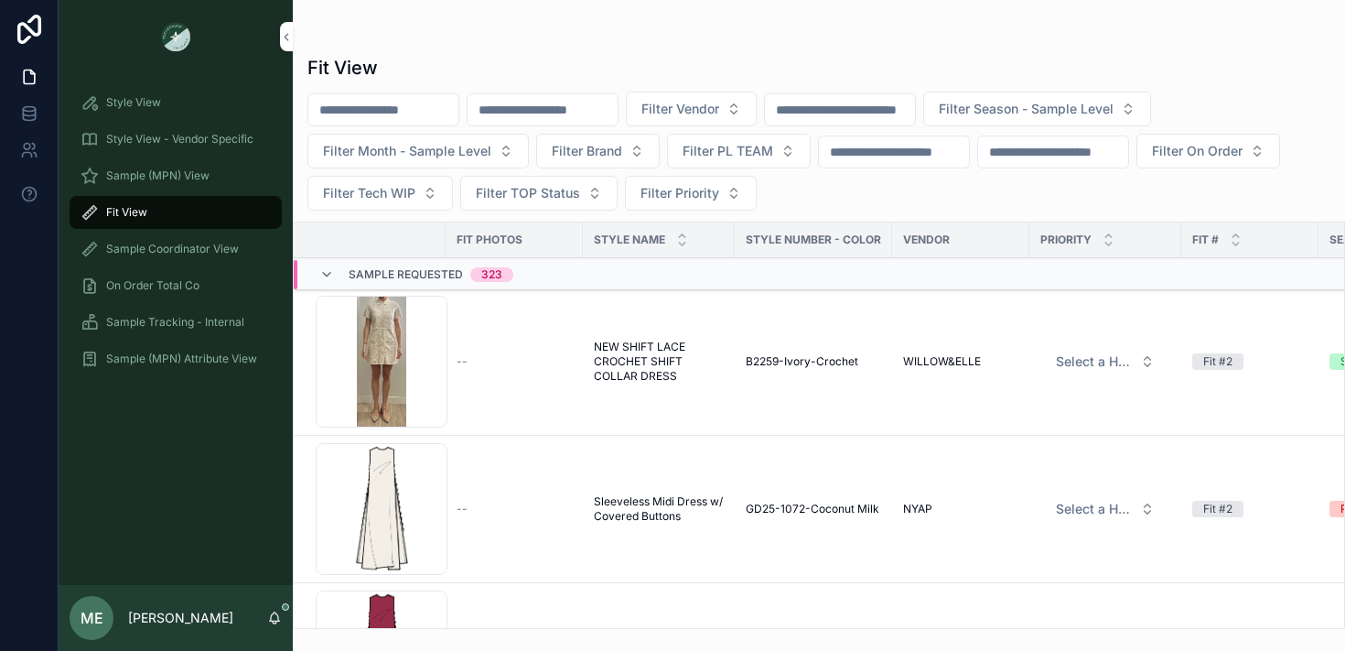
click at [424, 113] on input "scrollable content" at bounding box center [383, 110] width 150 height 26
type input "********"
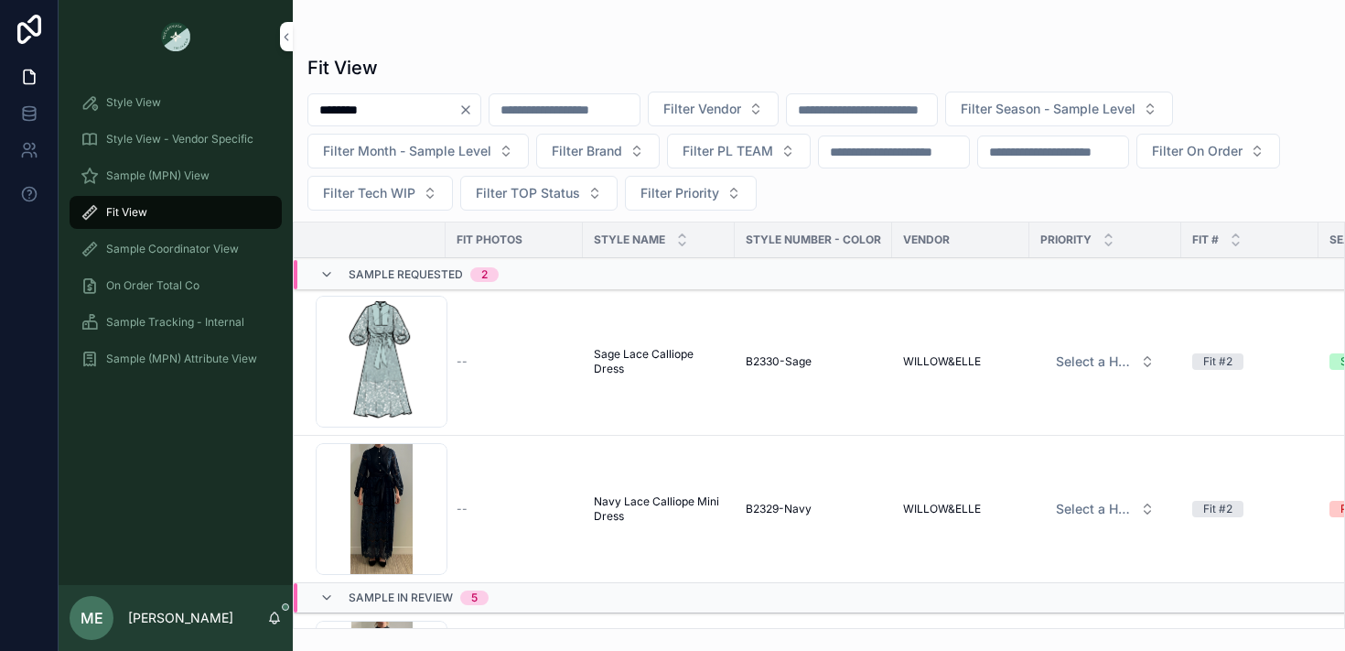
click at [421, 390] on div "Calliope-Maxi .png" at bounding box center [382, 362] width 132 height 132
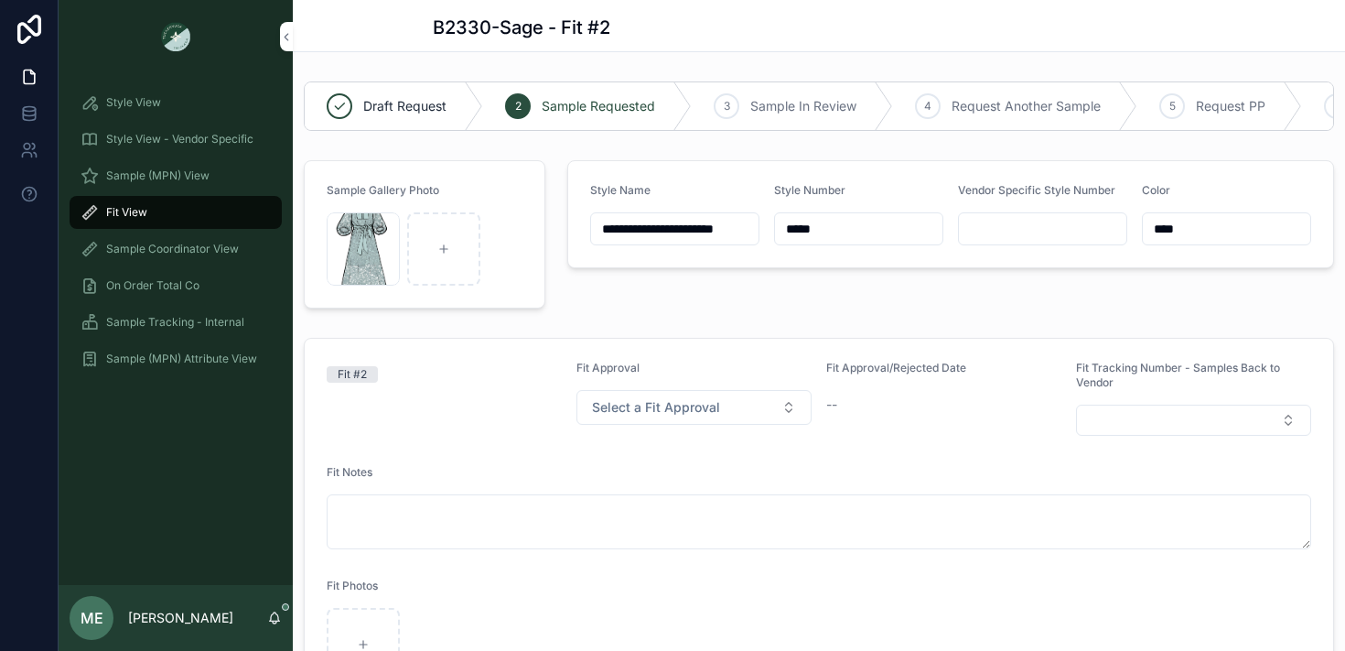
click at [851, 232] on input "*****" at bounding box center [858, 229] width 167 height 26
click at [129, 242] on span "Sample Coordinator View" at bounding box center [172, 249] width 133 height 15
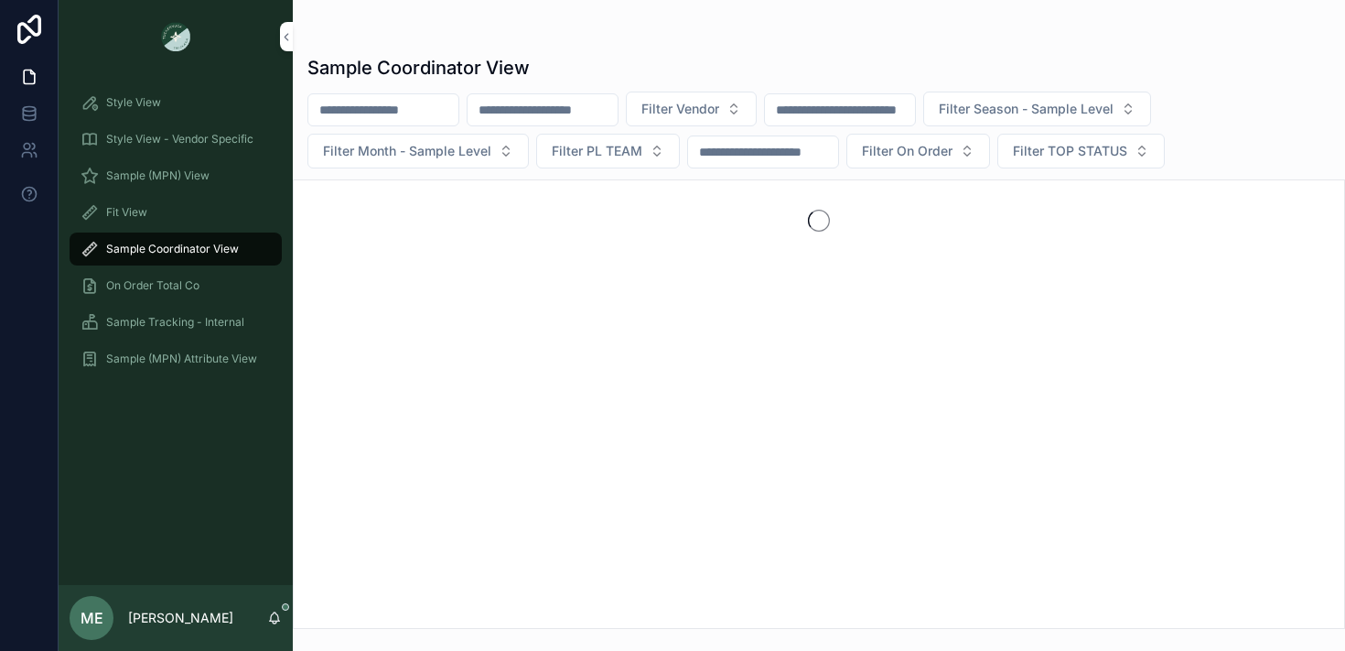
click at [120, 334] on div "Sample Tracking - Internal" at bounding box center [176, 321] width 190 height 29
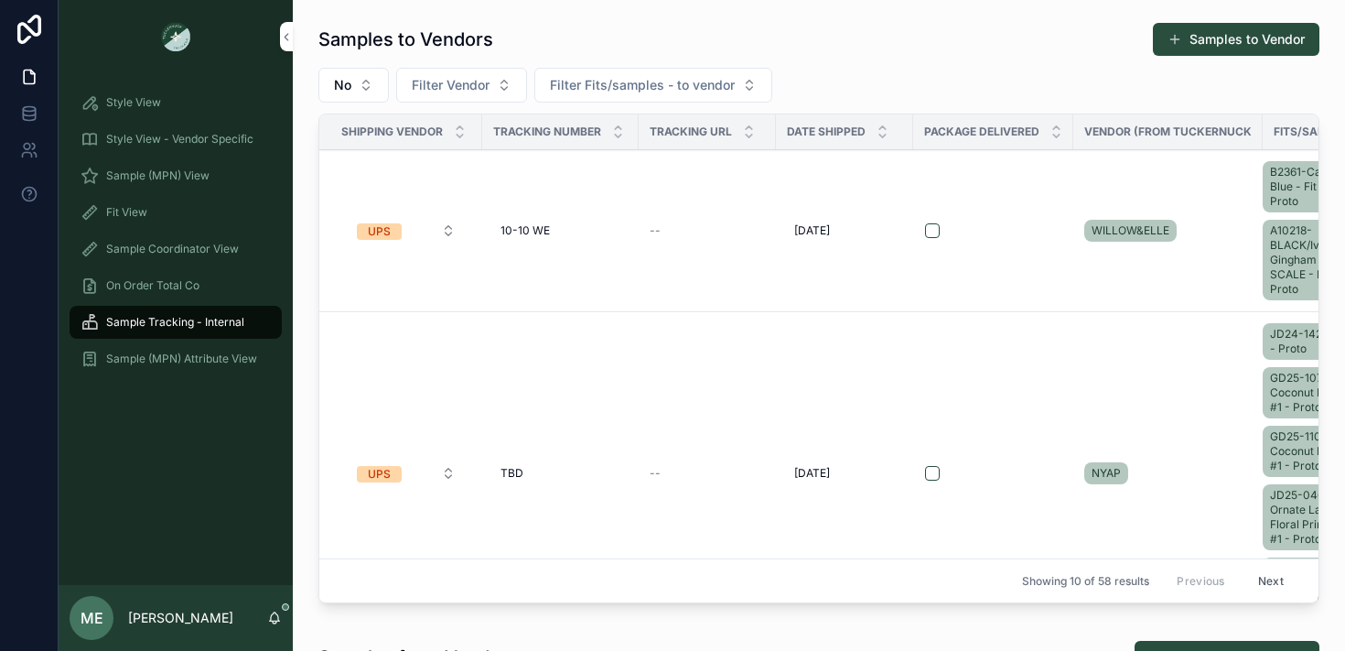
click at [653, 229] on span "--" at bounding box center [655, 230] width 11 height 15
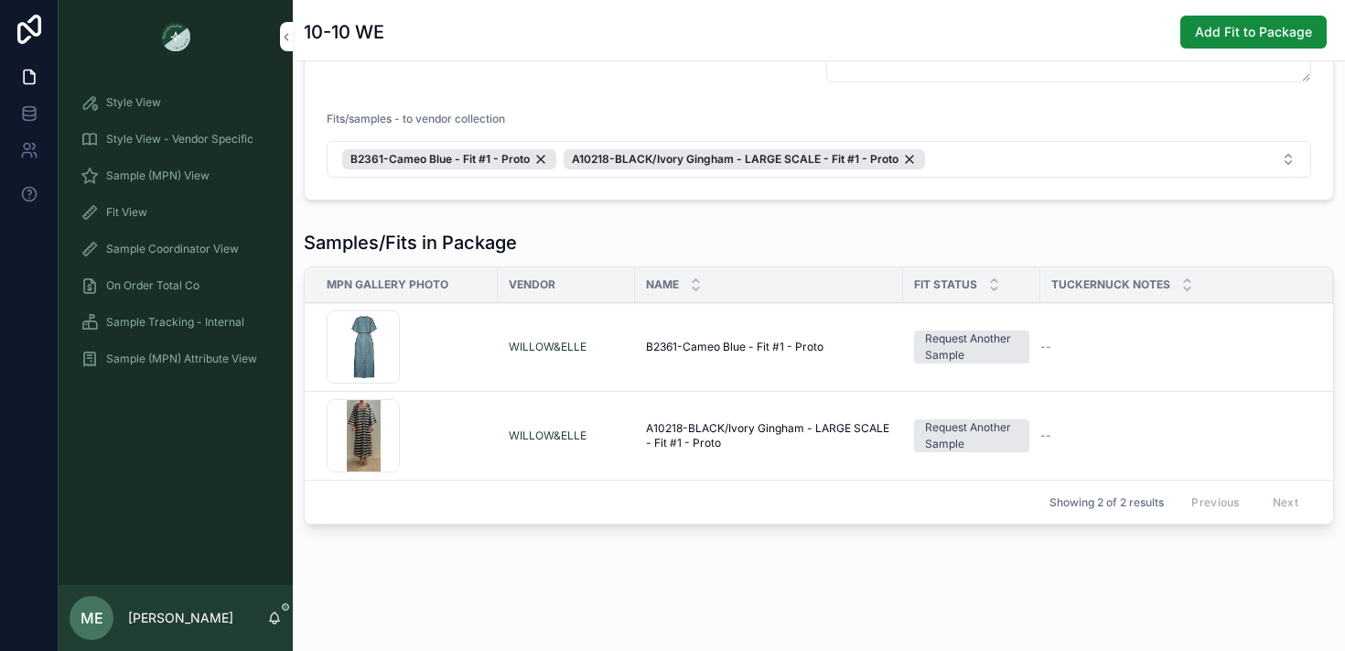
scroll to position [214, 0]
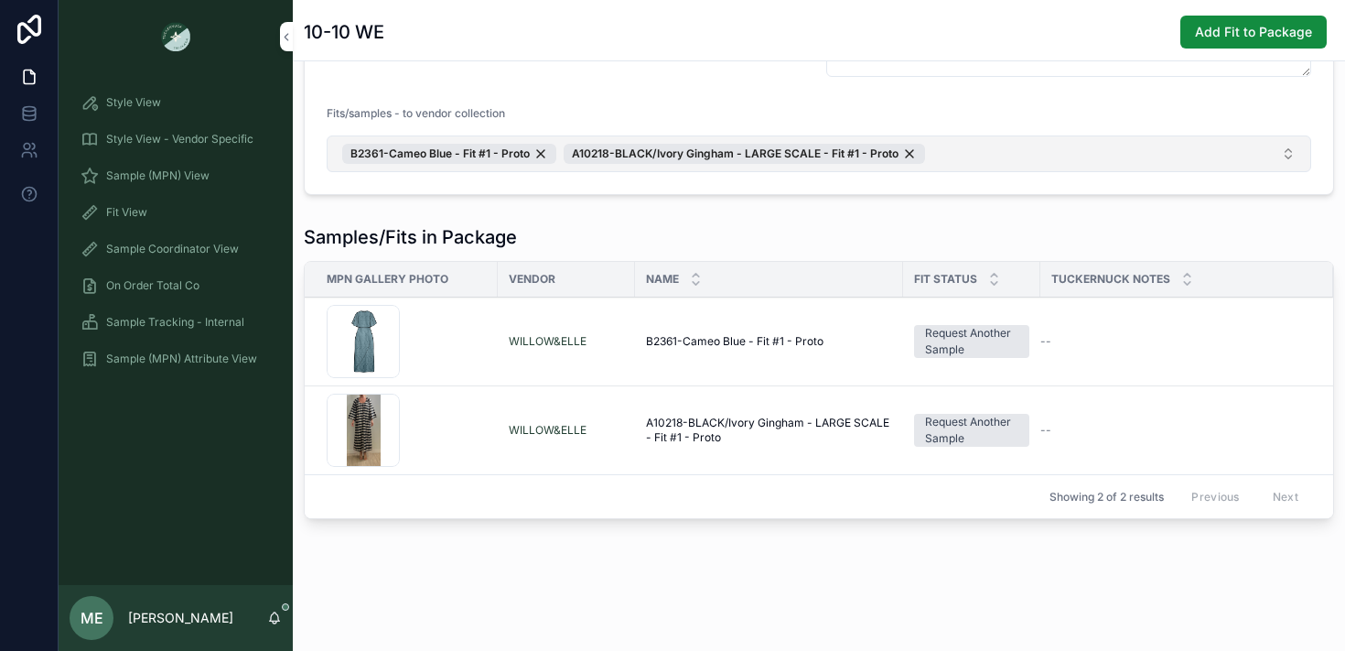
click at [967, 171] on button "B2361-Cameo Blue - Fit #1 - Proto A10218-BLACK/Ivory Gingham - LARGE SCALE - Fi…" at bounding box center [819, 153] width 985 height 37
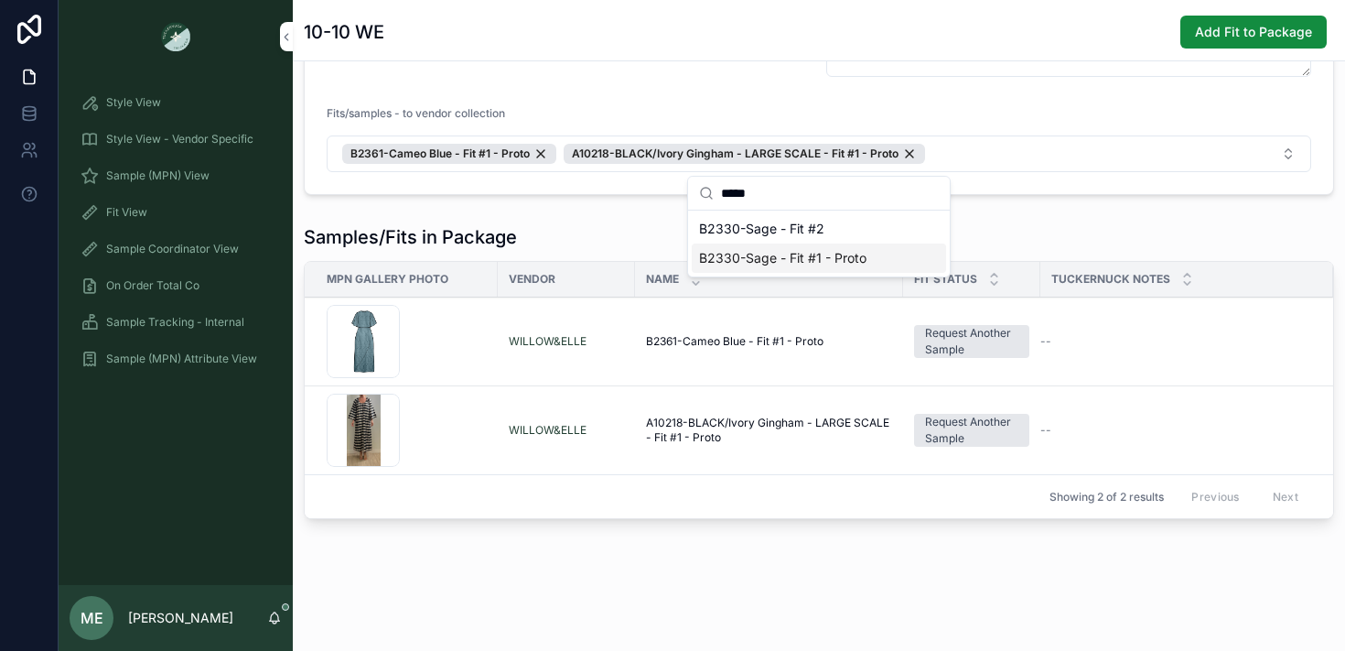
type input "*****"
click at [889, 269] on div "B2330-Sage - Fit #1 - Proto" at bounding box center [819, 257] width 254 height 29
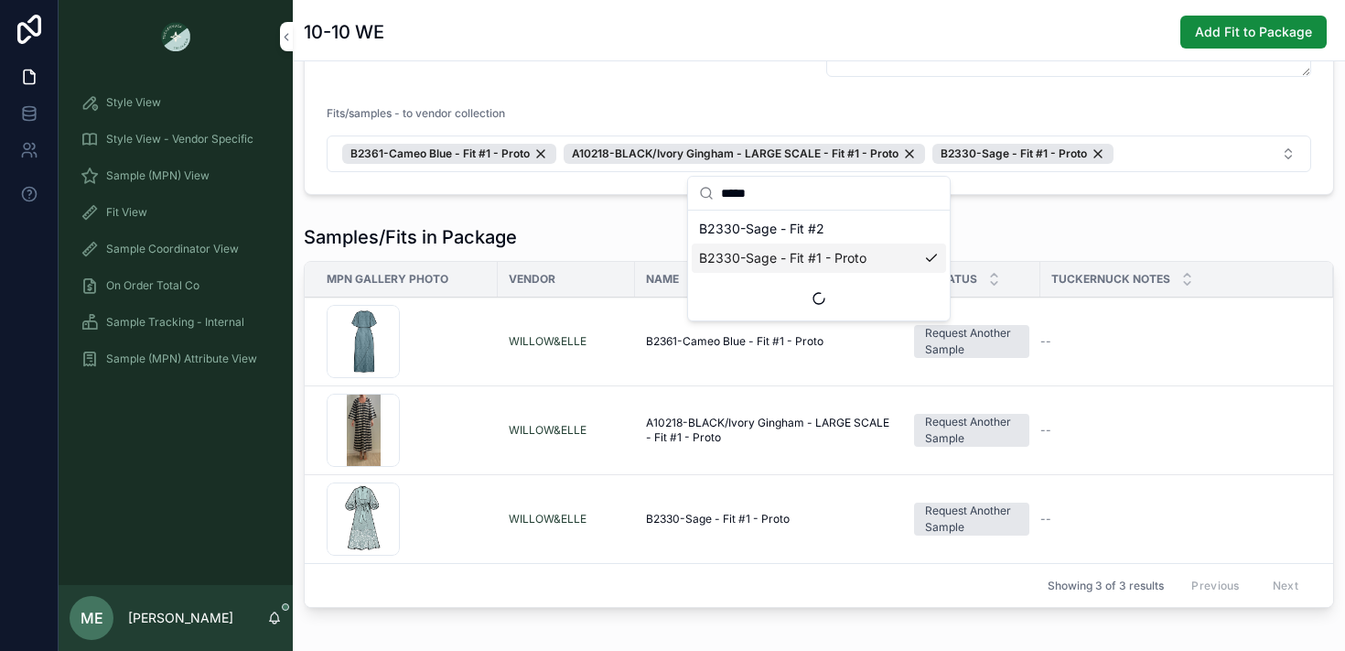
click at [220, 209] on div "Fit View" at bounding box center [176, 212] width 190 height 29
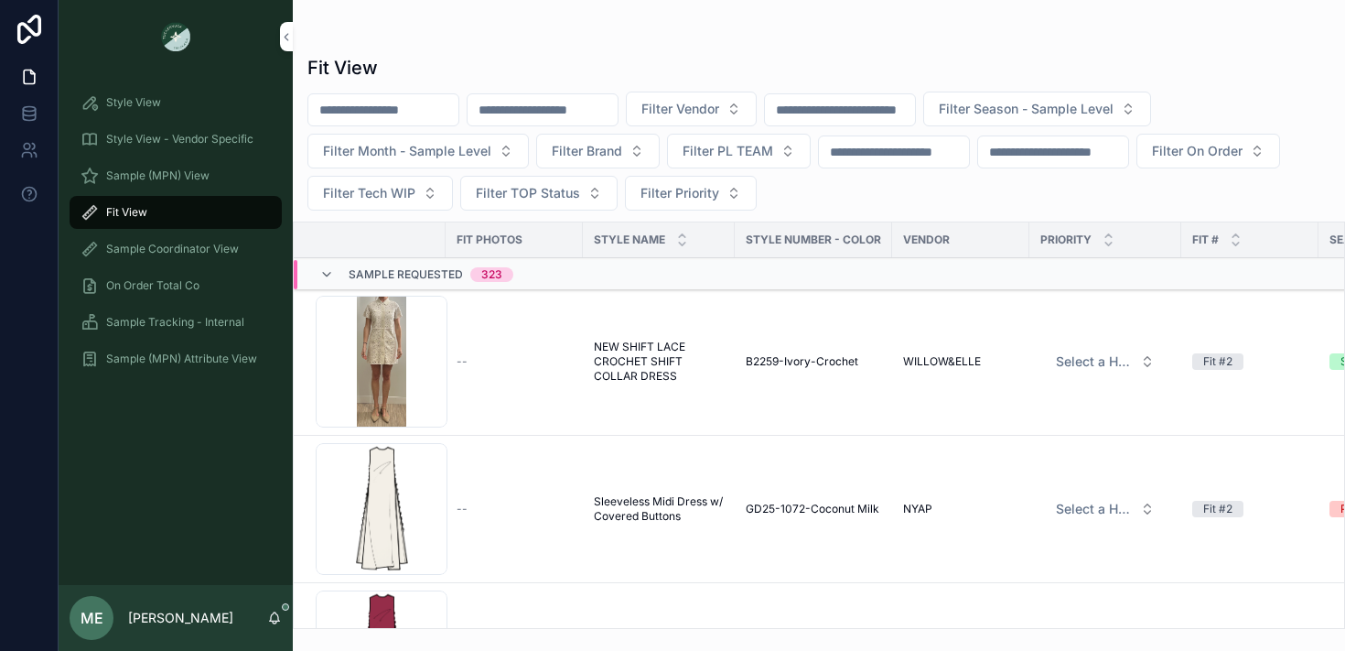
click at [432, 105] on input "scrollable content" at bounding box center [383, 110] width 150 height 26
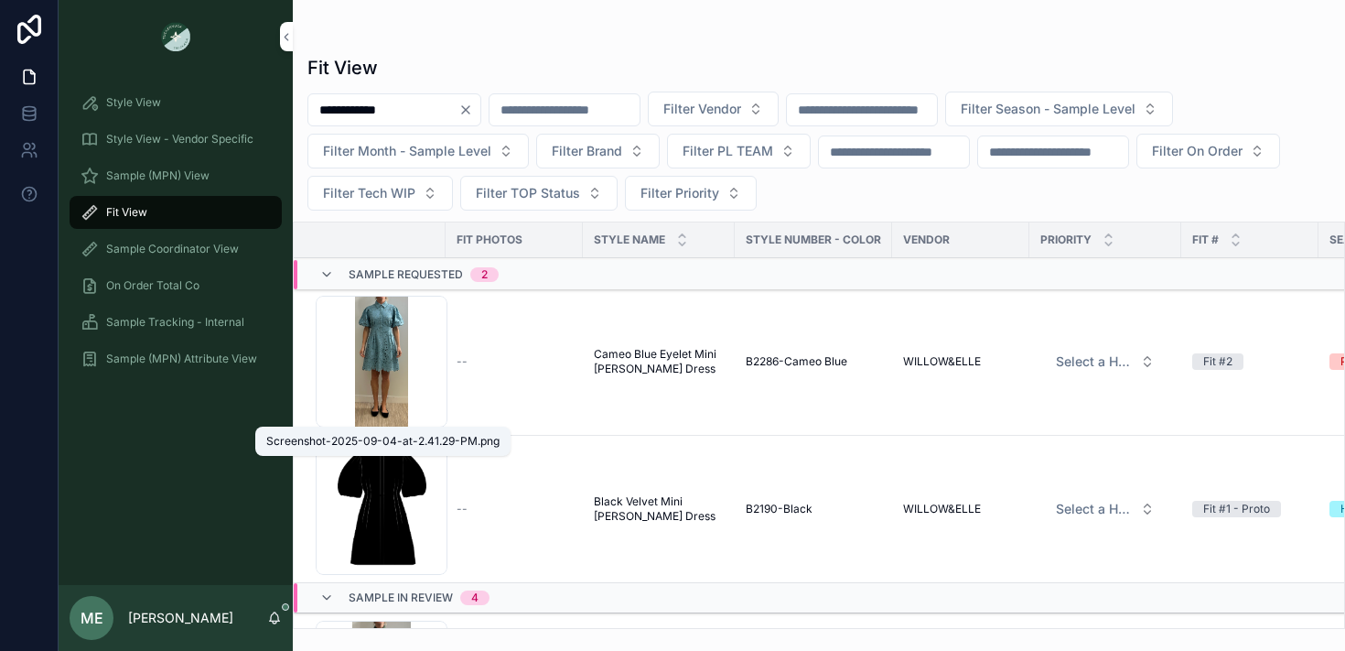
type input "**********"
click at [405, 388] on div "Screenshot-2025-09-04-at-2.41.29-PM .png" at bounding box center [382, 362] width 132 height 132
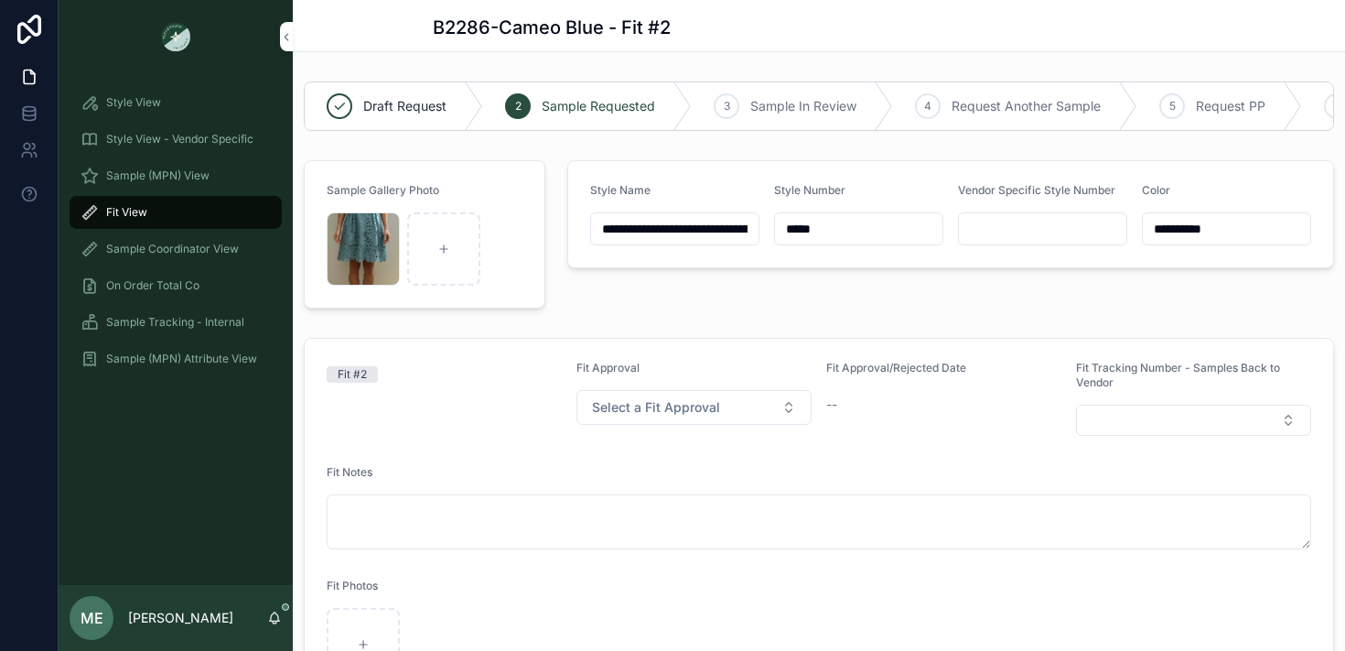
click at [846, 217] on input "*****" at bounding box center [858, 229] width 167 height 26
click at [140, 293] on div "On Order Total Co" at bounding box center [176, 285] width 190 height 29
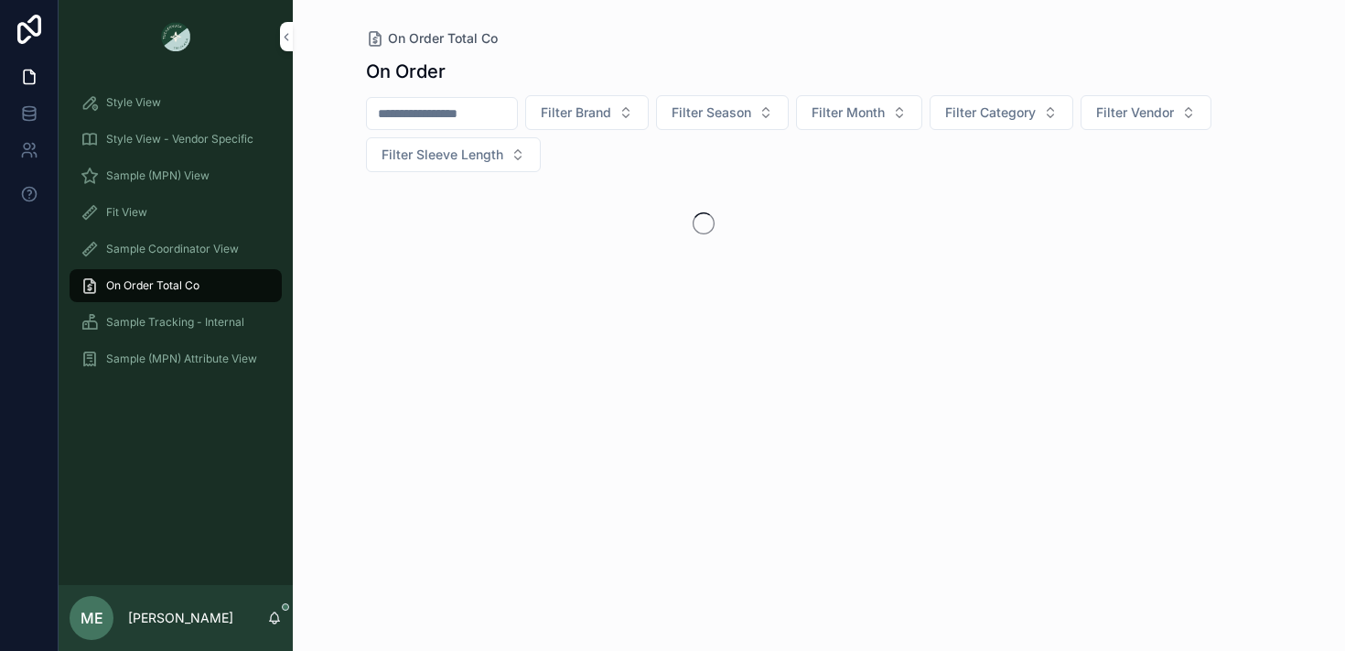
click at [156, 315] on span "Sample Tracking - Internal" at bounding box center [175, 322] width 138 height 15
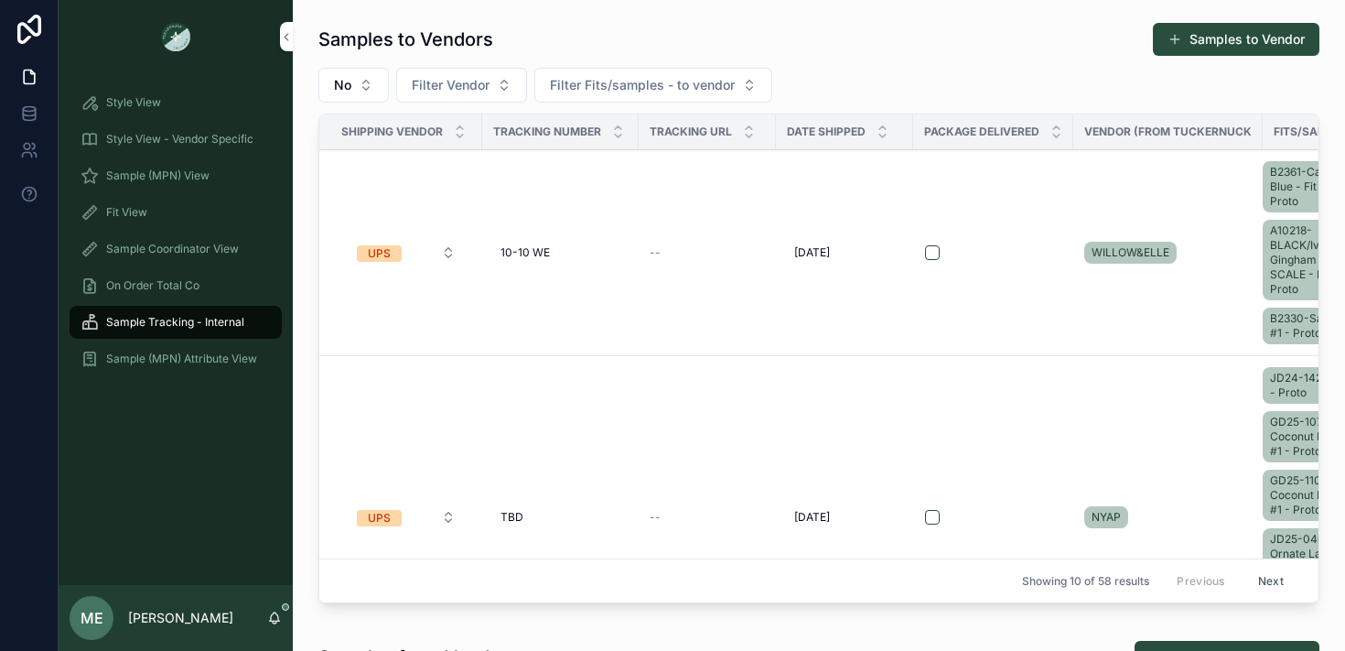
scroll to position [20, 0]
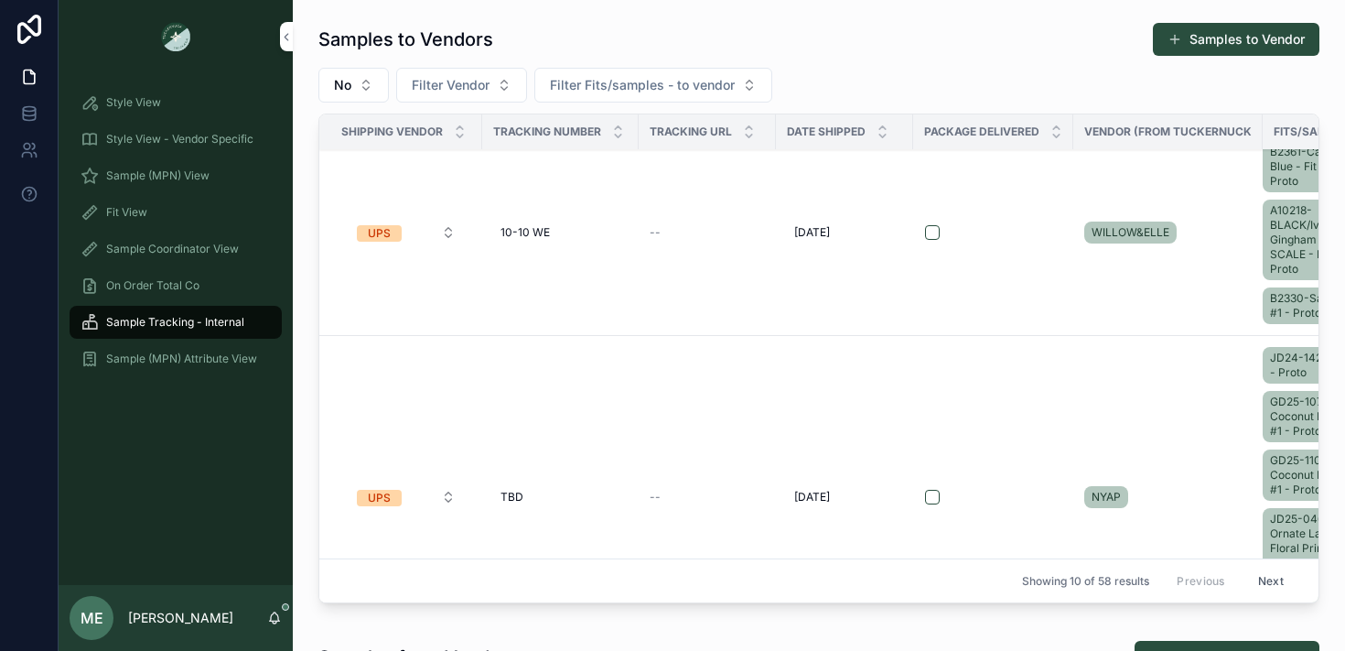
click at [651, 231] on span "--" at bounding box center [655, 232] width 11 height 15
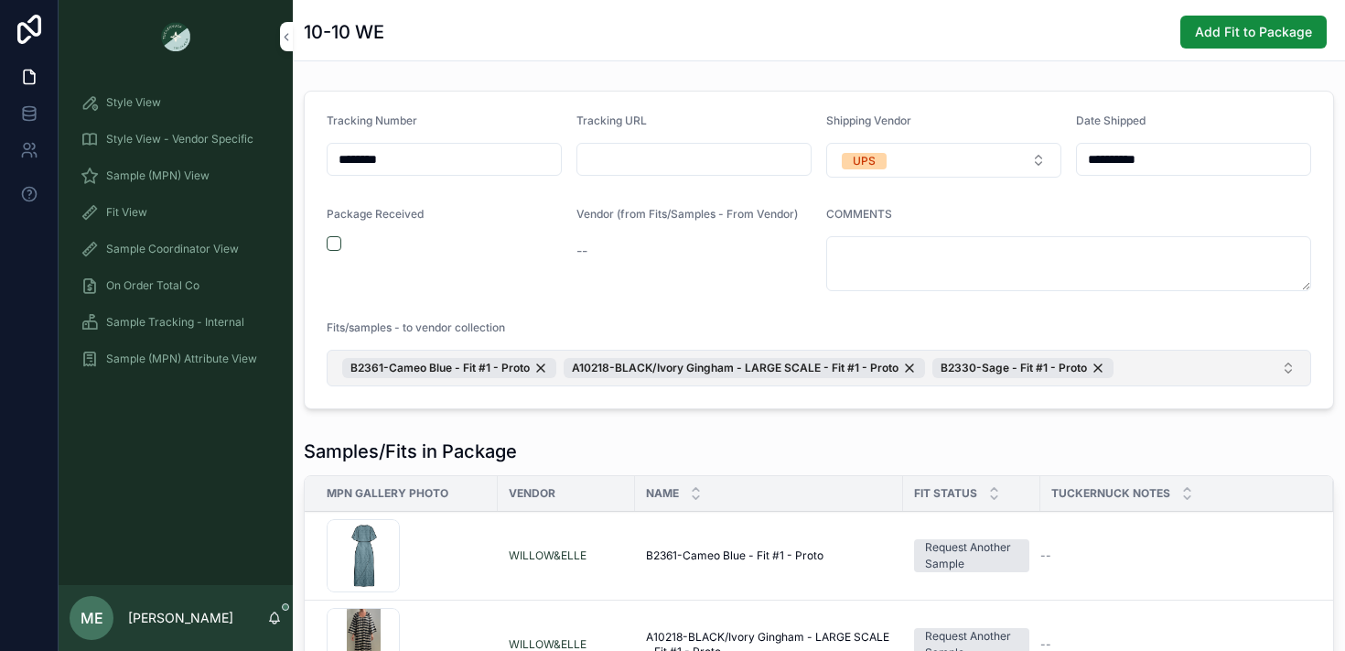
click at [1176, 371] on button "B2361-Cameo Blue - Fit #1 - Proto A10218-BLACK/Ivory Gingham - LARGE SCALE - Fi…" at bounding box center [819, 368] width 985 height 37
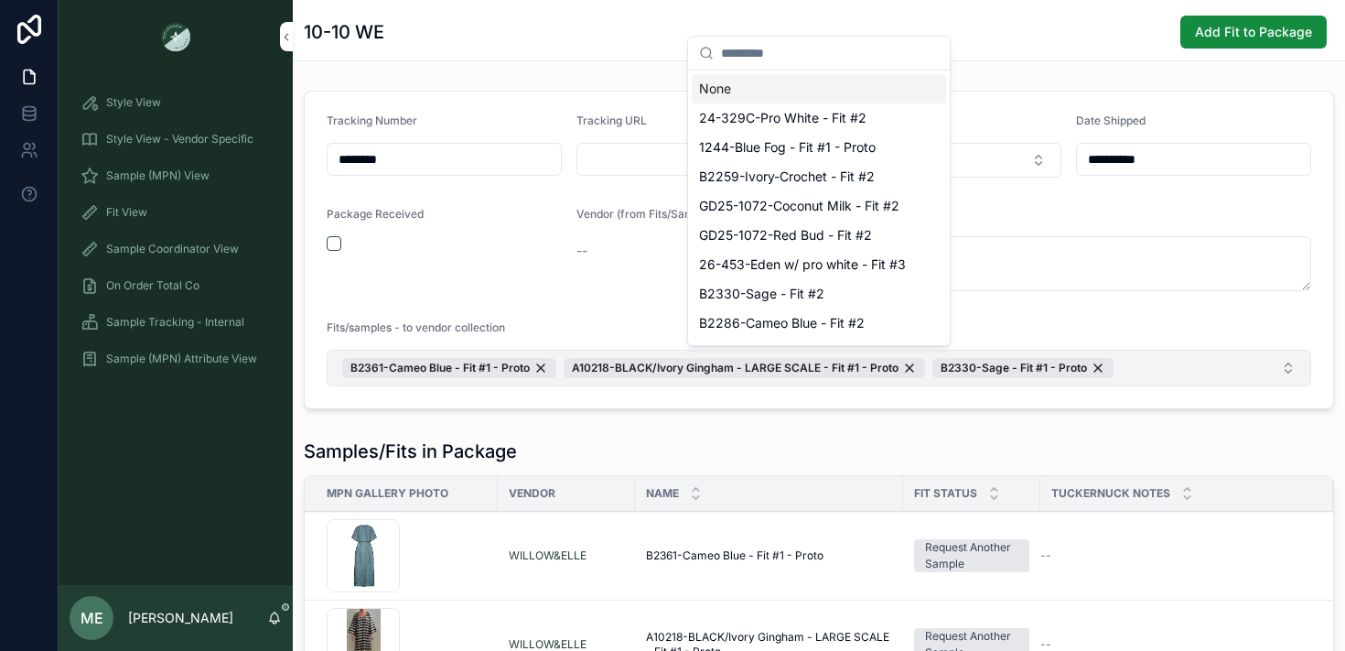
type input "*****"
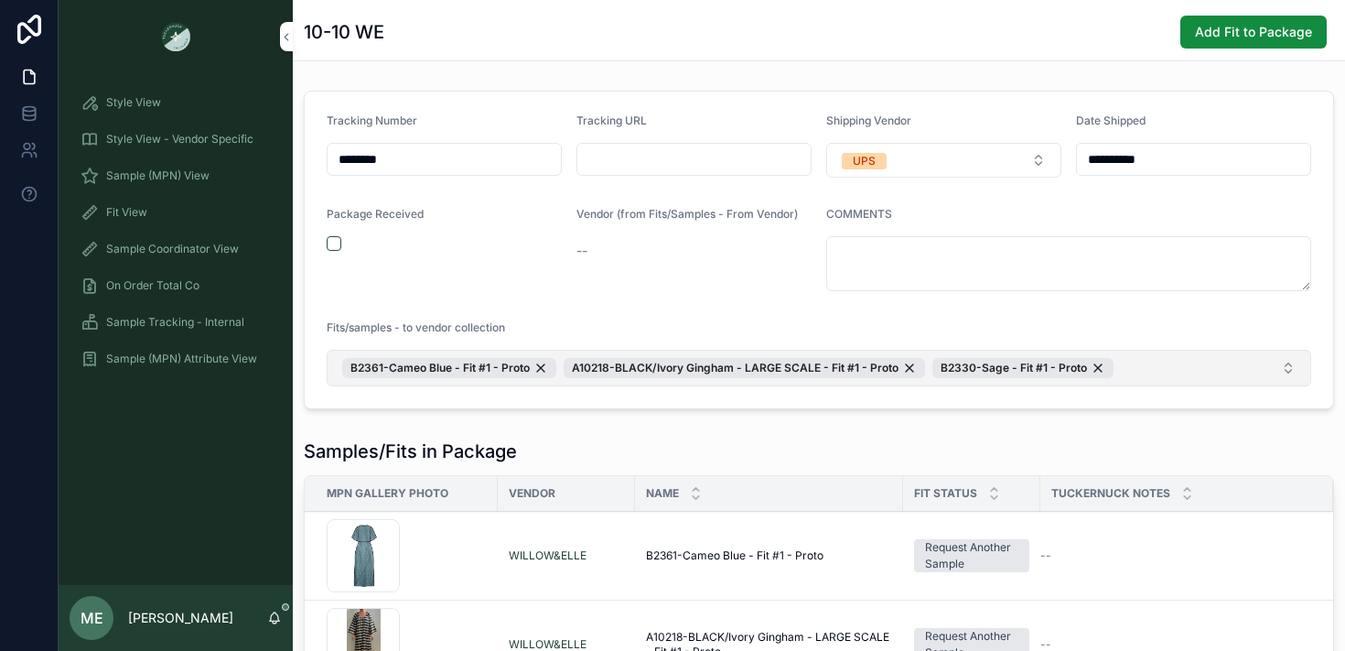
click at [1189, 376] on button "B2361-Cameo Blue - Fit #1 - Proto A10218-BLACK/Ivory Gingham - LARGE SCALE - Fi…" at bounding box center [819, 368] width 985 height 37
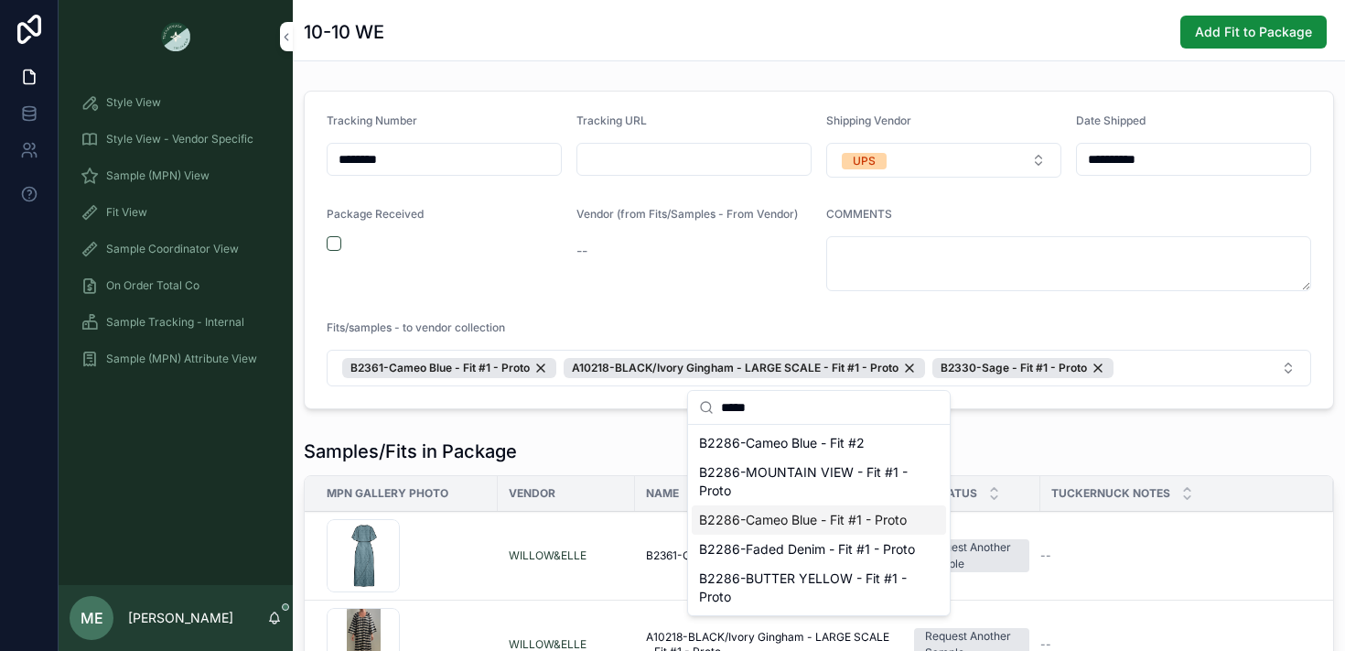
type input "*****"
click at [884, 518] on span "B2286-Cameo Blue - Fit #1 - Proto" at bounding box center [803, 520] width 208 height 18
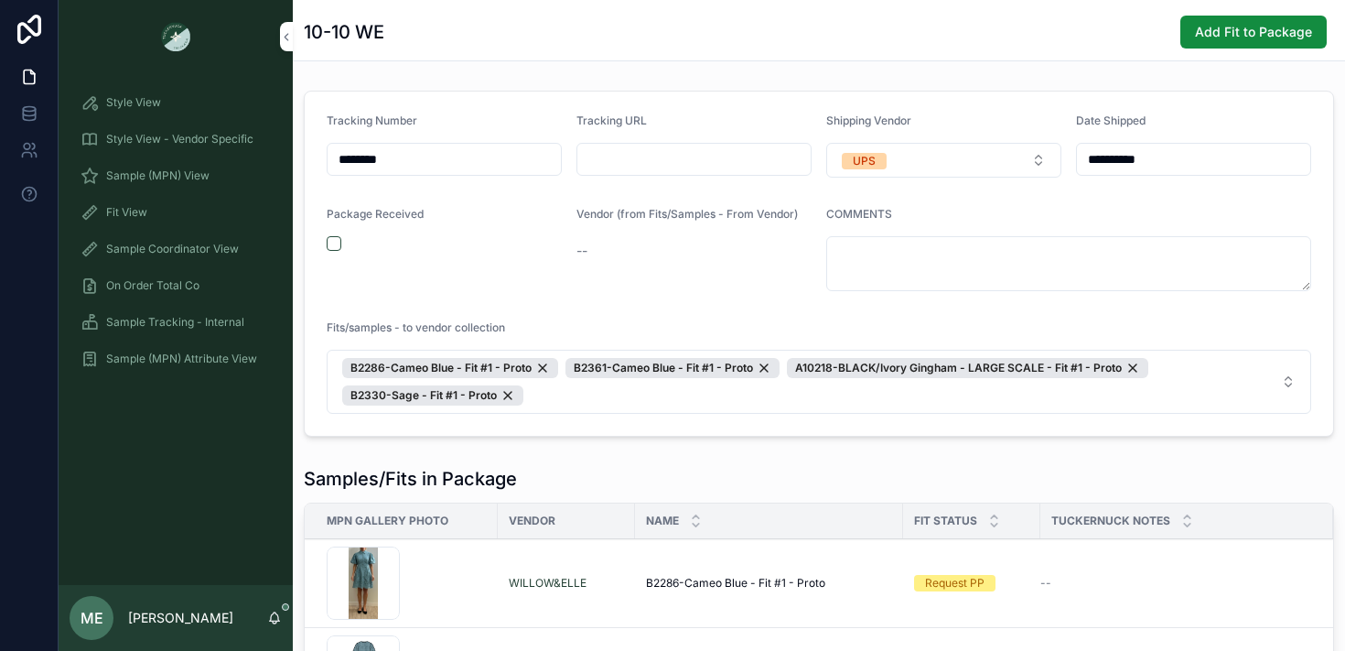
click at [957, 419] on form "**********" at bounding box center [819, 263] width 1028 height 344
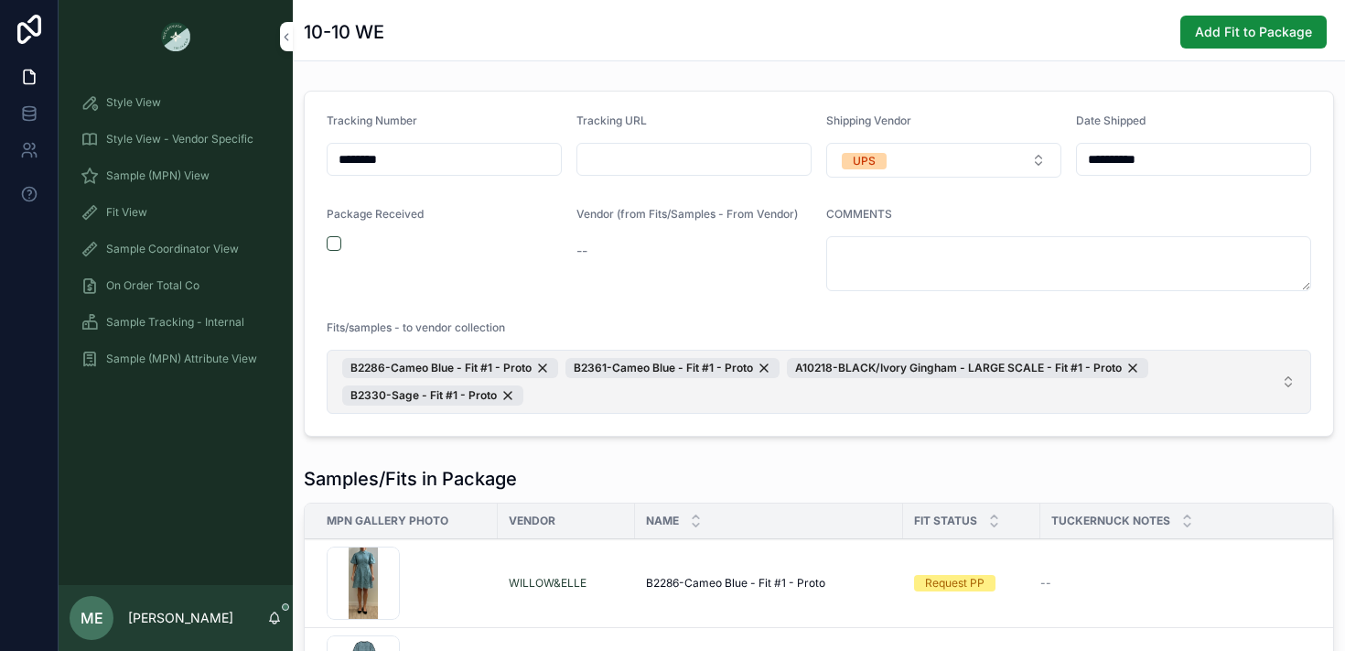
click at [957, 413] on button "B2286-Cameo Blue - Fit #1 - Proto B2361-Cameo Blue - Fit #1 - Proto A10218-BLAC…" at bounding box center [819, 382] width 985 height 64
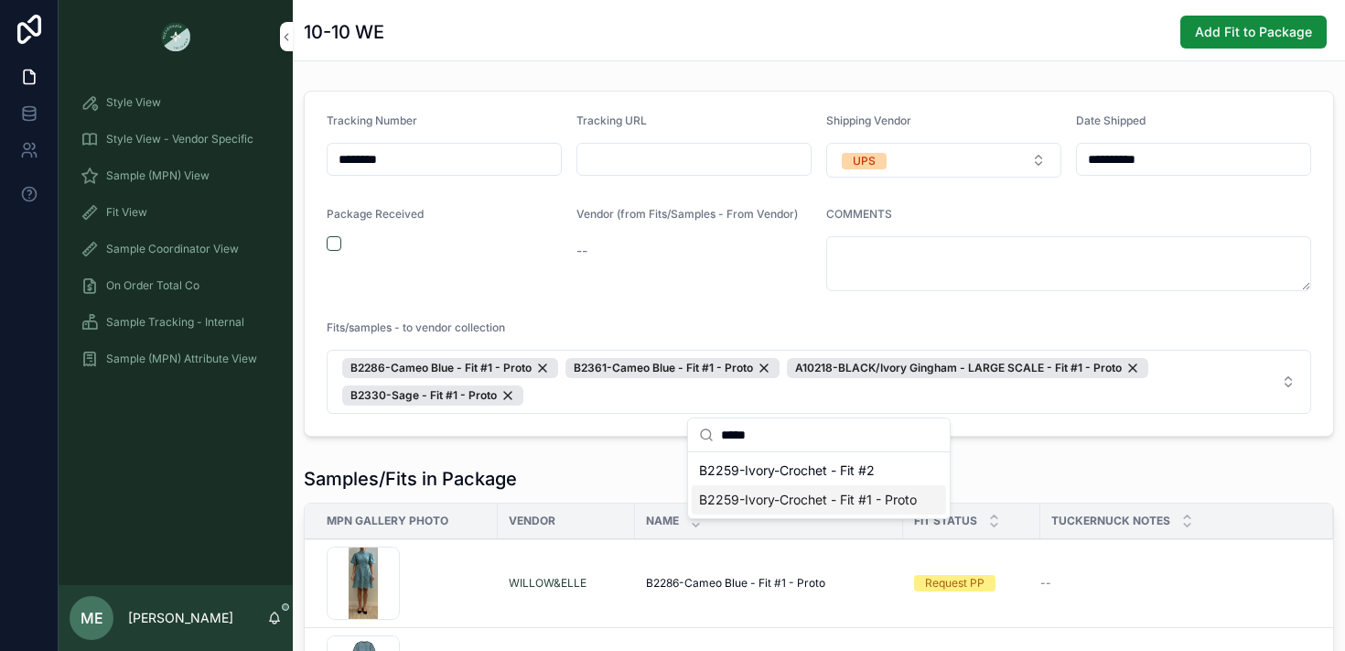
type input "*****"
click at [900, 491] on span "B2259-Ivory-Crochet - Fit #1 - Proto" at bounding box center [808, 499] width 218 height 18
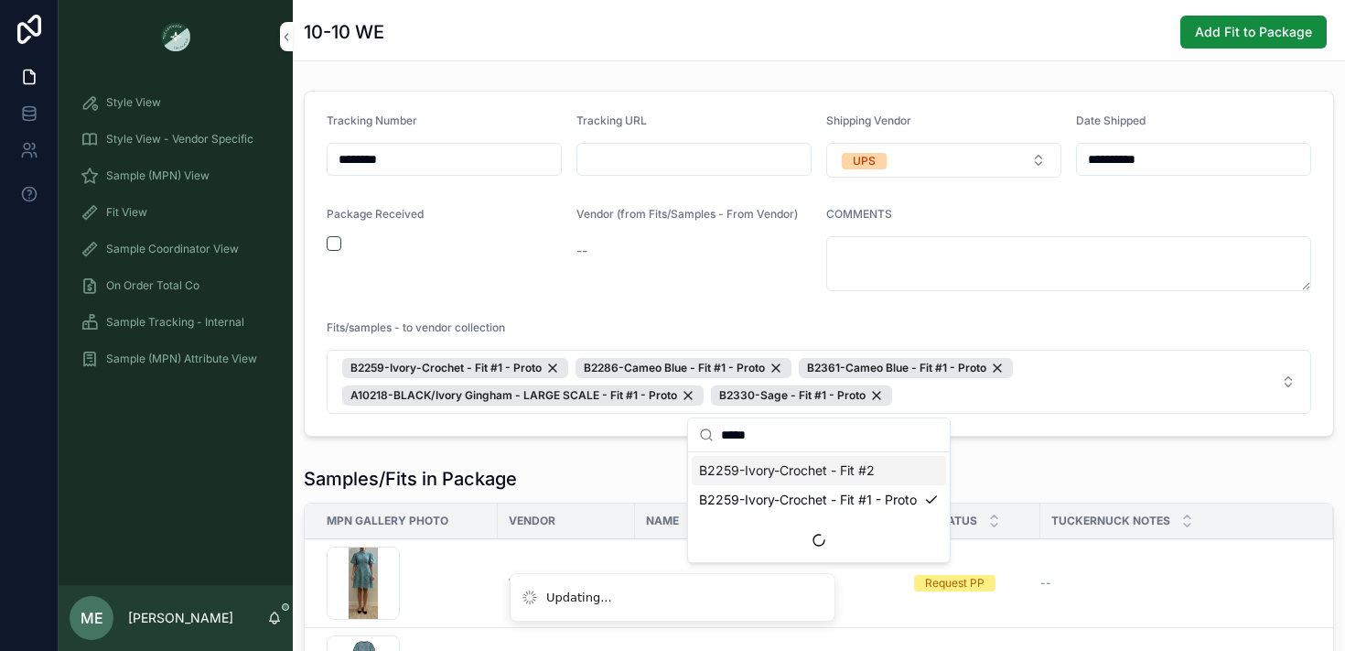
click at [1015, 457] on div "**********" at bounding box center [819, 517] width 1052 height 869
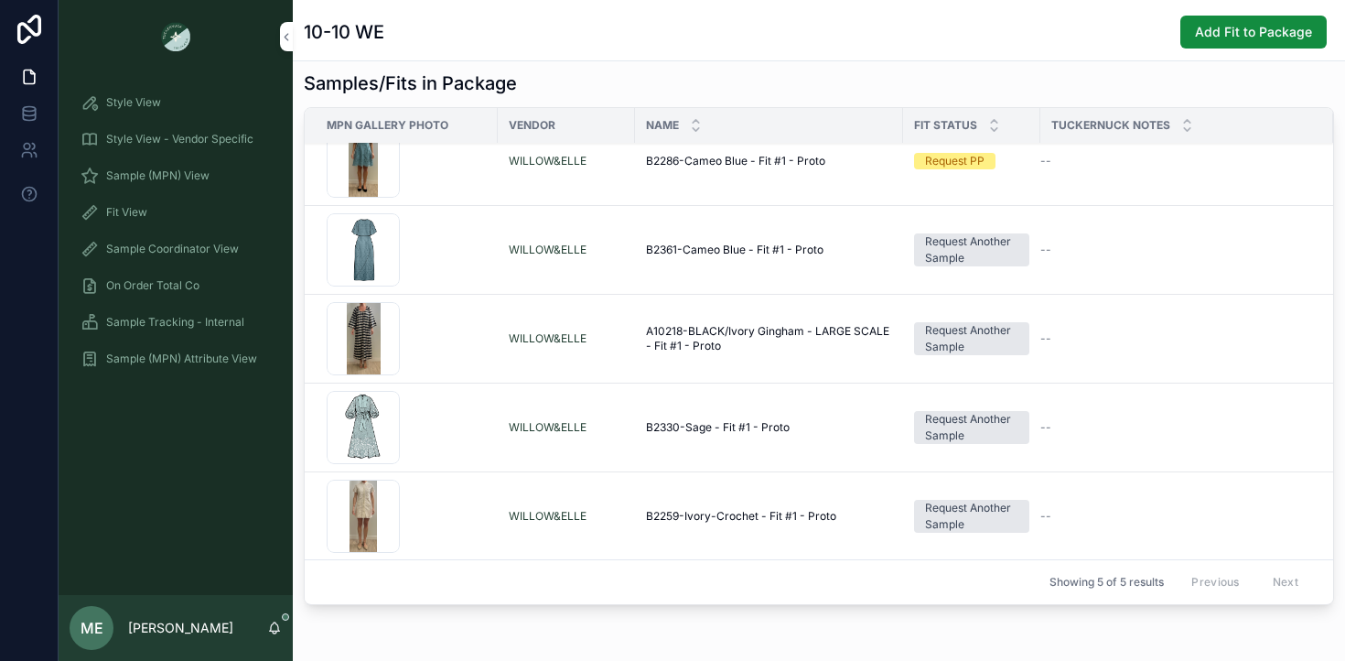
scroll to position [5, 0]
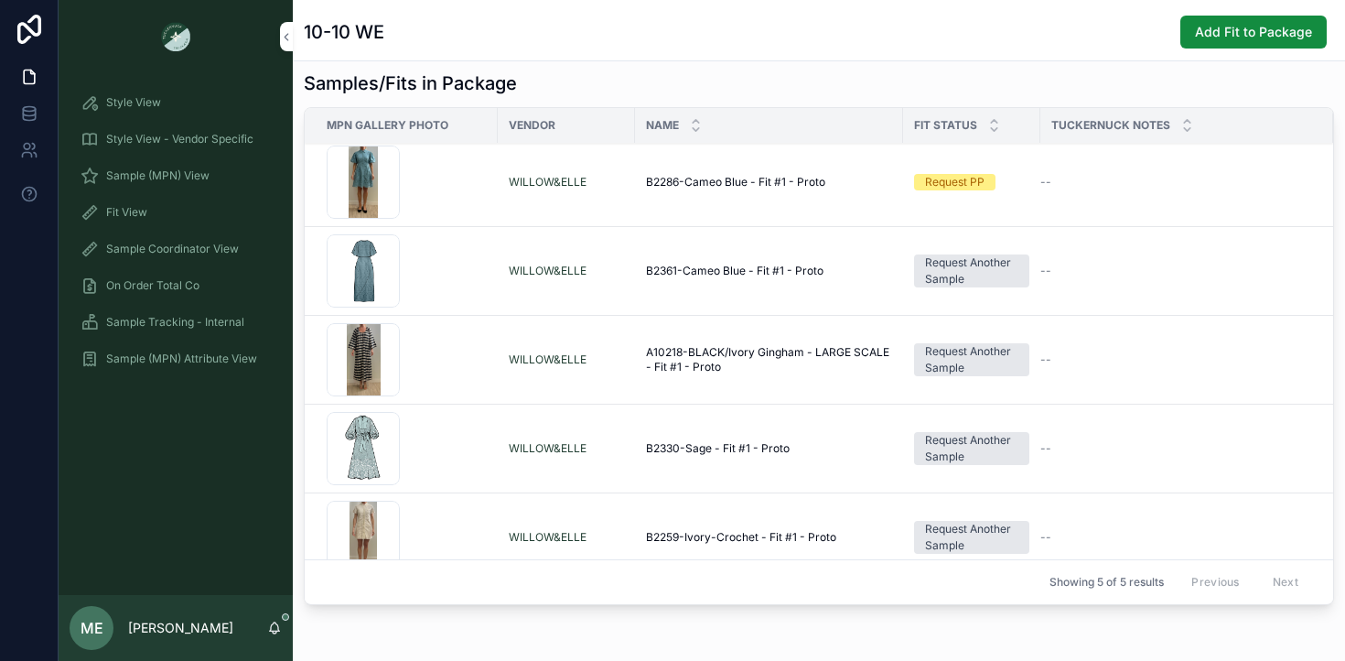
click at [178, 325] on span "Sample Tracking - Internal" at bounding box center [175, 322] width 138 height 15
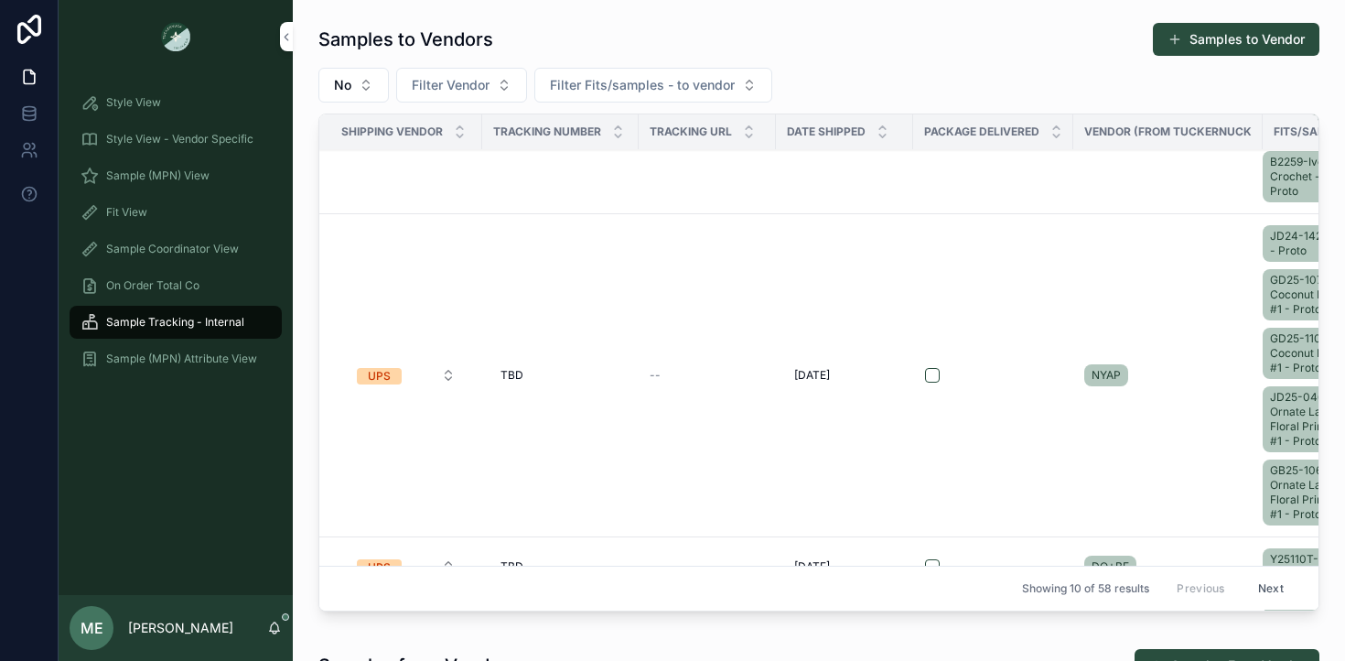
scroll to position [260, 0]
click at [1025, 264] on td "scrollable content" at bounding box center [993, 374] width 160 height 323
click at [505, 400] on td "[PERSON_NAME]" at bounding box center [560, 374] width 156 height 323
click at [522, 379] on span "TBD" at bounding box center [511, 374] width 23 height 15
type input "*"
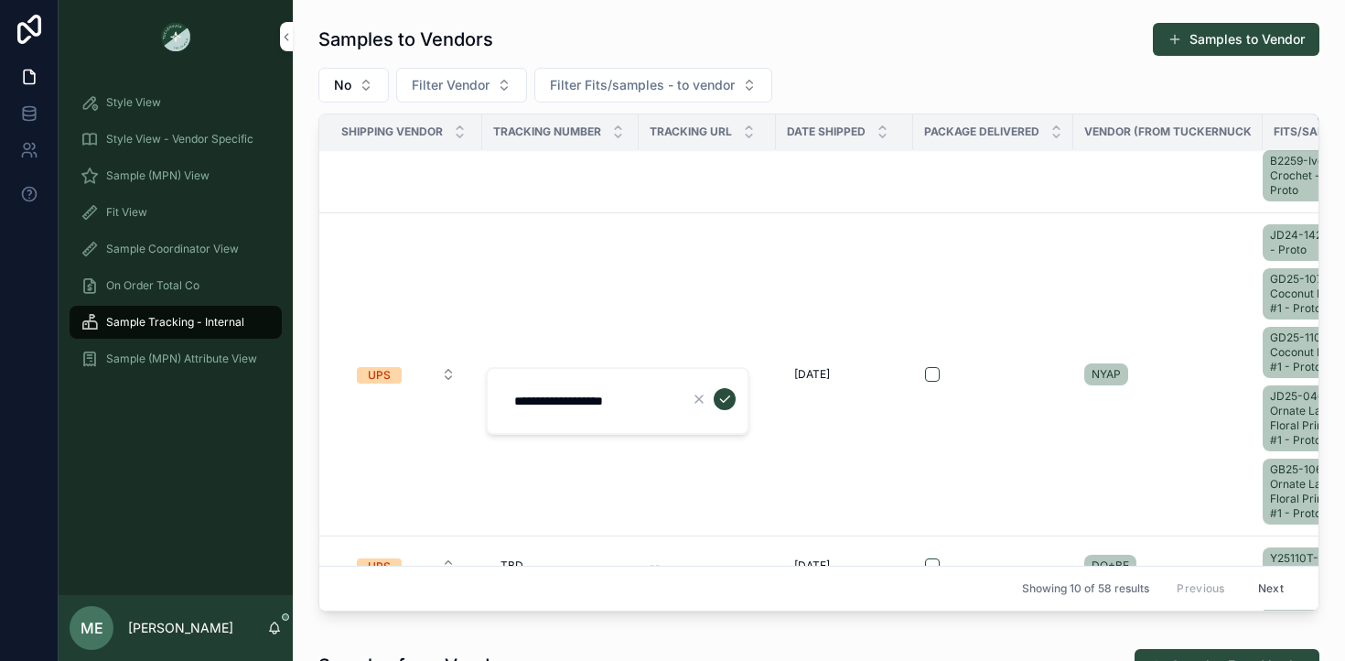
type input "**********"
click at [727, 399] on icon "scrollable content" at bounding box center [724, 399] width 15 height 15
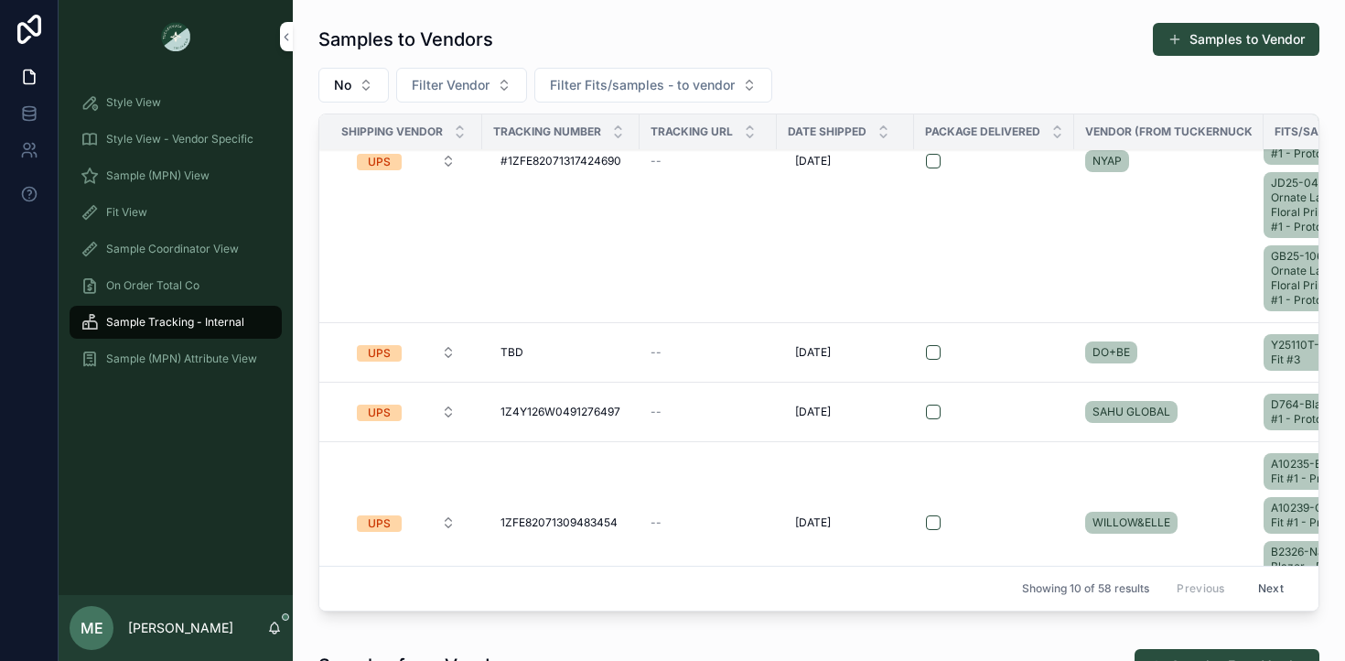
scroll to position [481, 0]
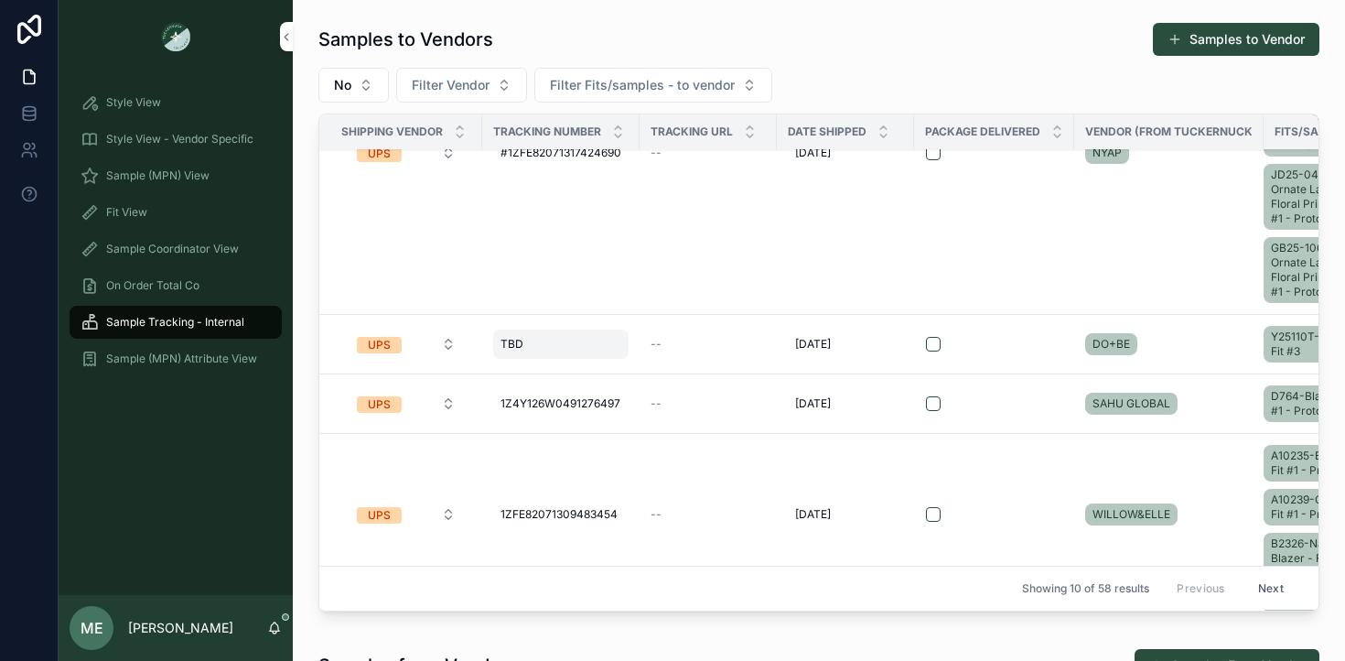
click at [510, 345] on span "TBD" at bounding box center [511, 344] width 23 height 15
type input "*"
click at [524, 368] on input "**********" at bounding box center [590, 371] width 174 height 26
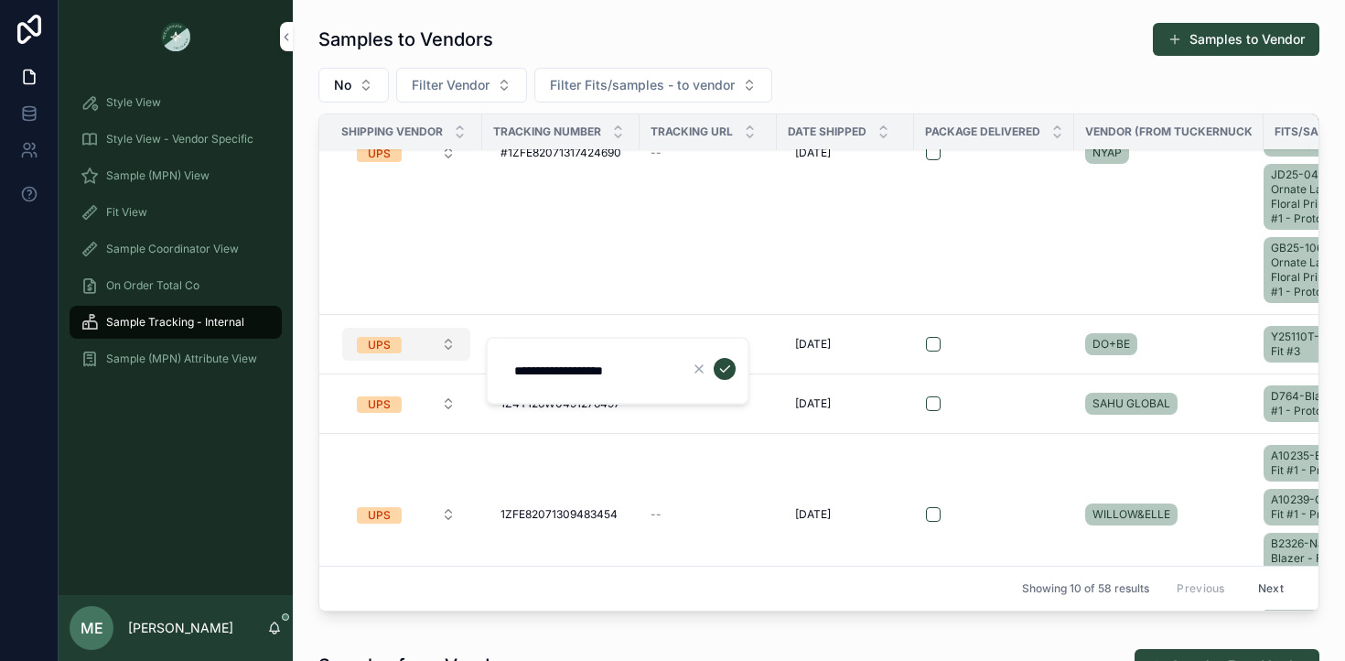
drag, startPoint x: 667, startPoint y: 369, endPoint x: 428, endPoint y: 360, distance: 239.0
click at [428, 360] on div "Style View Style View - Vendor Specific Sample (MPN) View Fit View Sample Coord…" at bounding box center [702, 330] width 1286 height 661
drag, startPoint x: 662, startPoint y: 373, endPoint x: 502, endPoint y: 368, distance: 160.2
click at [502, 368] on form "**********" at bounding box center [619, 370] width 234 height 35
type input "**********"
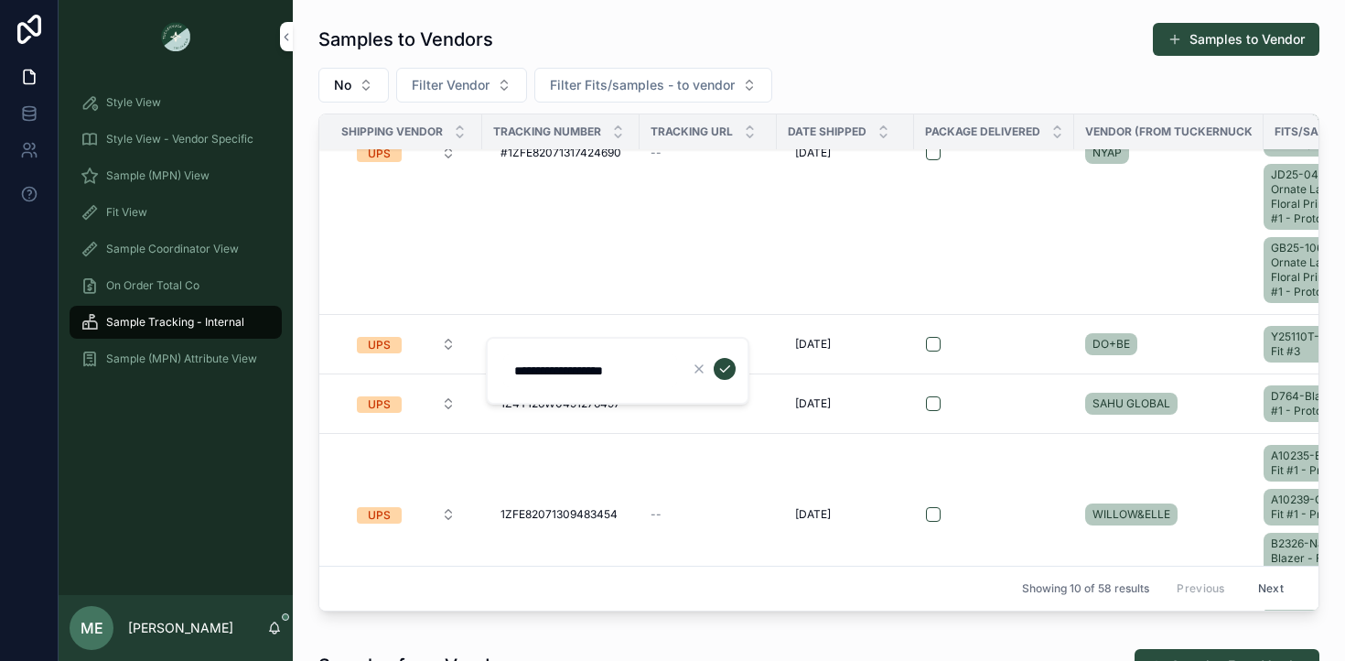
click at [725, 374] on icon "scrollable content" at bounding box center [724, 368] width 15 height 15
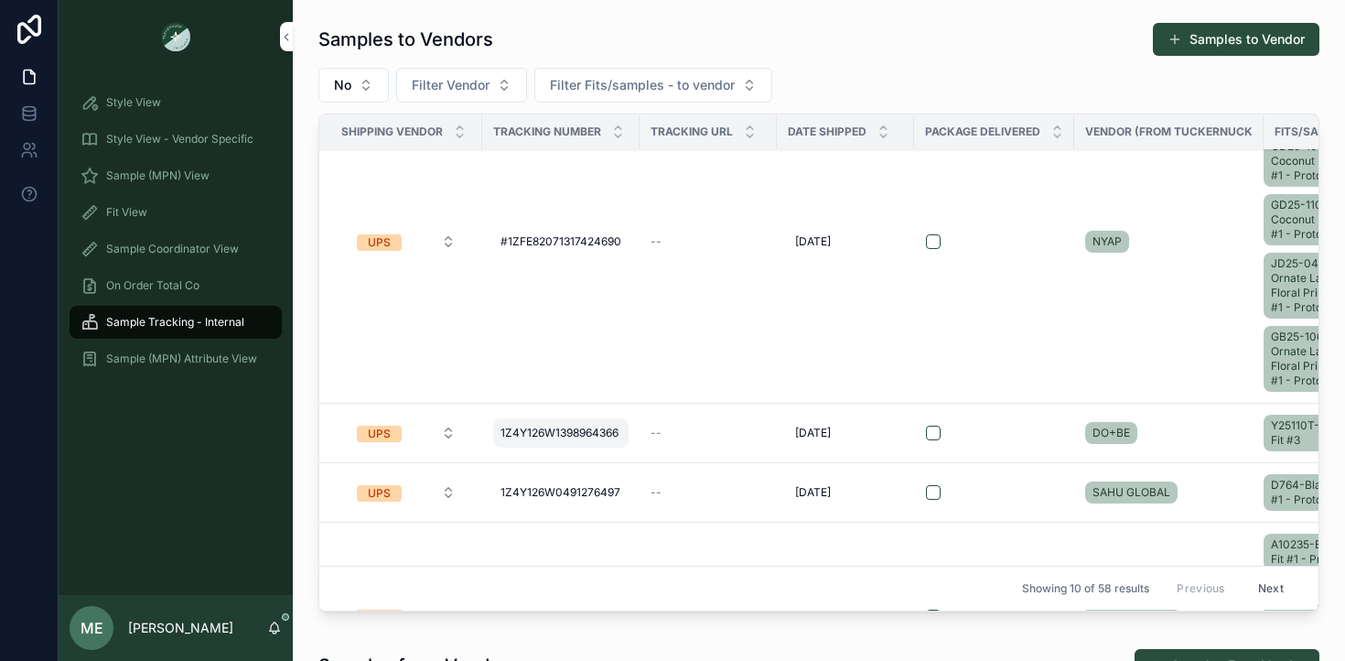
scroll to position [362, 0]
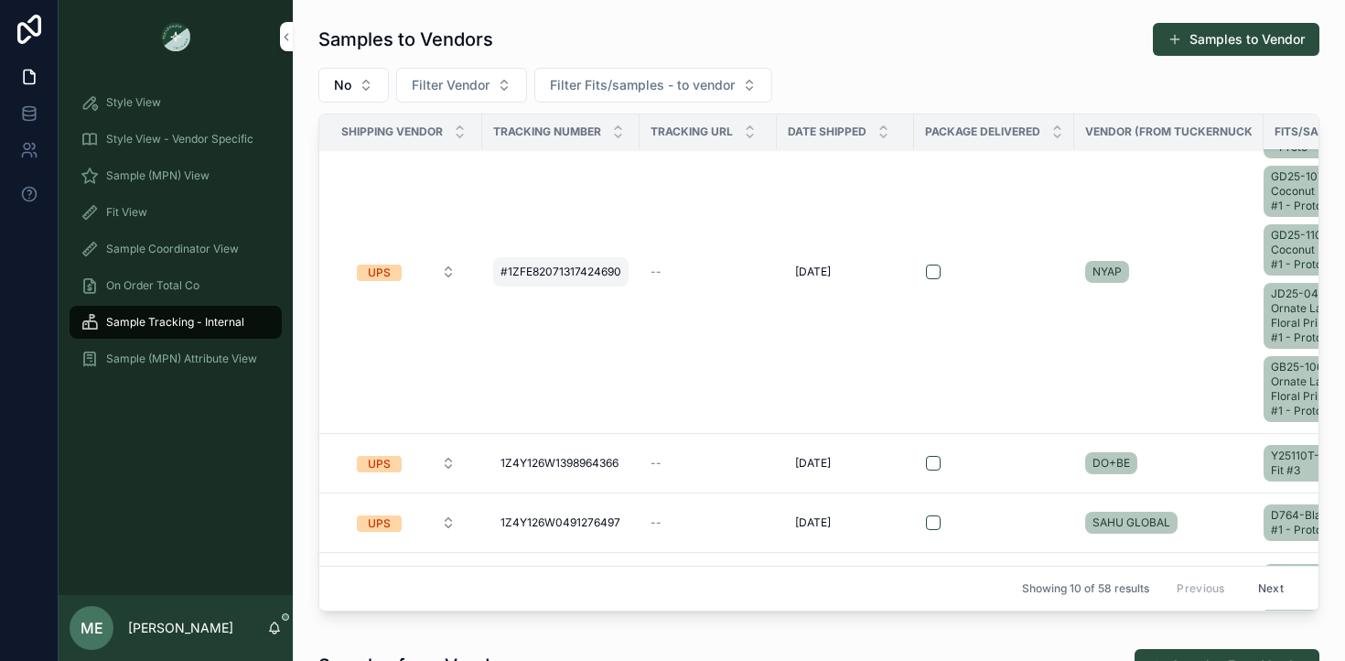
click at [508, 275] on span "#1ZFE82071317424690" at bounding box center [560, 271] width 121 height 15
click at [521, 297] on input "**********" at bounding box center [590, 298] width 174 height 26
type input "**********"
click at [728, 298] on icon "scrollable content" at bounding box center [724, 296] width 15 height 15
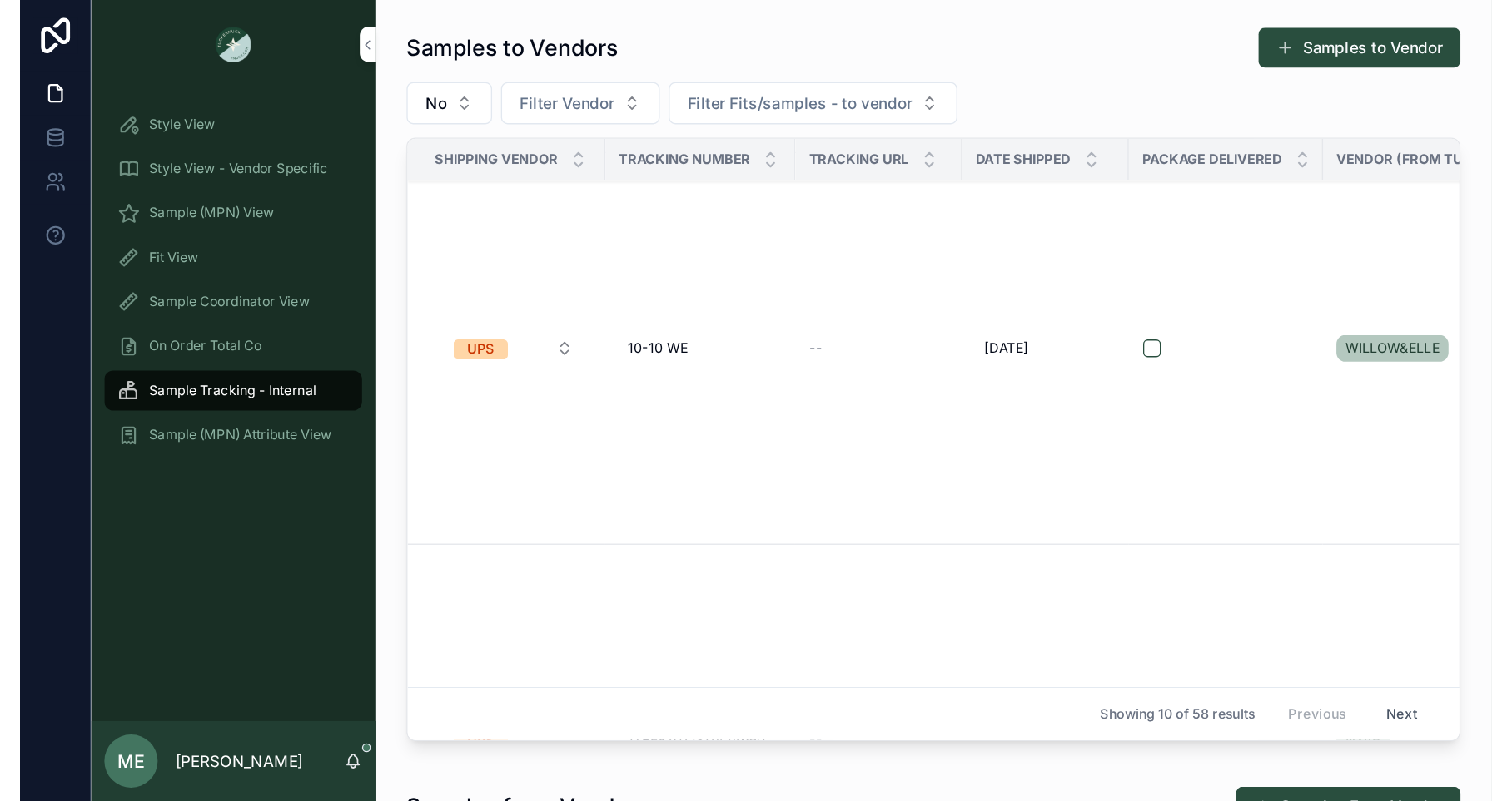
scroll to position [0, 0]
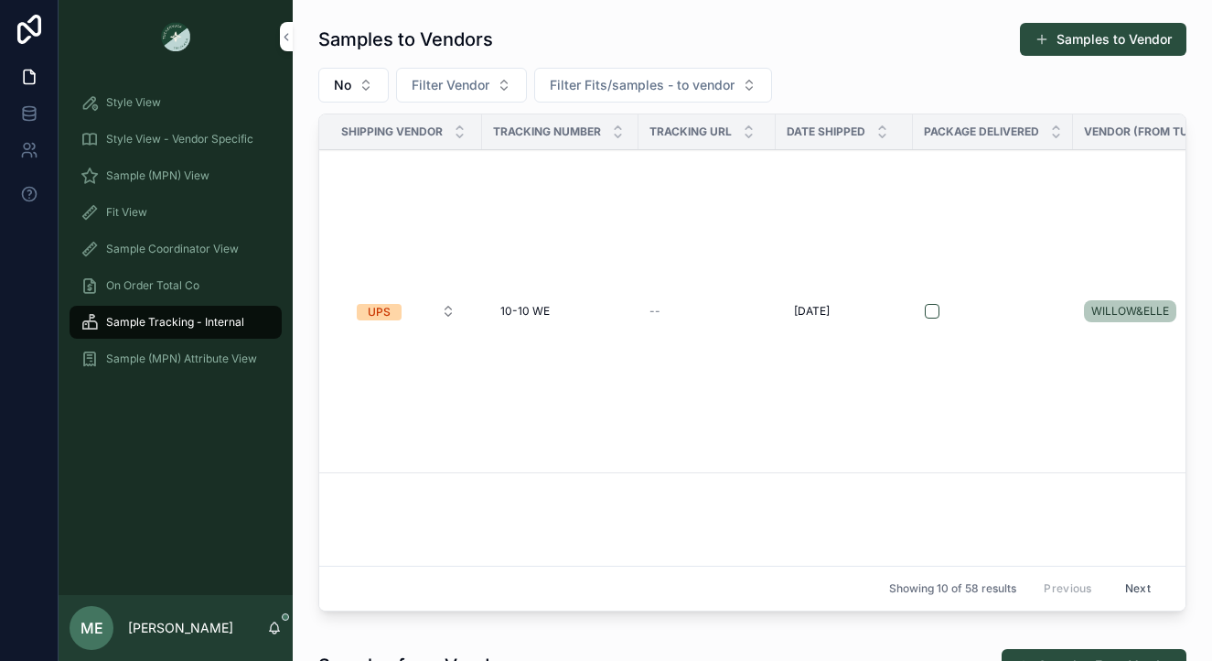
click at [705, 243] on td "--" at bounding box center [707, 311] width 137 height 323
click at [570, 215] on td "10-10 WE 10-10 WE" at bounding box center [560, 311] width 156 height 323
click at [469, 220] on td "UPS" at bounding box center [400, 311] width 163 height 323
click at [385, 215] on td "UPS" at bounding box center [400, 311] width 163 height 323
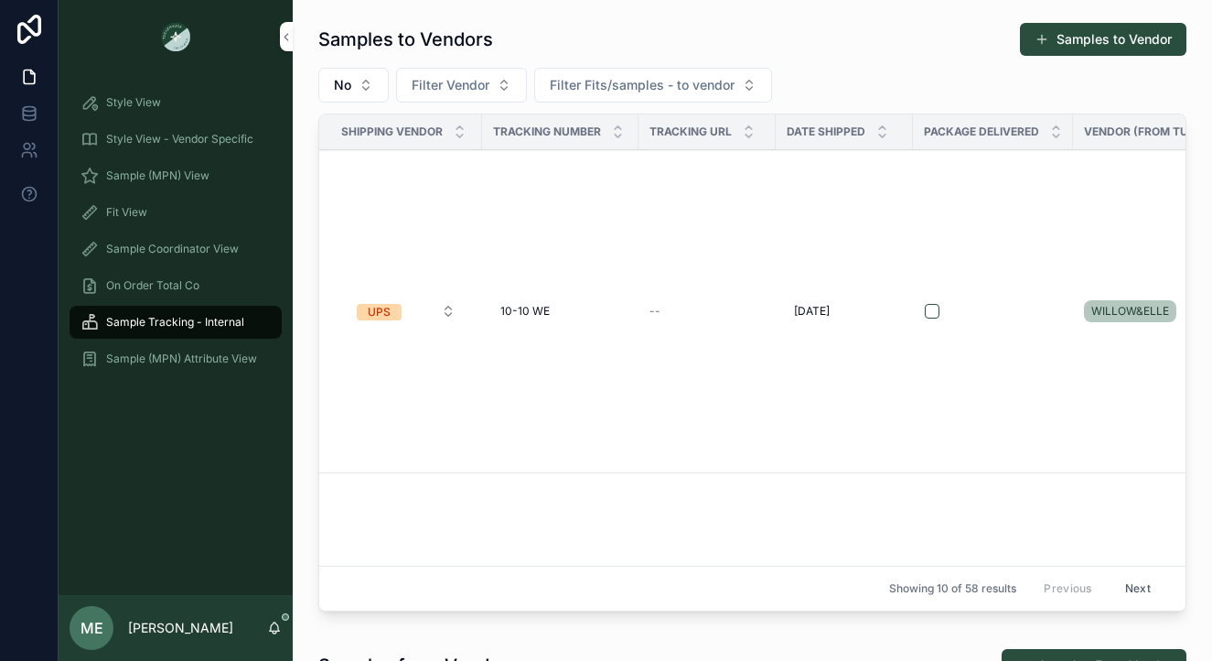
click at [1119, 257] on td "WILLOW&ELLE" at bounding box center [1167, 311] width 189 height 323
click at [1113, 381] on td "WILLOW&ELLE" at bounding box center [1167, 311] width 189 height 323
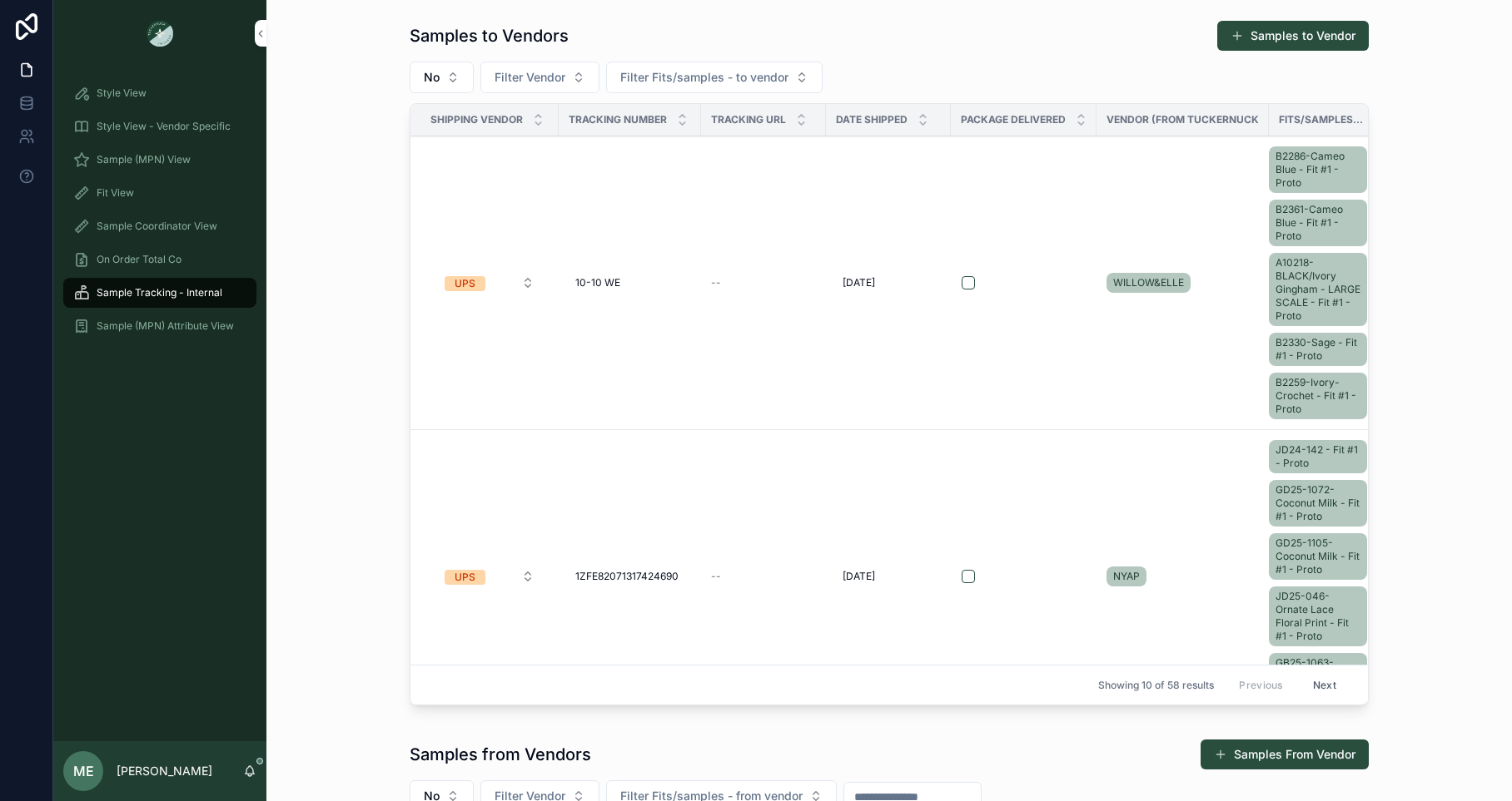
click at [1040, 272] on td "scrollable content" at bounding box center [1023, 283] width 146 height 294
click at [1122, 284] on span "WILLOW&ELLE" at bounding box center [1148, 283] width 71 height 14
click at [494, 225] on td "UPS" at bounding box center [484, 283] width 148 height 294
click at [480, 256] on td "UPS" at bounding box center [484, 283] width 148 height 294
click at [489, 199] on td "UPS" at bounding box center [484, 283] width 148 height 294
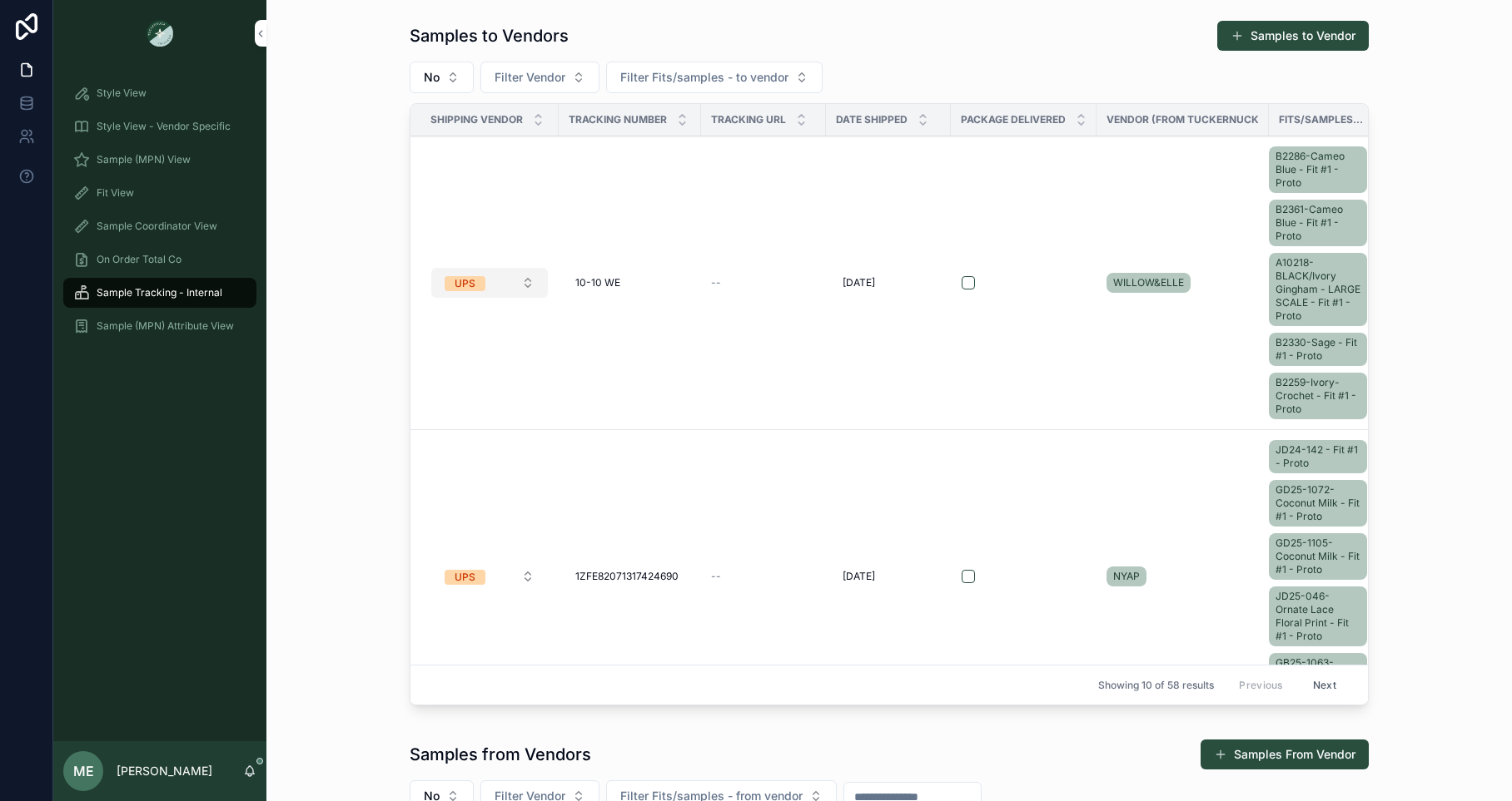
click at [515, 281] on button "UPS" at bounding box center [489, 283] width 116 height 30
click at [736, 267] on td "--" at bounding box center [762, 283] width 125 height 294
click at [724, 293] on td "--" at bounding box center [762, 283] width 125 height 294
click at [512, 175] on td "UPS" at bounding box center [484, 283] width 148 height 294
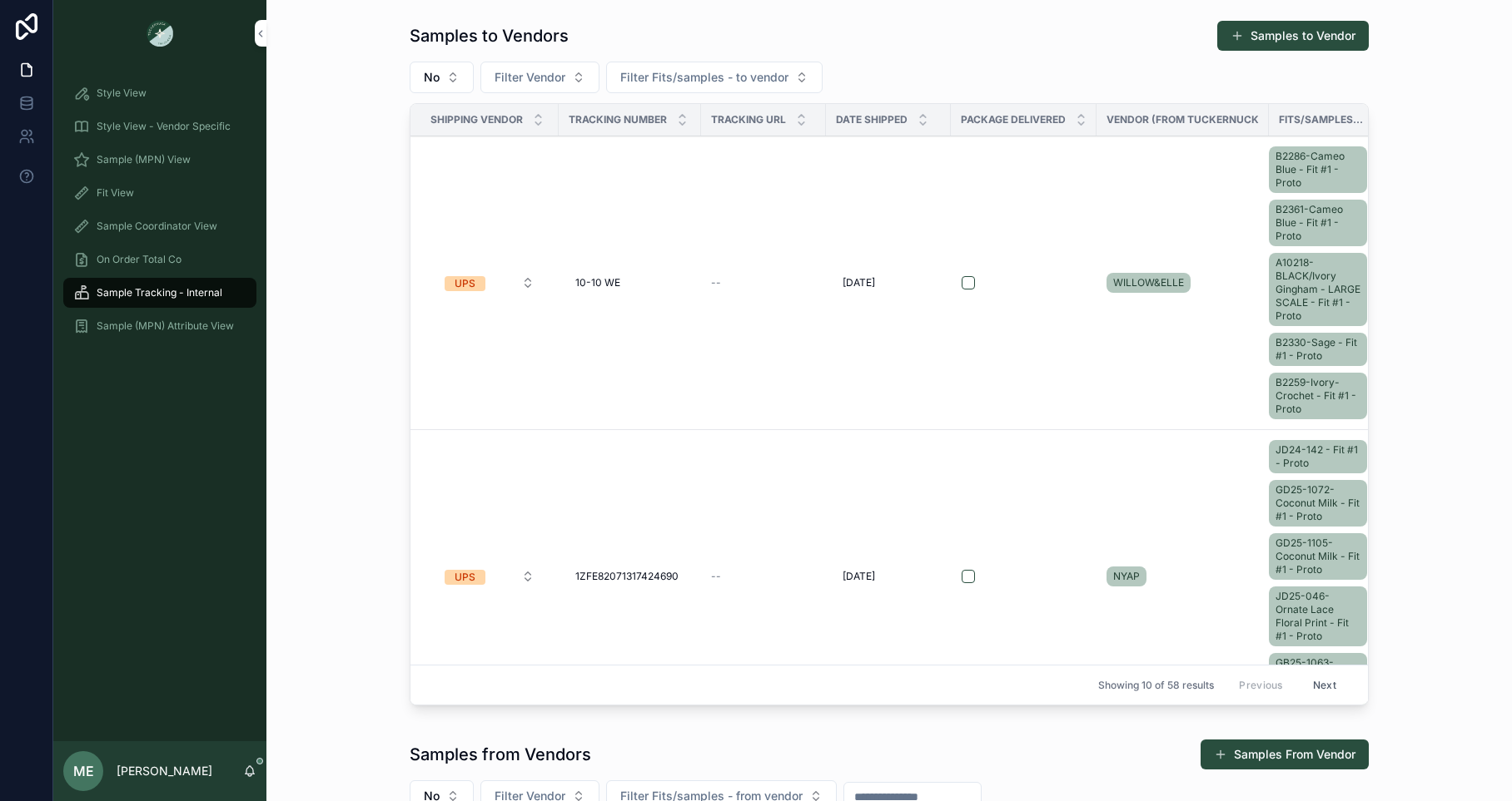
click at [1044, 262] on td "scrollable content" at bounding box center [1023, 283] width 146 height 294
drag, startPoint x: 968, startPoint y: 338, endPoint x: 913, endPoint y: 339, distance: 55.0
click at [968, 338] on td "scrollable content" at bounding box center [1023, 283] width 146 height 294
drag, startPoint x: 890, startPoint y: 339, endPoint x: 850, endPoint y: 276, distance: 74.6
click at [850, 276] on td "[DATE] [DATE]" at bounding box center [888, 283] width 125 height 294
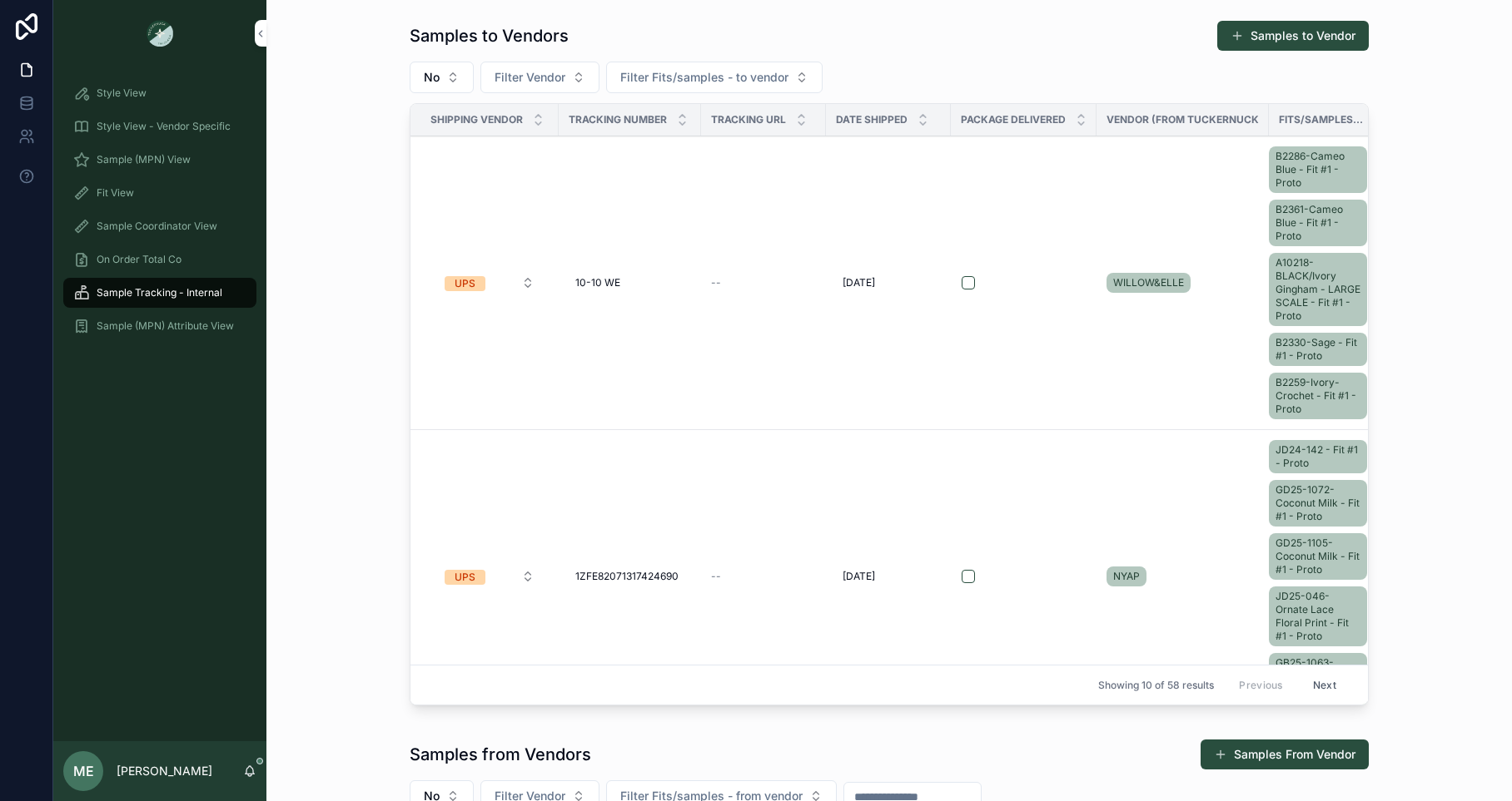
click at [890, 239] on td "[DATE] [DATE]" at bounding box center [888, 283] width 125 height 294
click at [1223, 192] on div "B2286-Cameo Blue - Fit #1 - Proto B2361-Cameo Blue - Fit #1 - Proto A10218-BLAC…" at bounding box center [1320, 282] width 105 height 279
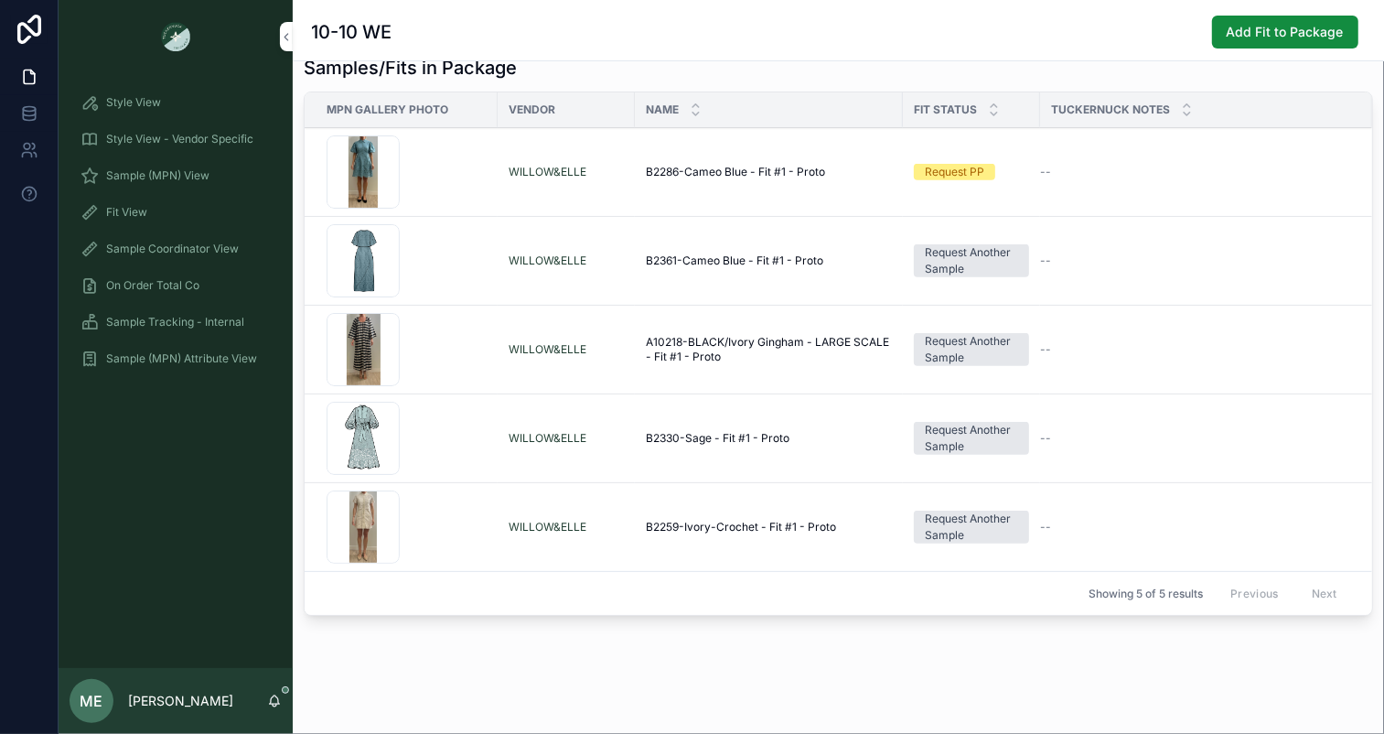
click at [805, 645] on div "**********" at bounding box center [839, 168] width 1092 height 1158
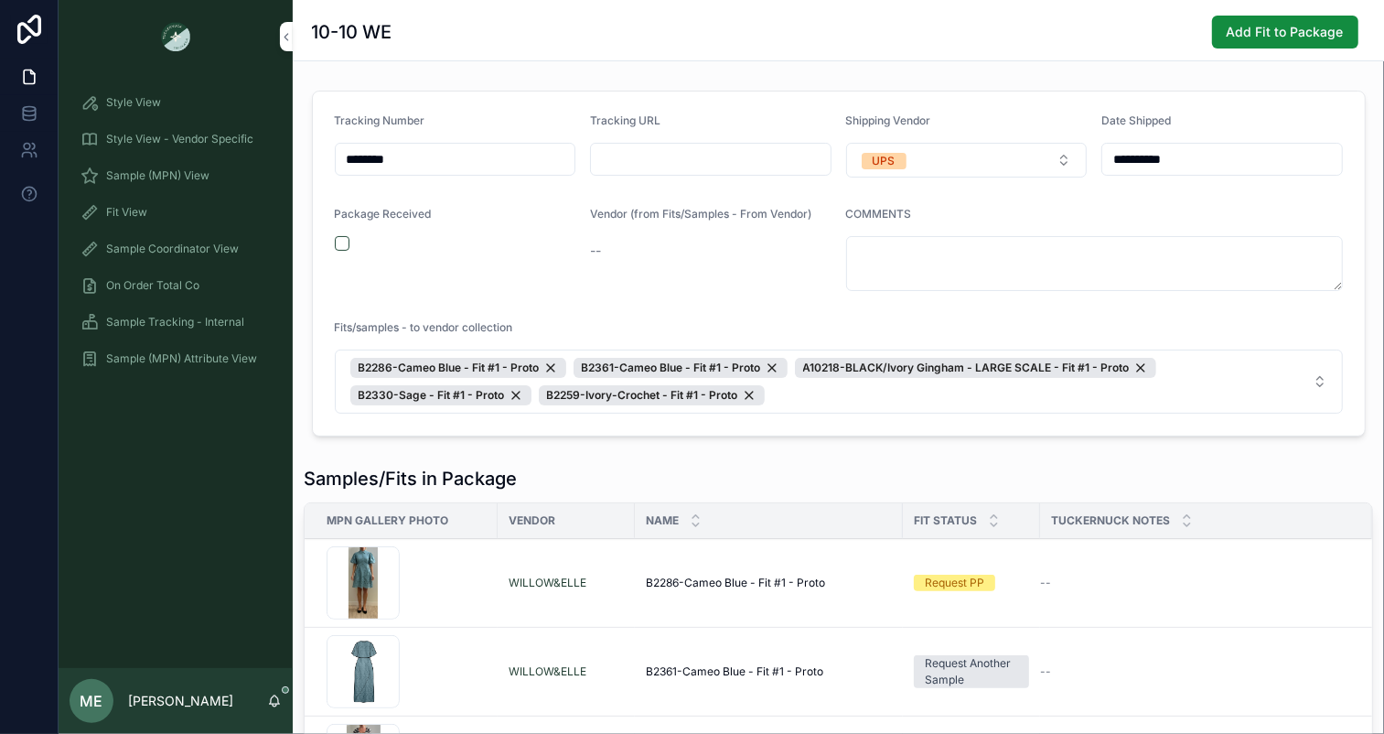
click at [171, 328] on div "Sample Tracking - Internal" at bounding box center [176, 321] width 190 height 29
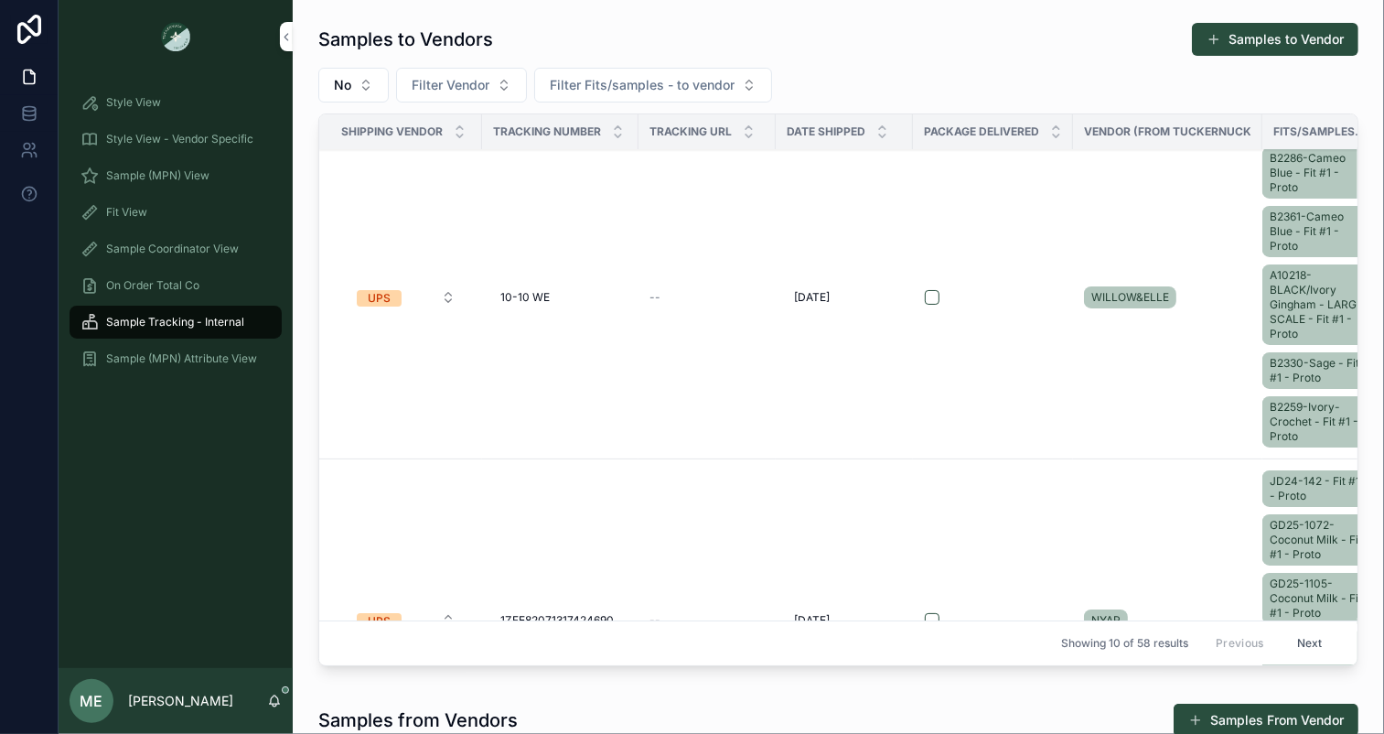
scroll to position [16, 0]
click at [561, 296] on div "10-10 WE 10-10 WE" at bounding box center [560, 295] width 135 height 29
type input "*"
click at [514, 319] on input "**********" at bounding box center [590, 320] width 174 height 26
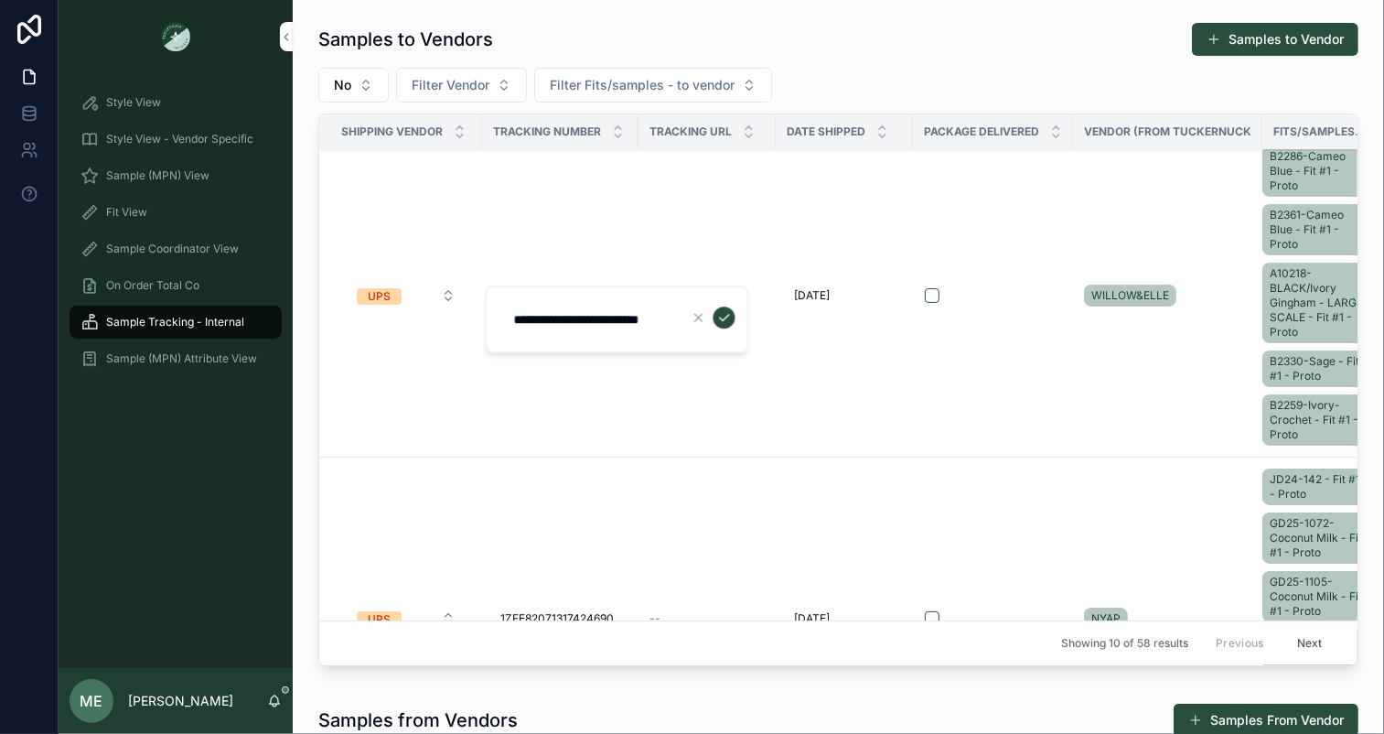
scroll to position [0, 0]
click at [706, 321] on button "scrollable content" at bounding box center [699, 318] width 22 height 22
type input "********"
click at [575, 291] on div "10-10 WE 10-10 WE" at bounding box center [560, 295] width 135 height 29
drag, startPoint x: 584, startPoint y: 325, endPoint x: 318, endPoint y: 316, distance: 265.5
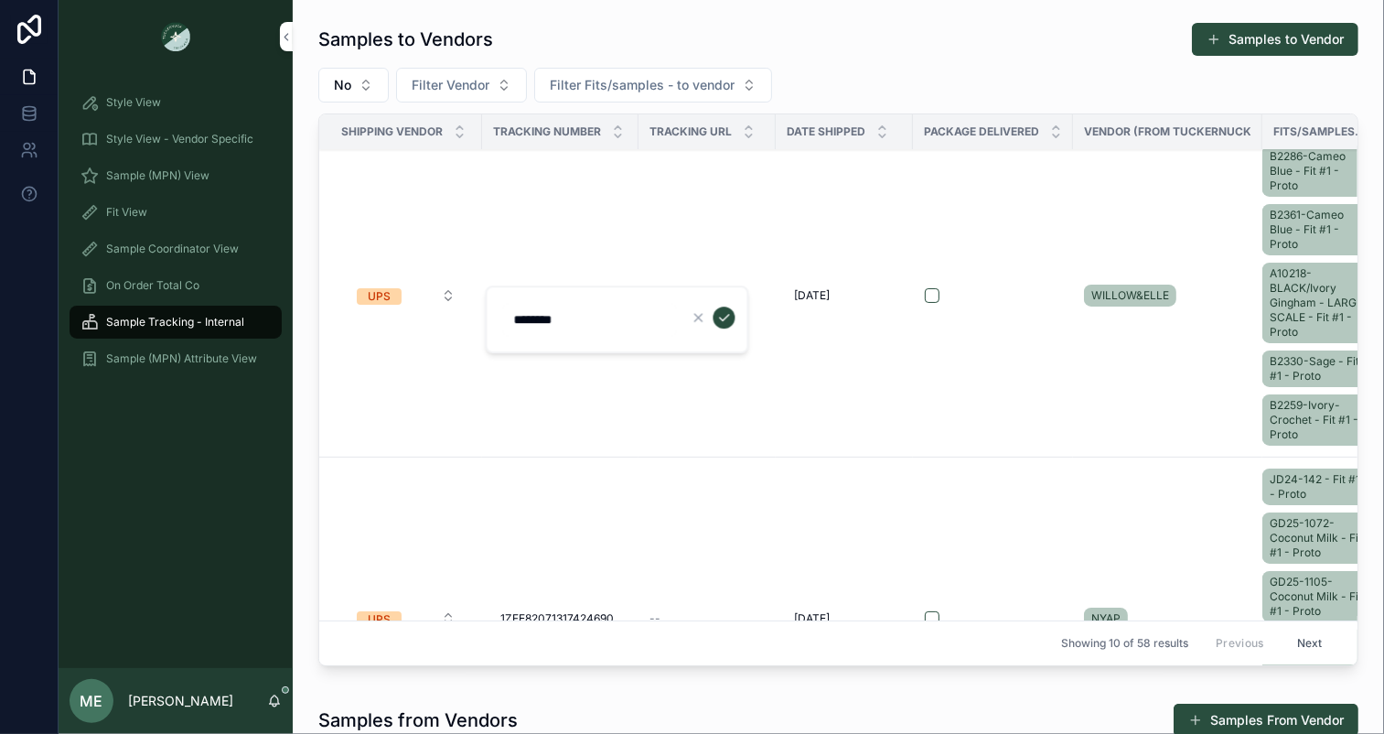
click at [318, 316] on div "Style View Style View - Vendor Specific Sample (MPN) View Fit View Sample Coord…" at bounding box center [722, 367] width 1326 height 734
type input "*"
click at [517, 319] on input "**********" at bounding box center [590, 320] width 174 height 26
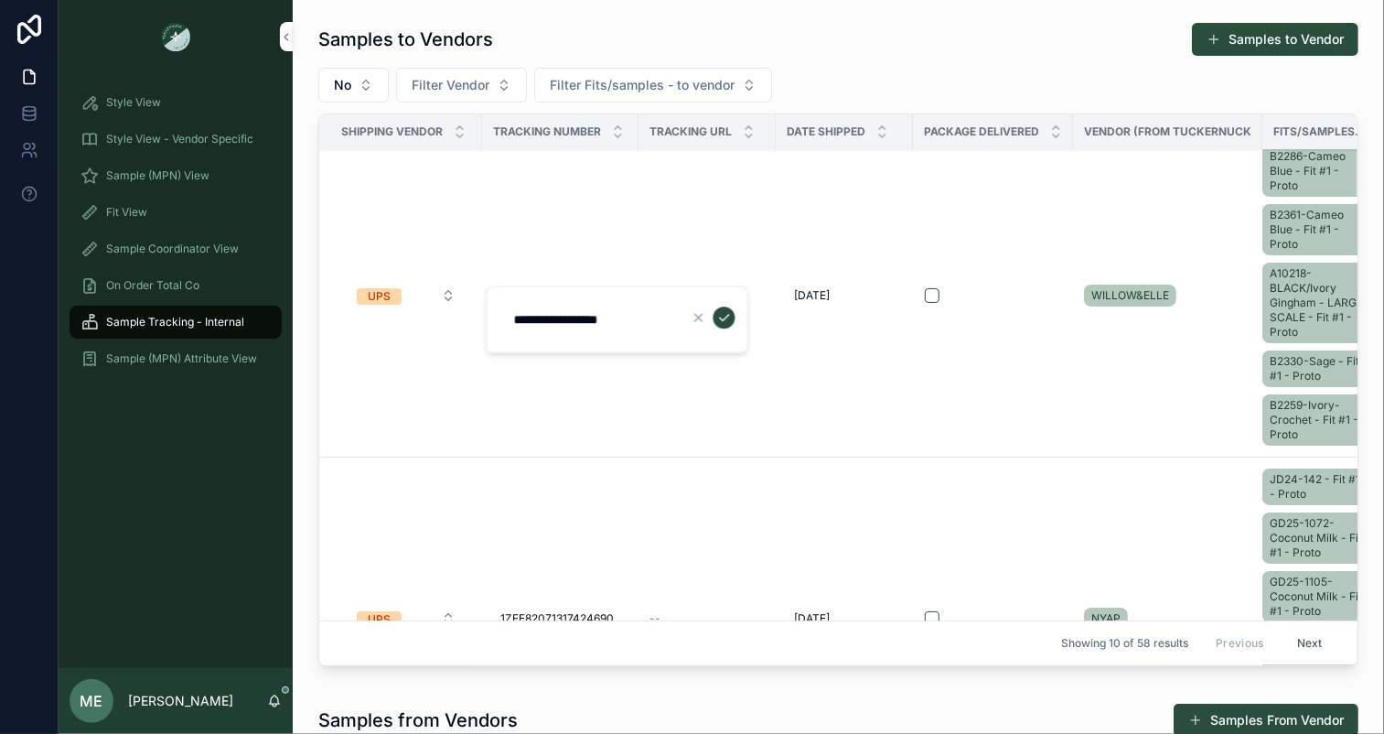
type input "**********"
click at [724, 319] on icon "scrollable content" at bounding box center [724, 317] width 15 height 15
click at [597, 296] on span "1ZFE82071301588507" at bounding box center [556, 295] width 113 height 15
drag, startPoint x: 655, startPoint y: 324, endPoint x: 514, endPoint y: 304, distance: 142.3
click at [514, 304] on div "**********" at bounding box center [590, 319] width 174 height 33
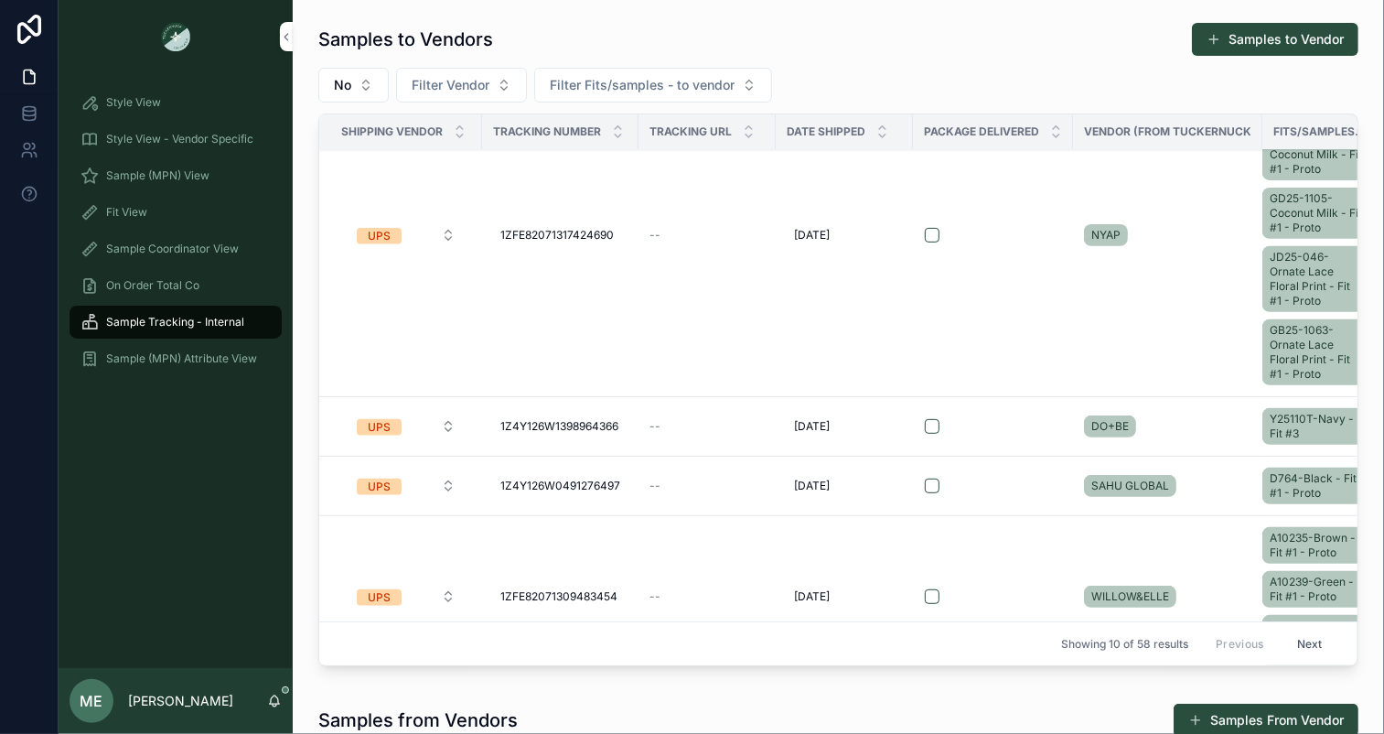
scroll to position [403, 0]
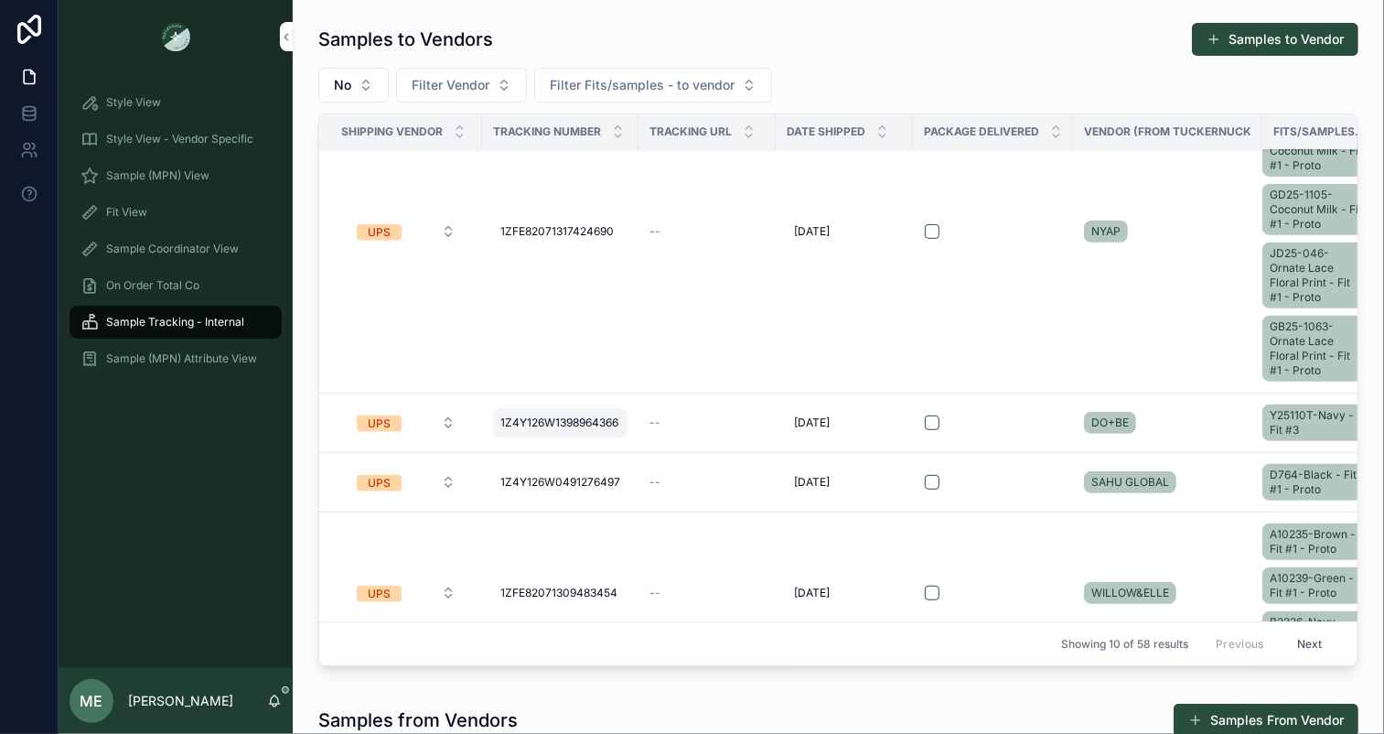
click at [585, 415] on span "1Z4Y126W1398964366" at bounding box center [559, 422] width 118 height 15
drag, startPoint x: 662, startPoint y: 446, endPoint x: 498, endPoint y: 441, distance: 164.8
click at [498, 441] on div "**********" at bounding box center [618, 447] width 264 height 68
click at [773, 299] on td "--" at bounding box center [707, 231] width 137 height 323
click at [766, 404] on td "--" at bounding box center [707, 422] width 137 height 59
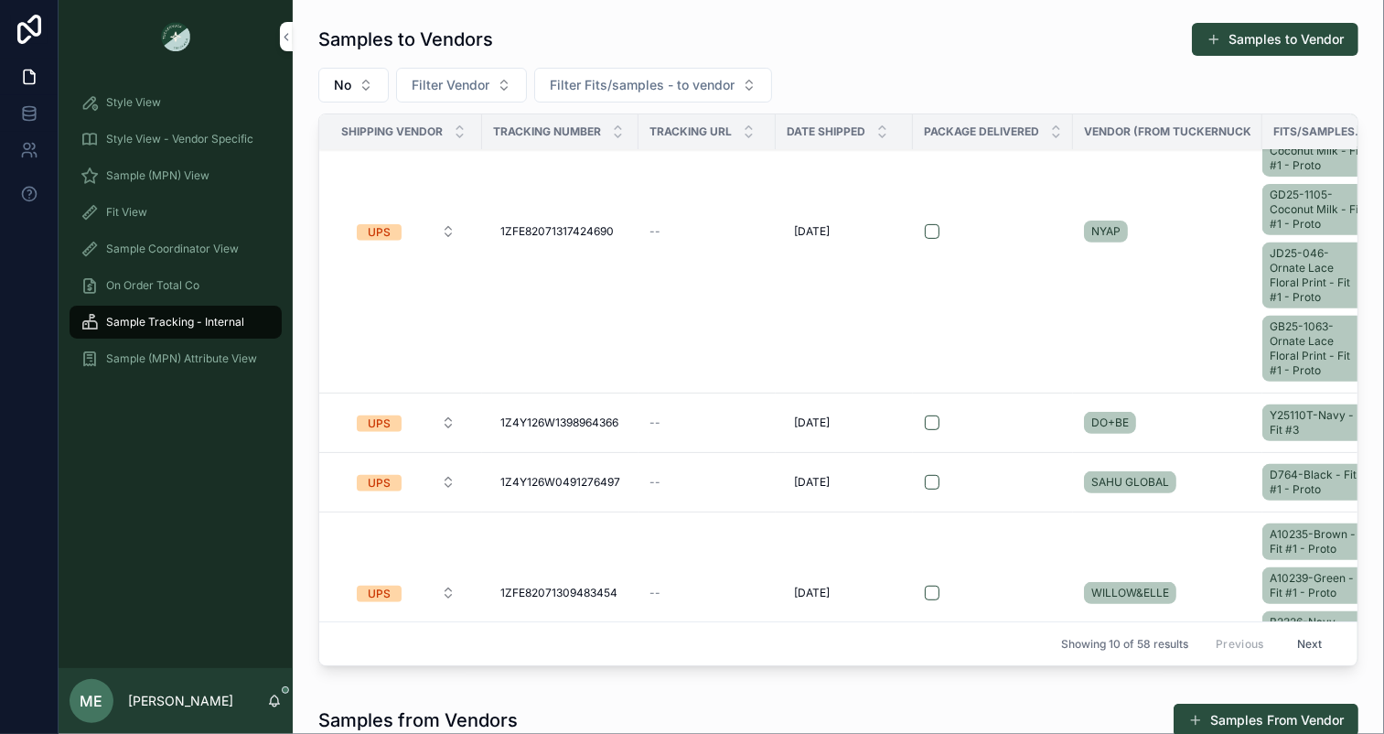
click at [718, 420] on div "--" at bounding box center [707, 422] width 115 height 15
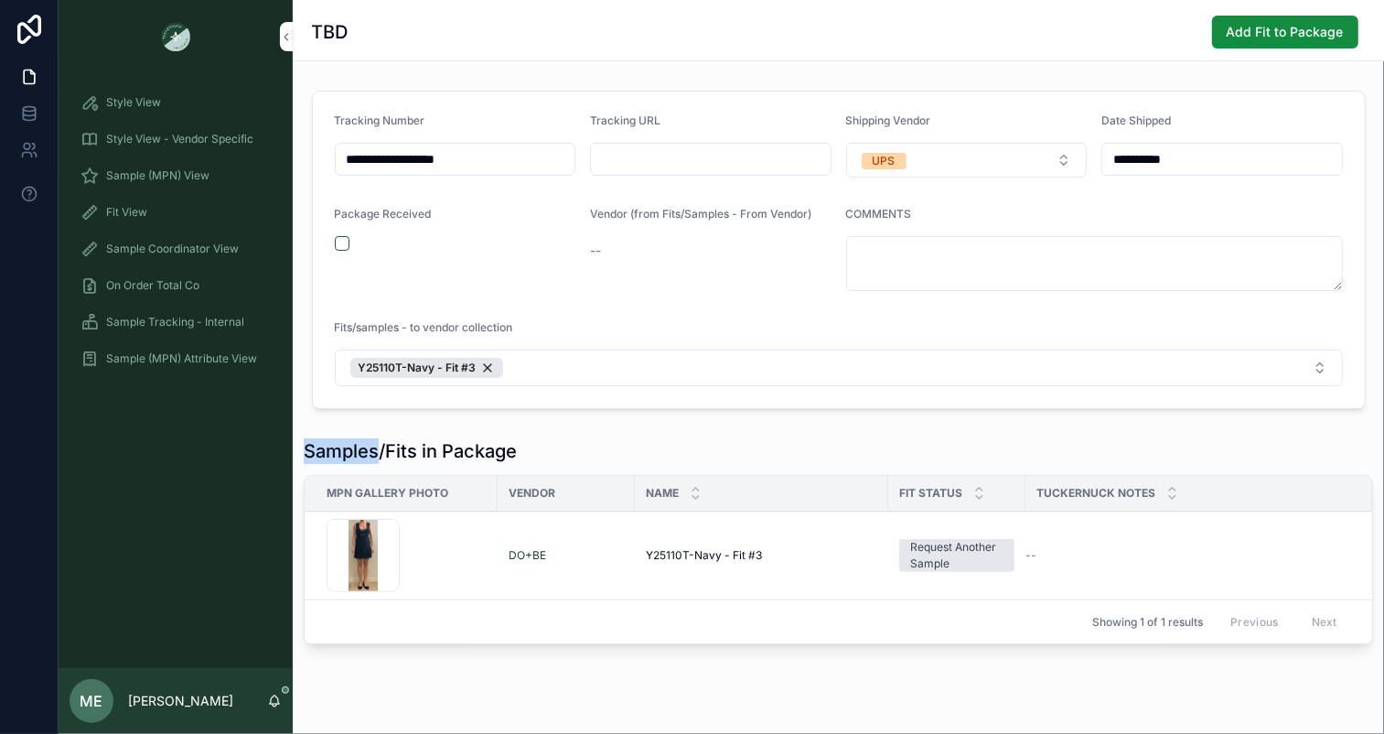
click at [718, 420] on div "**********" at bounding box center [839, 371] width 1092 height 576
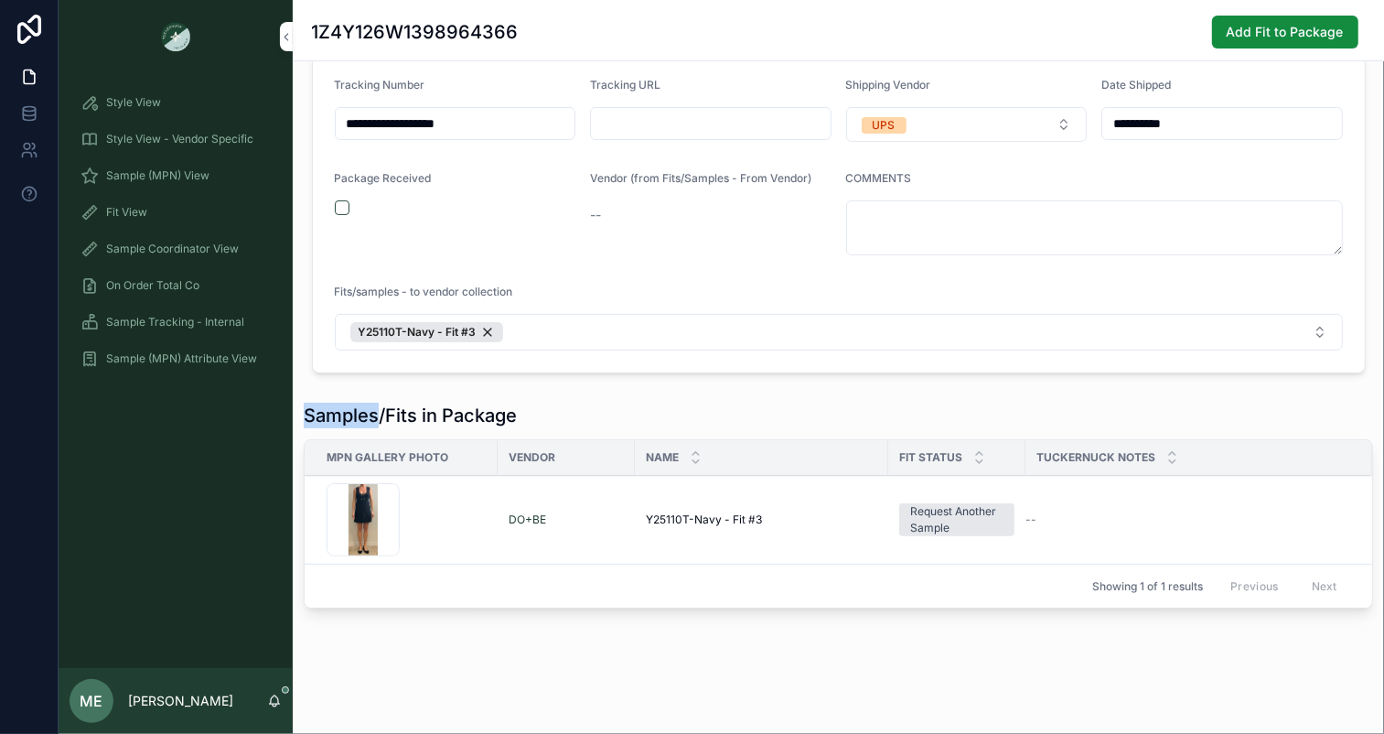
click at [203, 323] on span "Sample Tracking - Internal" at bounding box center [175, 322] width 138 height 15
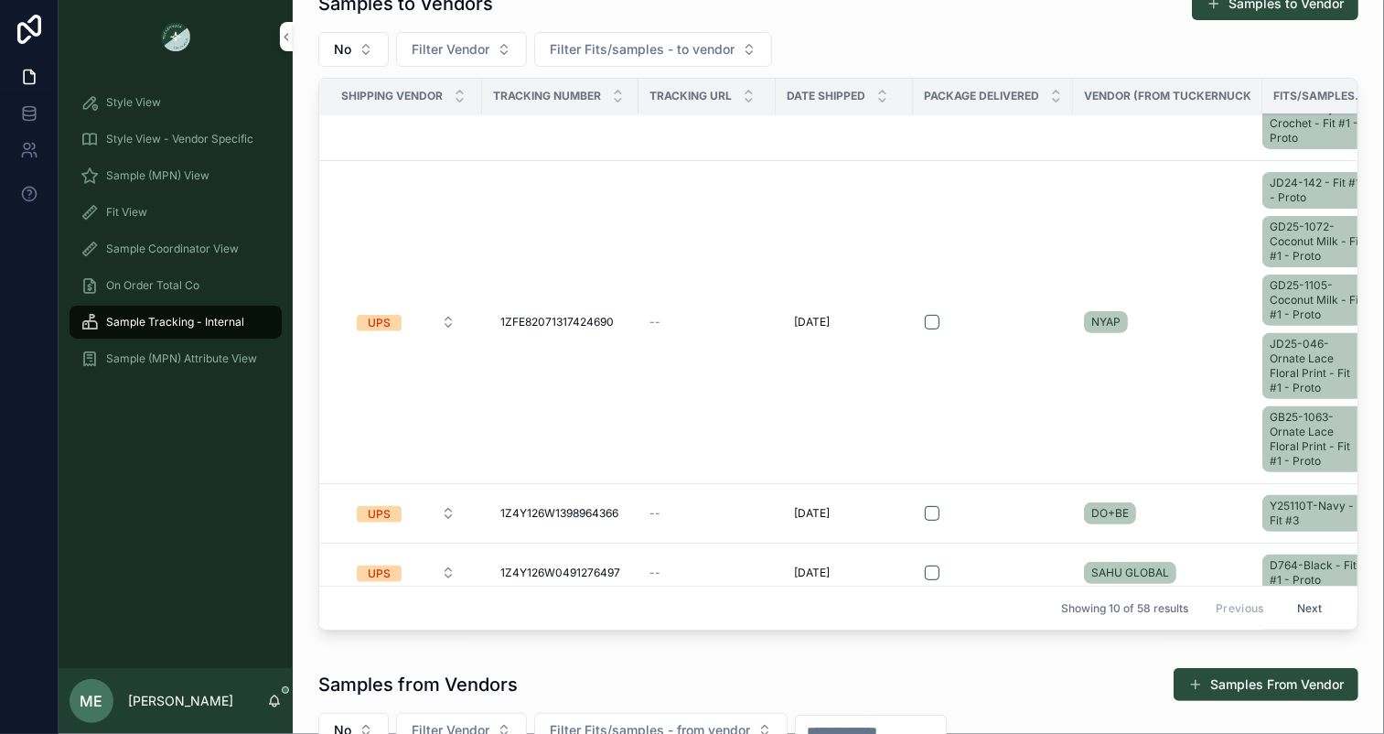
scroll to position [297, 0]
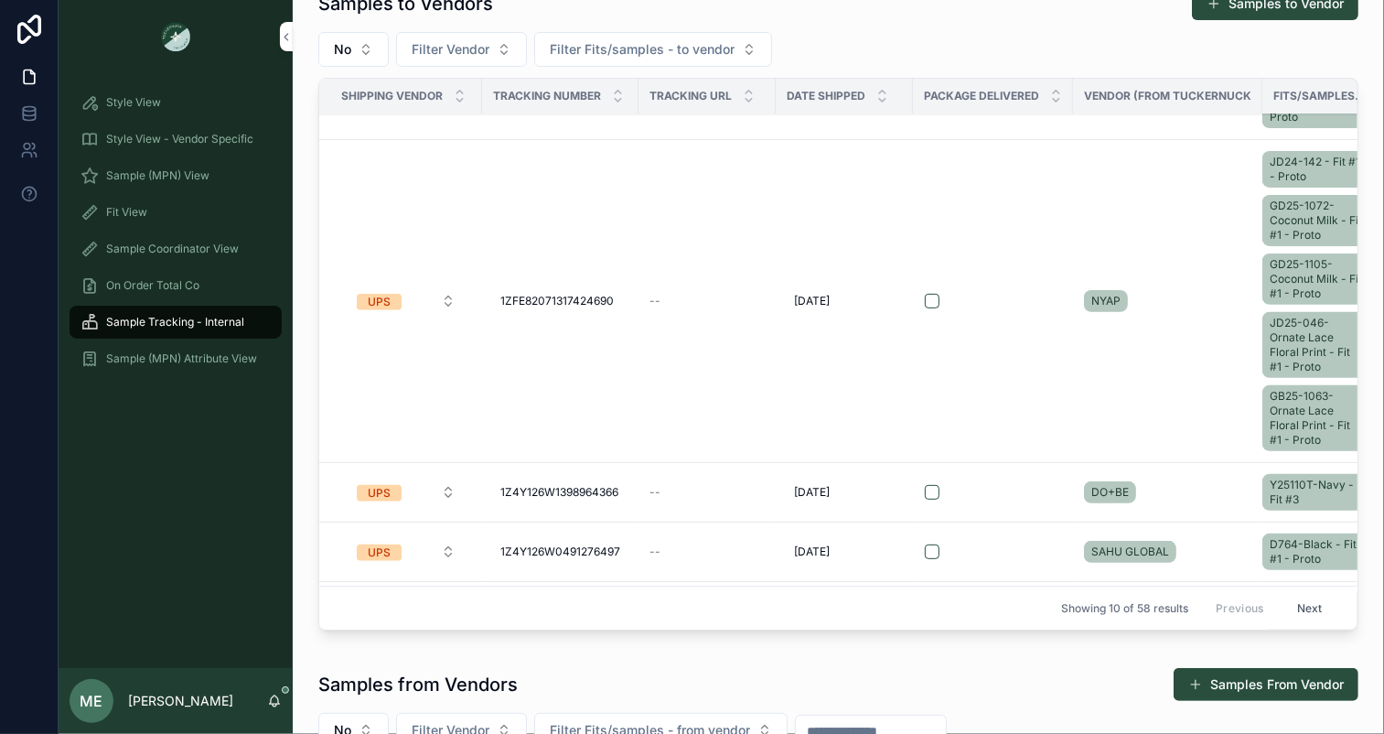
click at [1014, 307] on td "scrollable content" at bounding box center [993, 301] width 160 height 323
click at [1184, 244] on td "NYAP" at bounding box center [1167, 301] width 189 height 323
click at [1184, 243] on td "NYAP" at bounding box center [1167, 301] width 189 height 323
click at [1222, 204] on td "NYAP" at bounding box center [1167, 301] width 189 height 323
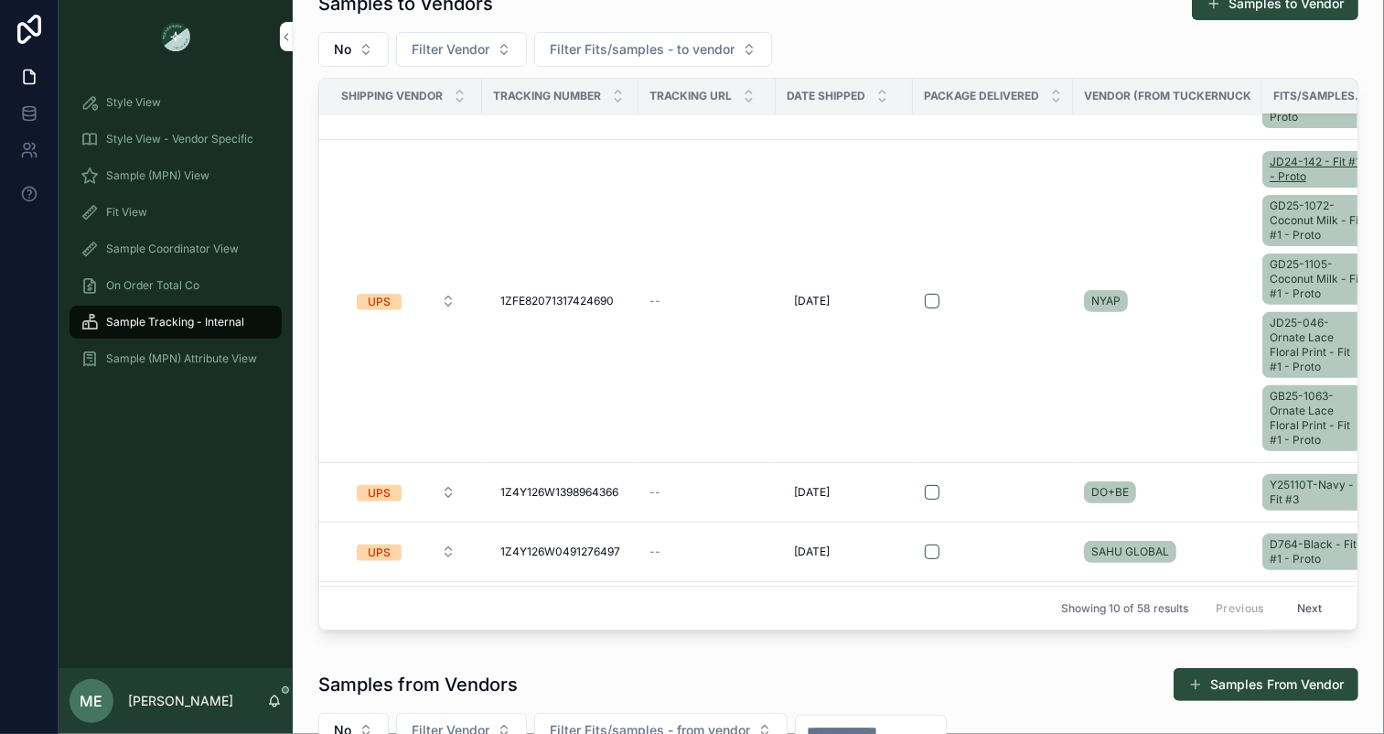
click at [1283, 168] on span "JD24-142 - Fit #1 - Proto" at bounding box center [1316, 169] width 93 height 29
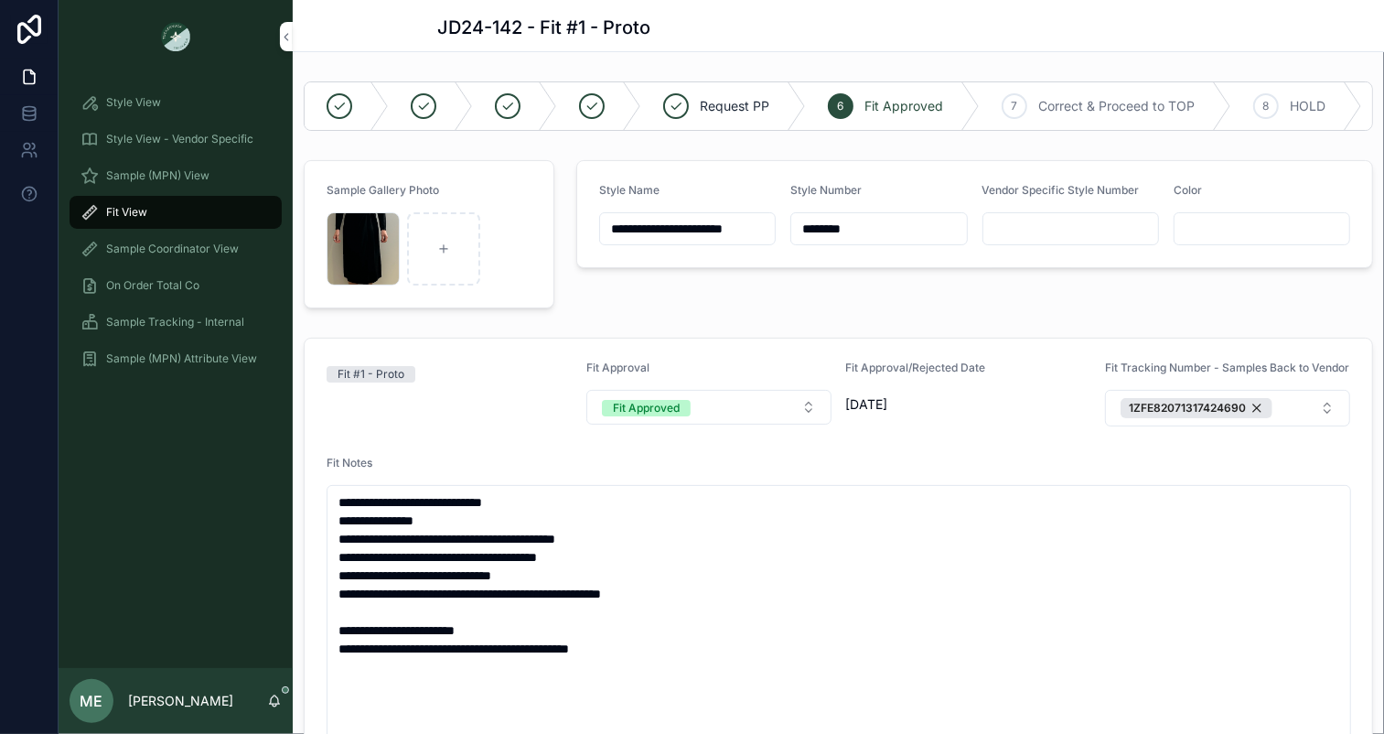
click at [178, 321] on span "Sample Tracking - Internal" at bounding box center [175, 322] width 138 height 15
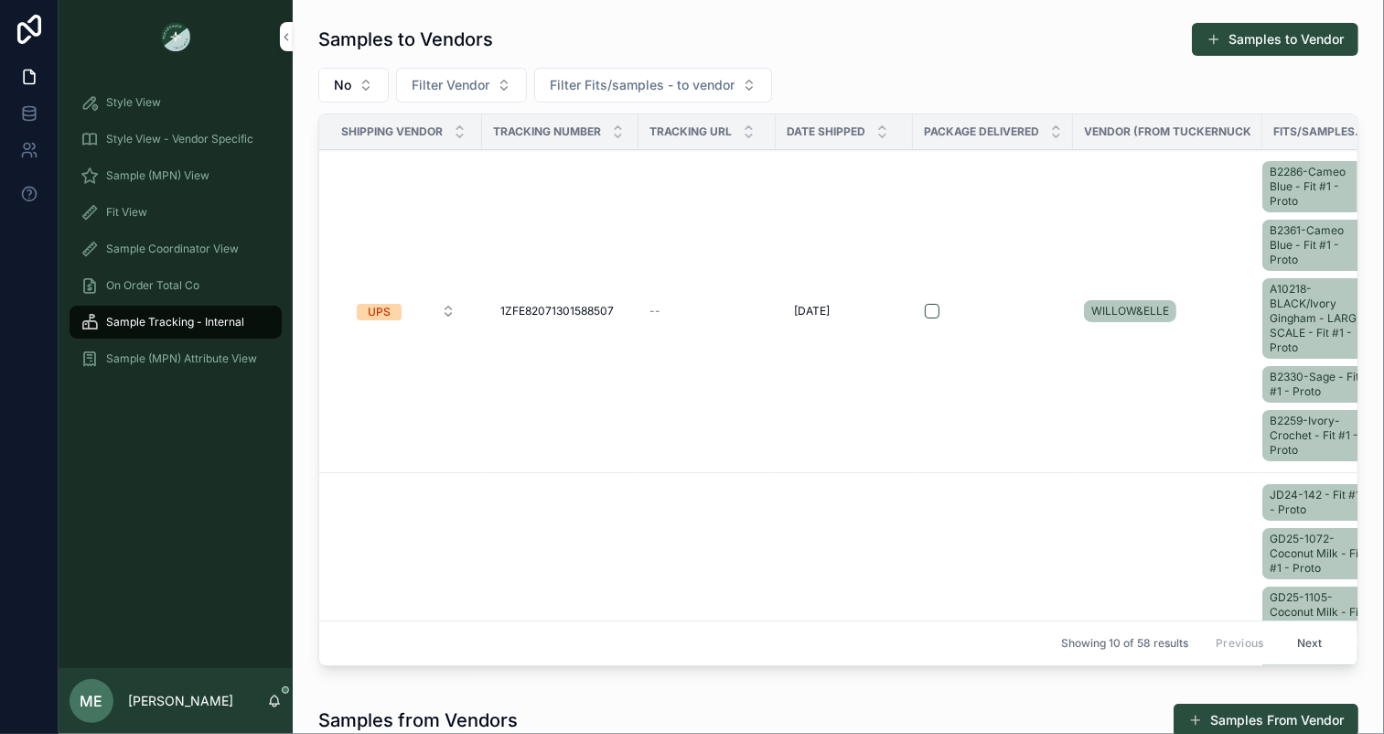
click at [1242, 266] on td "WILLOW&ELLE" at bounding box center [1167, 311] width 189 height 323
click at [1224, 311] on div "WILLOW&ELLE" at bounding box center [1167, 310] width 167 height 29
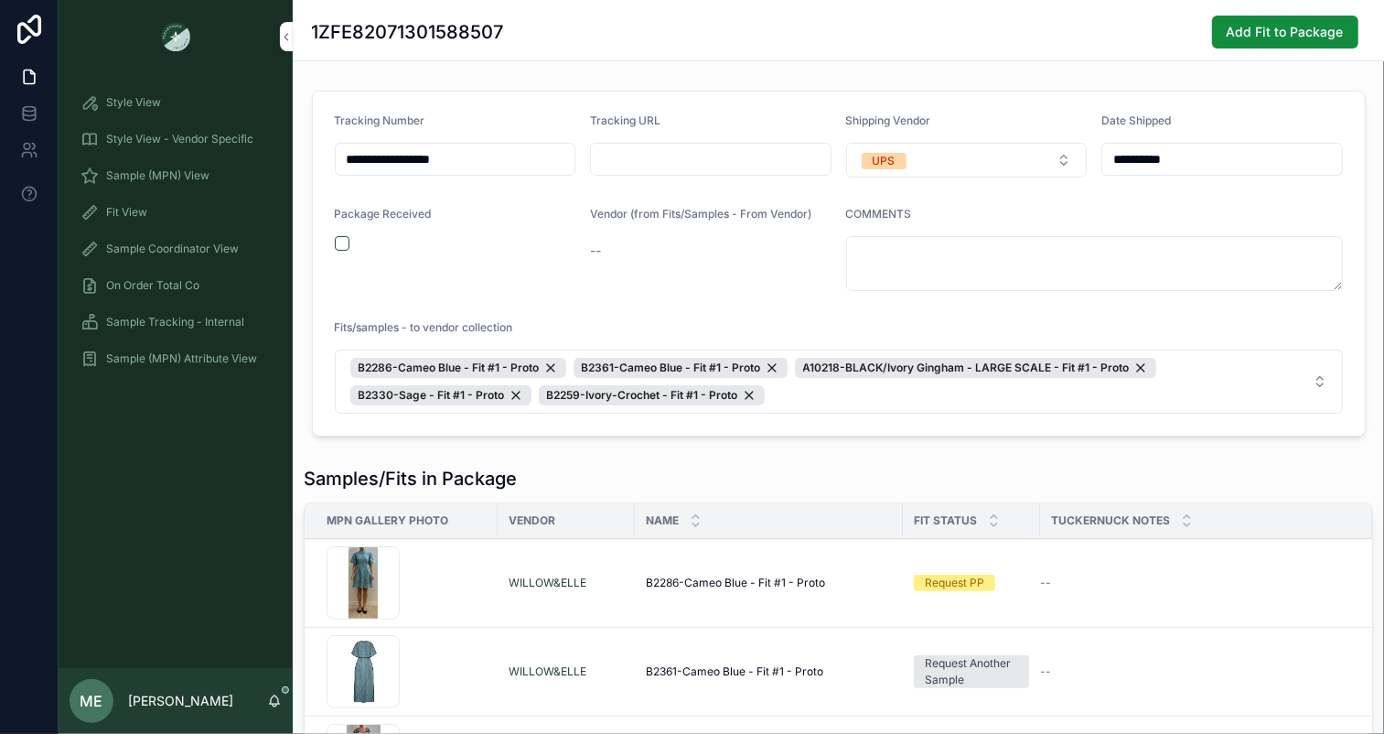
click at [178, 321] on span "Sample Tracking - Internal" at bounding box center [175, 322] width 138 height 15
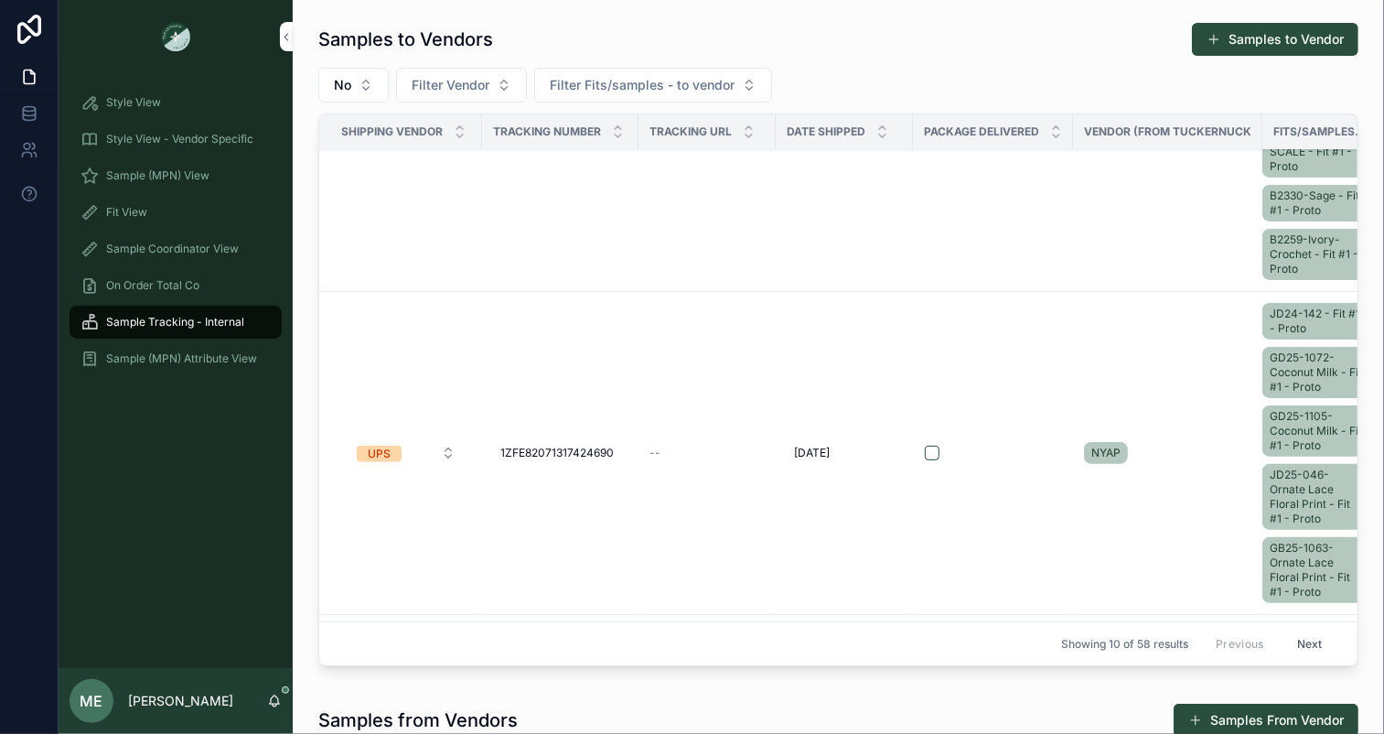
scroll to position [212, 0]
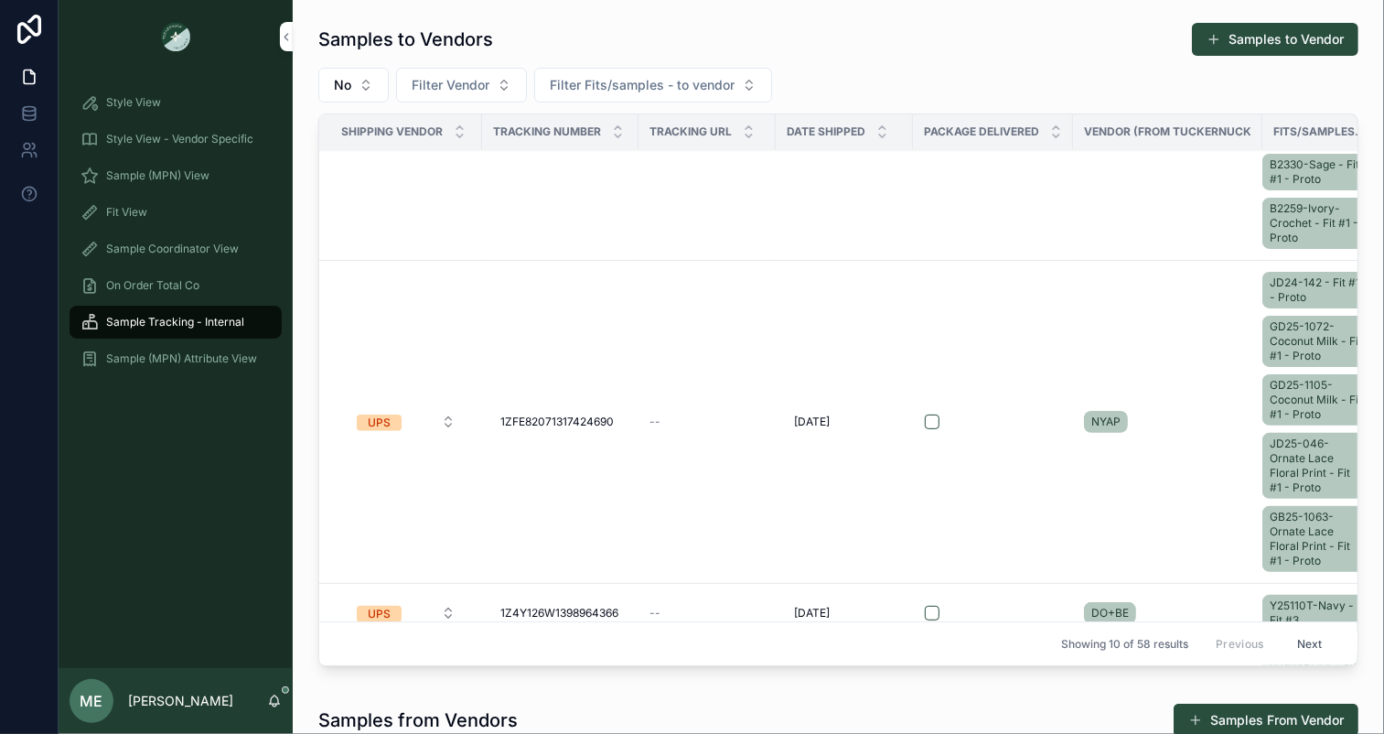
click at [1238, 342] on td "NYAP" at bounding box center [1167, 422] width 189 height 323
click at [1232, 339] on td "NYAP" at bounding box center [1167, 422] width 189 height 323
click at [1232, 297] on td "NYAP" at bounding box center [1167, 422] width 189 height 323
click at [1340, 296] on span "JD24-142 - Fit #1 - Proto" at bounding box center [1316, 289] width 93 height 29
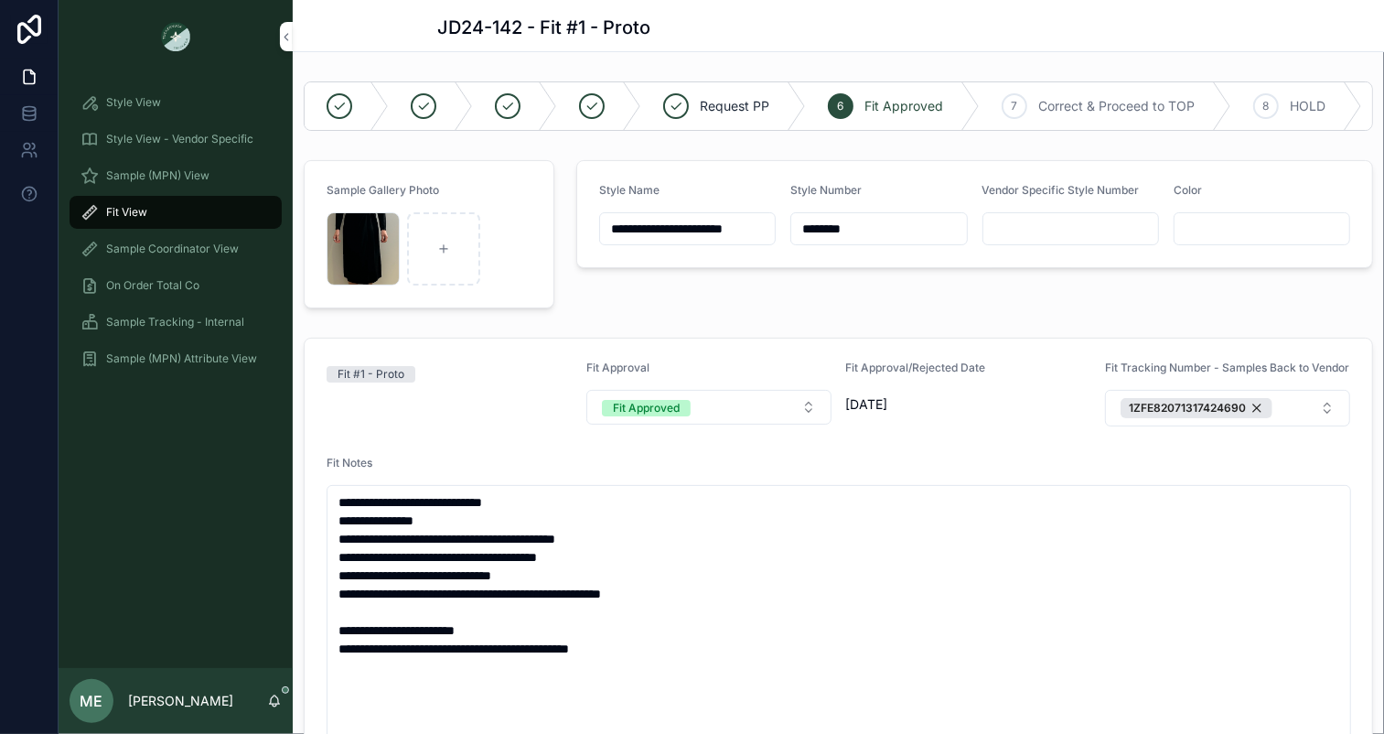
click at [174, 326] on span "Sample Tracking - Internal" at bounding box center [175, 322] width 138 height 15
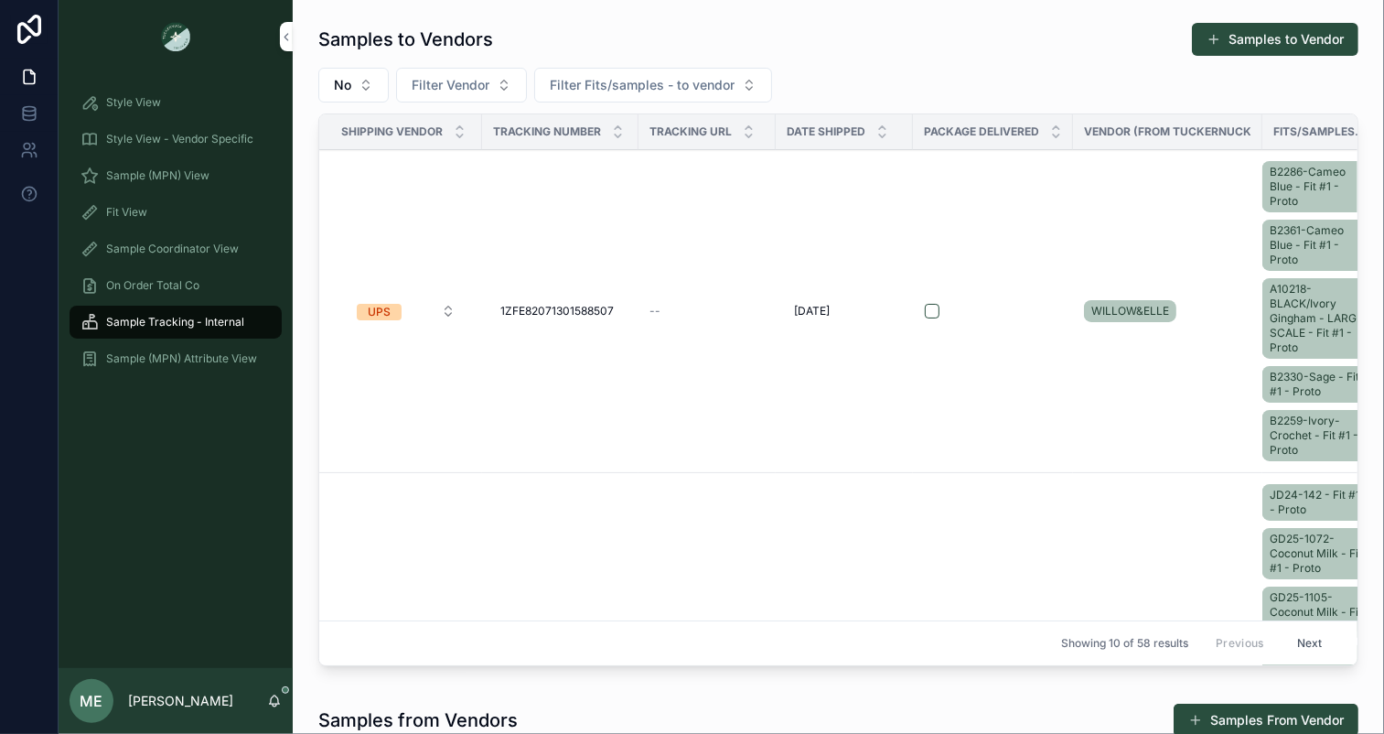
click at [1176, 390] on td "WILLOW&ELLE" at bounding box center [1167, 311] width 189 height 323
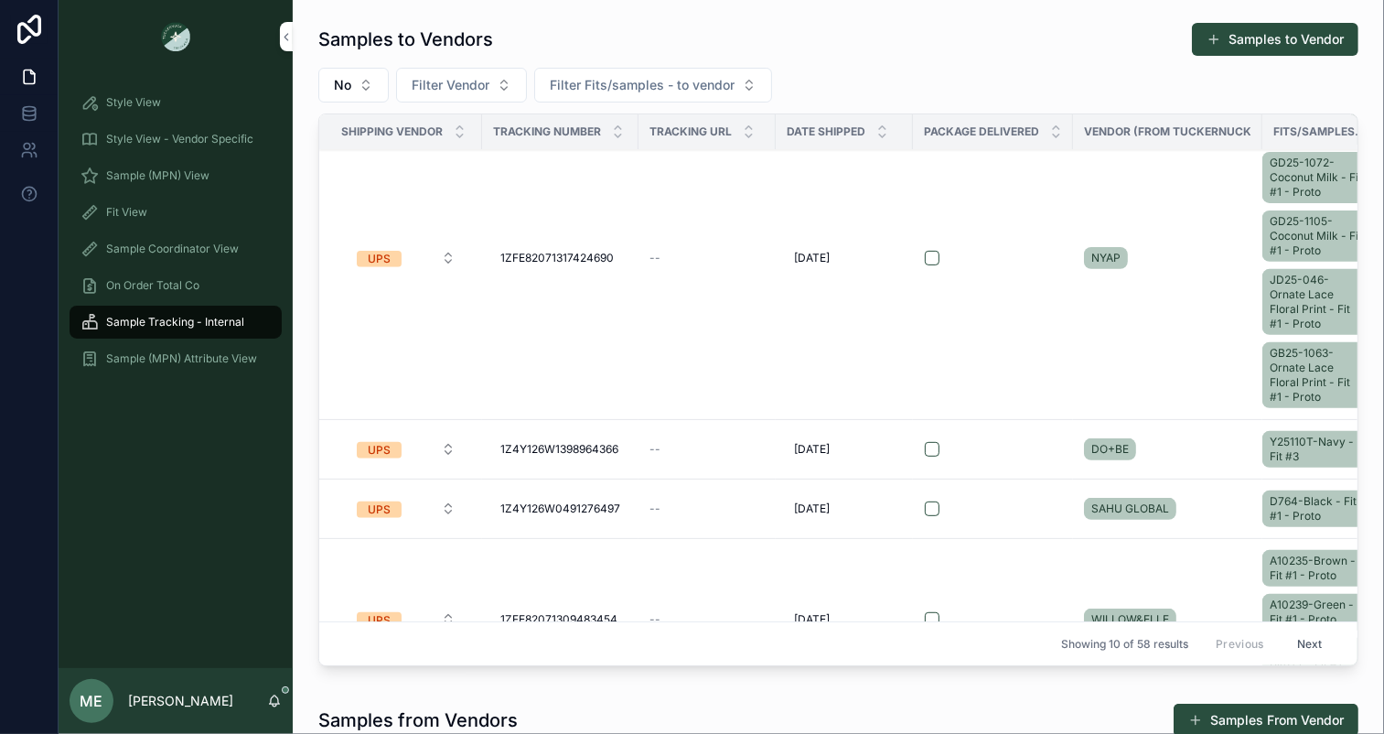
scroll to position [353, 0]
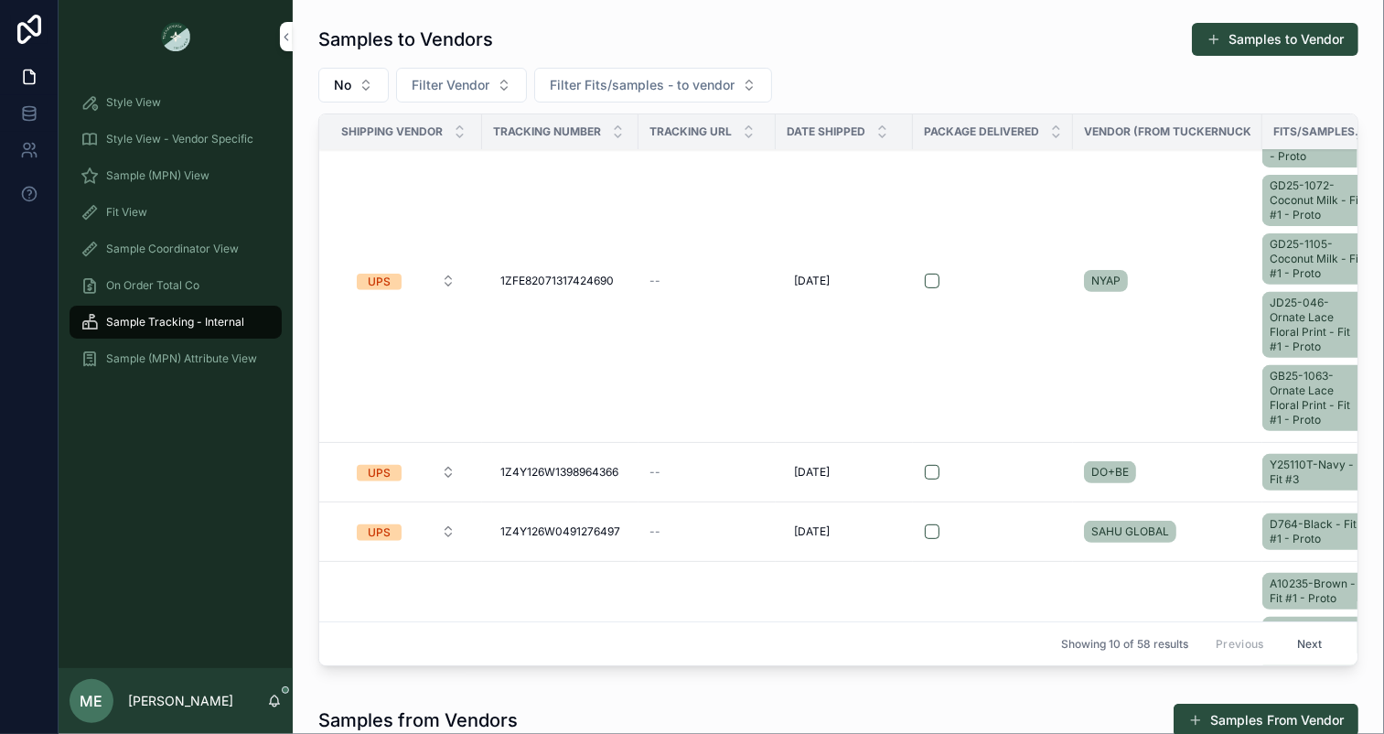
click at [1241, 196] on td "NYAP" at bounding box center [1167, 281] width 189 height 323
click at [1145, 358] on td "NYAP" at bounding box center [1167, 281] width 189 height 323
click at [1344, 301] on span "JD25-046-Ornate Lace Floral Print - Fit #1 - Proto" at bounding box center [1316, 325] width 93 height 59
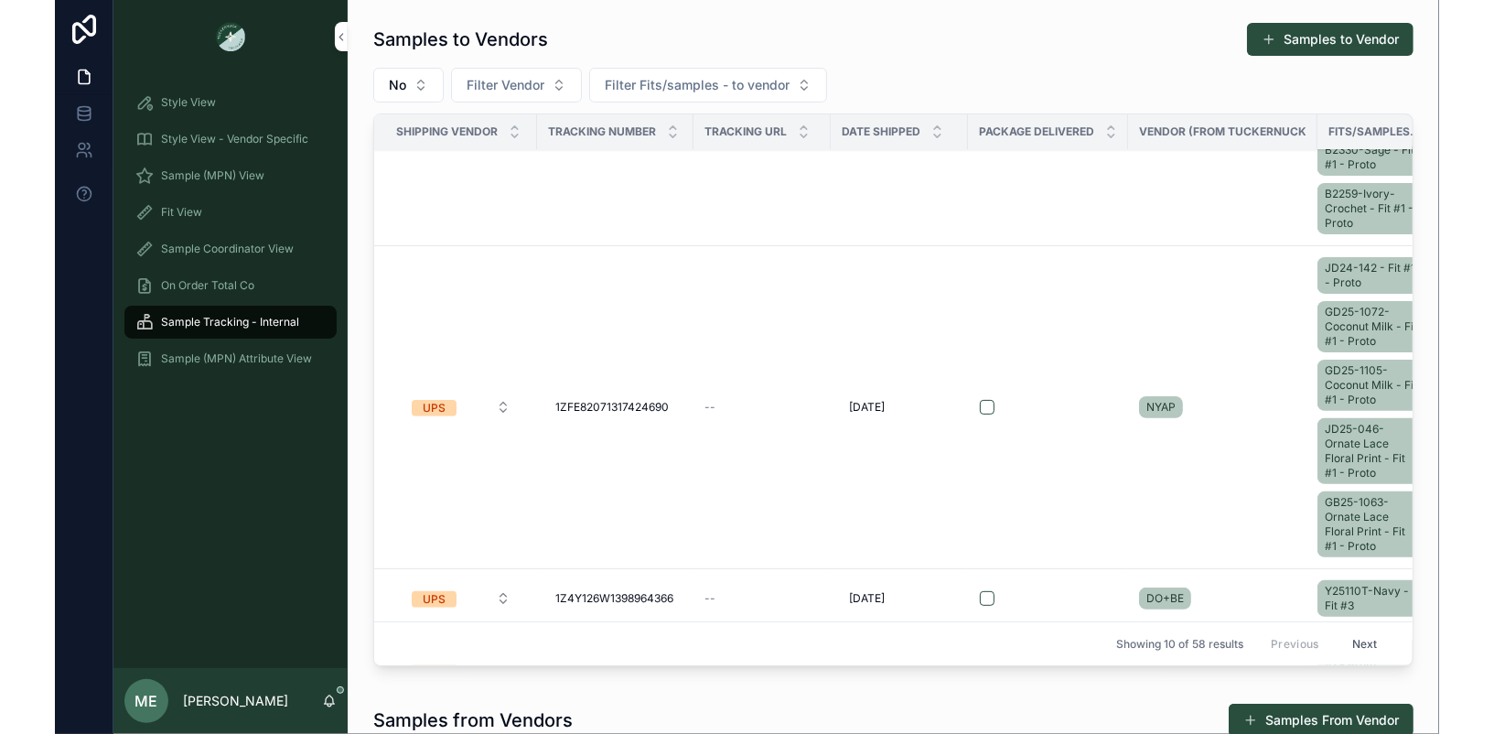
scroll to position [280, 0]
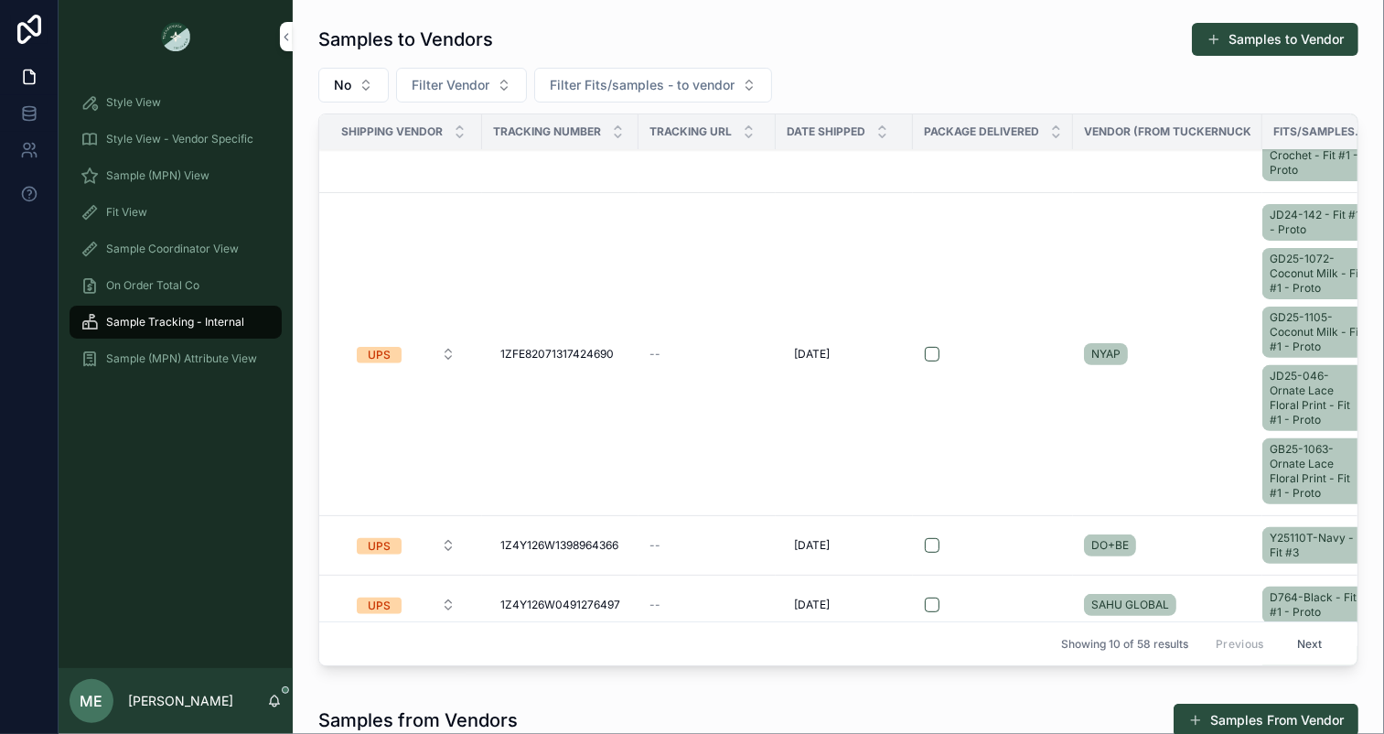
click at [1186, 314] on td "NYAP" at bounding box center [1167, 354] width 189 height 323
click at [1188, 314] on td "NYAP" at bounding box center [1167, 354] width 189 height 323
click at [1111, 366] on td "NYAP" at bounding box center [1167, 354] width 189 height 323
click at [393, 349] on span "UPS" at bounding box center [379, 355] width 45 height 16
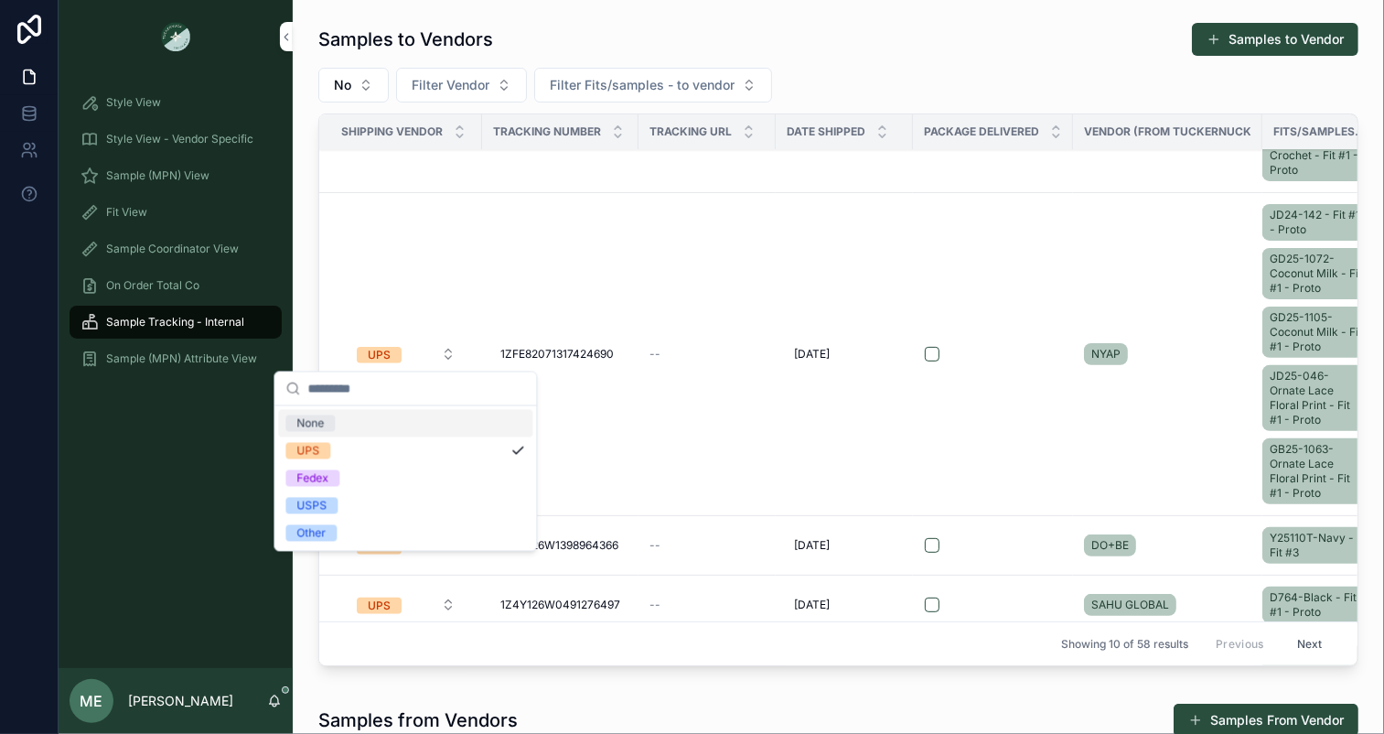
click at [549, 261] on td "1ZFE82071317424690 1ZFE82071317424690" at bounding box center [560, 354] width 156 height 323
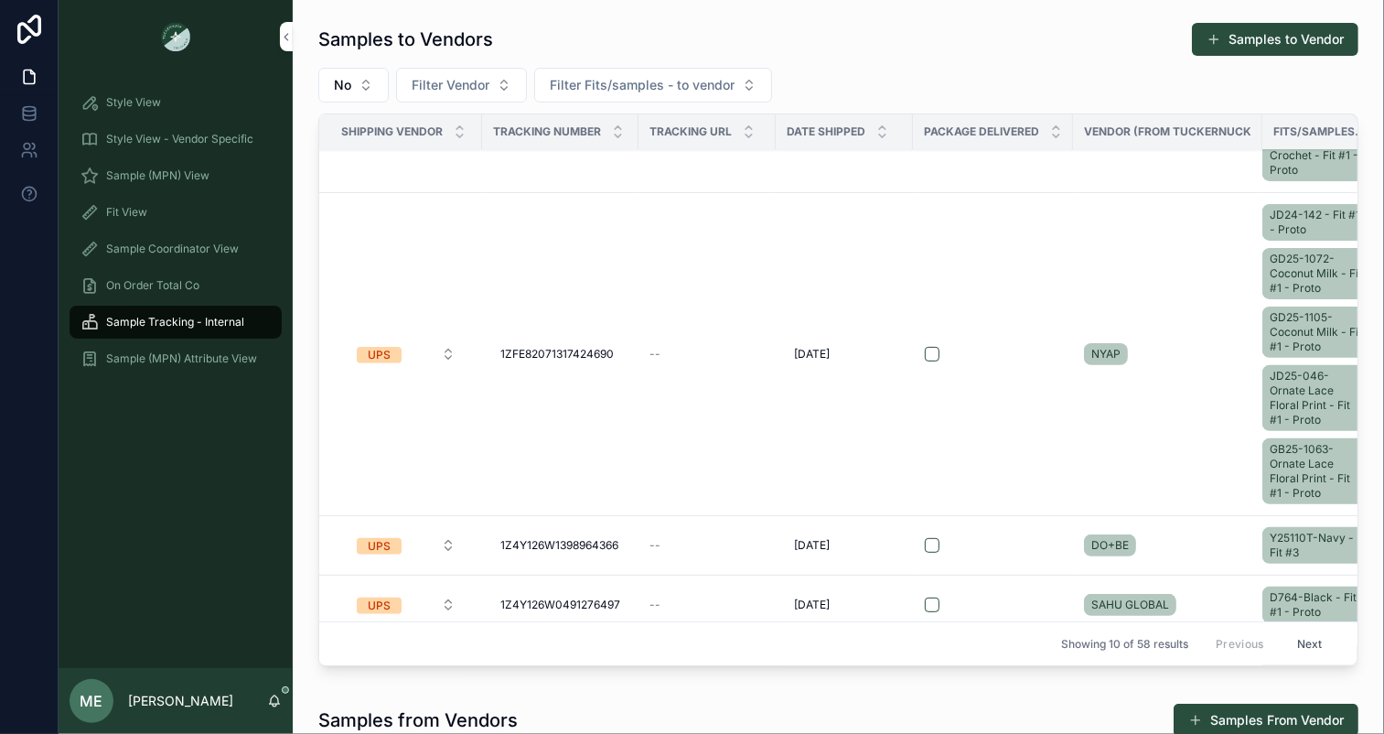
click at [700, 302] on td "--" at bounding box center [707, 354] width 137 height 323
click at [789, 415] on td "[DATE] [DATE]" at bounding box center [844, 354] width 137 height 323
click at [1174, 442] on td "NYAP" at bounding box center [1167, 354] width 189 height 323
click at [1168, 299] on td "NYAP" at bounding box center [1167, 354] width 189 height 323
click at [1294, 195] on td "JD24-142 - Fit #1 - Proto GD25-1072-Coconut Milk - Fit #1 - Proto GD25-1105-Coc…" at bounding box center [1331, 354] width 137 height 323
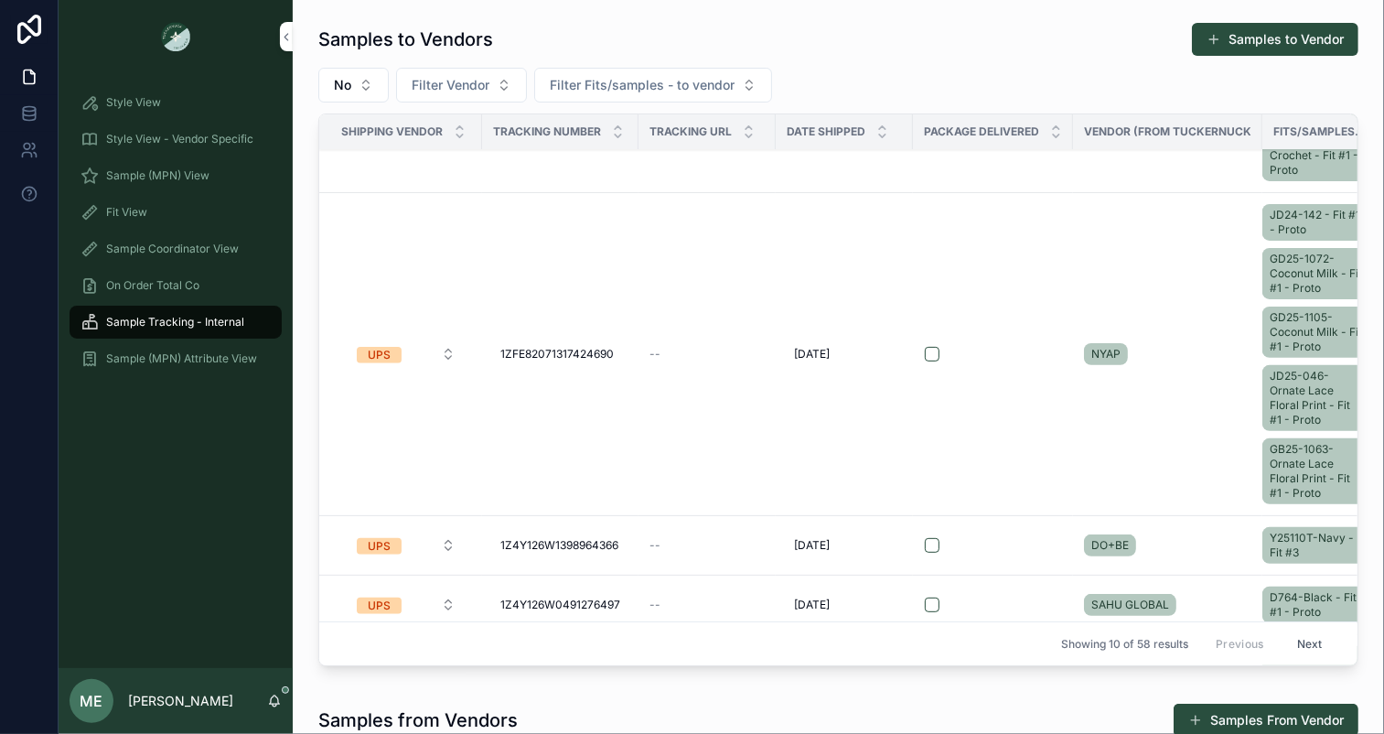
click at [458, 313] on td "UPS" at bounding box center [400, 354] width 163 height 323
click at [1209, 234] on td "NYAP" at bounding box center [1167, 354] width 189 height 323
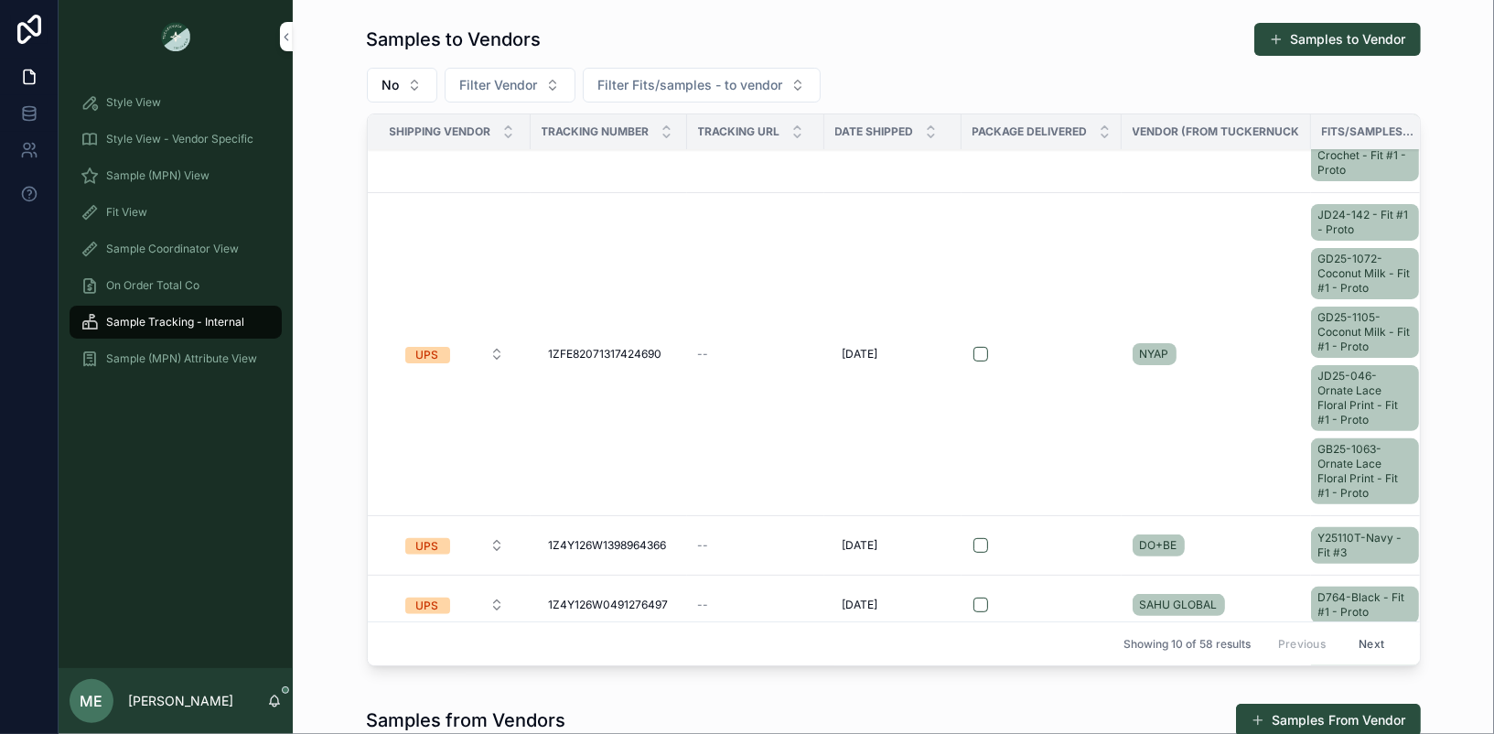
click at [397, 281] on td "UPS" at bounding box center [449, 354] width 163 height 323
click at [376, 320] on td "UPS" at bounding box center [449, 354] width 163 height 323
click at [355, 408] on div "Samples to Vendors Samples to Vendor No Filter Vendor Filter Fits/samples - to …" at bounding box center [893, 348] width 1172 height 666
click at [395, 431] on td "UPS" at bounding box center [449, 354] width 163 height 323
click at [1344, 204] on link "JD24-142 - Fit #1 - Proto" at bounding box center [1365, 222] width 108 height 37
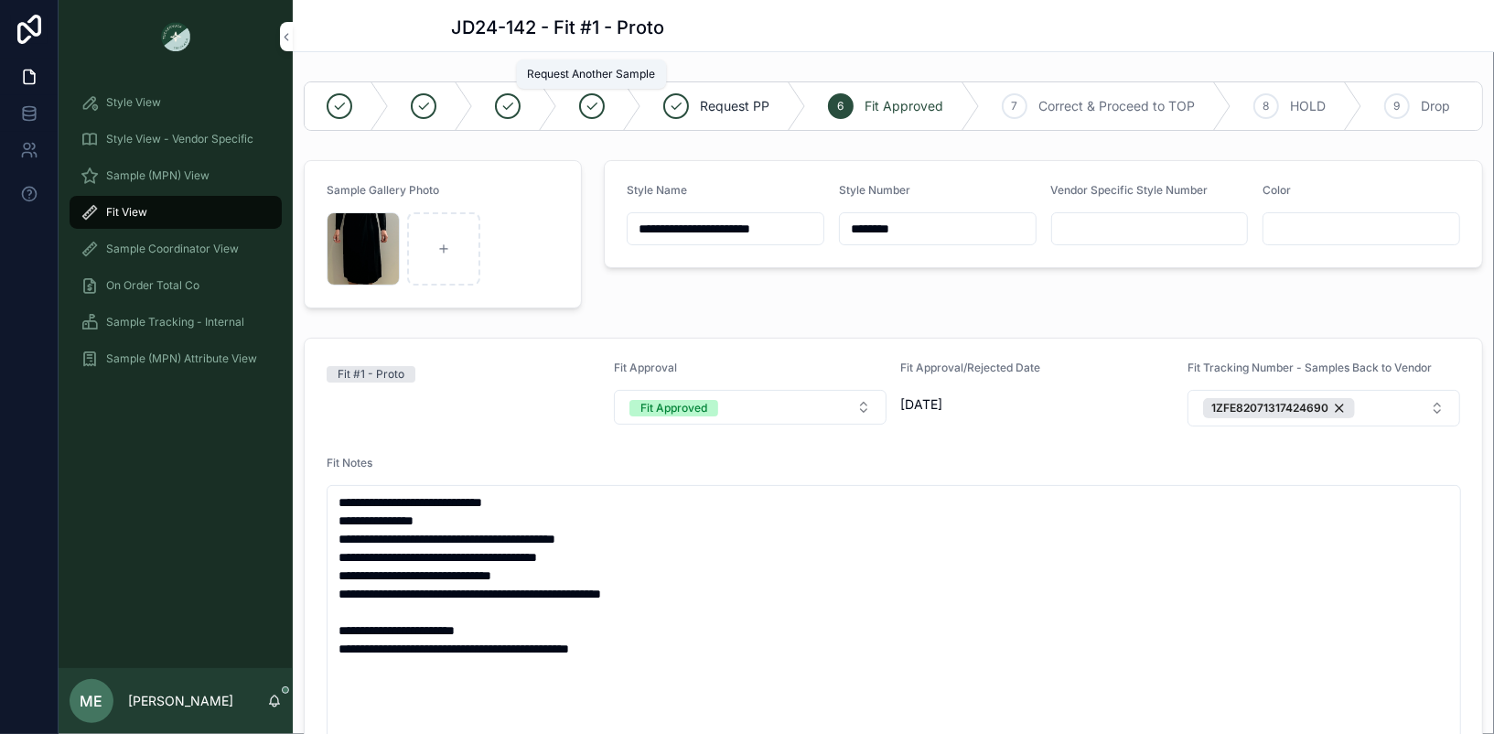
click at [595, 108] on icon "scrollable content" at bounding box center [592, 106] width 15 height 15
click at [229, 325] on span "Sample Tracking - Internal" at bounding box center [175, 322] width 138 height 15
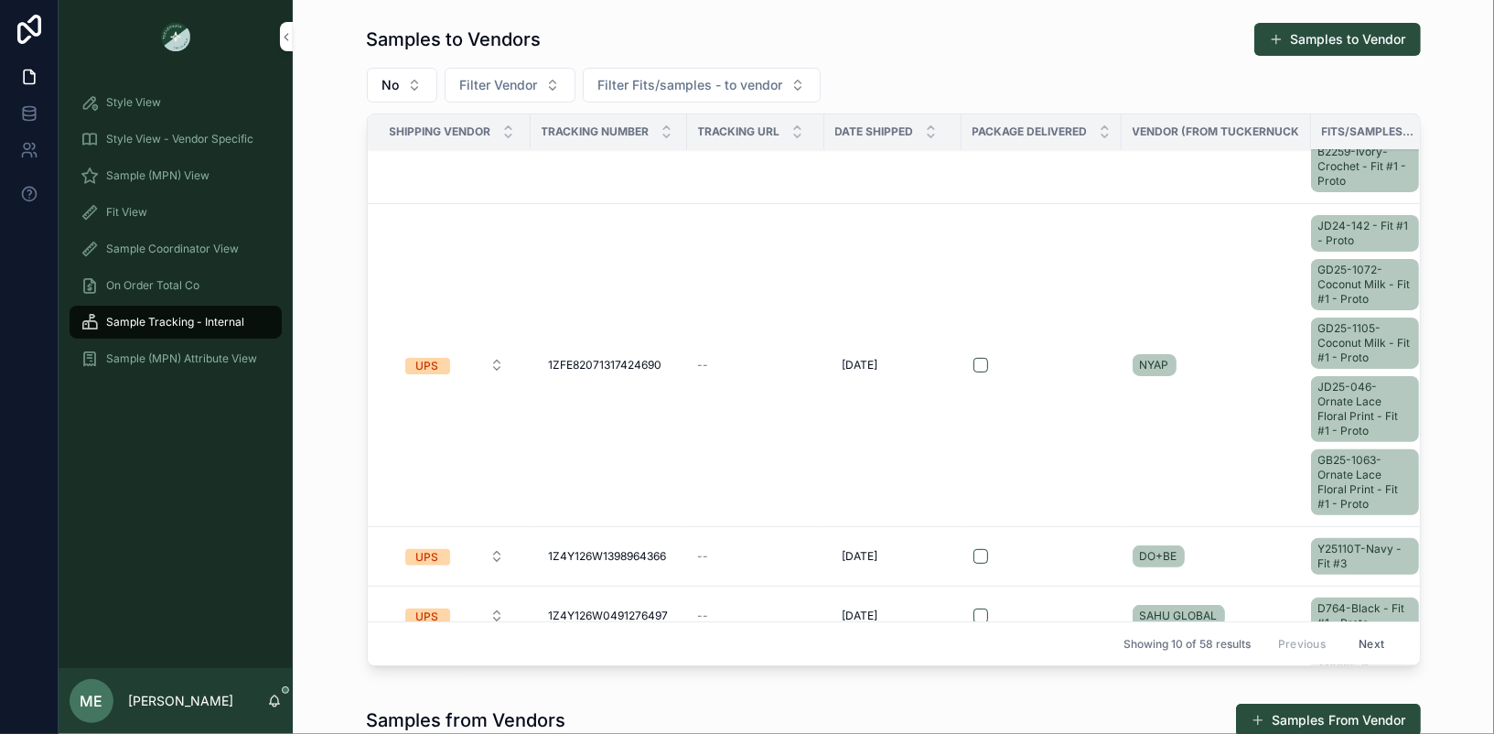
scroll to position [270, 0]
click at [449, 425] on td "UPS" at bounding box center [449, 364] width 163 height 323
click at [1138, 449] on td "NYAP" at bounding box center [1216, 364] width 189 height 323
click at [1160, 357] on span "NYAP" at bounding box center [1154, 364] width 29 height 15
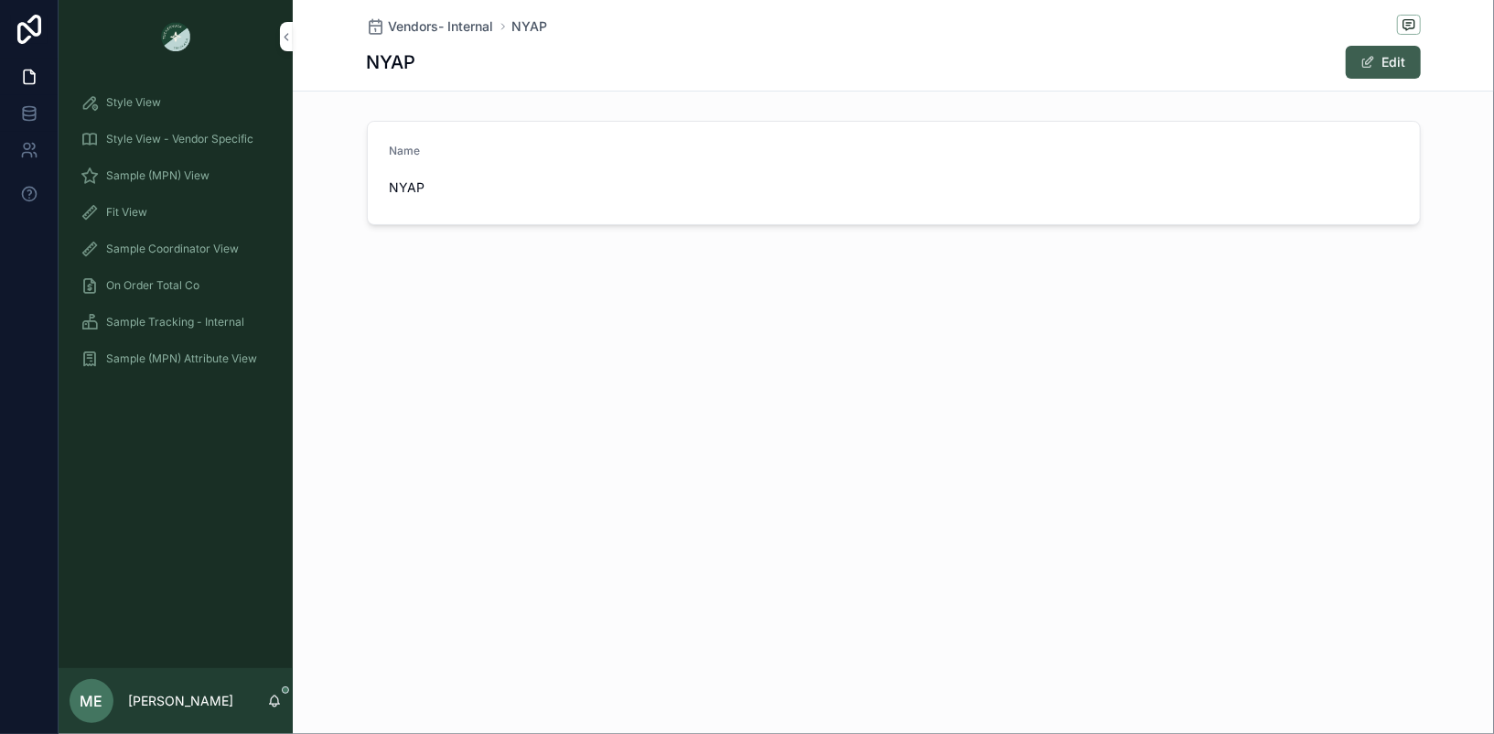
click at [1344, 69] on button "Edit" at bounding box center [1383, 62] width 75 height 33
click at [1344, 66] on button "Done" at bounding box center [1379, 62] width 84 height 33
click at [202, 328] on span "Sample Tracking - Internal" at bounding box center [175, 322] width 138 height 15
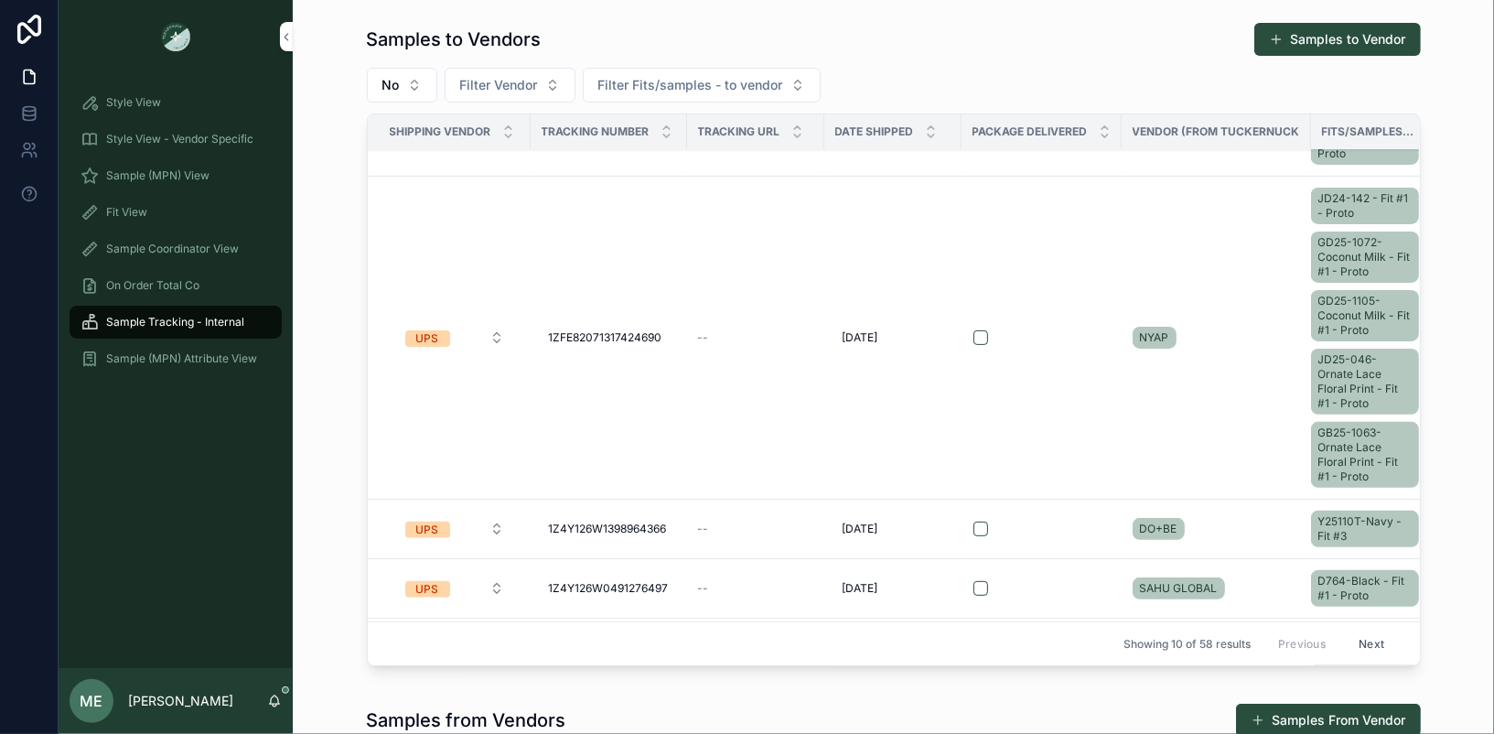
scroll to position [298, 0]
click at [1224, 402] on td "NYAP" at bounding box center [1216, 336] width 189 height 323
click at [1224, 400] on td "NYAP" at bounding box center [1216, 336] width 189 height 323
click at [1259, 322] on div "NYAP" at bounding box center [1216, 335] width 167 height 29
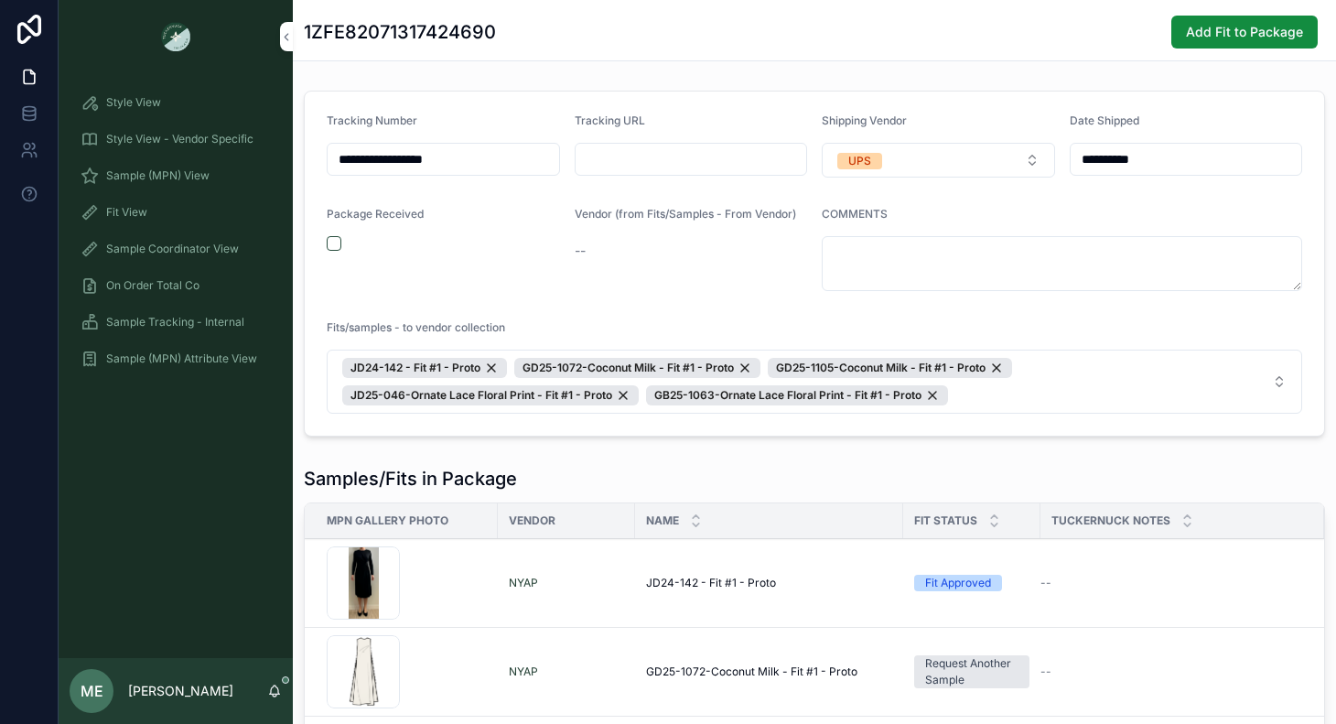
click at [234, 320] on span "Sample Tracking - Internal" at bounding box center [175, 322] width 138 height 15
